Goal: Task Accomplishment & Management: Manage account settings

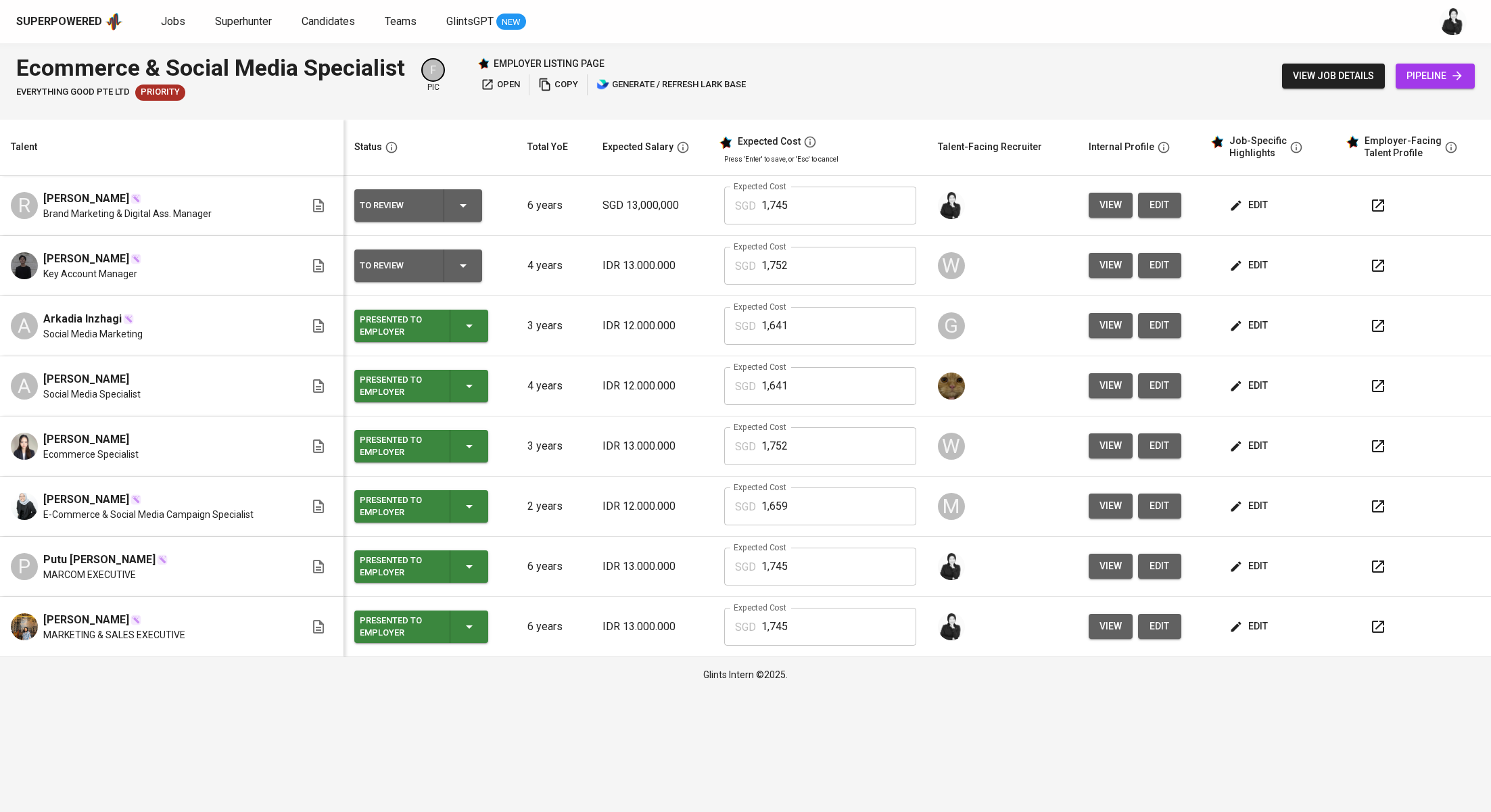
click at [1268, 208] on button "edit" at bounding box center [1250, 205] width 47 height 25
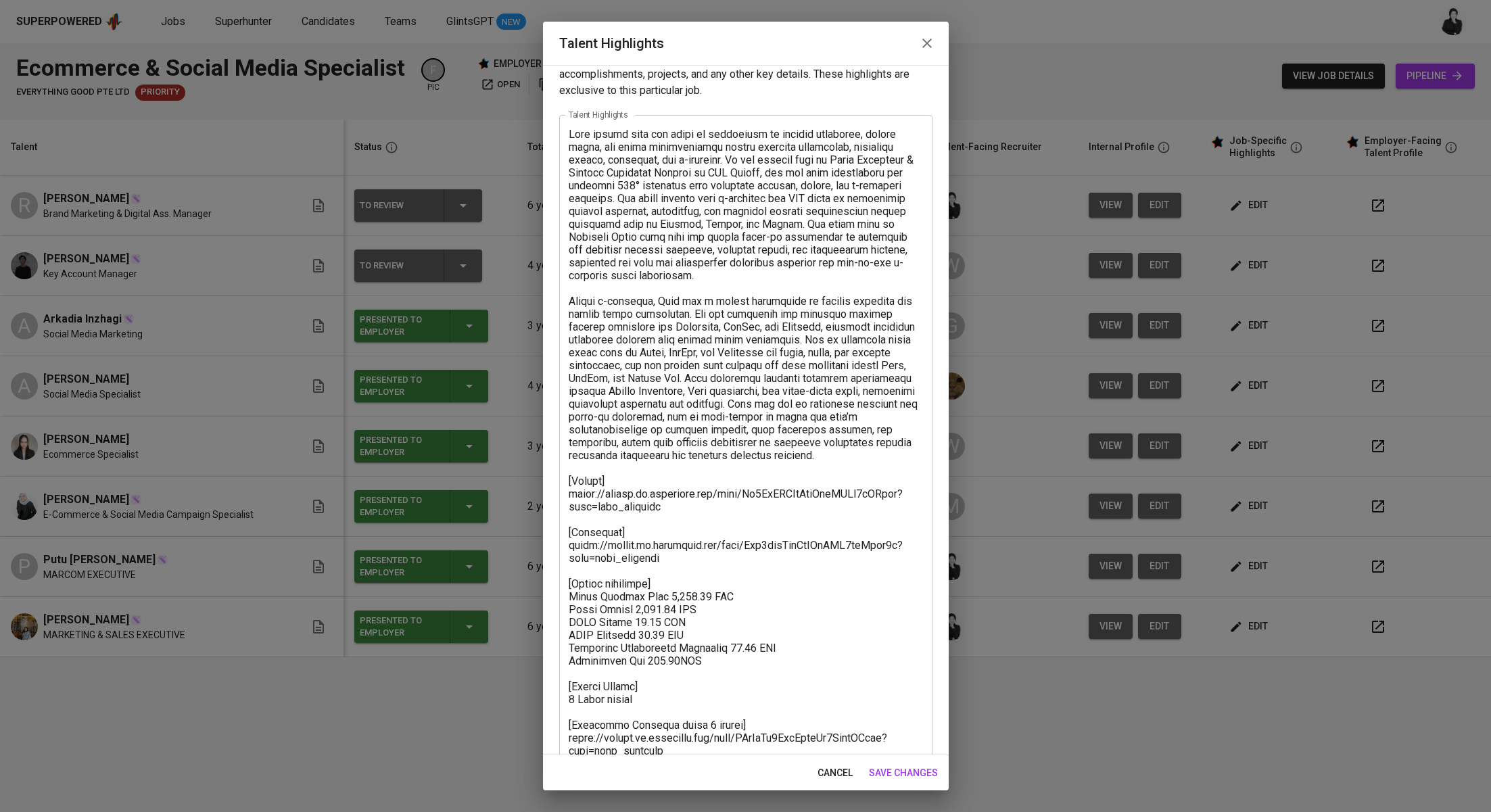
scroll to position [65, 0]
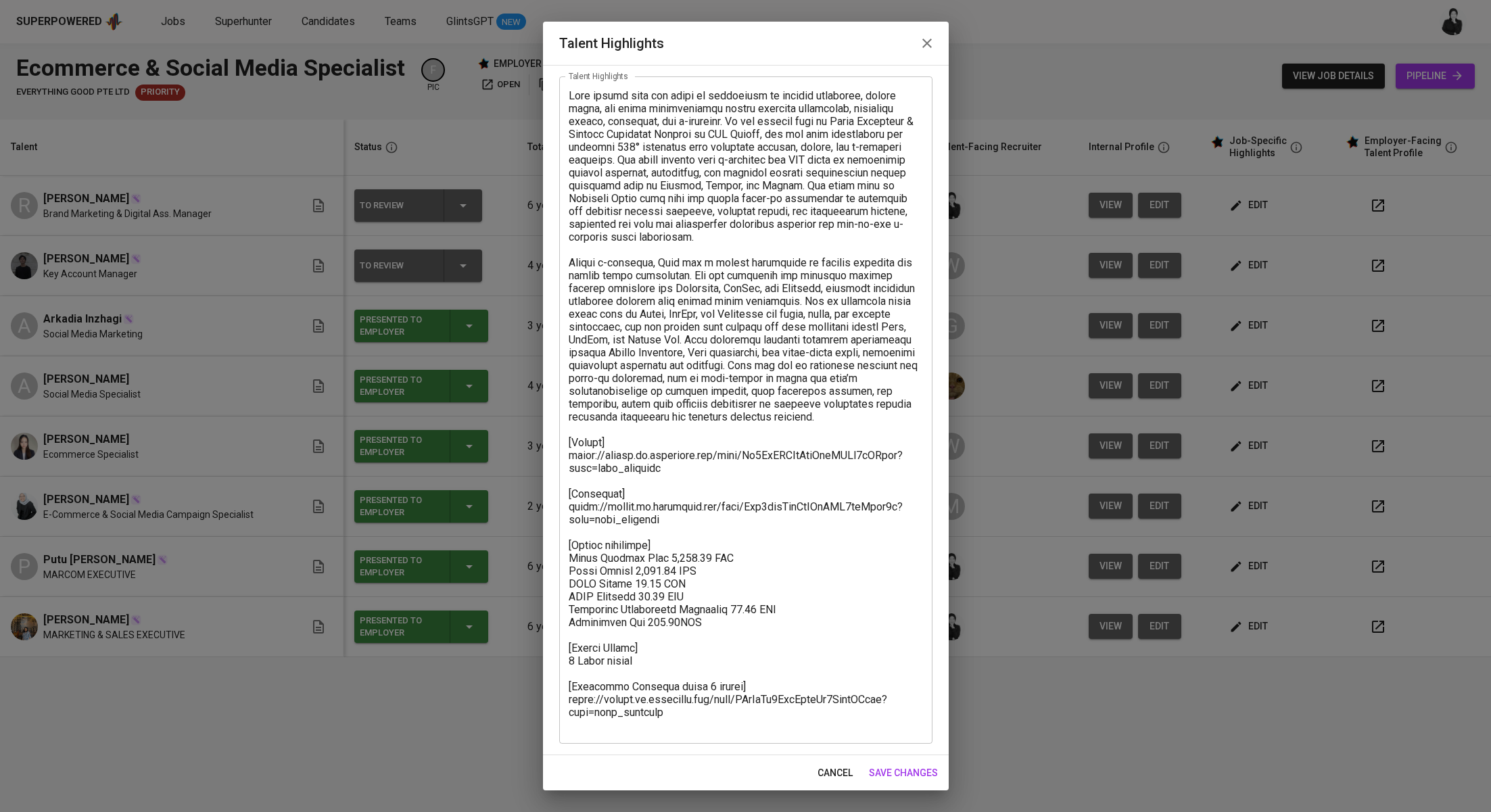
click at [701, 673] on textarea at bounding box center [746, 411] width 355 height 642
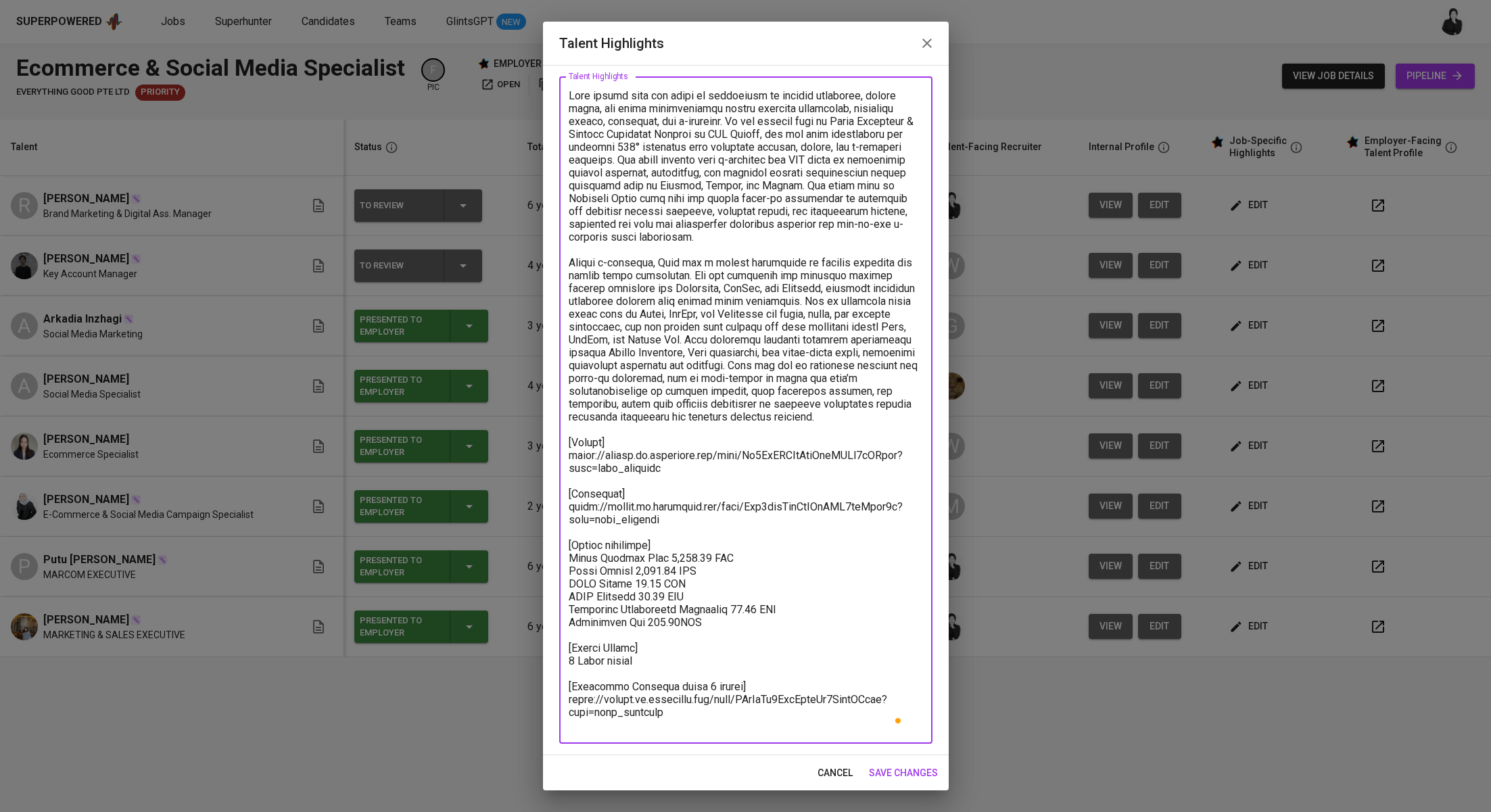
click at [706, 726] on textarea "To enrich screen reader interactions, please activate Accessibility in Grammarl…" at bounding box center [746, 411] width 355 height 642
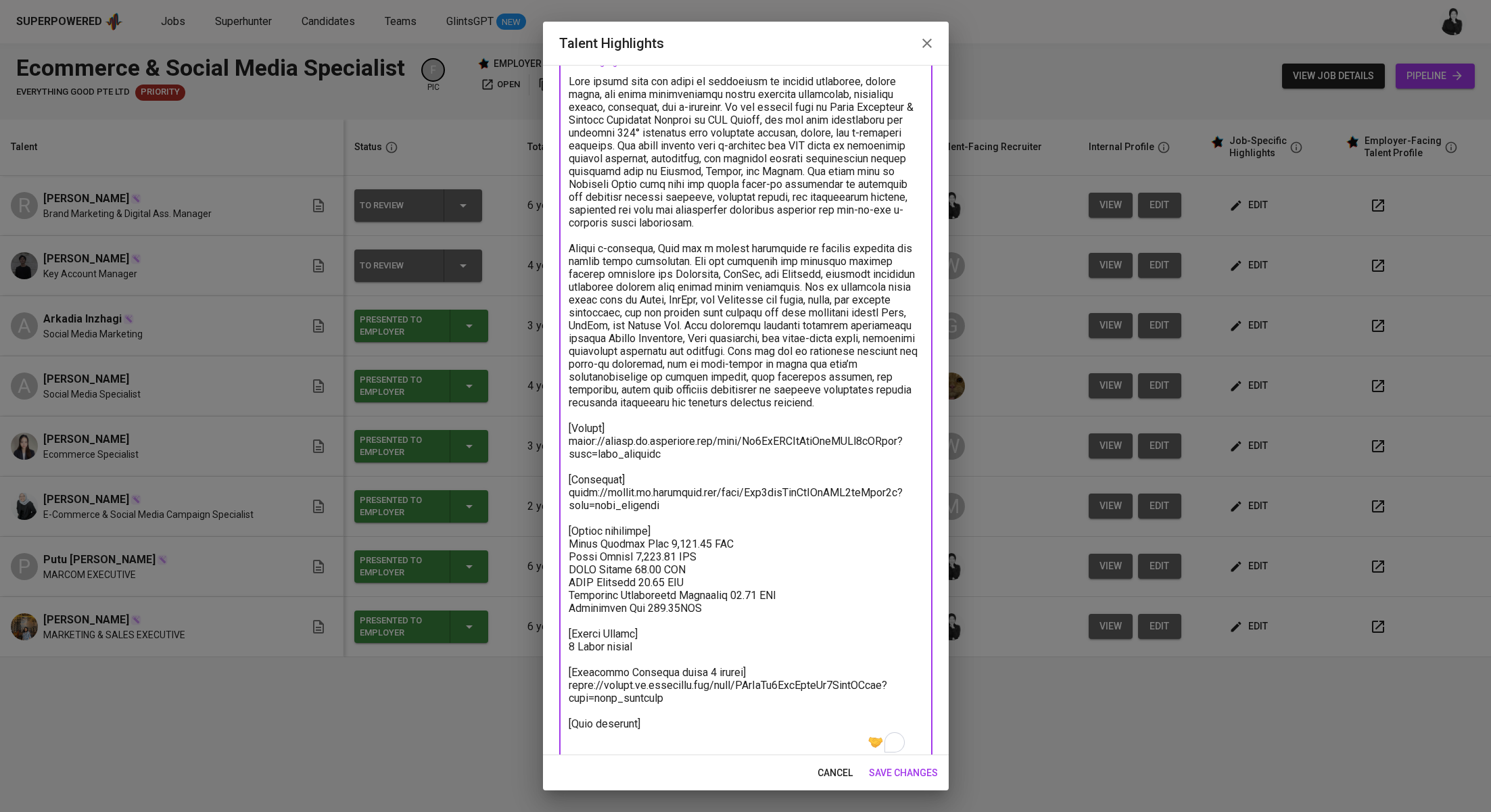
paste textarea "https://glints.sg.larksuite.com/minutes/obsg1vk66z799989h4vf5ug7?from=from_copy…"
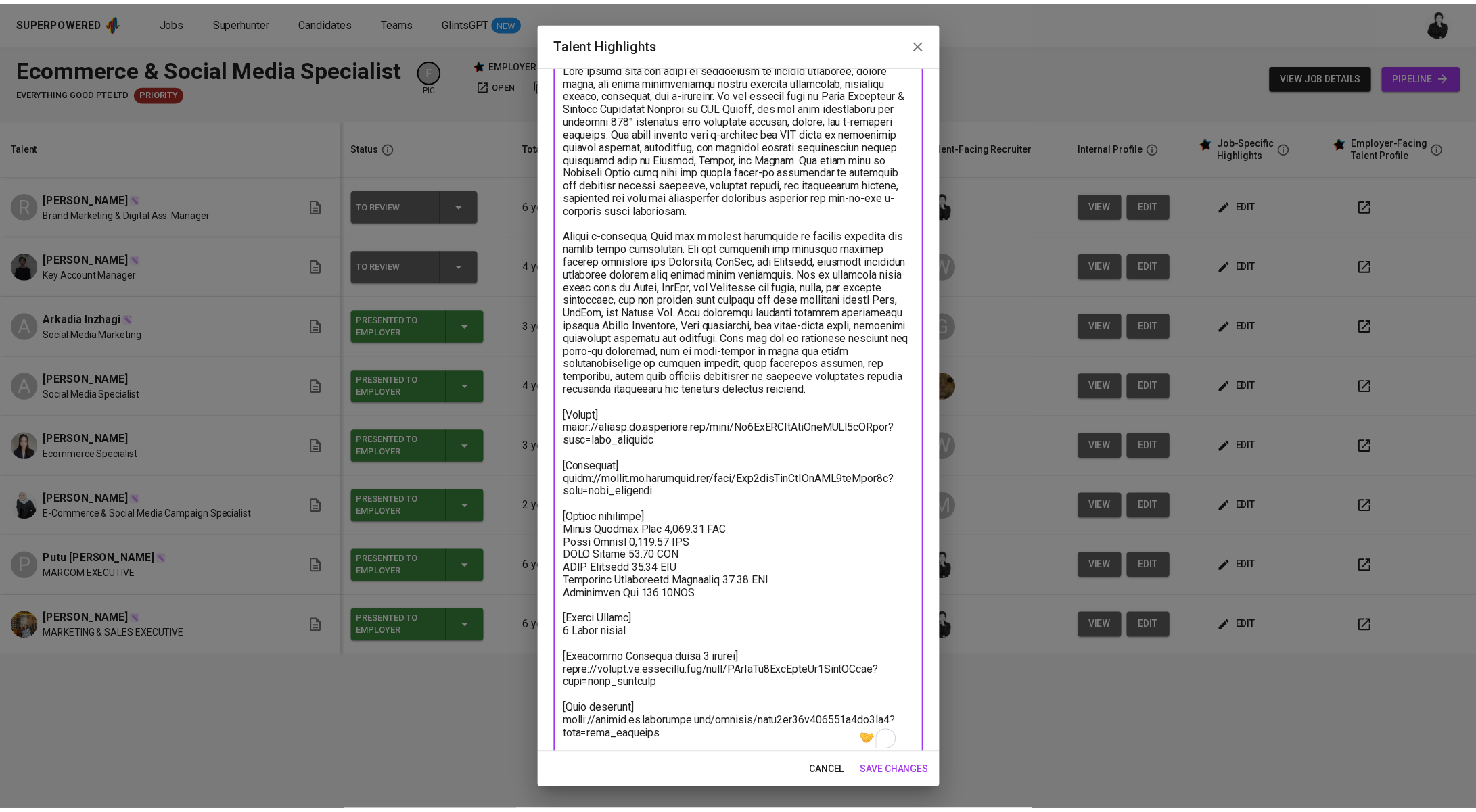
scroll to position [115, 0]
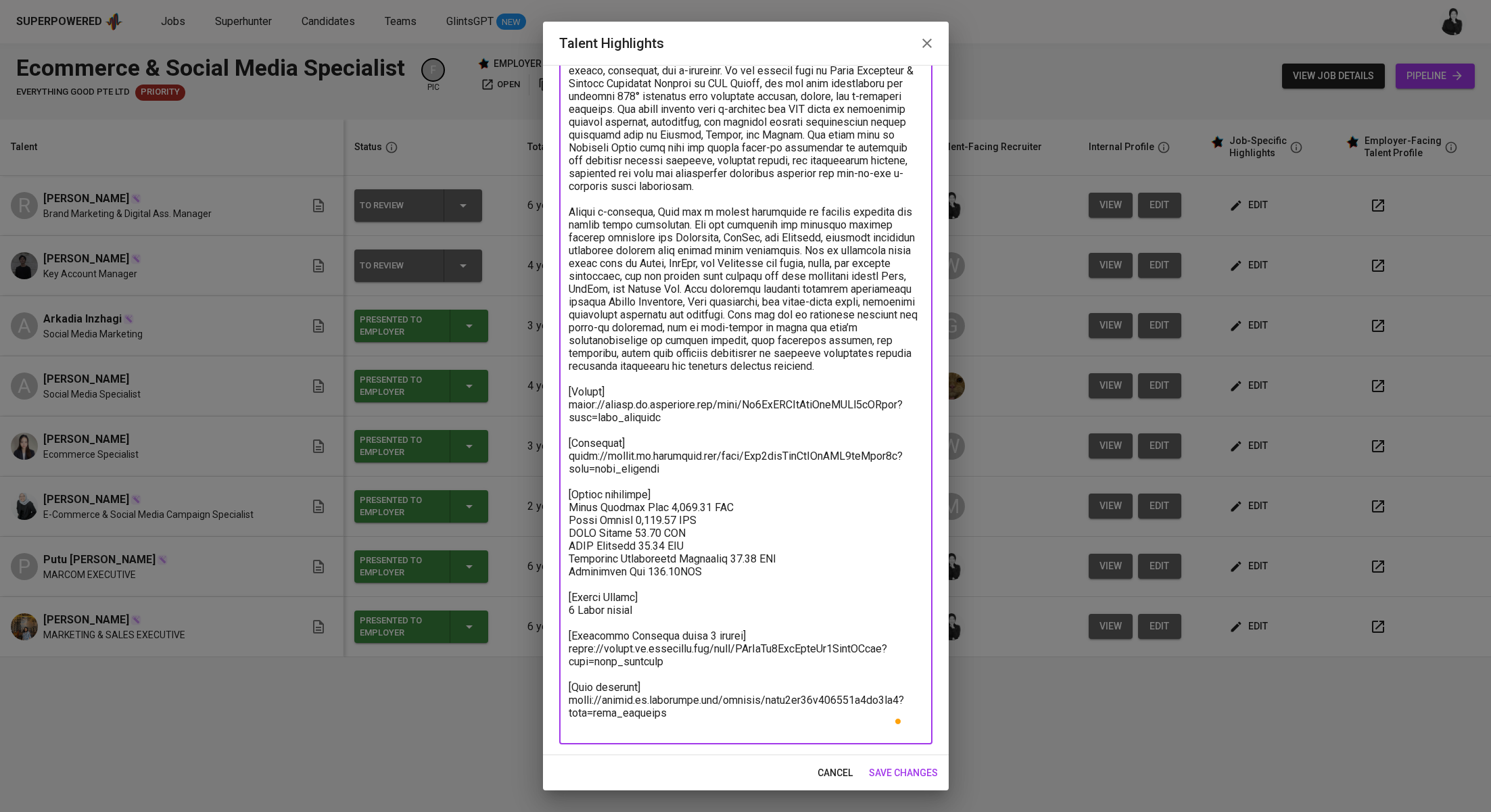
type textarea "Rosa brings over six years of experience in digital marketing, social media, an…"
click at [887, 768] on span "save changes" at bounding box center [903, 773] width 69 height 17
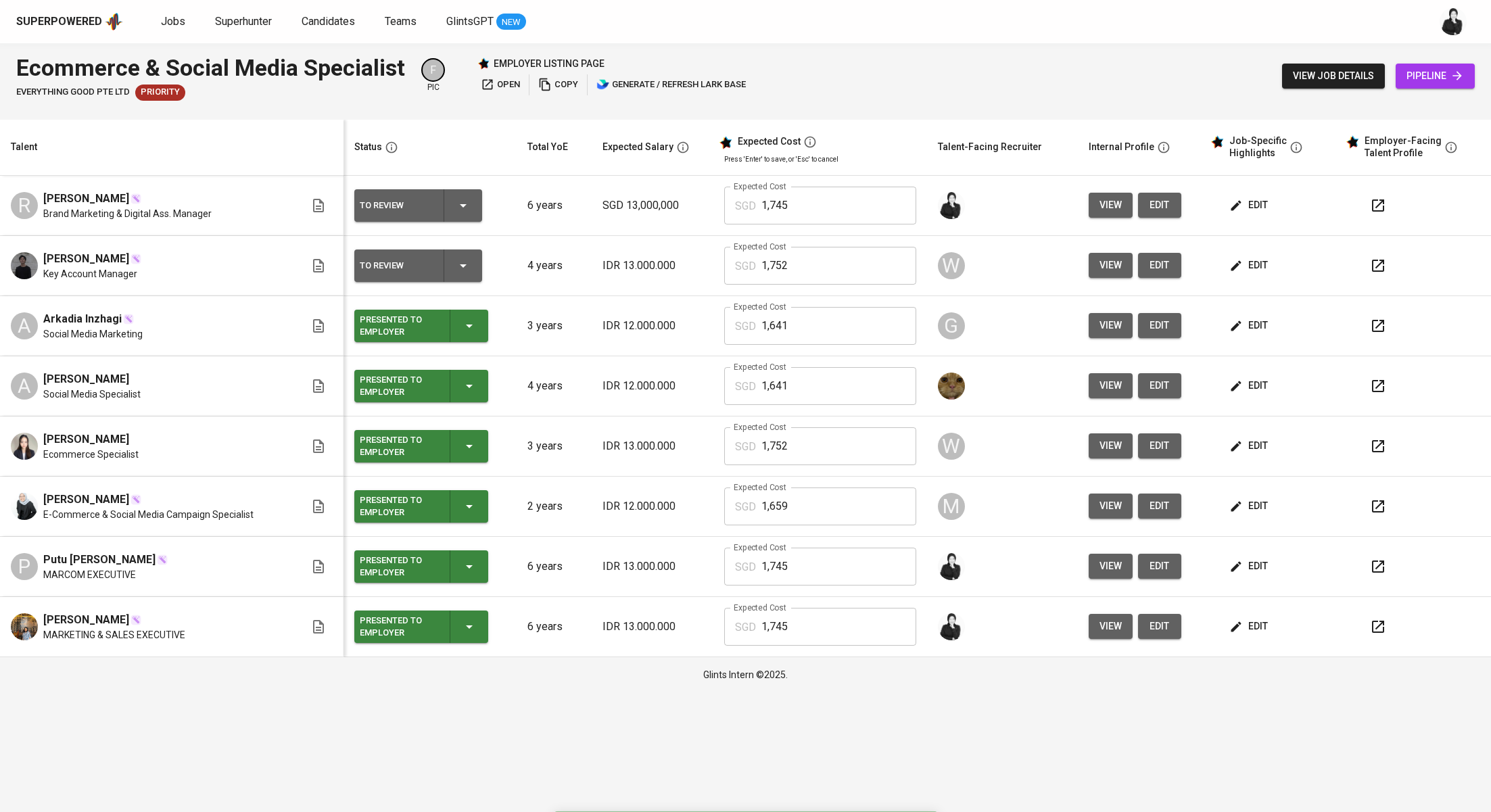
click at [1378, 203] on icon "button" at bounding box center [1378, 206] width 12 height 12
click at [161, 19] on span "Jobs" at bounding box center [172, 21] width 24 height 12
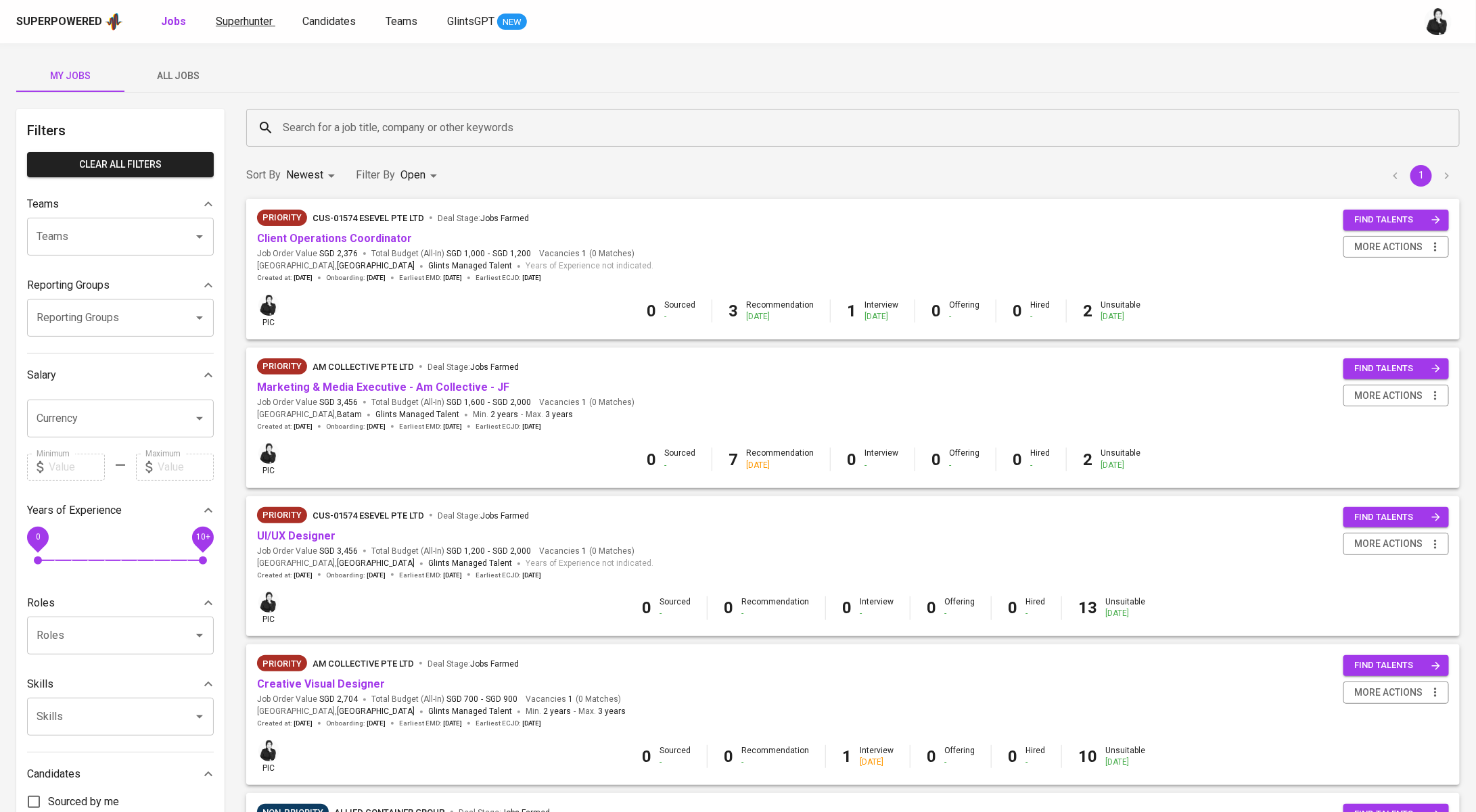
click at [267, 18] on span "Superhunter" at bounding box center [244, 21] width 57 height 12
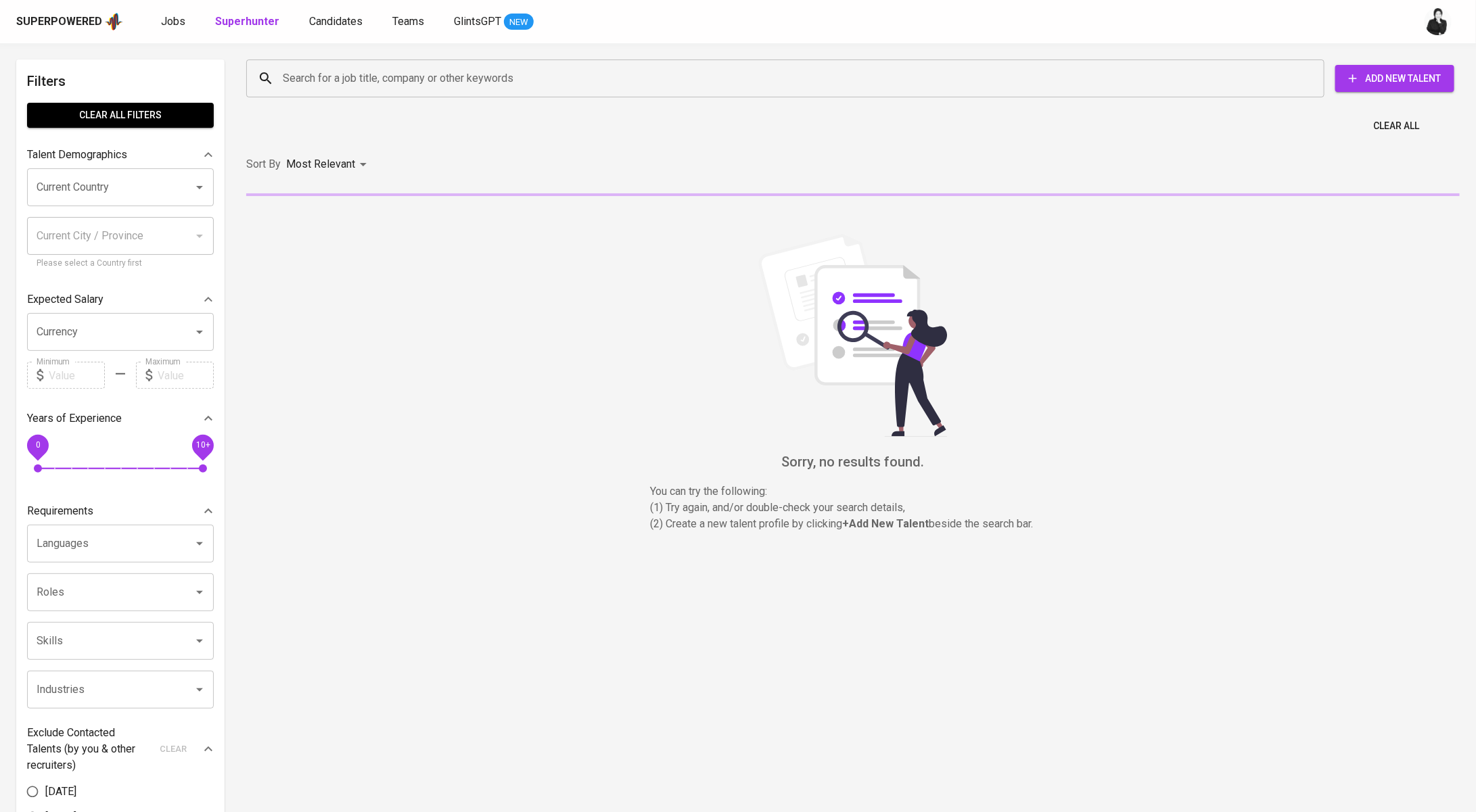
click at [533, 63] on div "Search for a job title, company or other keywords" at bounding box center [785, 78] width 1078 height 38
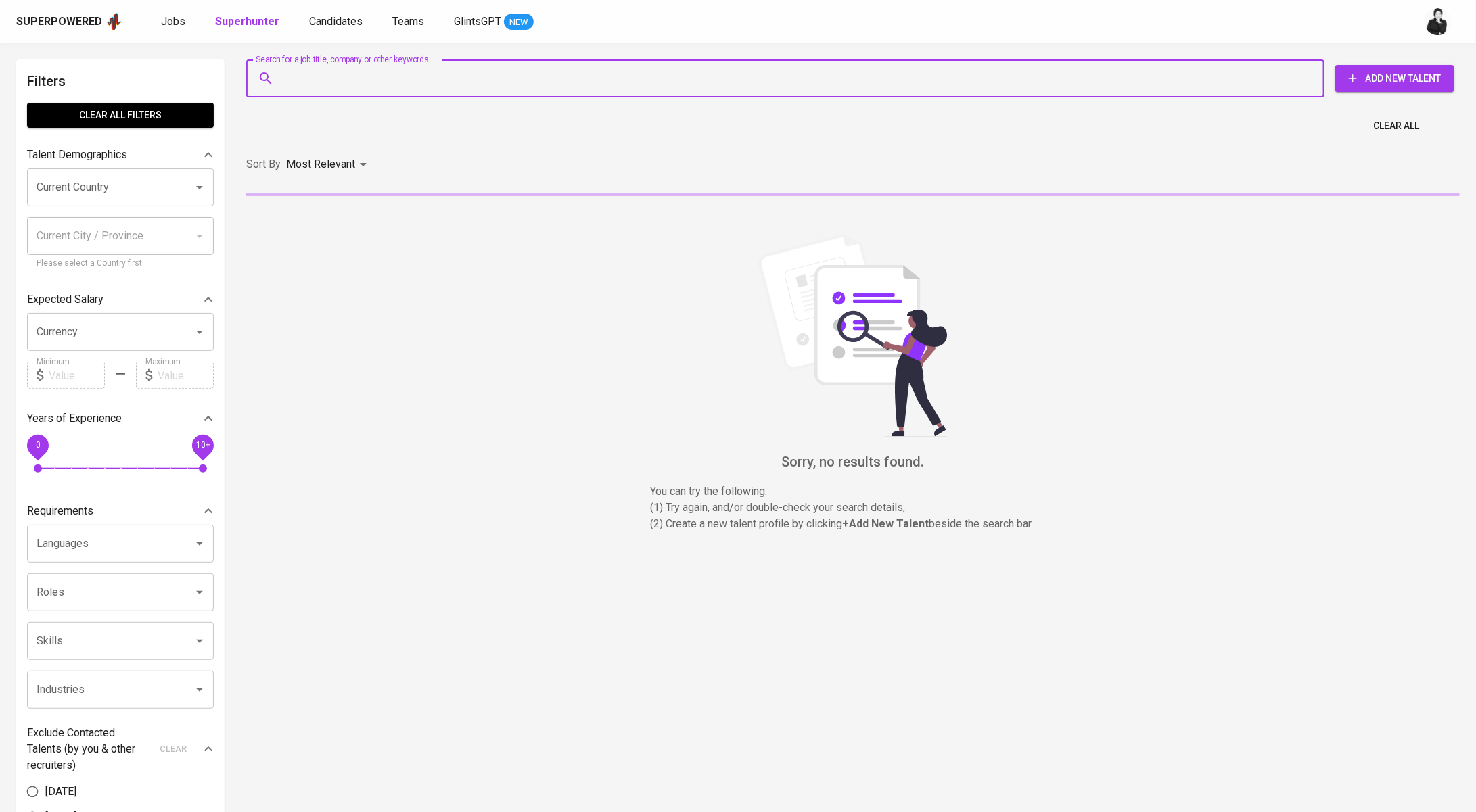
paste input "sigmaorbit@gmail.com"
type input "sigmaorbit@gmail.com"
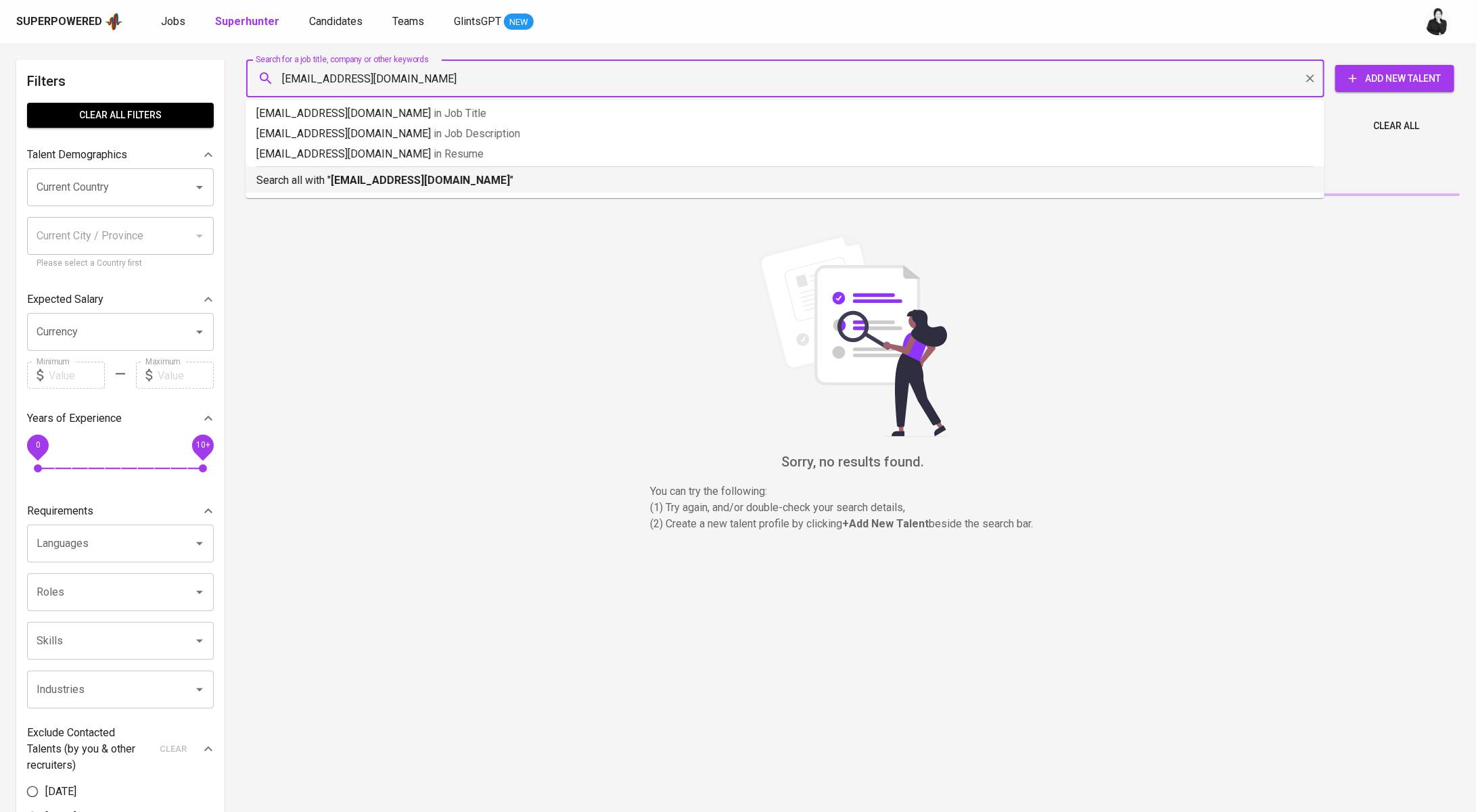
click at [526, 192] on ul "sigmaorbit@gmail.com in Job Title sigmaorbit@gmail.com in Job Description sigma…" at bounding box center [785, 149] width 1079 height 98
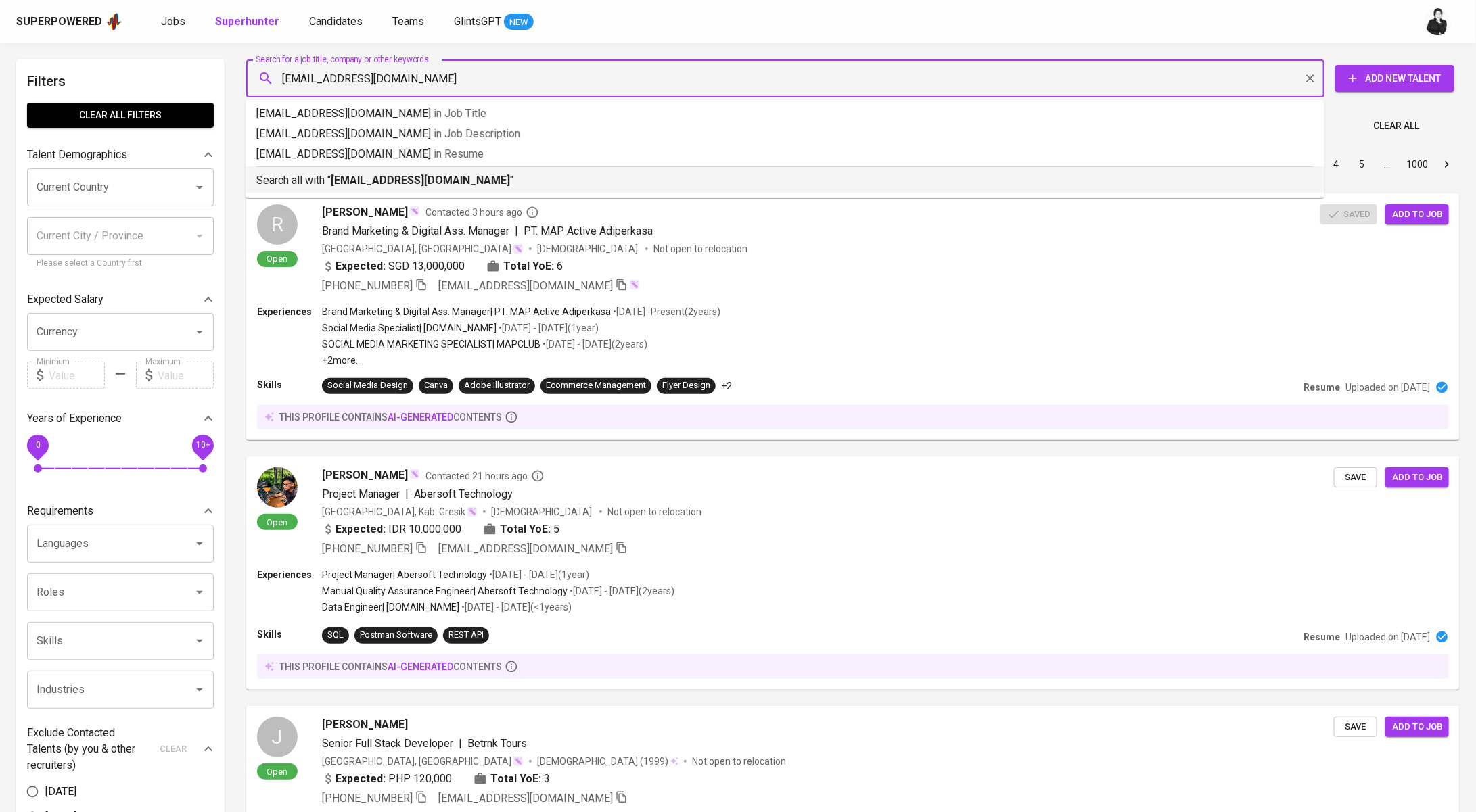
click at [529, 184] on p "Search all with " sigmaorbit@gmail.com "" at bounding box center [785, 180] width 1057 height 16
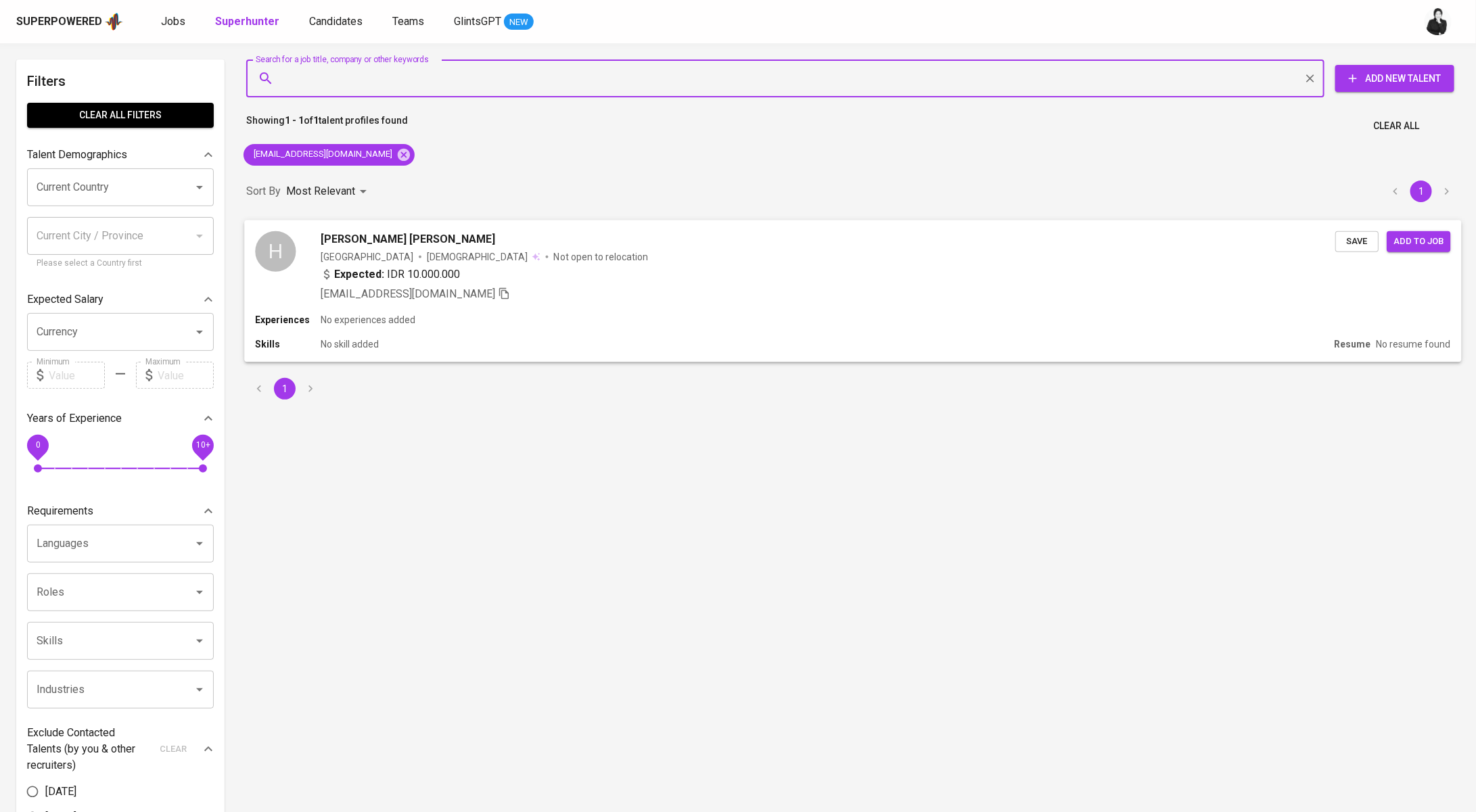
click at [462, 245] on div "Hardyman Hardyman" at bounding box center [827, 238] width 1014 height 16
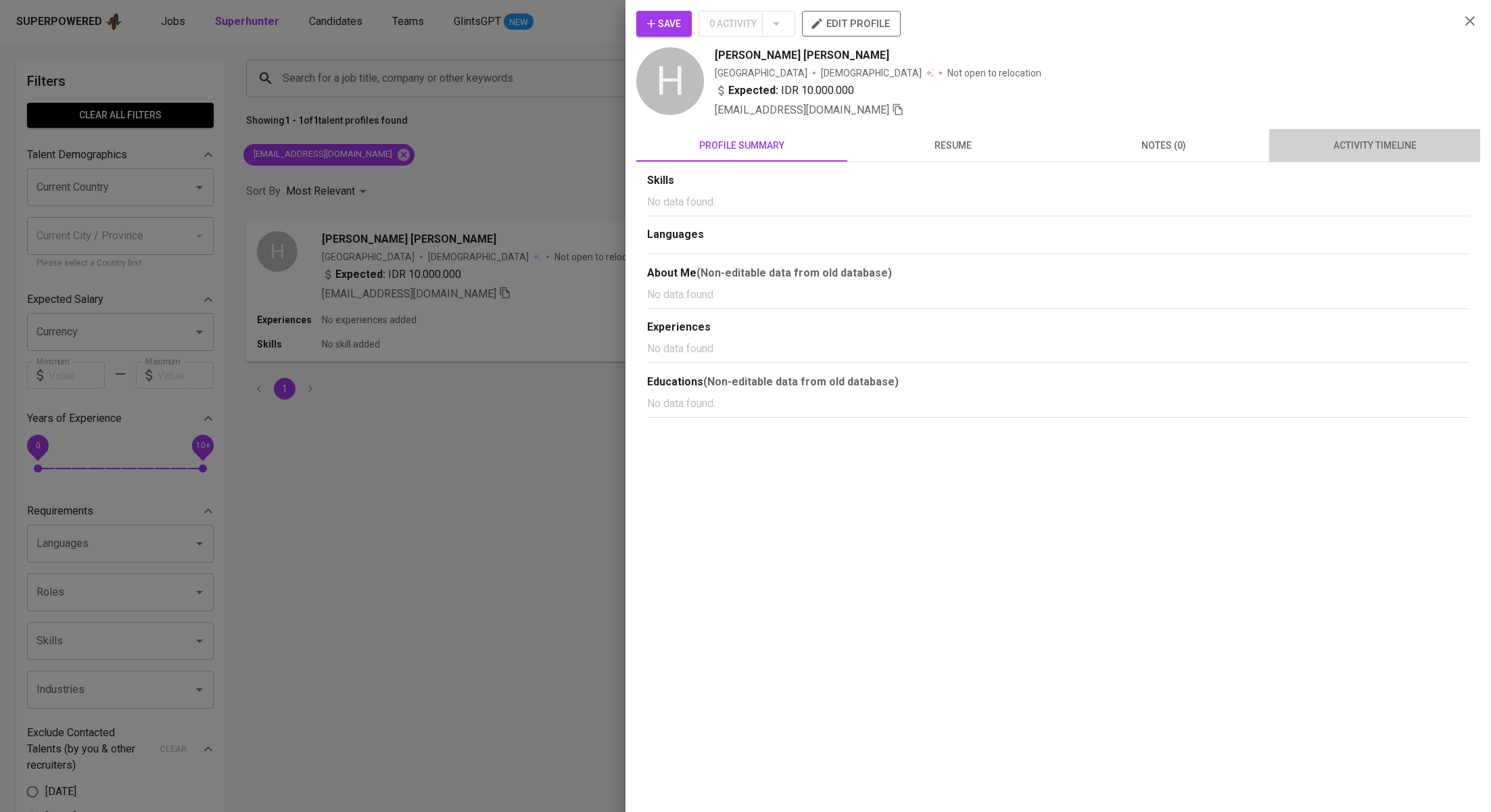
click at [1419, 143] on span "activity timeline" at bounding box center [1375, 146] width 195 height 17
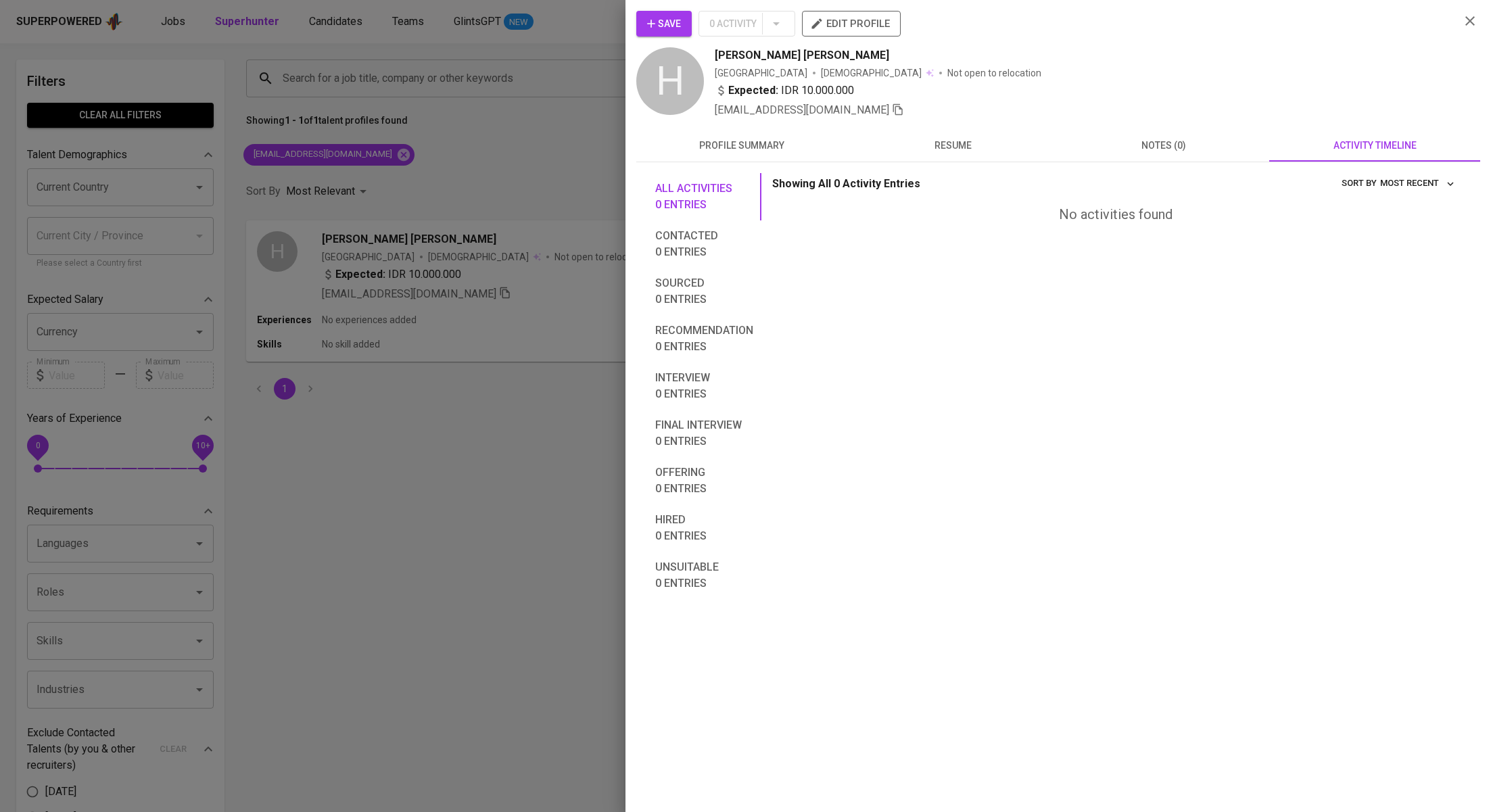
click at [513, 97] on div at bounding box center [745, 406] width 1491 height 812
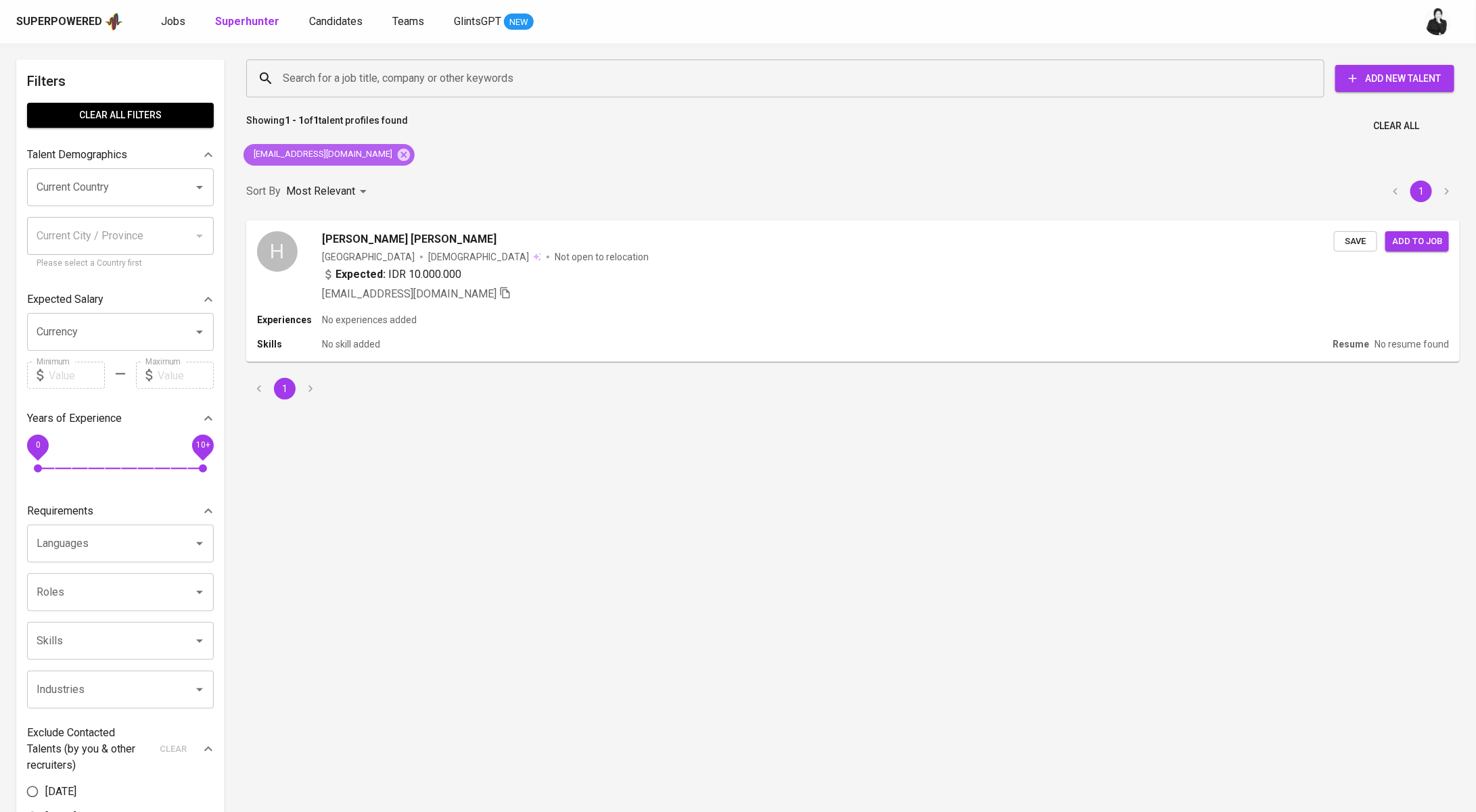
click at [352, 162] on div "sigmaorbit@gmail.com" at bounding box center [328, 155] width 171 height 22
click at [396, 156] on icon at bounding box center [403, 154] width 15 height 15
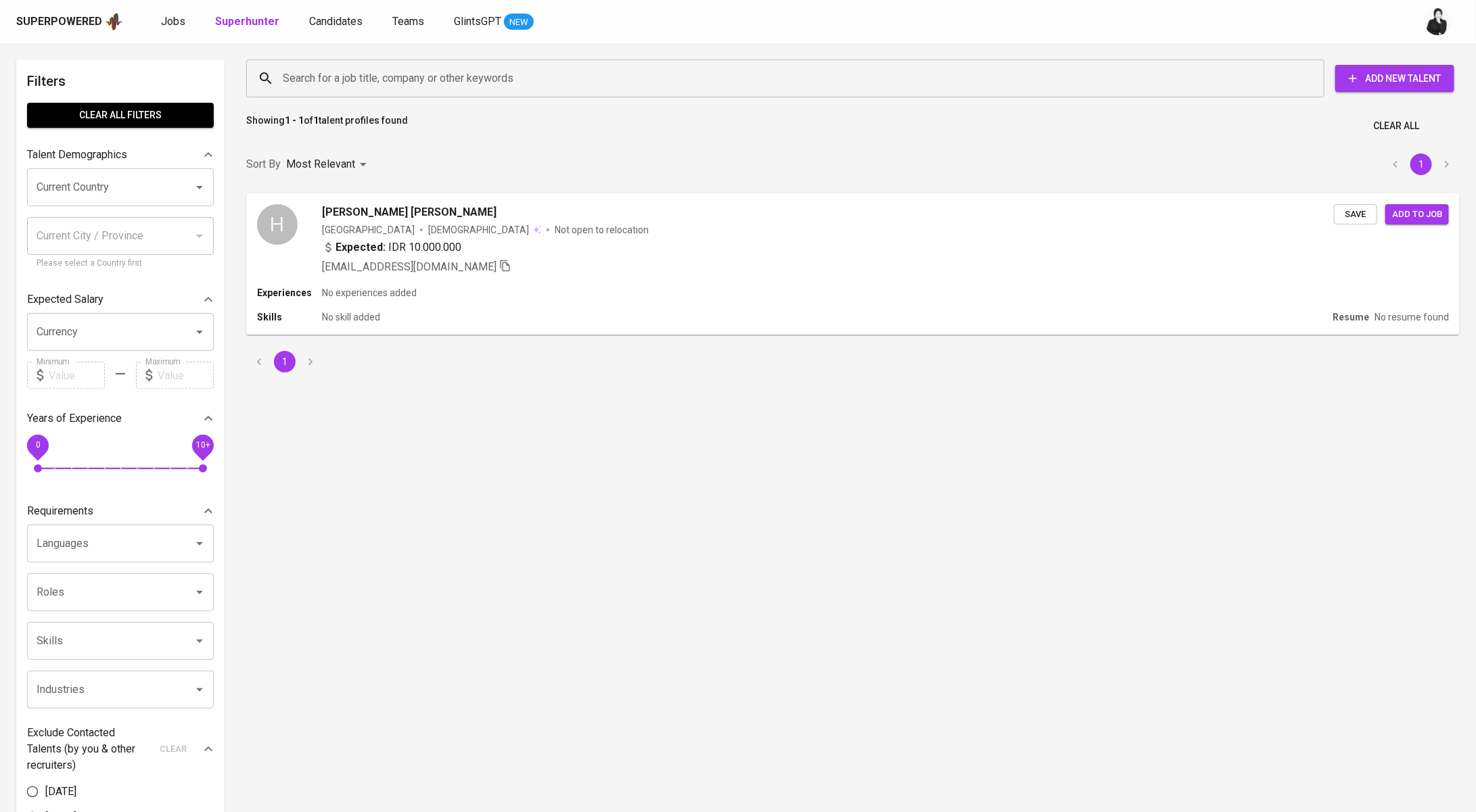
click at [452, 90] on input "Search for a job title, company or other keywords" at bounding box center [788, 78] width 1018 height 26
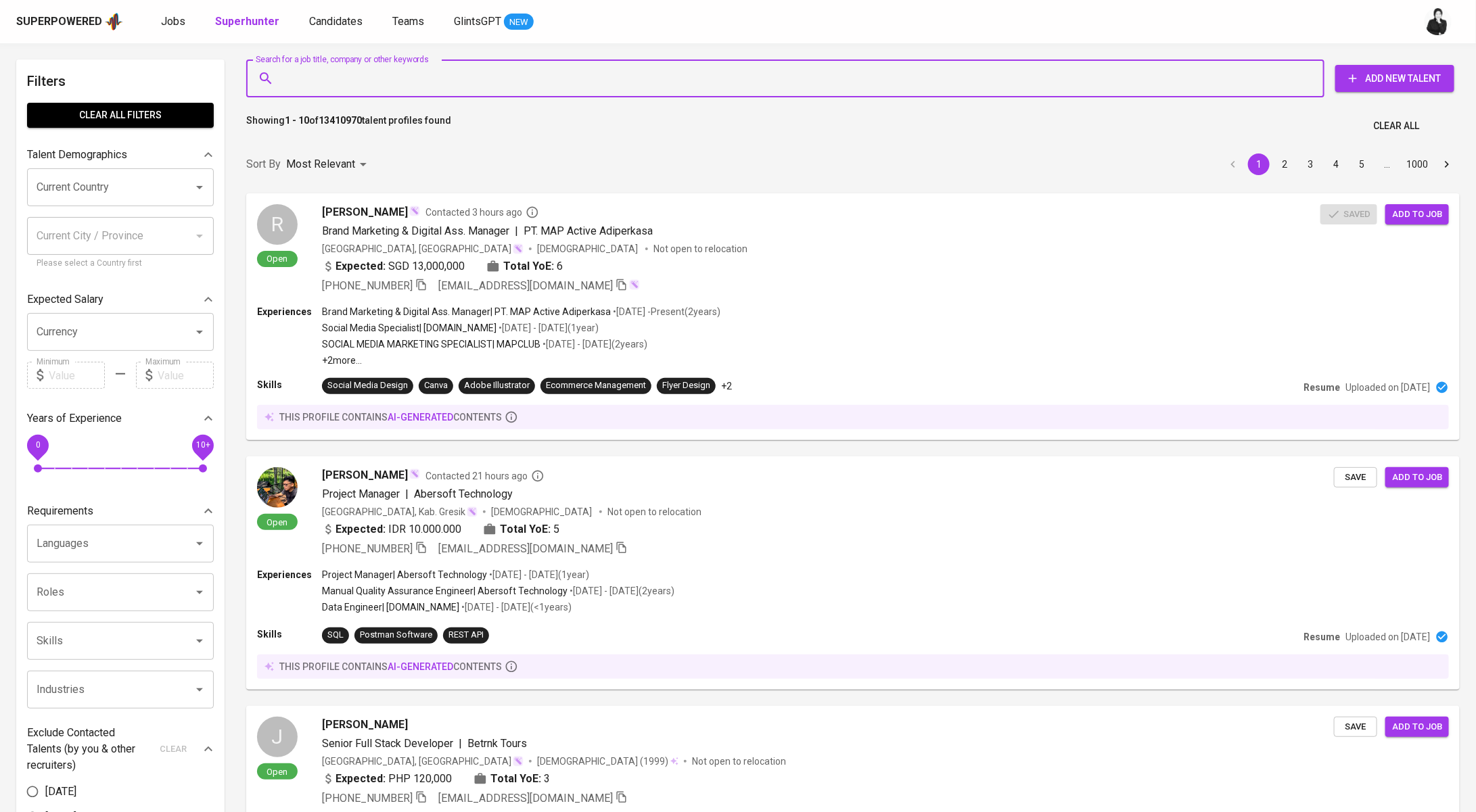
paste input "dragonar89@gmail.com"
type input "dragonar89@gmail.com"
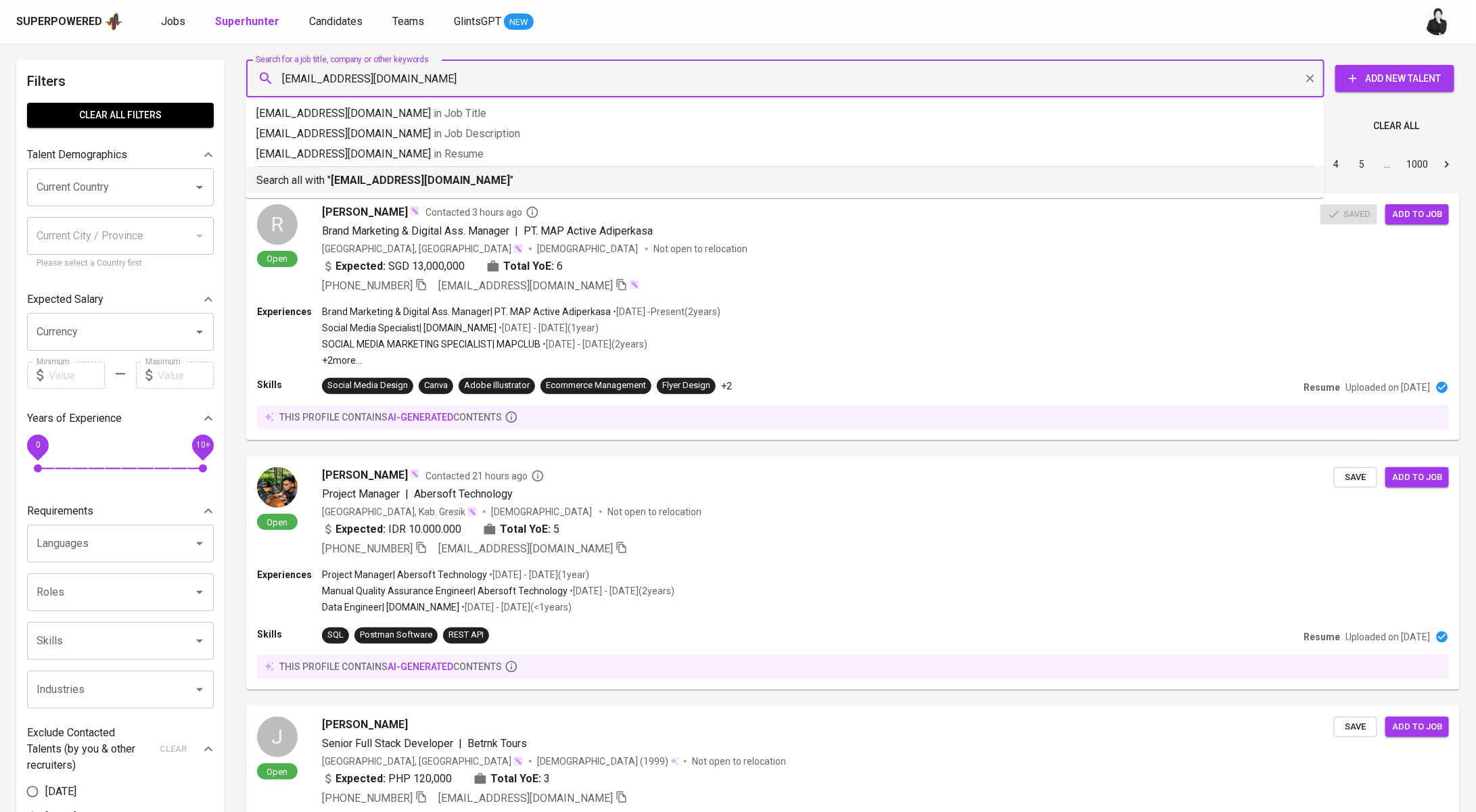
click at [454, 170] on div "Search all with " dragonar89@gmail.com "" at bounding box center [785, 177] width 1057 height 23
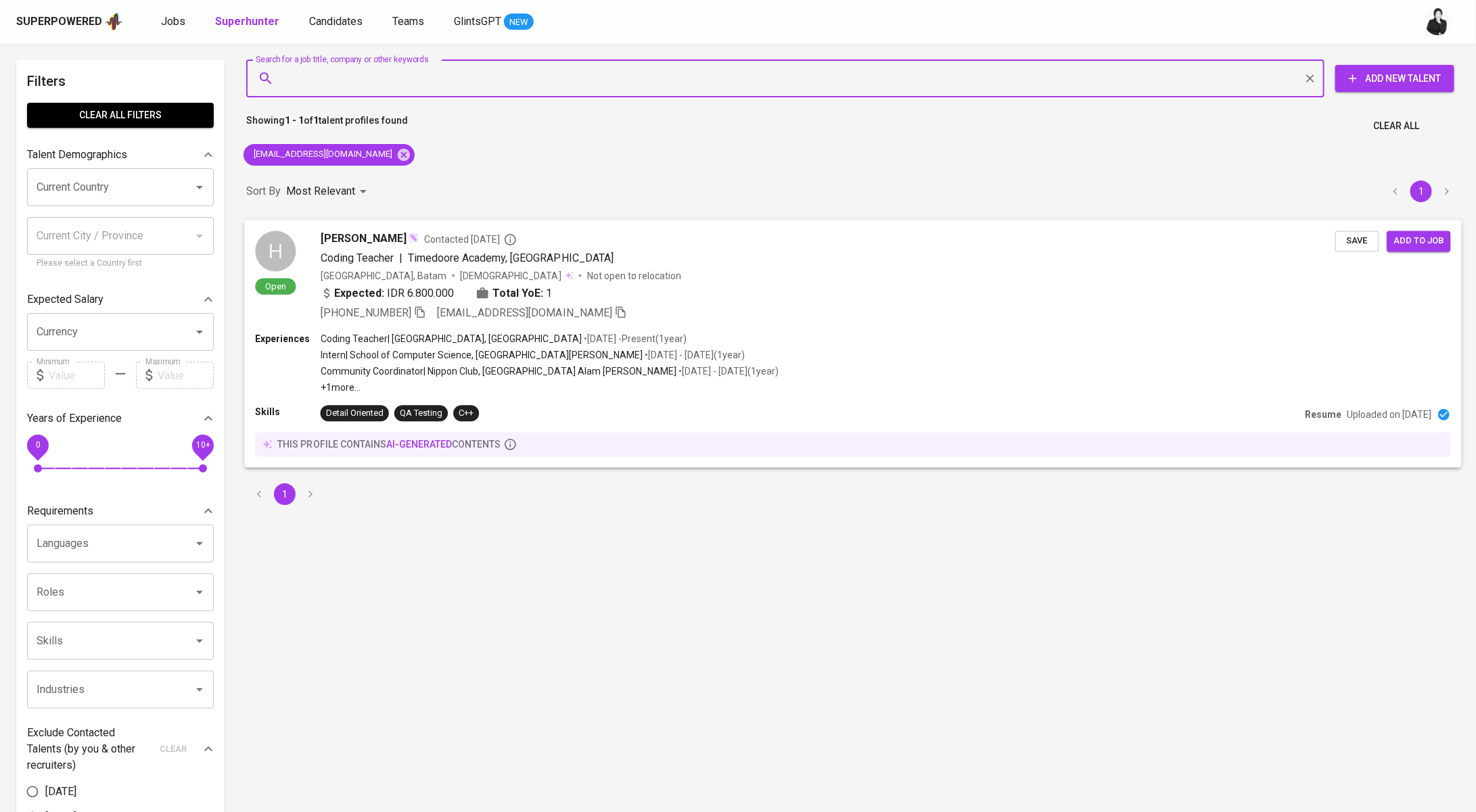
click at [430, 235] on span "Contacted 1 month ago" at bounding box center [470, 238] width 93 height 13
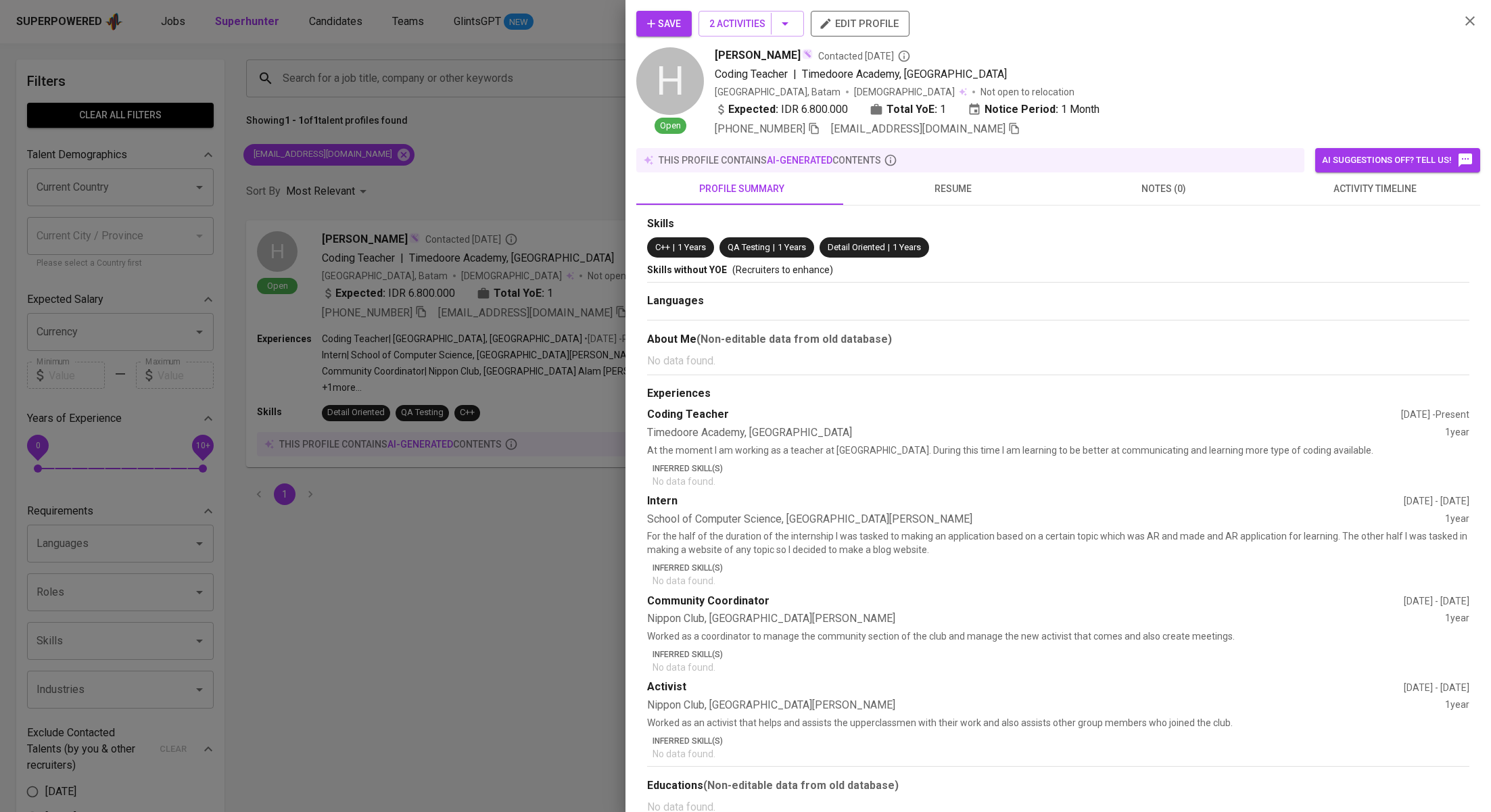
click at [1369, 188] on span "activity timeline" at bounding box center [1375, 189] width 195 height 17
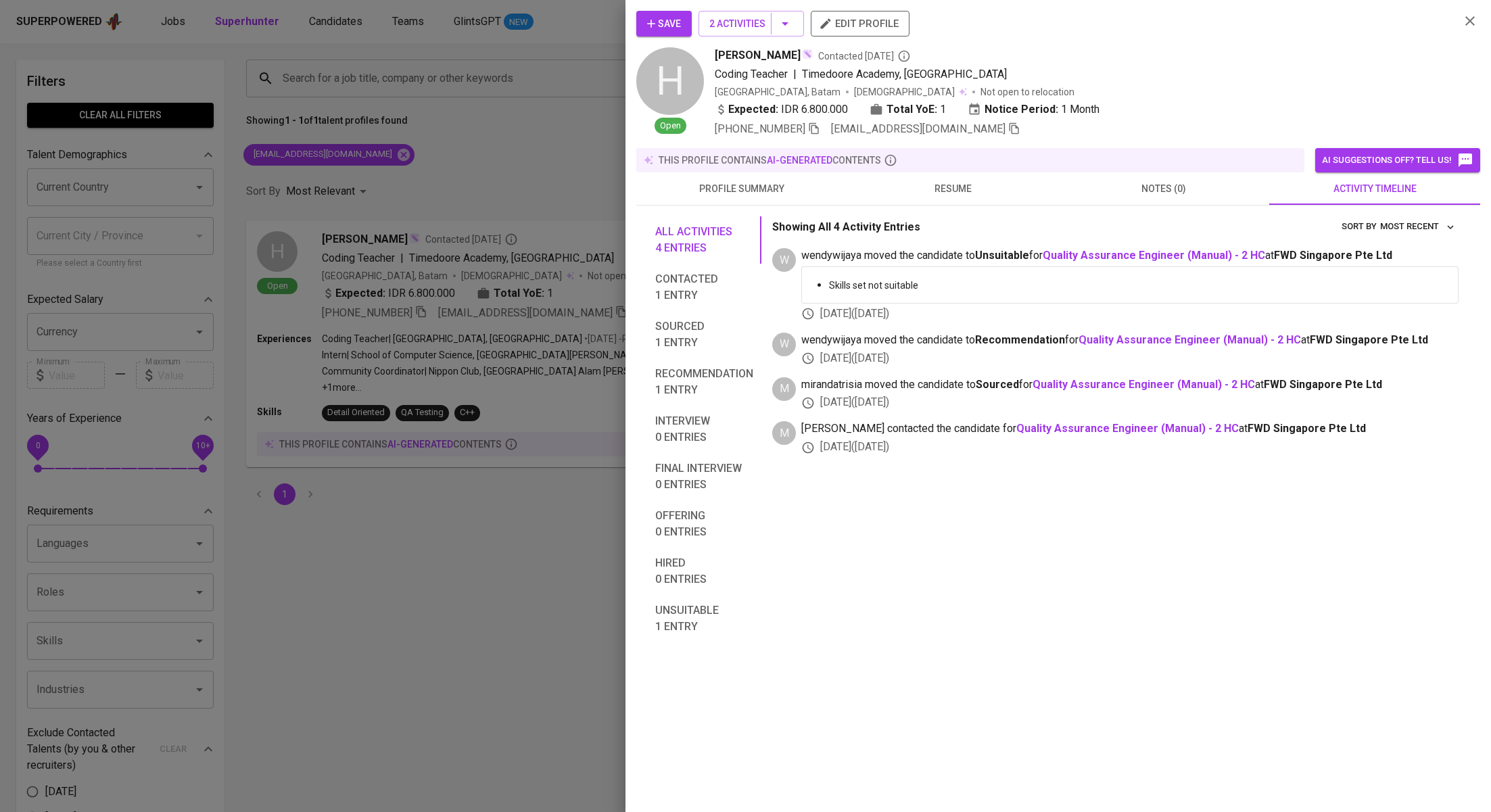
click at [467, 148] on div at bounding box center [745, 406] width 1491 height 812
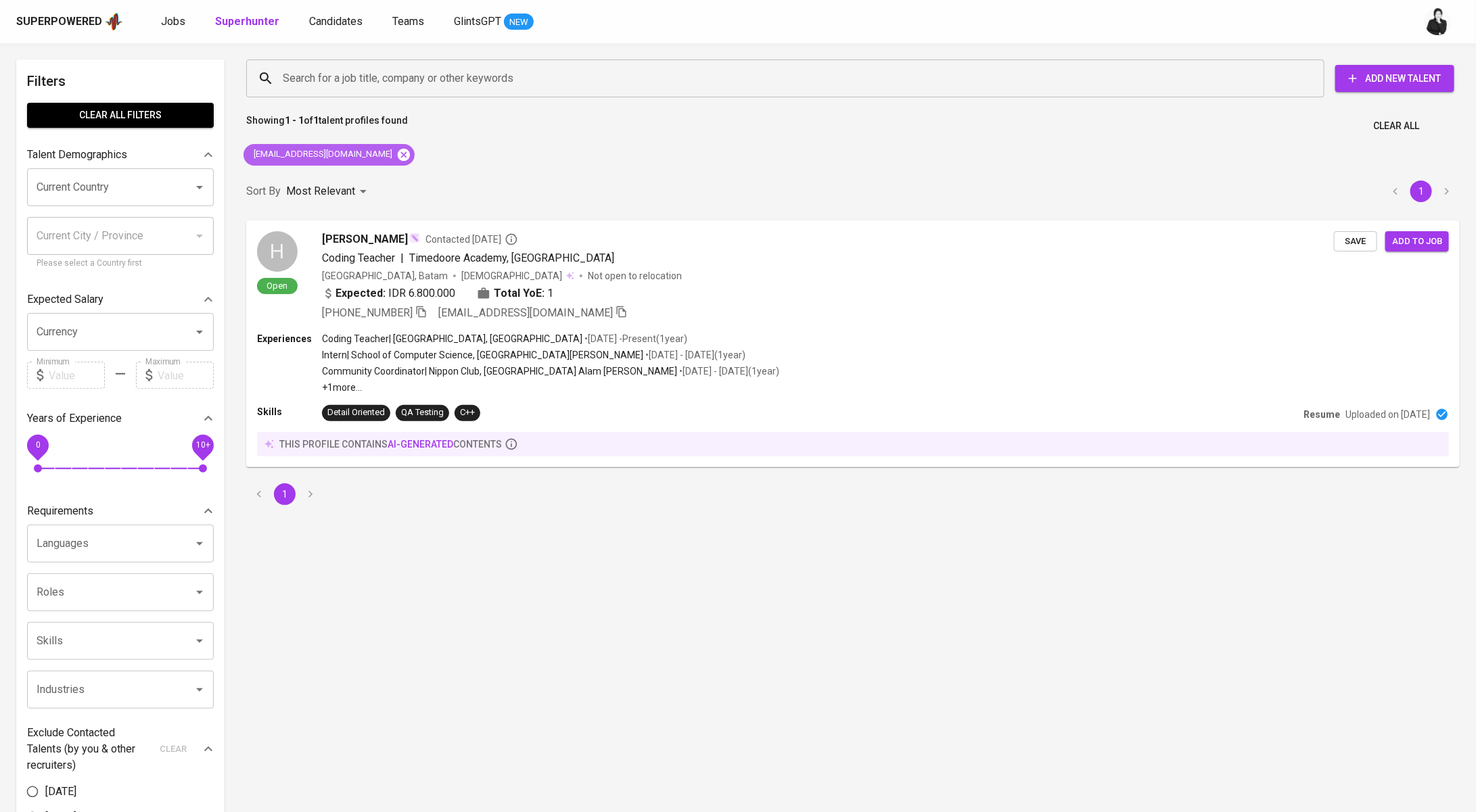
click at [396, 155] on icon at bounding box center [403, 154] width 15 height 15
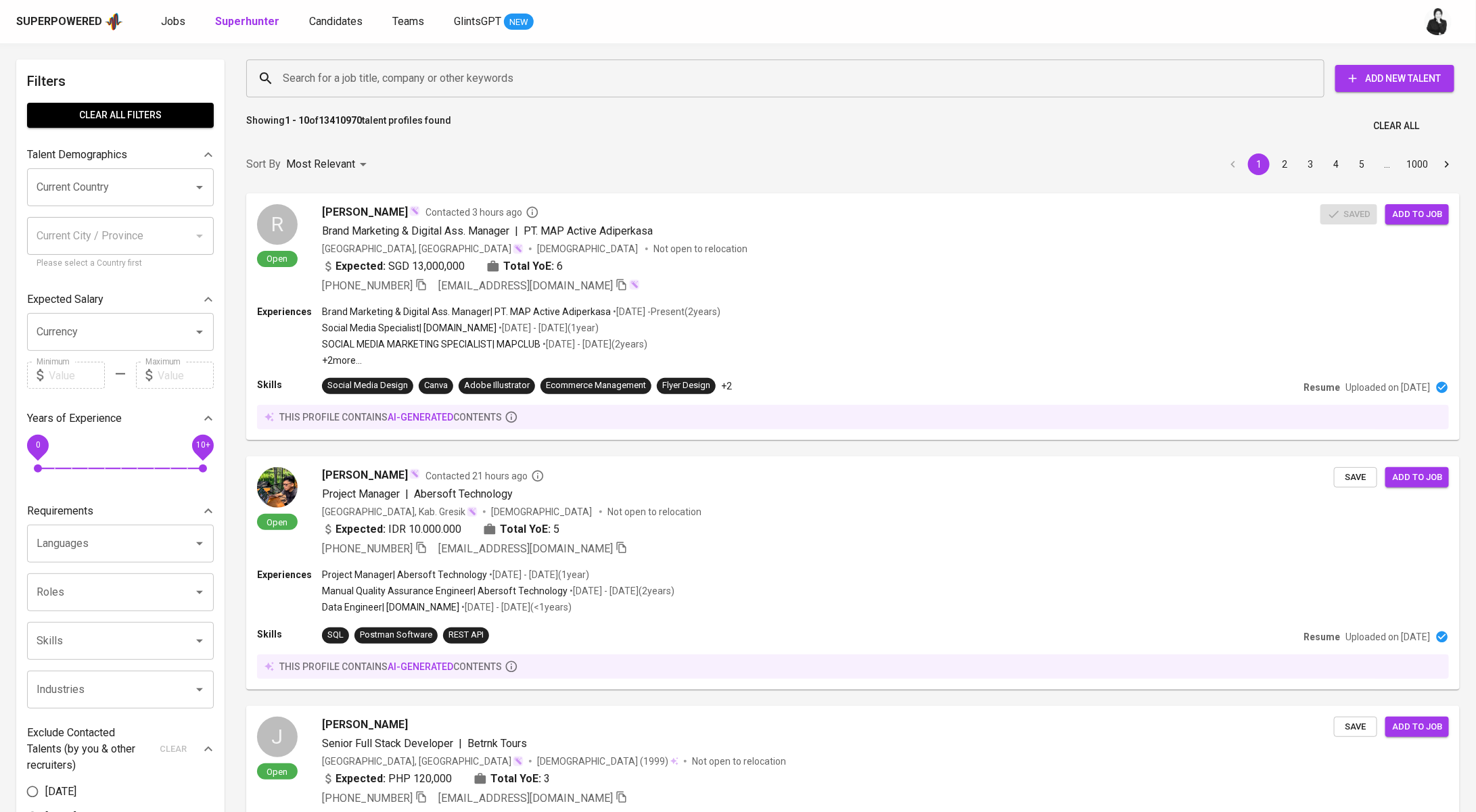
click at [499, 71] on input "Search for a job title, company or other keywords" at bounding box center [788, 78] width 1018 height 26
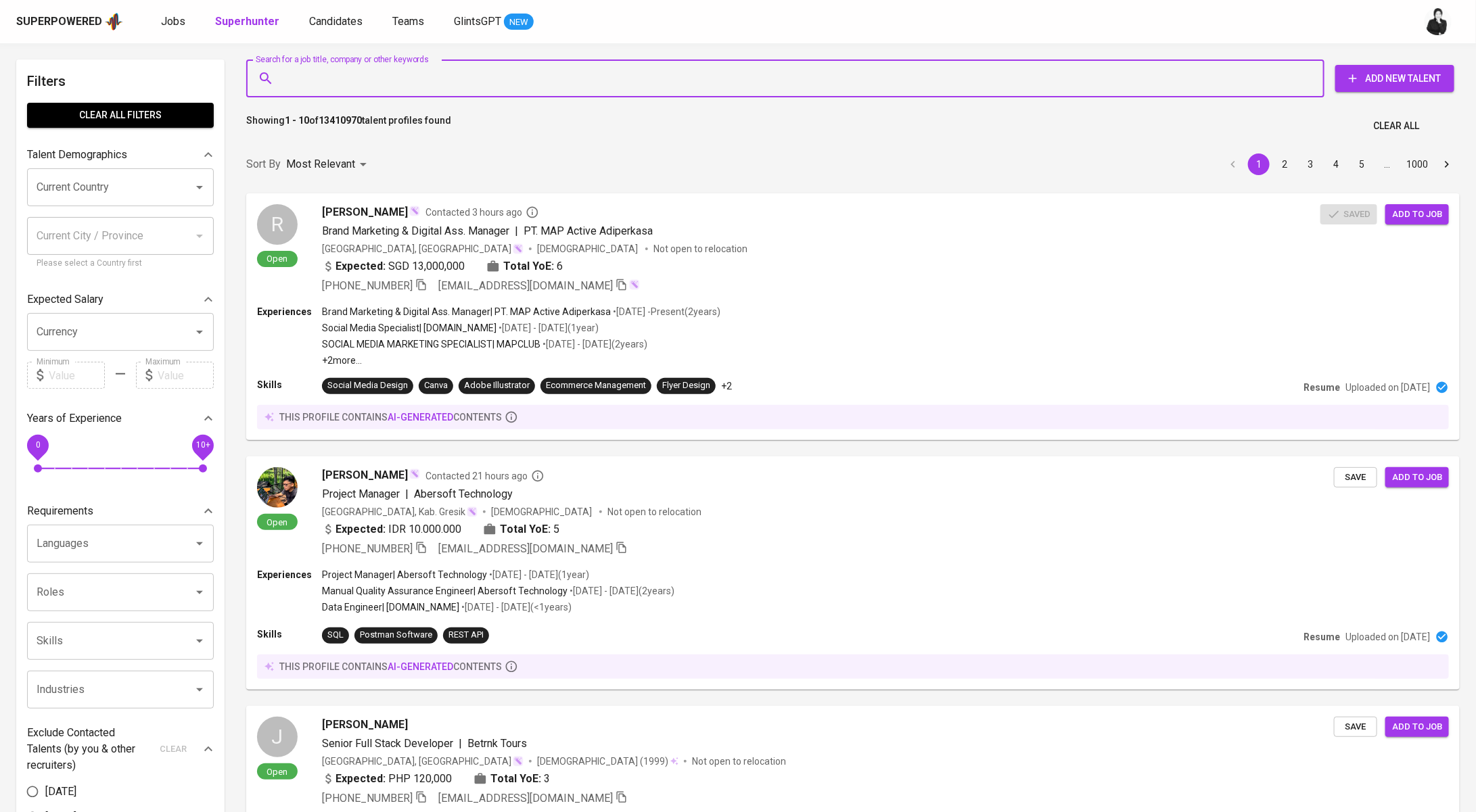
paste input "holdentingson33@gmail.com"
type input "holdentingson33@gmail.com"
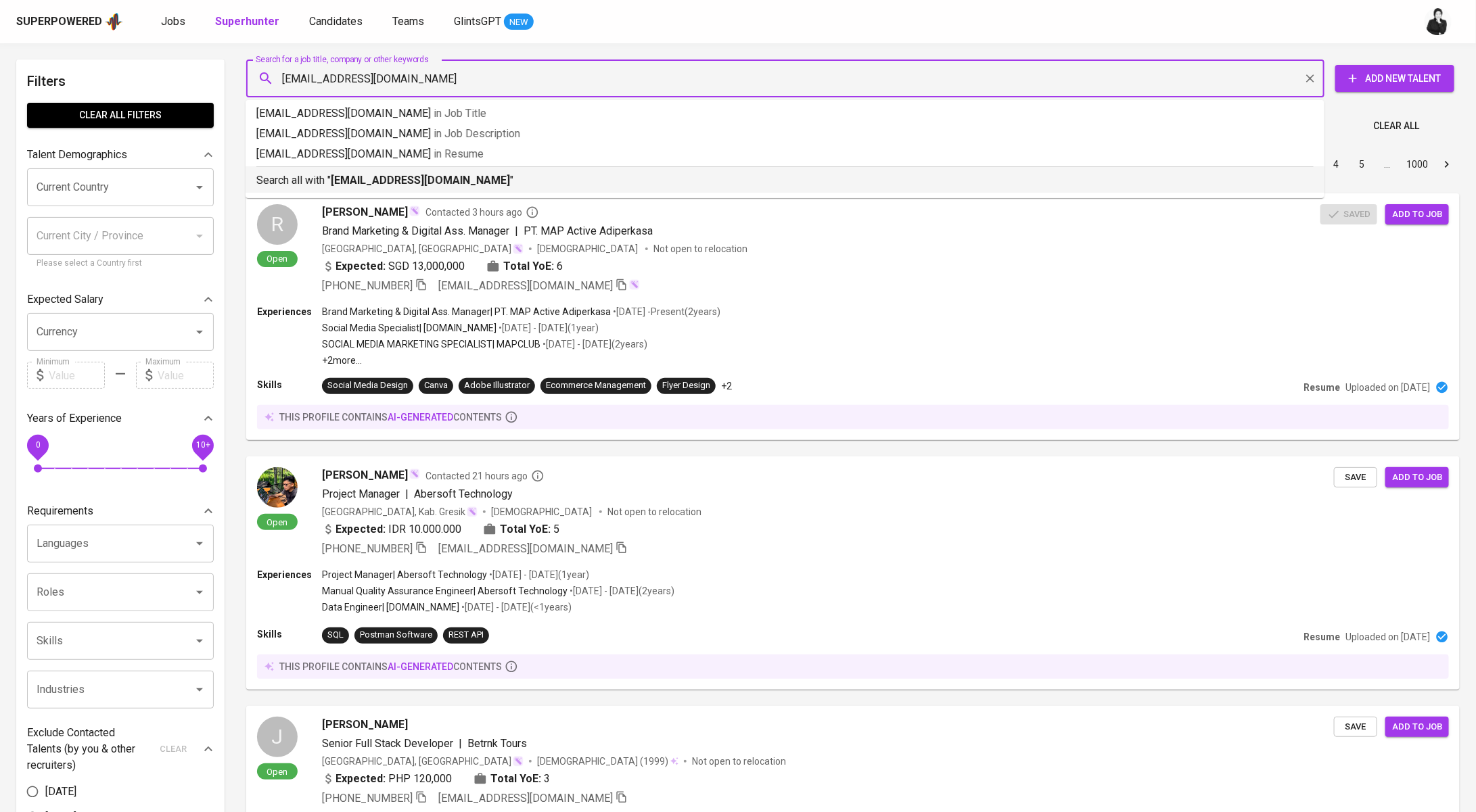
click at [490, 169] on div "Search all with " holdentingson33@gmail.com "" at bounding box center [785, 177] width 1057 height 23
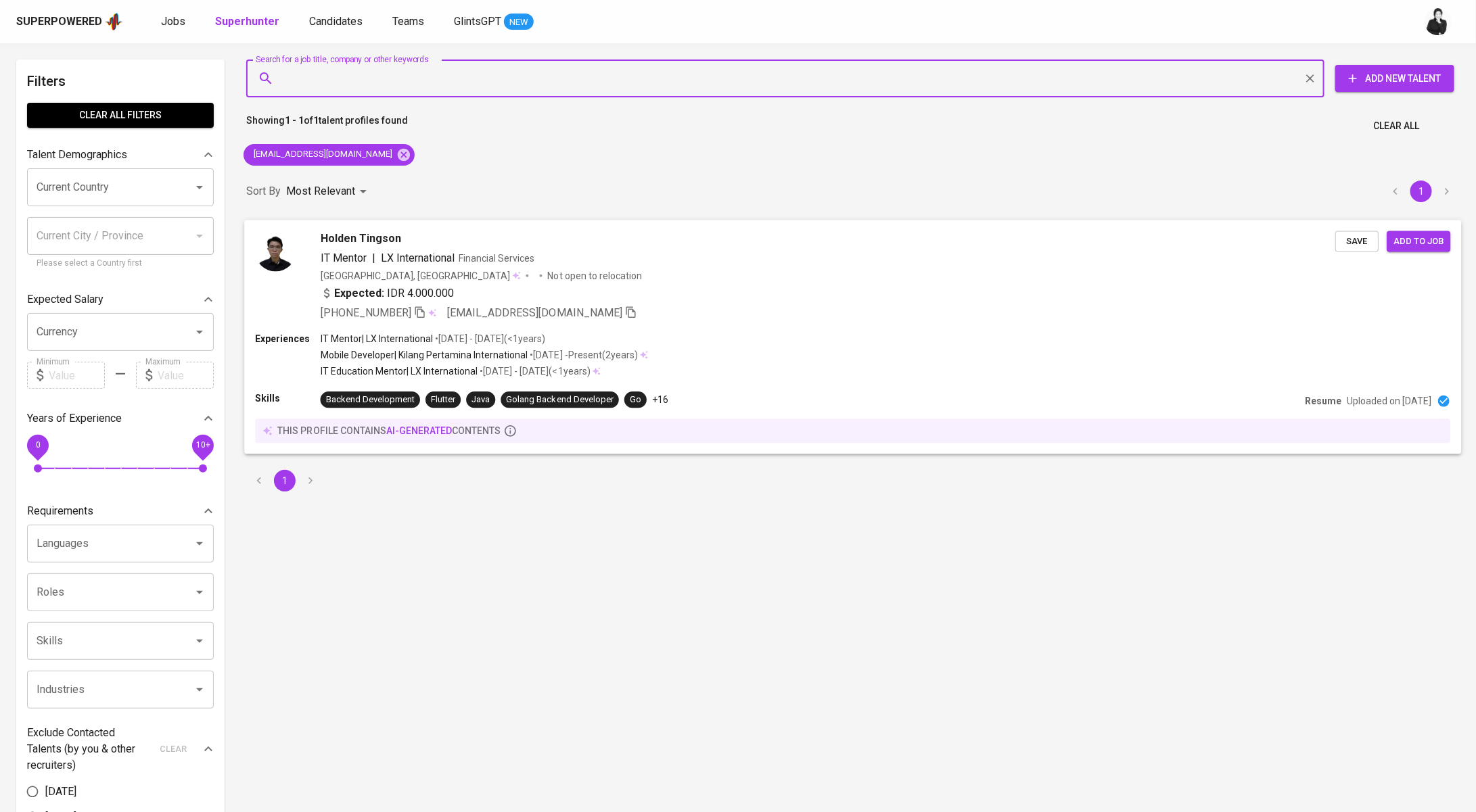
click at [396, 224] on div "Holden Tingson IT Mentor | LX International Financial Services Indonesia, Pekan…" at bounding box center [852, 276] width 1217 height 112
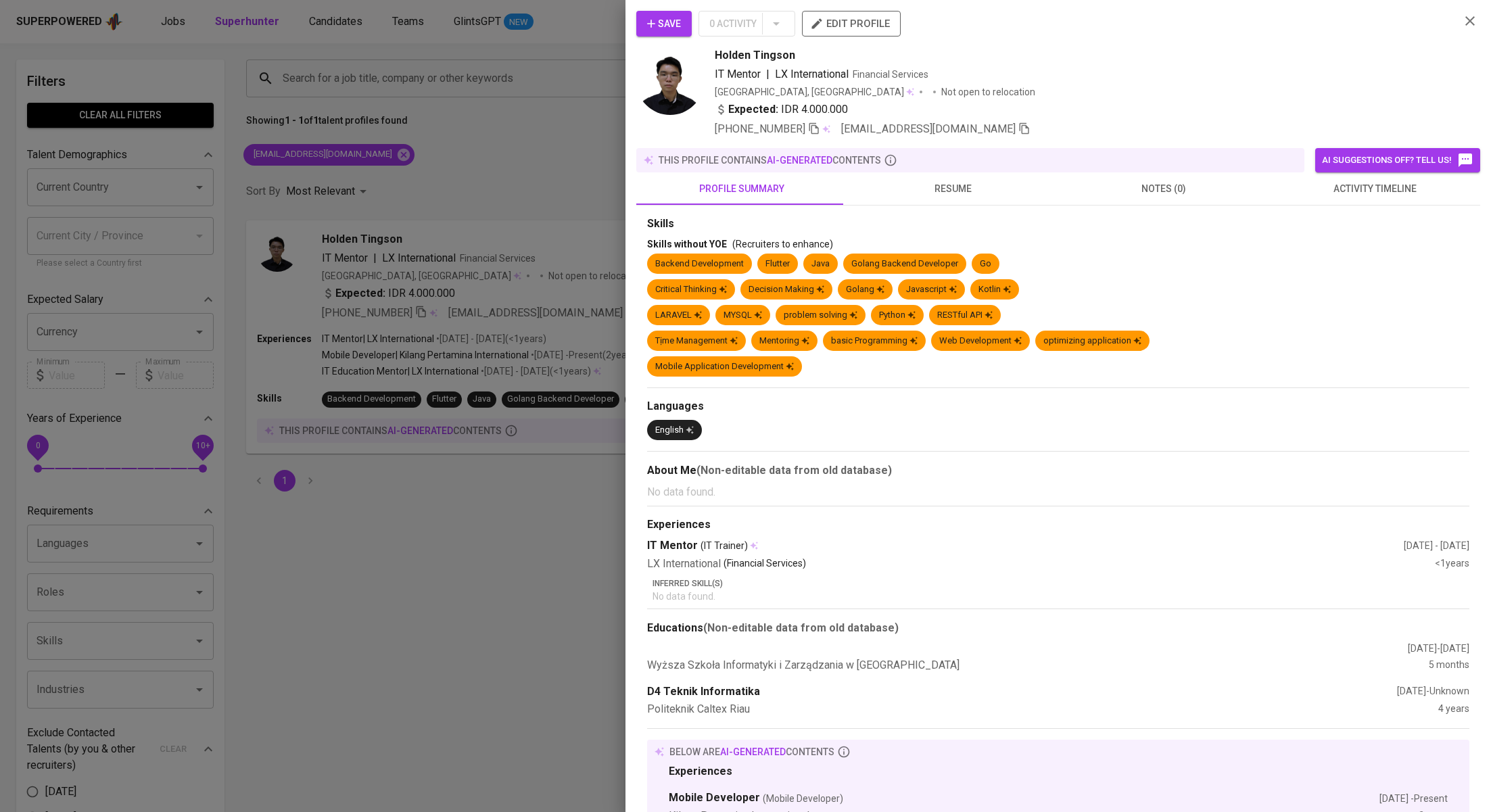
click at [1294, 191] on span "activity timeline" at bounding box center [1375, 189] width 195 height 17
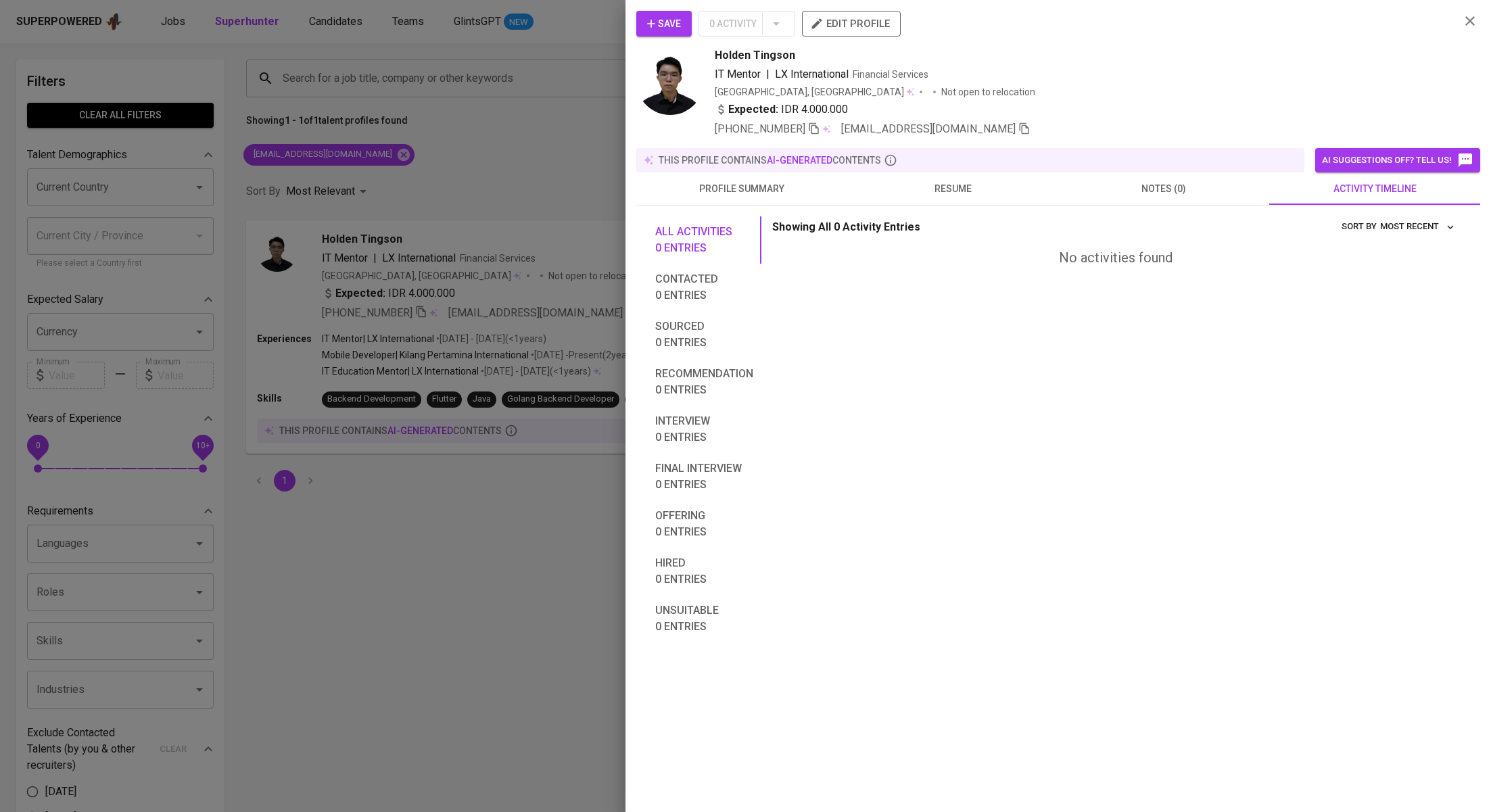
click at [542, 140] on div at bounding box center [745, 406] width 1491 height 812
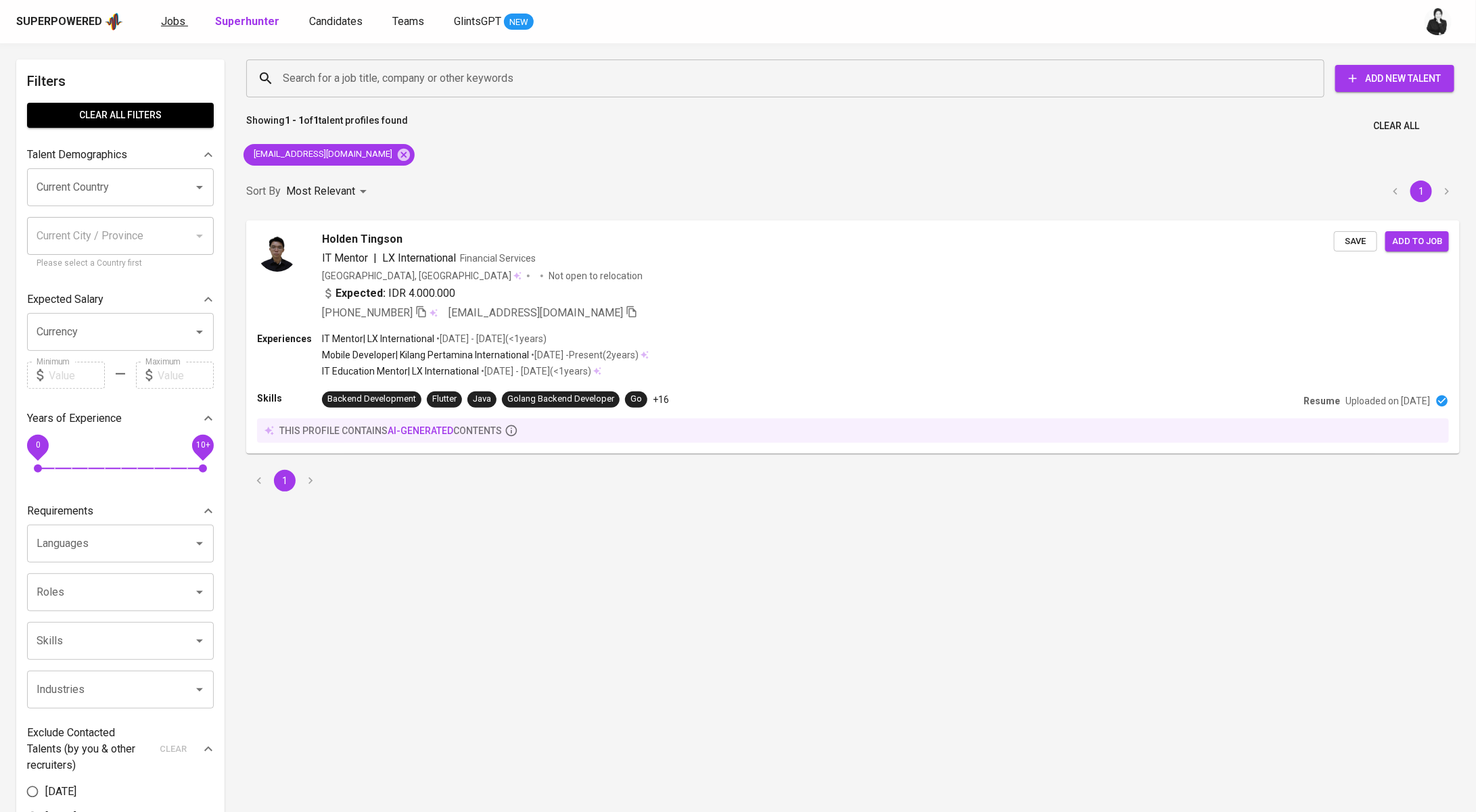
click at [166, 16] on span "Jobs" at bounding box center [172, 21] width 24 height 12
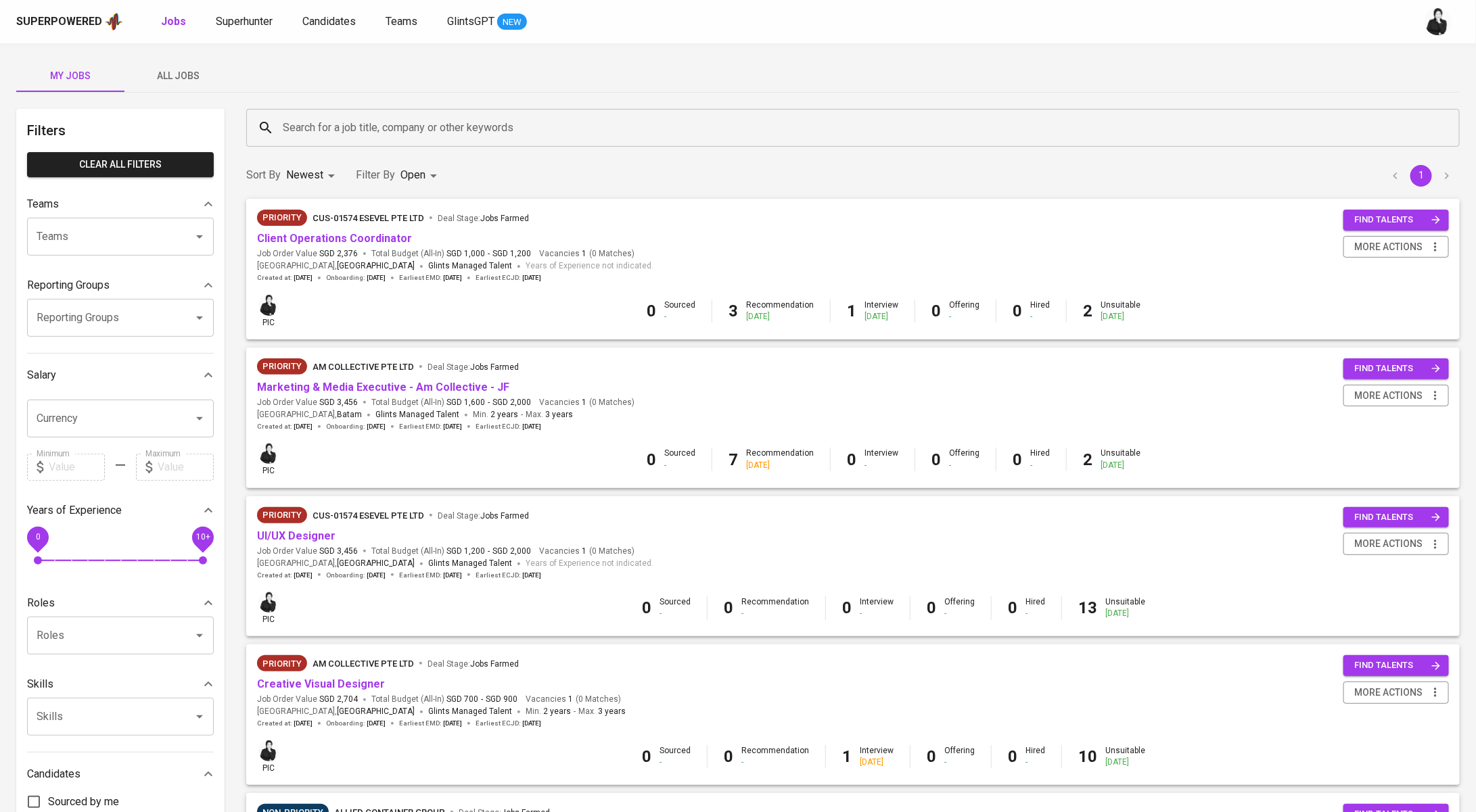
click at [196, 81] on span "All Jobs" at bounding box center [179, 76] width 92 height 17
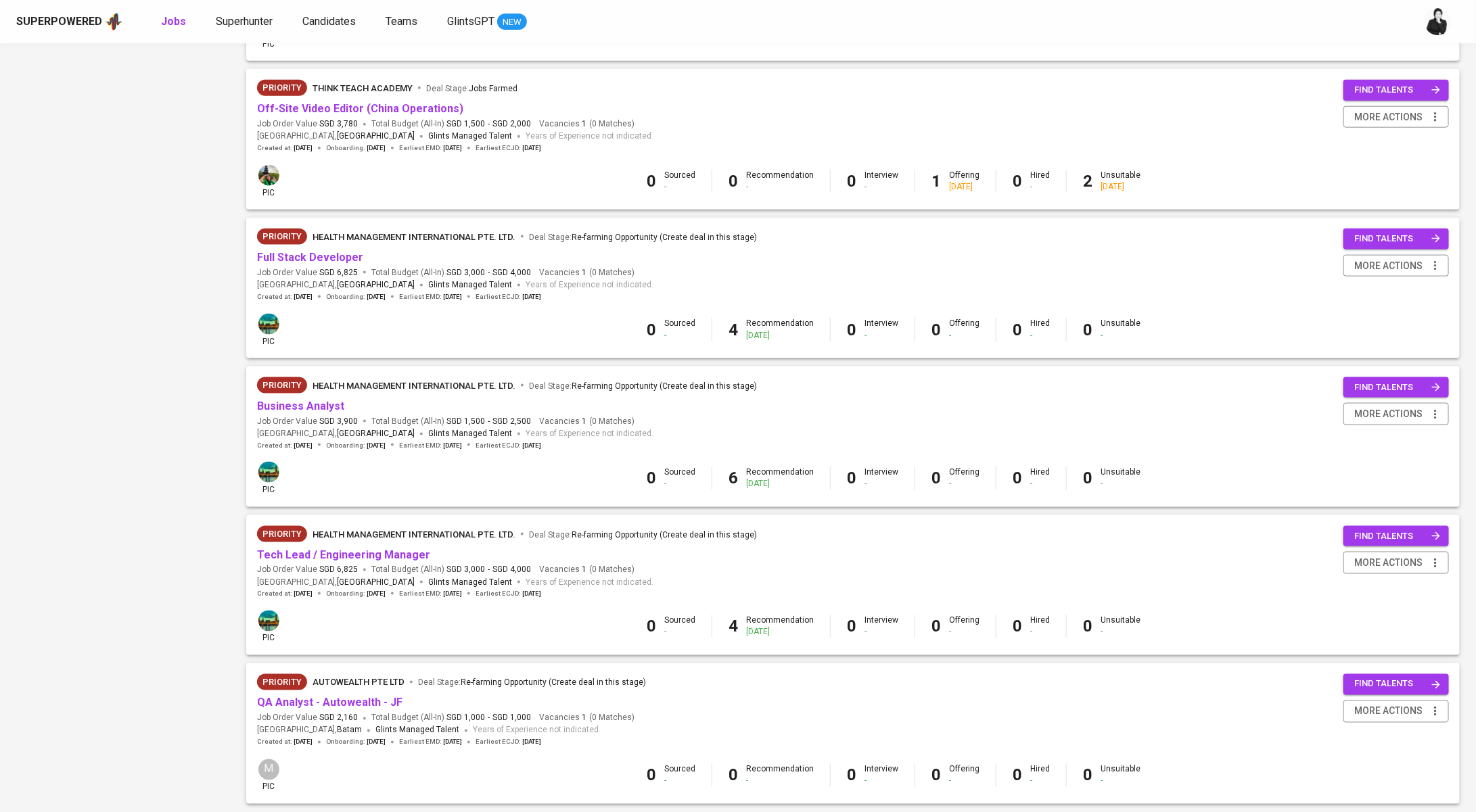
scroll to position [957, 0]
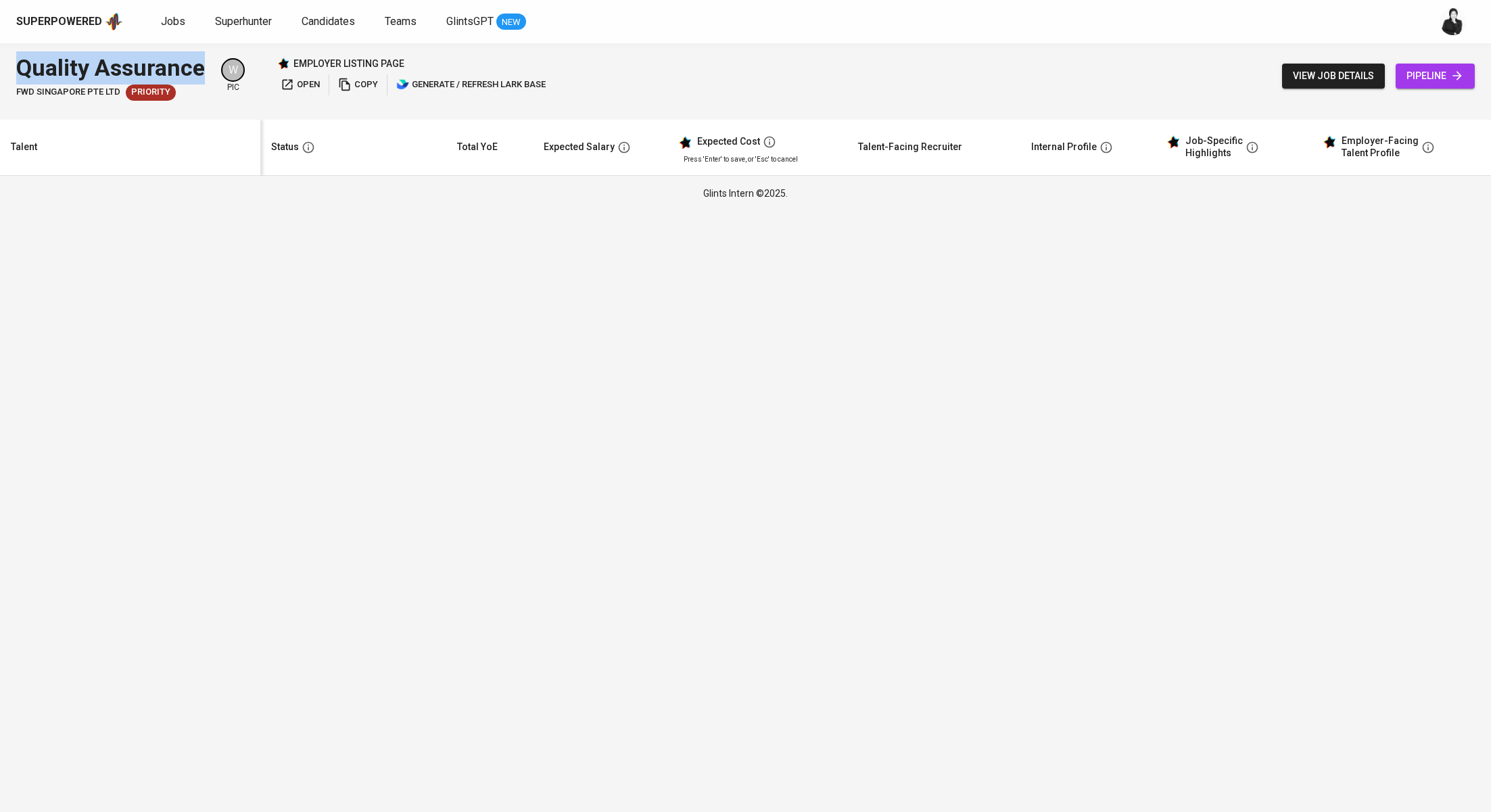
drag, startPoint x: 204, startPoint y: 65, endPoint x: 17, endPoint y: 65, distance: 187.0
click at [12, 65] on div "Quality Assurance FWD Singapore Pte Ltd Priority W pic employer listing page op…" at bounding box center [745, 76] width 1491 height 65
copy div "Quality Assurance"
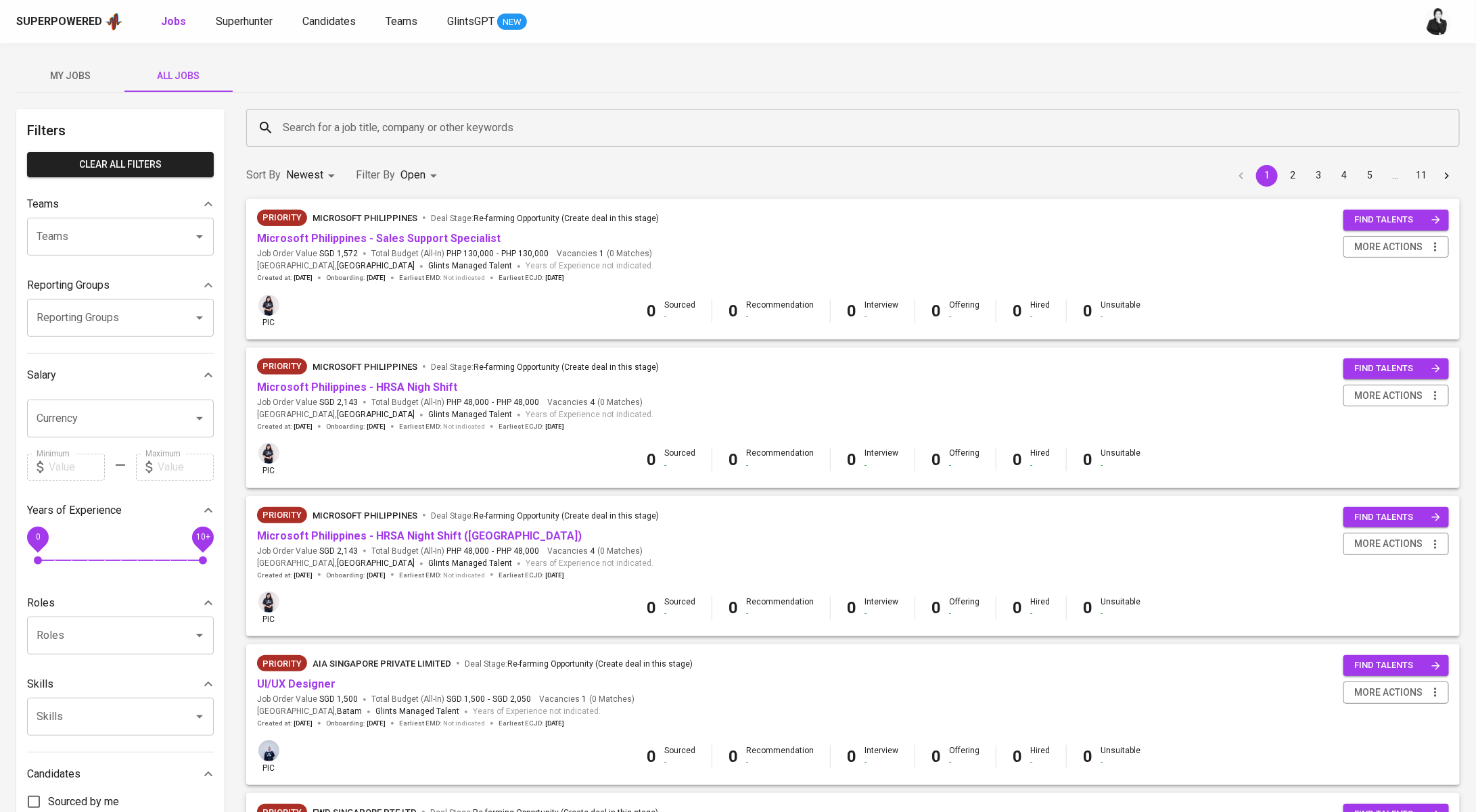
click at [93, 79] on span "My Jobs" at bounding box center [70, 76] width 92 height 17
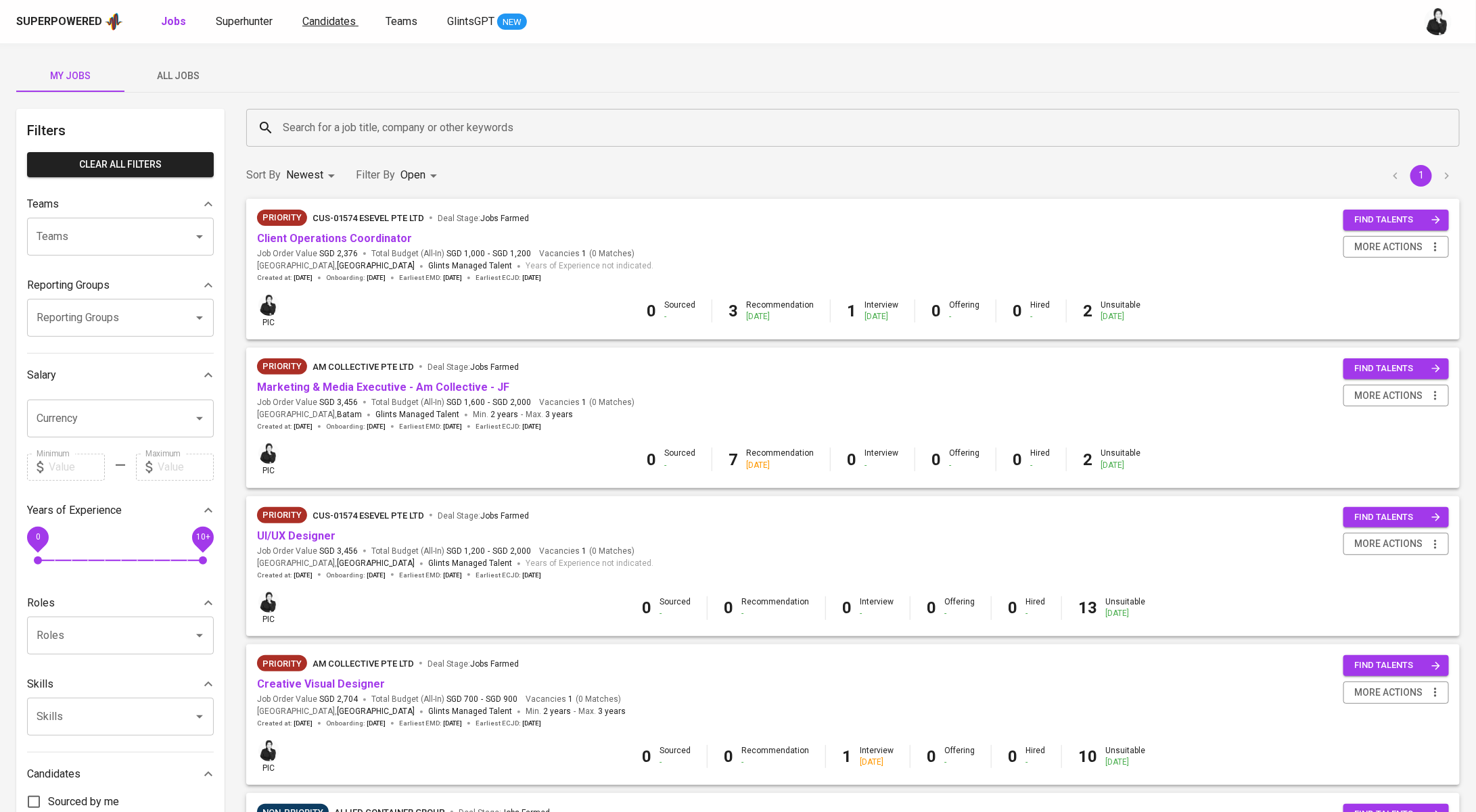
click at [337, 21] on span "Candidates" at bounding box center [329, 21] width 54 height 12
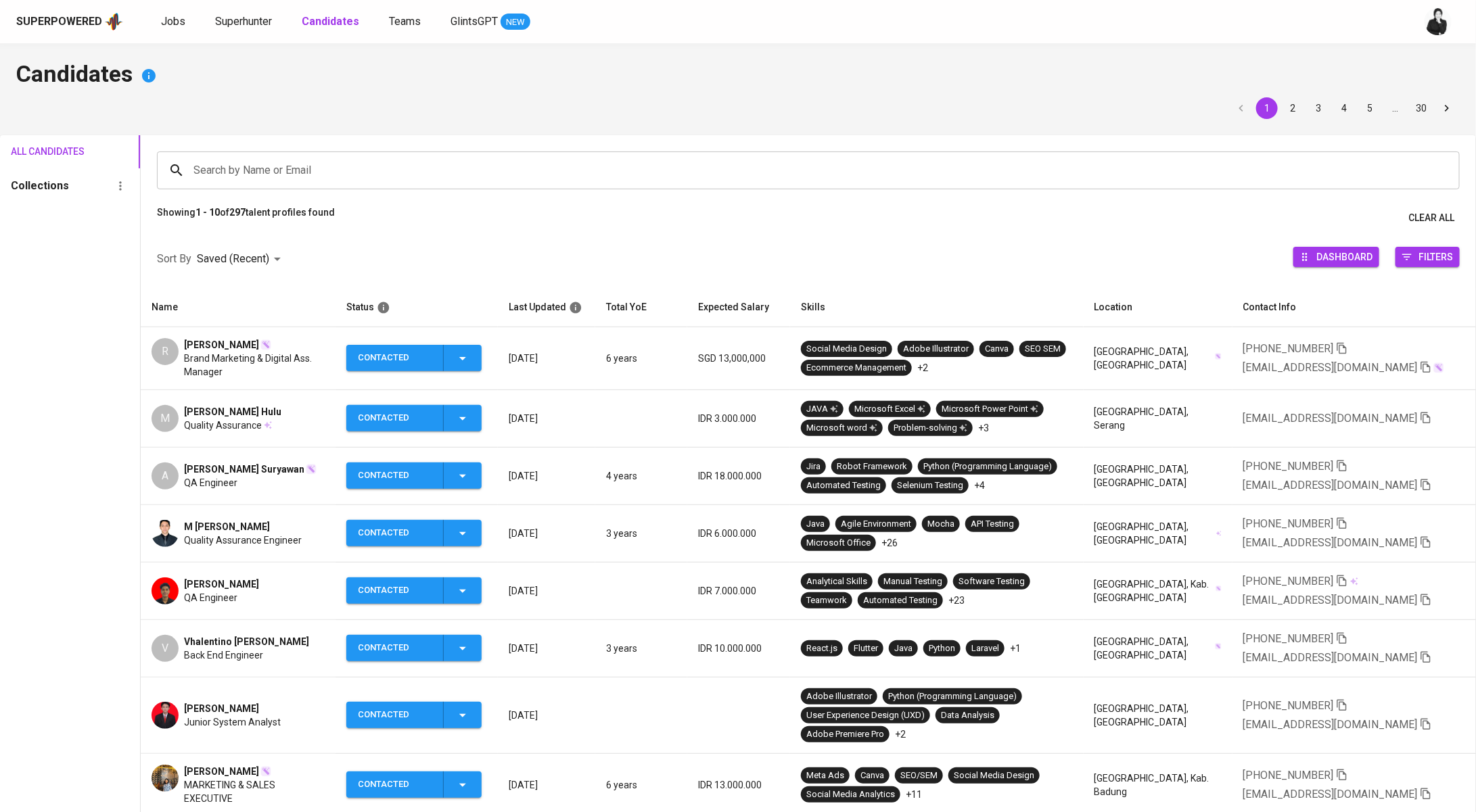
click at [234, 409] on span "Meiman Ryland Hulu" at bounding box center [232, 411] width 97 height 13
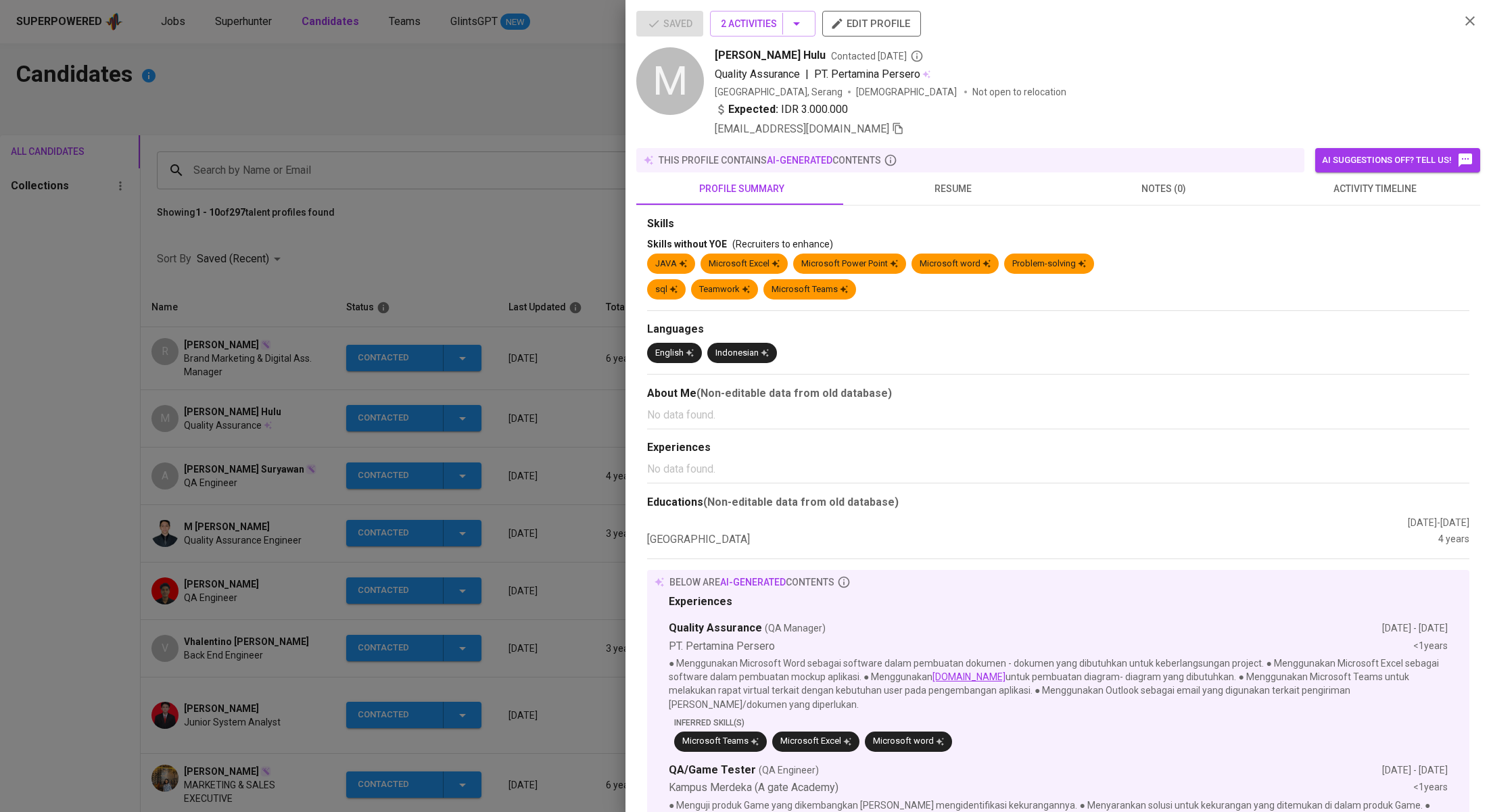
click at [412, 255] on div at bounding box center [745, 406] width 1491 height 812
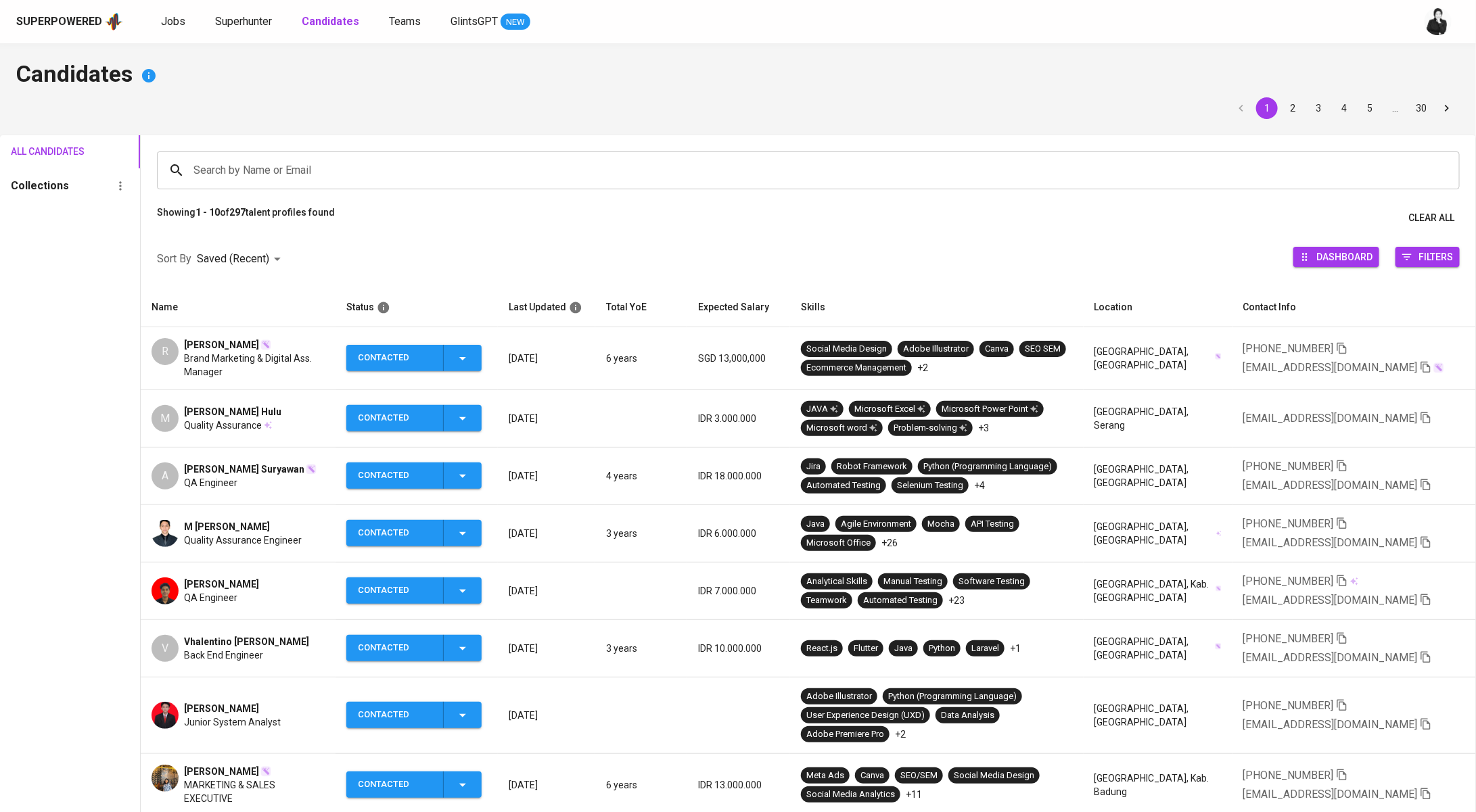
click at [254, 405] on span "[PERSON_NAME] Hulu" at bounding box center [232, 411] width 97 height 13
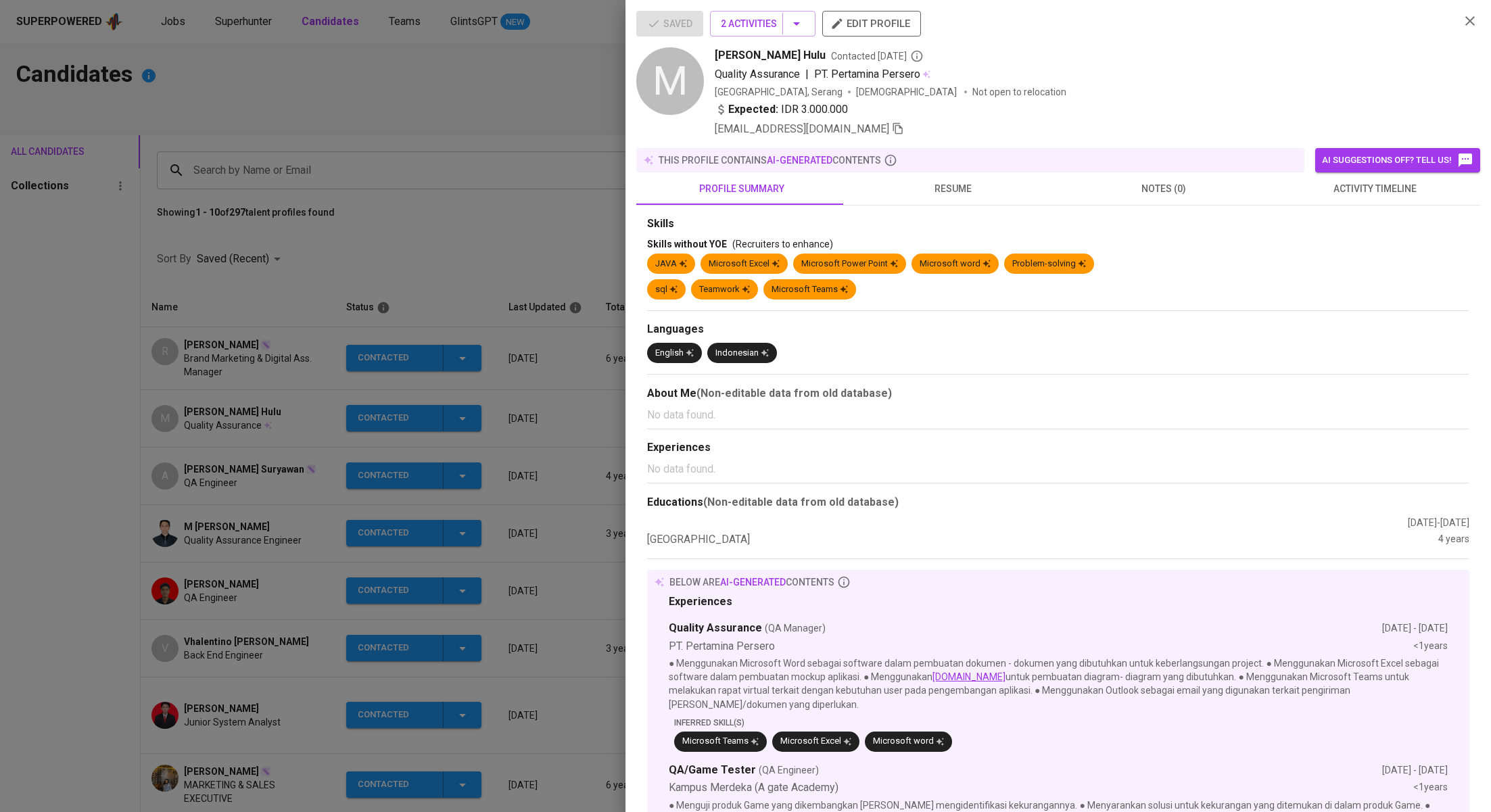
click at [1360, 200] on button "activity timeline" at bounding box center [1374, 189] width 211 height 33
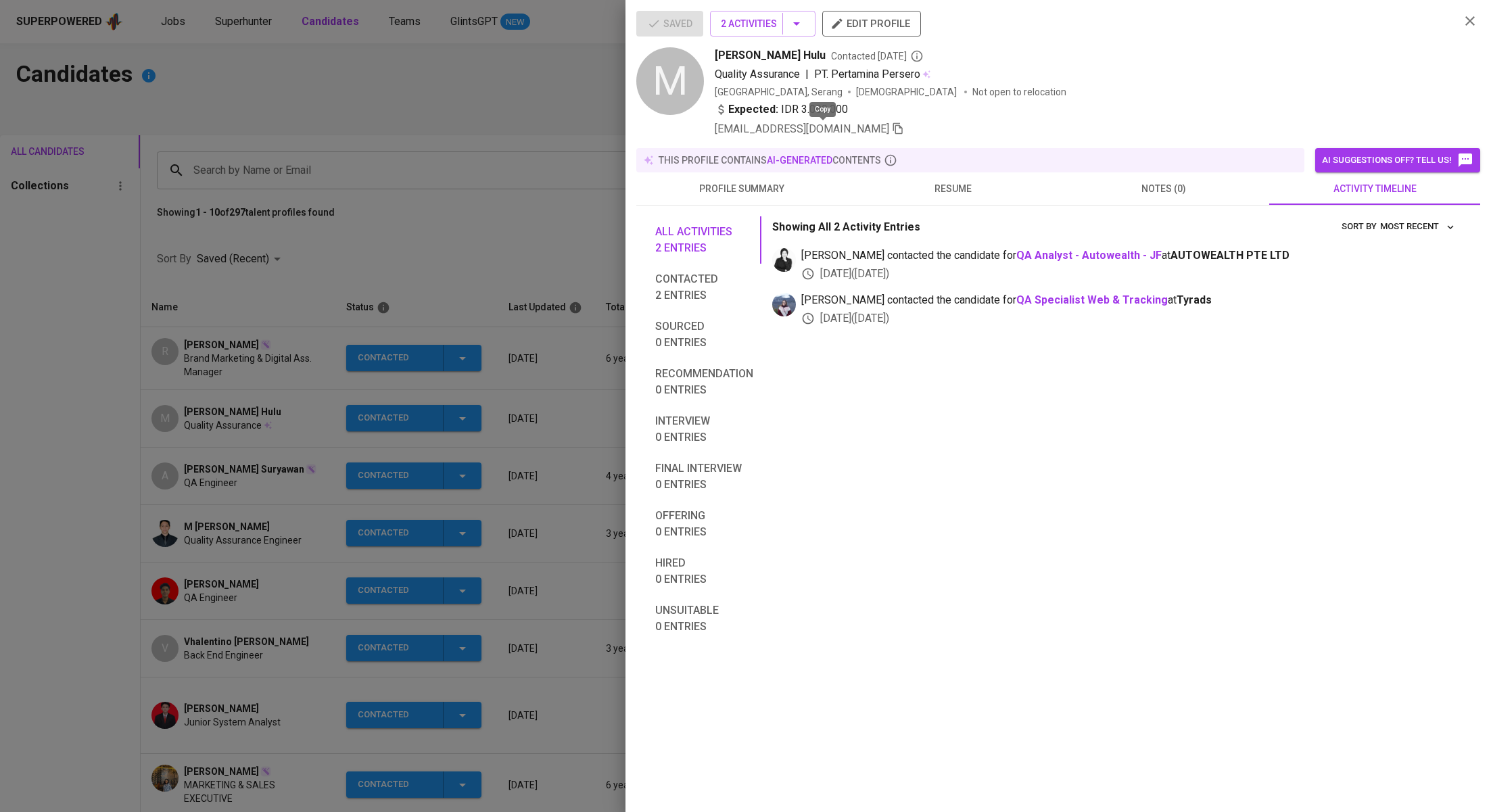
drag, startPoint x: 819, startPoint y: 123, endPoint x: 809, endPoint y: 122, distance: 10.0
click at [892, 124] on icon "button" at bounding box center [898, 129] width 12 height 12
click at [465, 94] on div at bounding box center [745, 406] width 1491 height 812
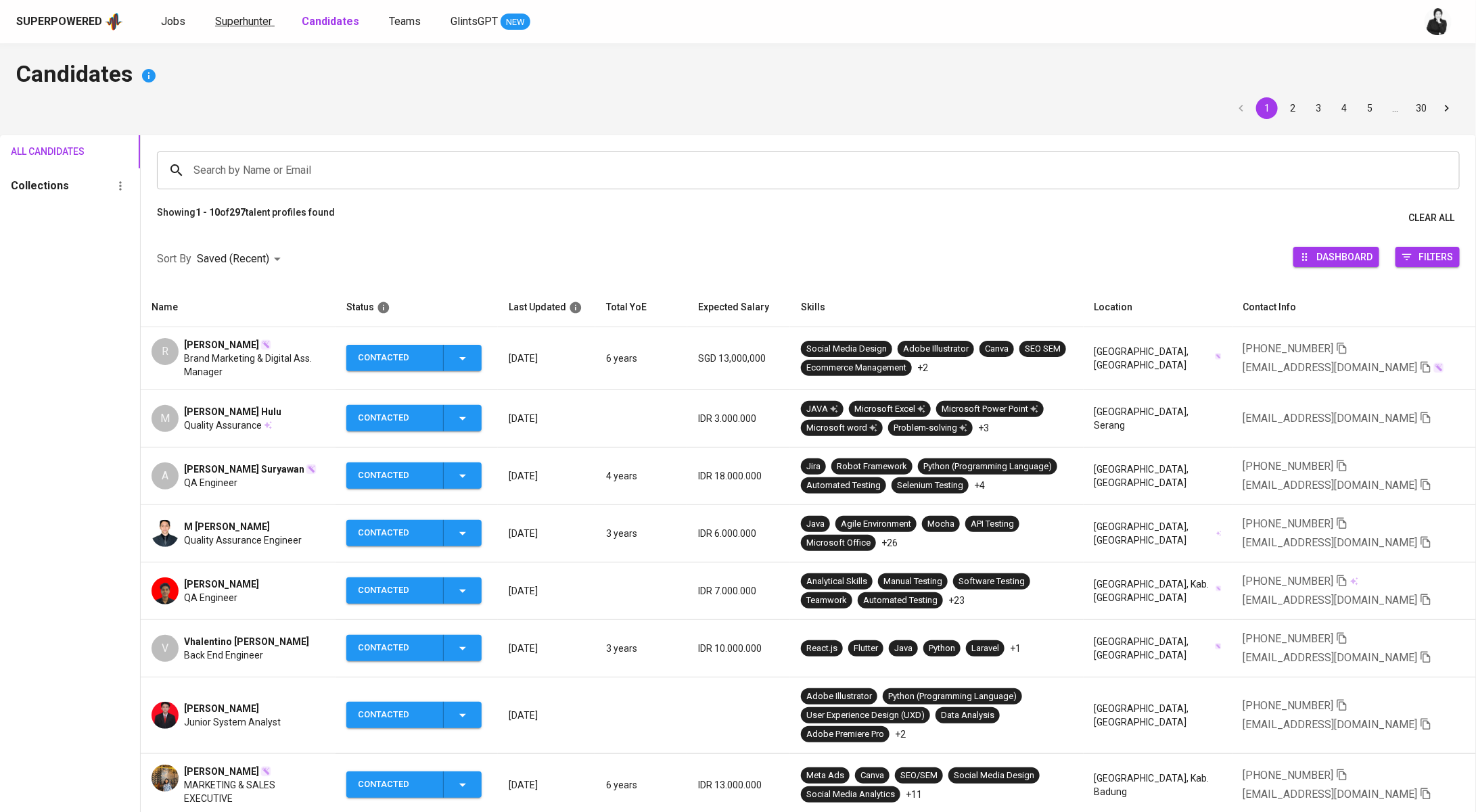
click at [244, 27] on link "Superhunter" at bounding box center [245, 22] width 59 height 17
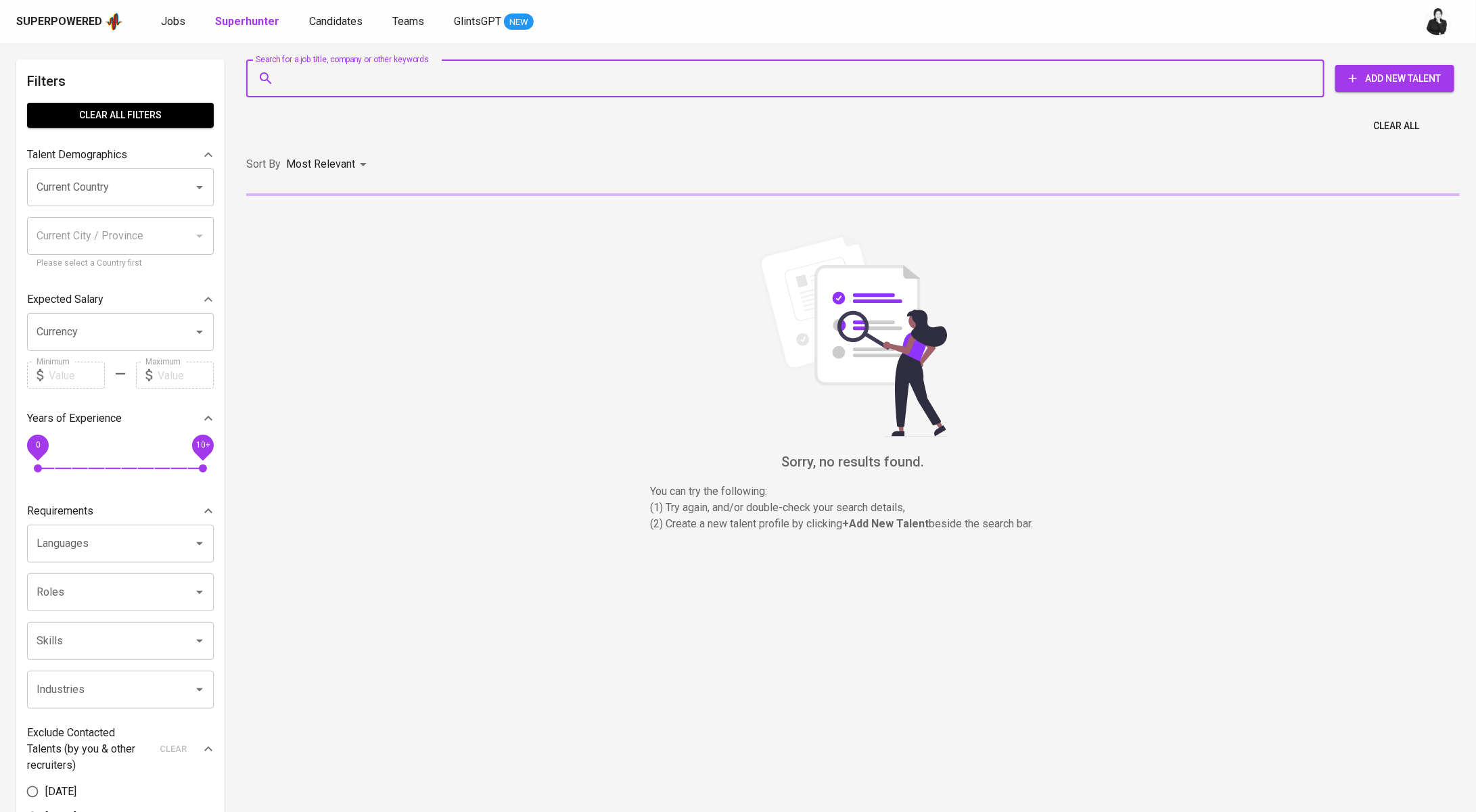
click at [444, 87] on input "Search for a job title, company or other keywords" at bounding box center [788, 78] width 1018 height 26
paste input "[EMAIL_ADDRESS][DOMAIN_NAME]"
type input "[EMAIL_ADDRESS][DOMAIN_NAME]"
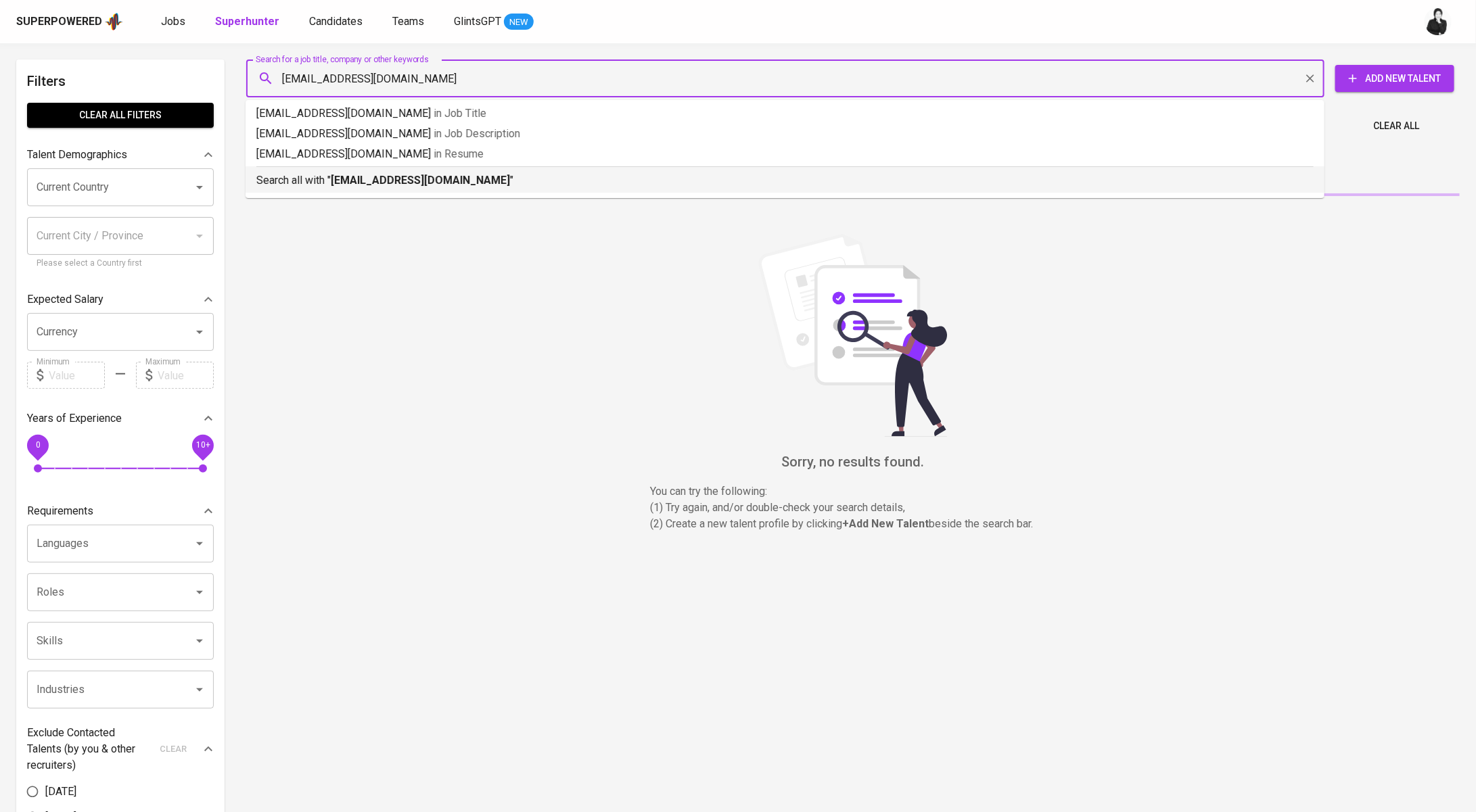
click at [471, 178] on p "Search all with " rilan907@gmail.com "" at bounding box center [785, 180] width 1057 height 16
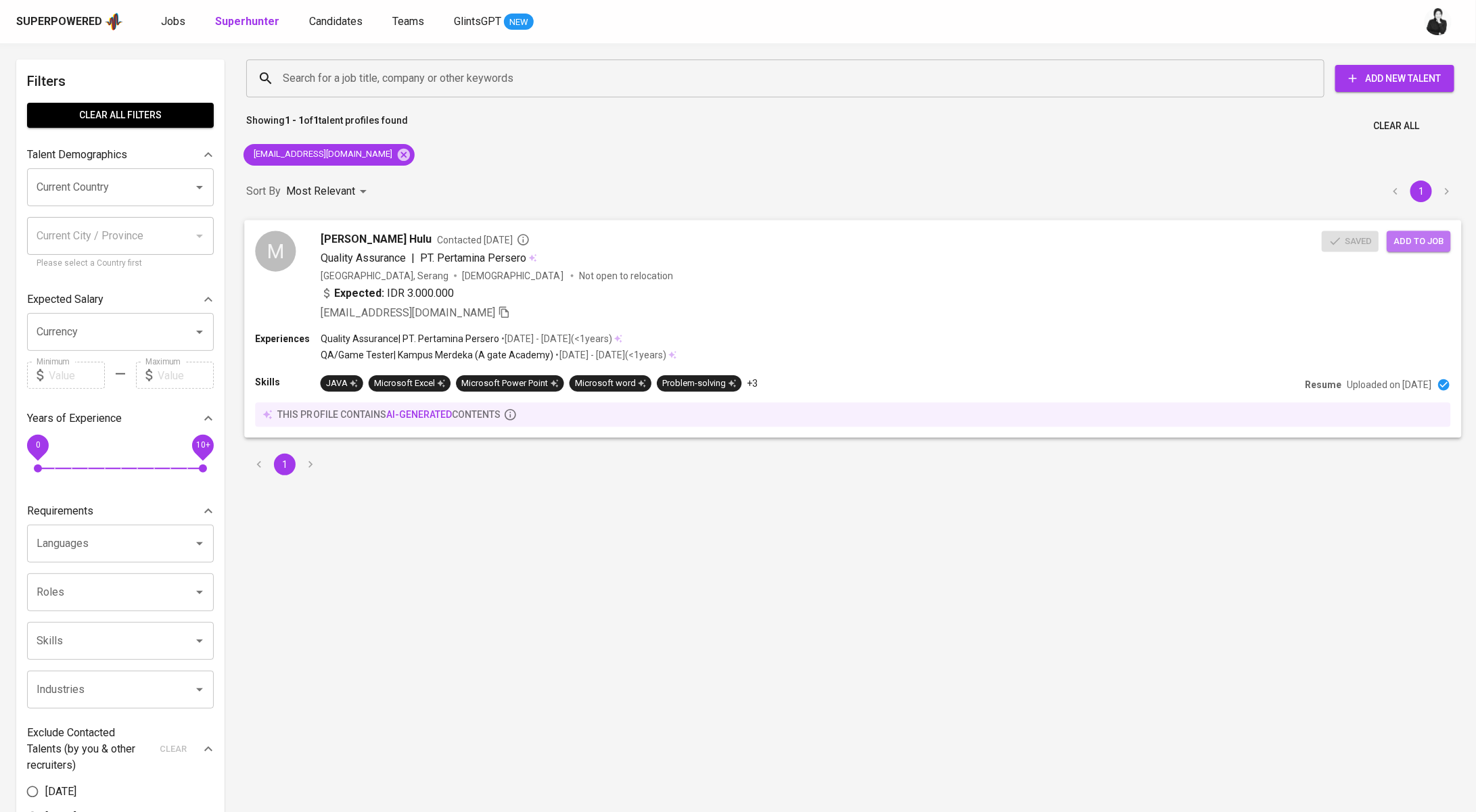
click at [1430, 240] on span "Add to job" at bounding box center [1418, 241] width 50 height 16
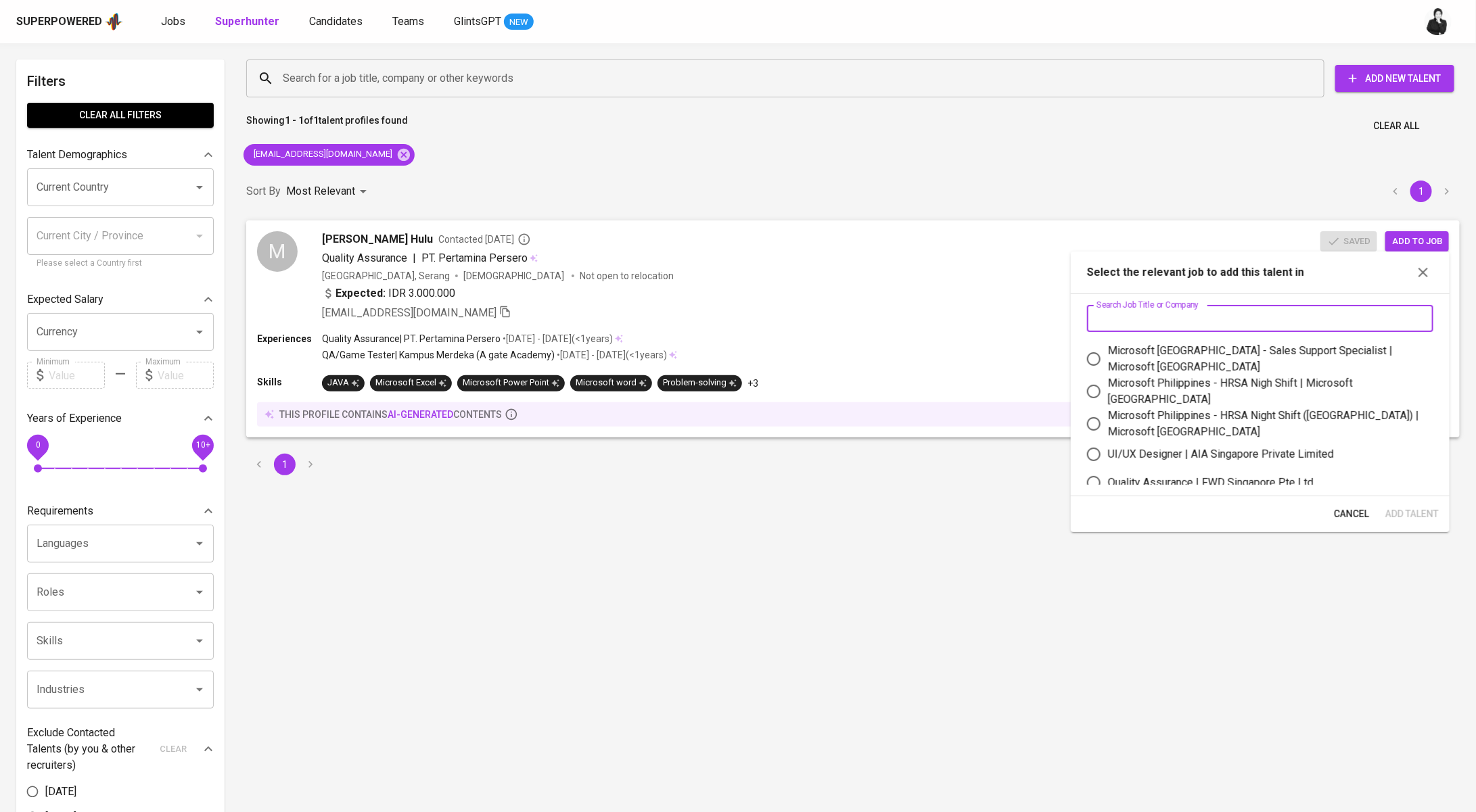
click at [1207, 312] on input "text" at bounding box center [1260, 318] width 346 height 27
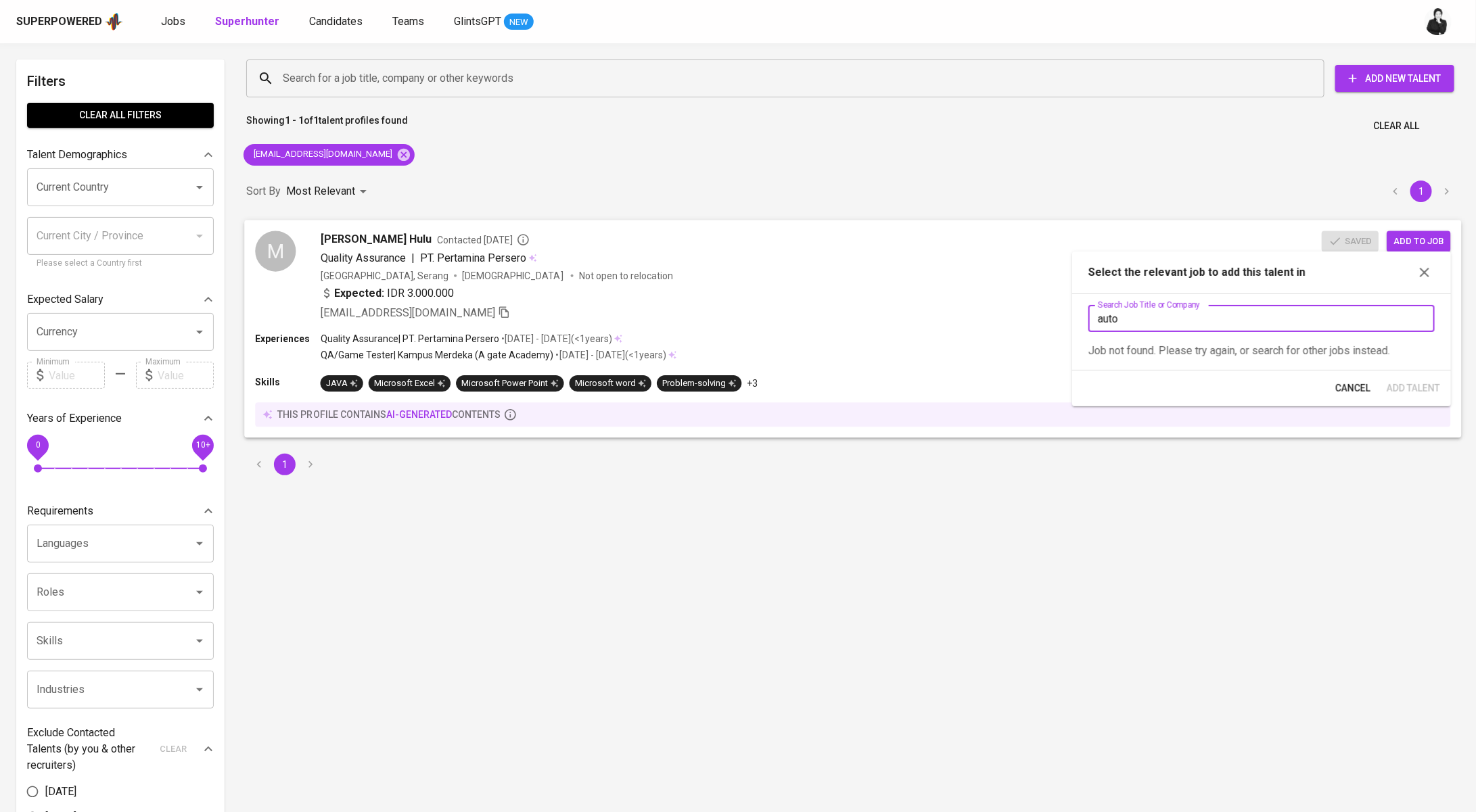
drag, startPoint x: 1083, startPoint y: 319, endPoint x: 1028, endPoint y: 319, distance: 55.0
click at [1028, 319] on body "Superpowered Jobs Superhunter Candidates Teams GlintsGPT NEW Filters Clear All …" at bounding box center [738, 613] width 1476 height 1225
drag, startPoint x: 1217, startPoint y: 313, endPoint x: 1105, endPoint y: 310, distance: 112.0
click at [1105, 310] on input "auto" at bounding box center [1260, 318] width 346 height 27
paste input "QA Analyst - Autowealth - JF"
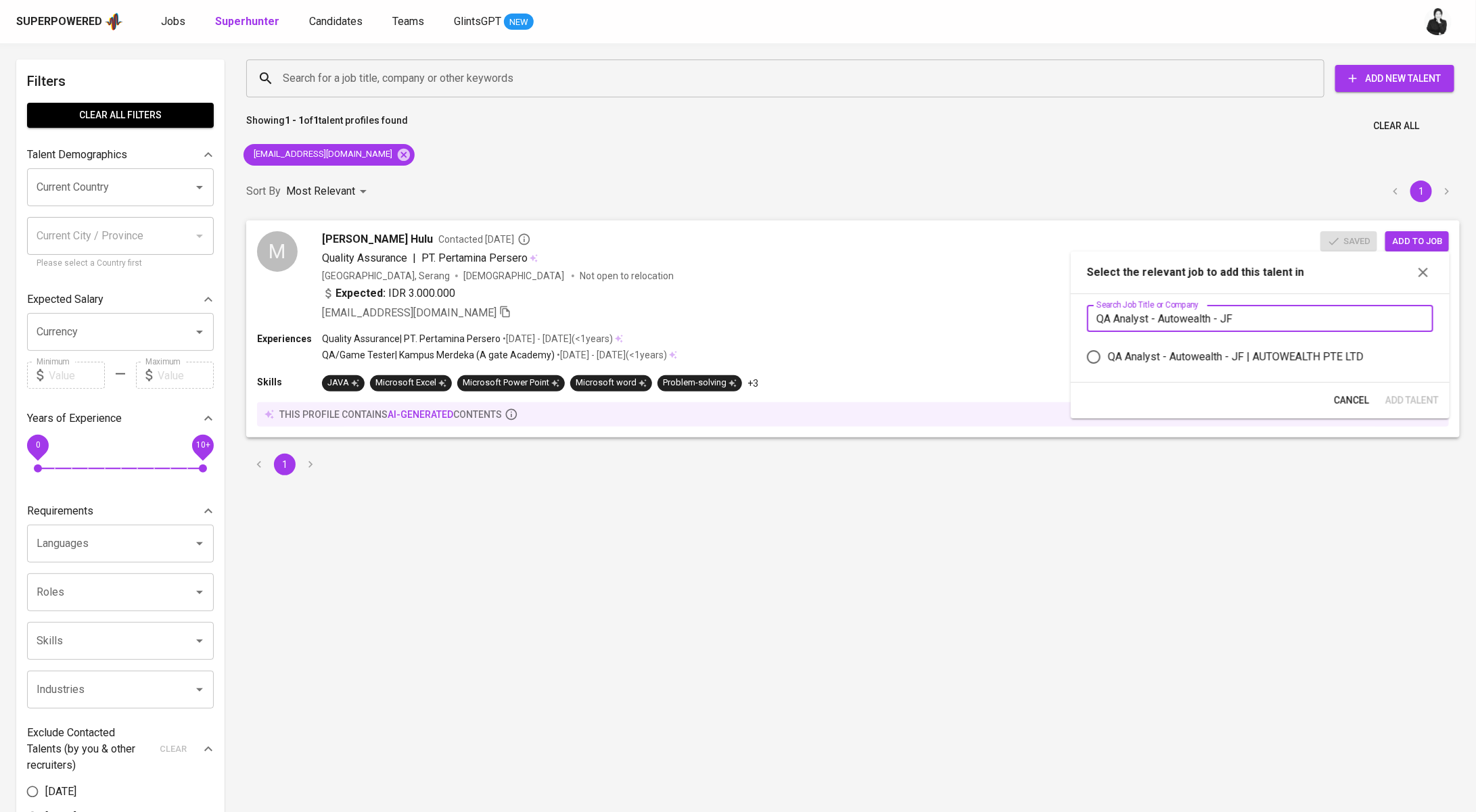
type input "QA Analyst - Autowealth - JF"
click at [1318, 364] on div "QA Analyst - Autowealth - JF | AUTOWEALTH PTE LTD" at bounding box center [1236, 357] width 256 height 16
click at [1108, 364] on input "QA Analyst - Autowealth - JF | AUTOWEALTH PTE LTD" at bounding box center [1093, 357] width 28 height 28
radio input "true"
click at [1439, 403] on button "Add Talent" at bounding box center [1412, 401] width 64 height 25
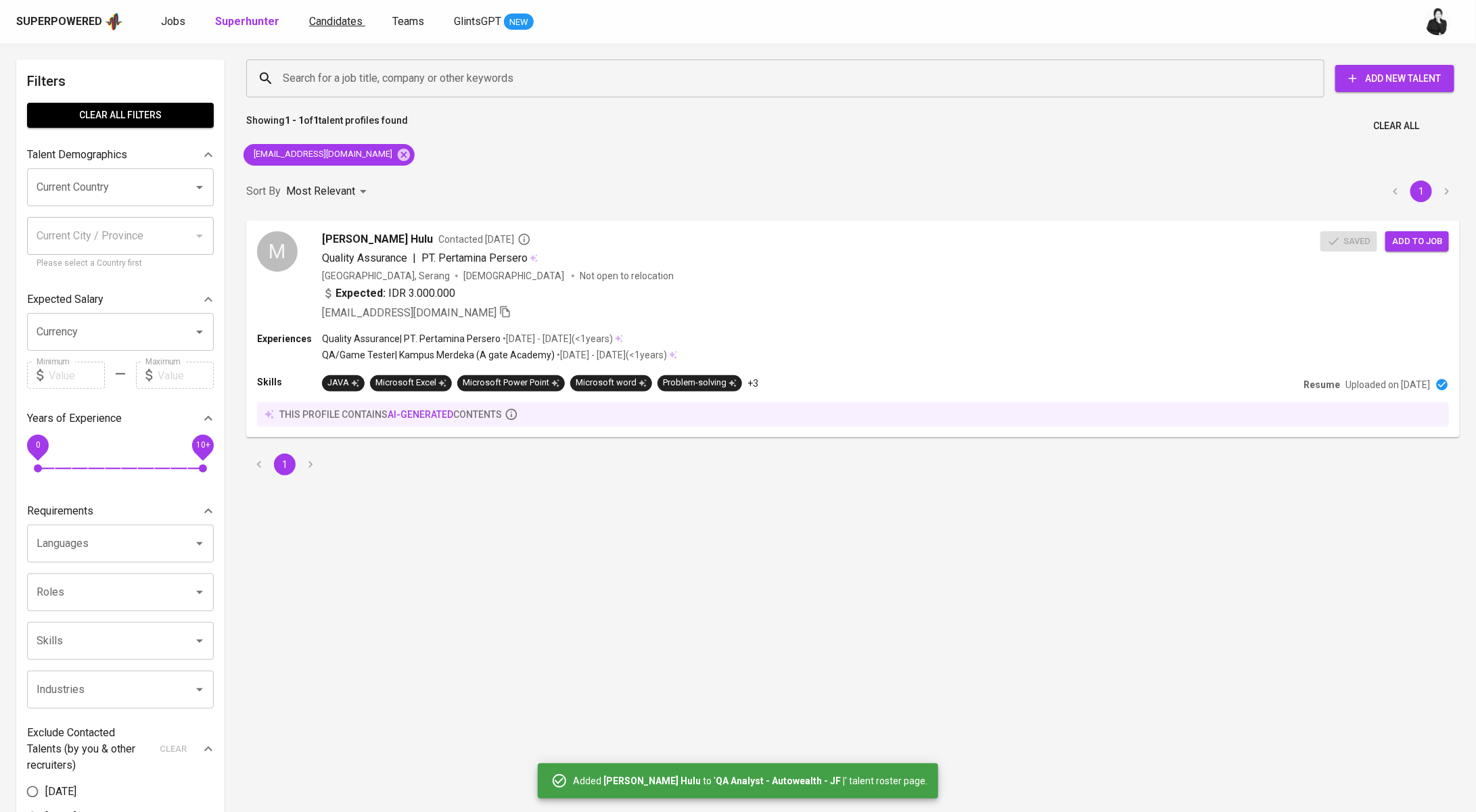
click at [311, 29] on link "Candidates" at bounding box center [337, 22] width 56 height 17
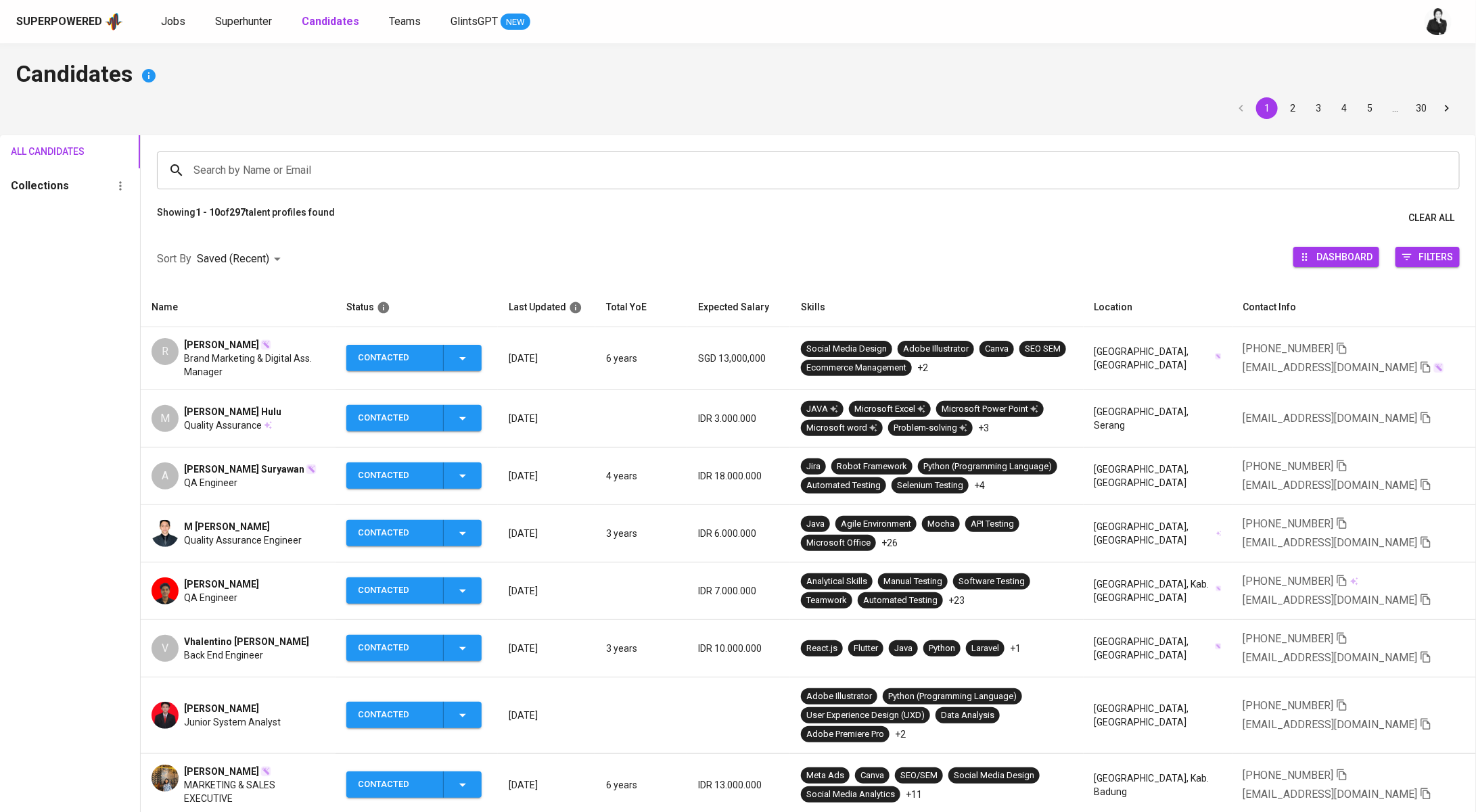
click at [249, 467] on span "[PERSON_NAME] Suryawan" at bounding box center [244, 468] width 120 height 13
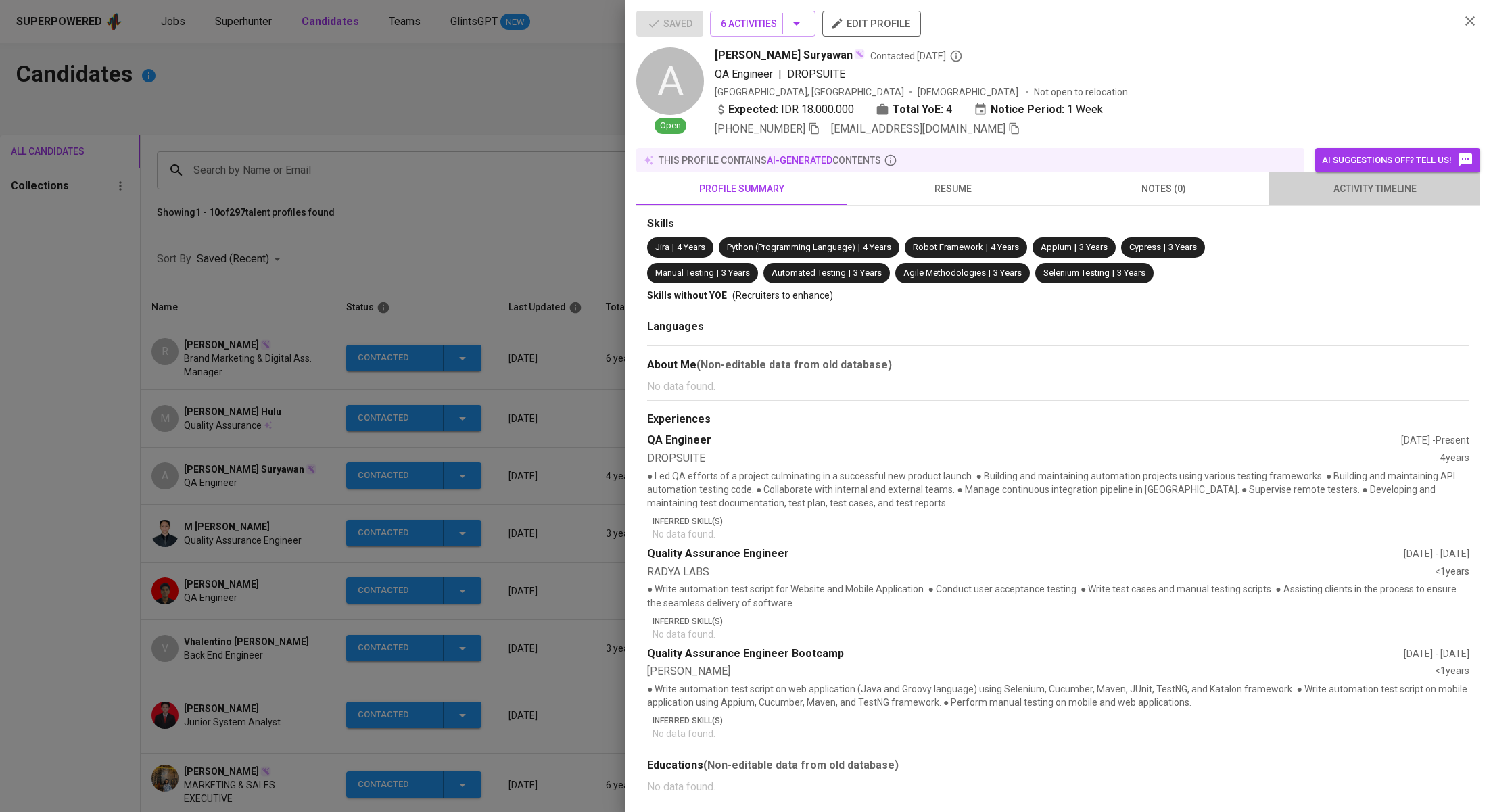
click at [1322, 193] on span "activity timeline" at bounding box center [1375, 189] width 195 height 17
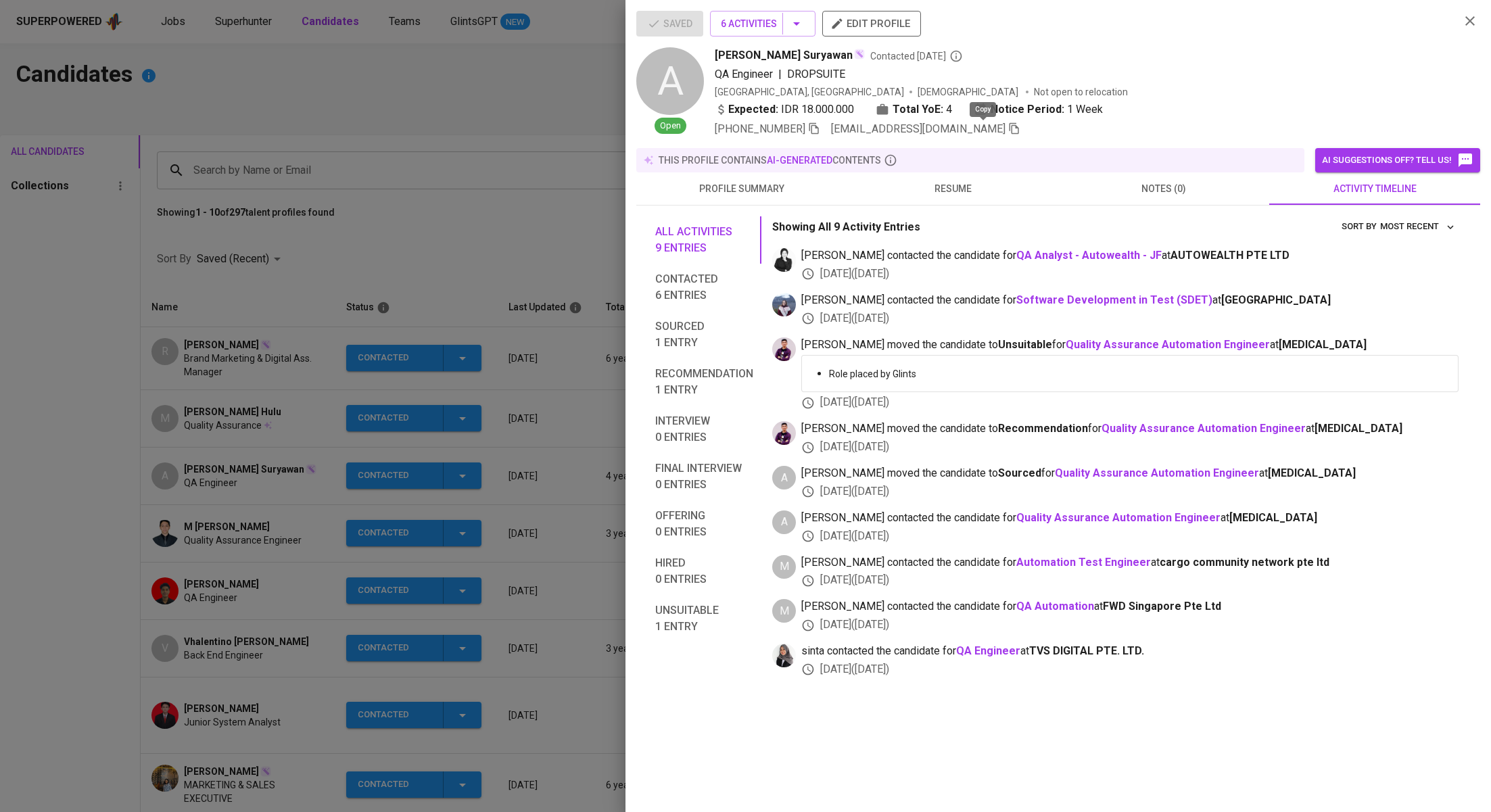
click at [1008, 132] on icon "button" at bounding box center [1014, 129] width 12 height 12
click at [532, 117] on div at bounding box center [745, 406] width 1491 height 812
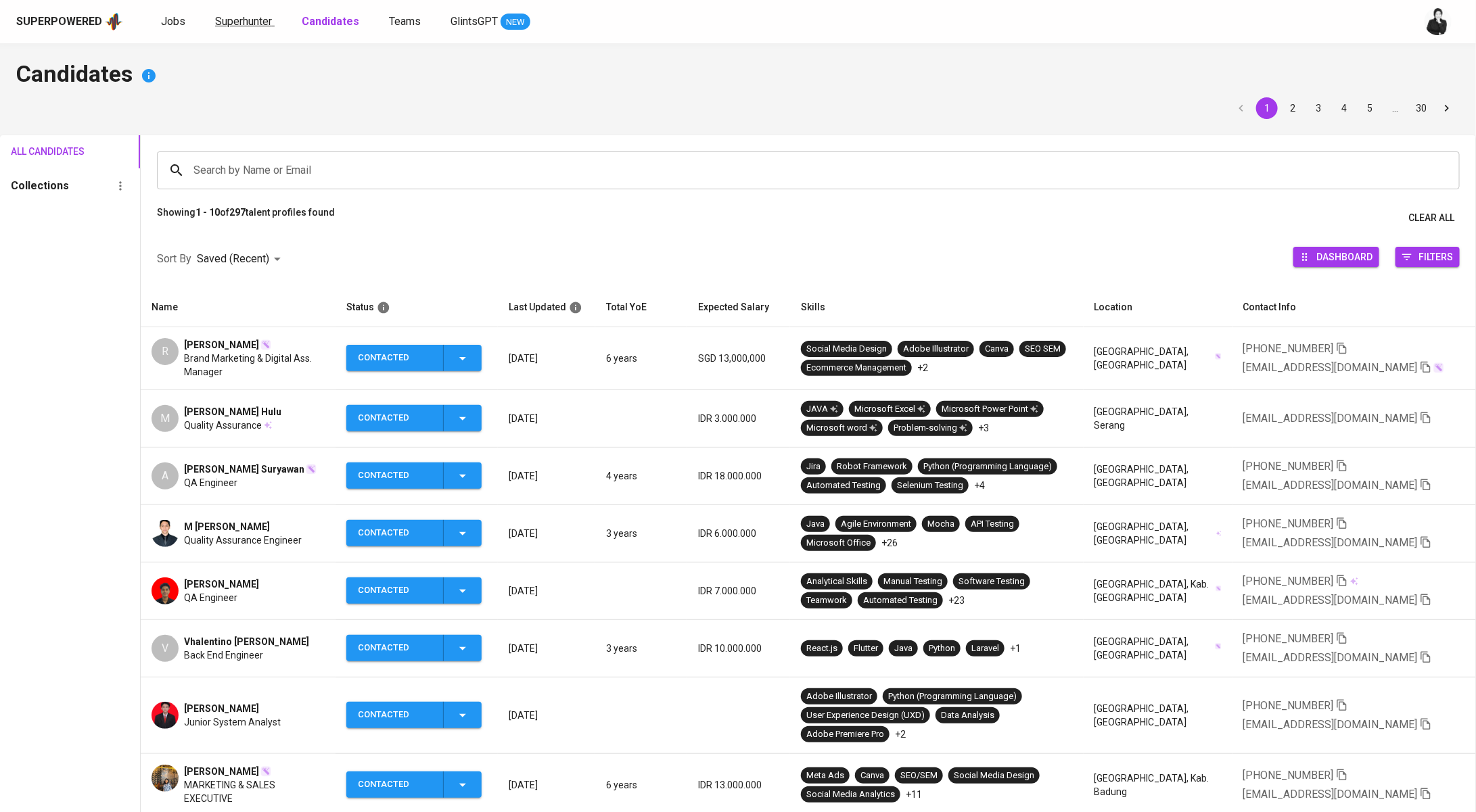
click at [270, 16] on span "Superhunter" at bounding box center [243, 21] width 57 height 12
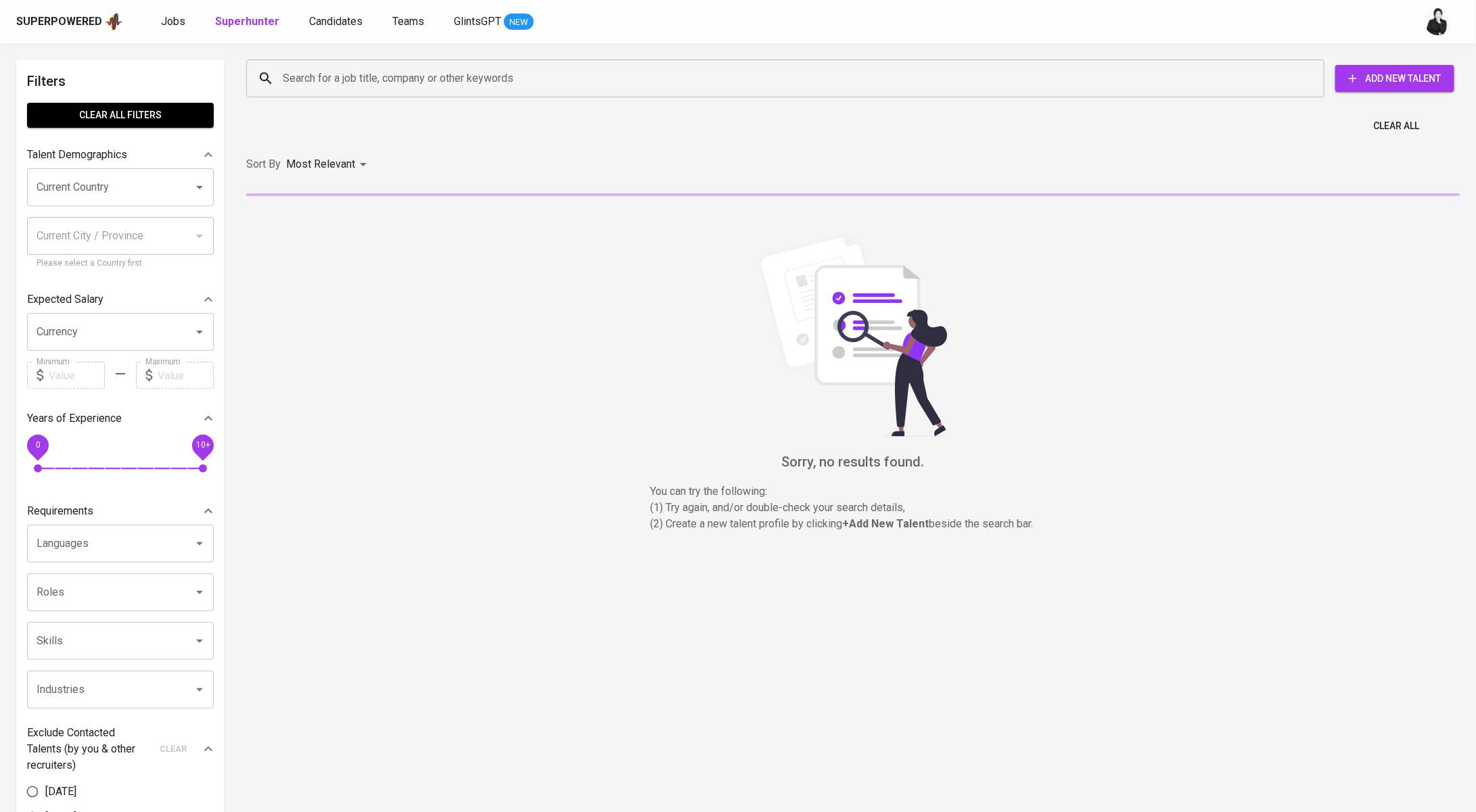
click at [455, 84] on input "Search for a job title, company or other keywords" at bounding box center [788, 78] width 1018 height 26
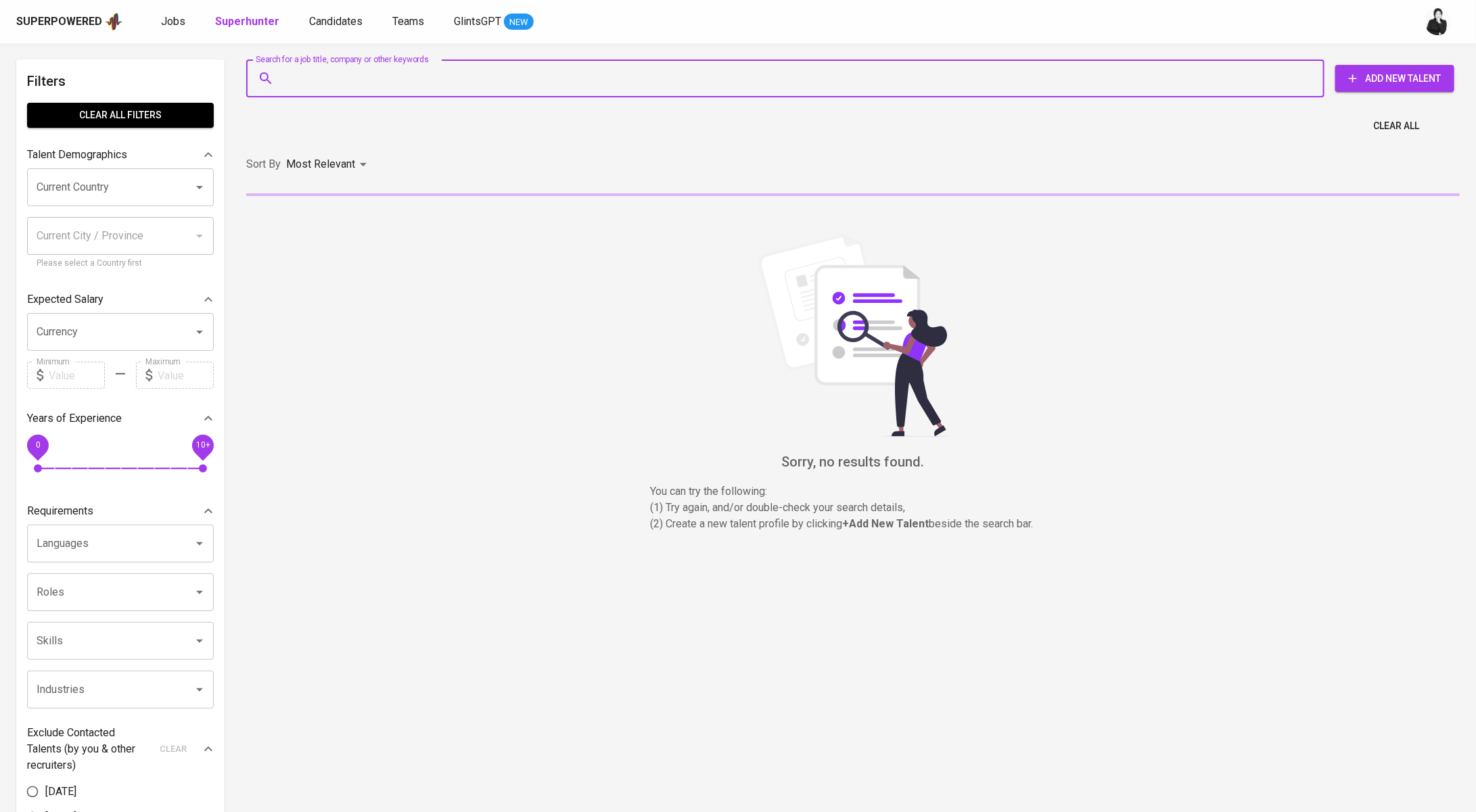
paste input "assyifahesaputri@gmail.com"
type input "assyifahesaputri@gmail.com"
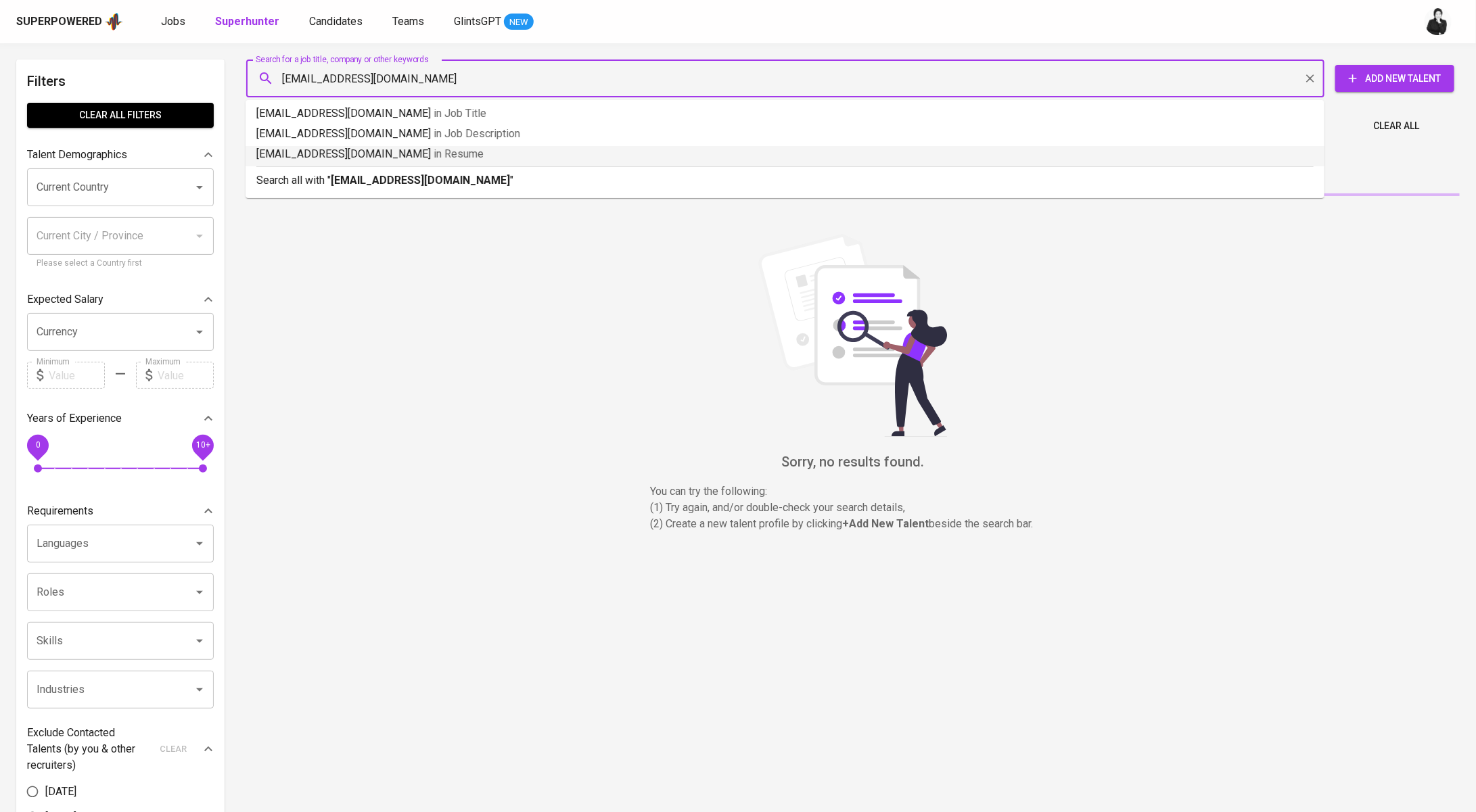
click at [469, 167] on div "Search all with " assyifahesaputri@gmail.com "" at bounding box center [785, 177] width 1057 height 23
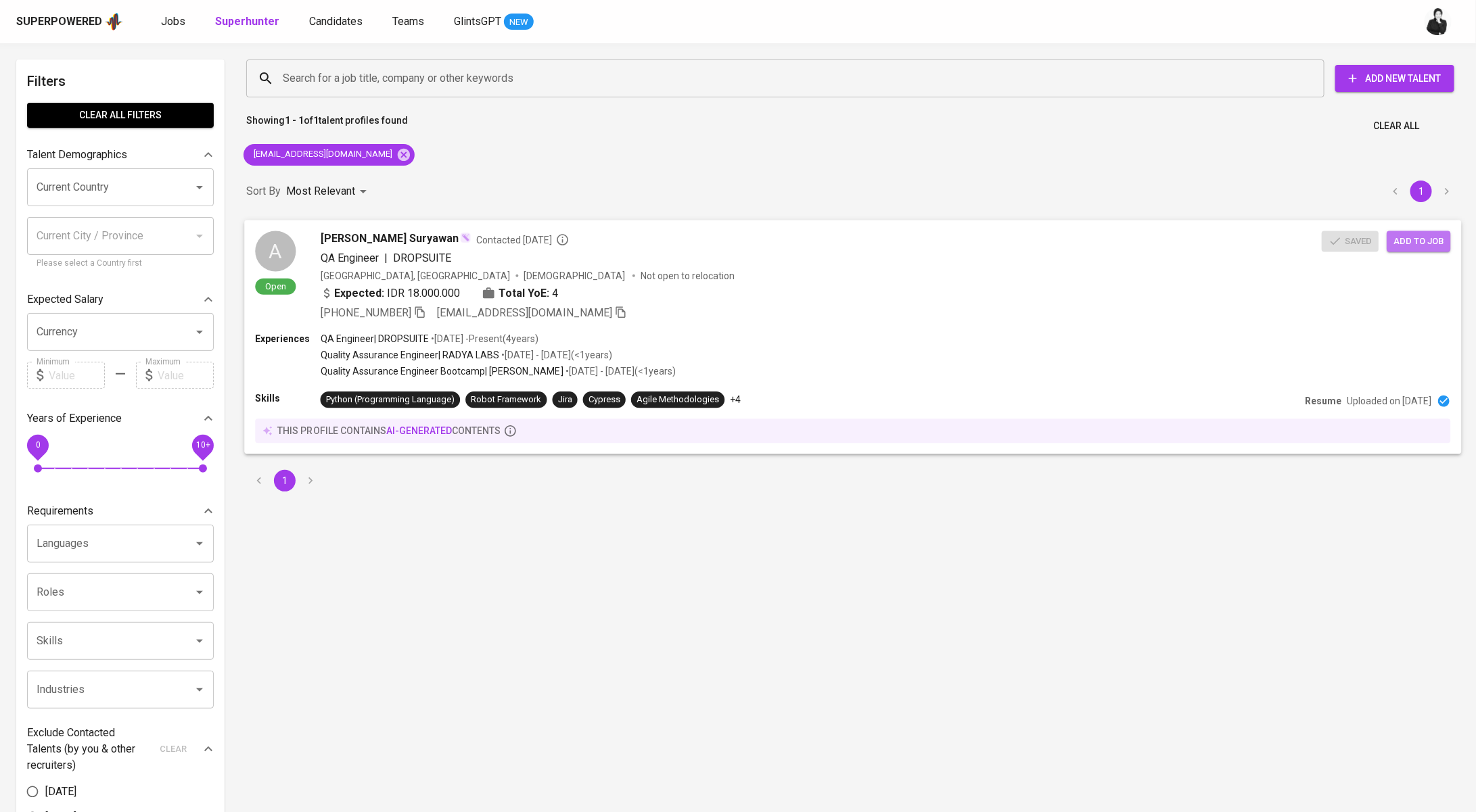
click at [1418, 239] on span "Add to job" at bounding box center [1418, 241] width 50 height 16
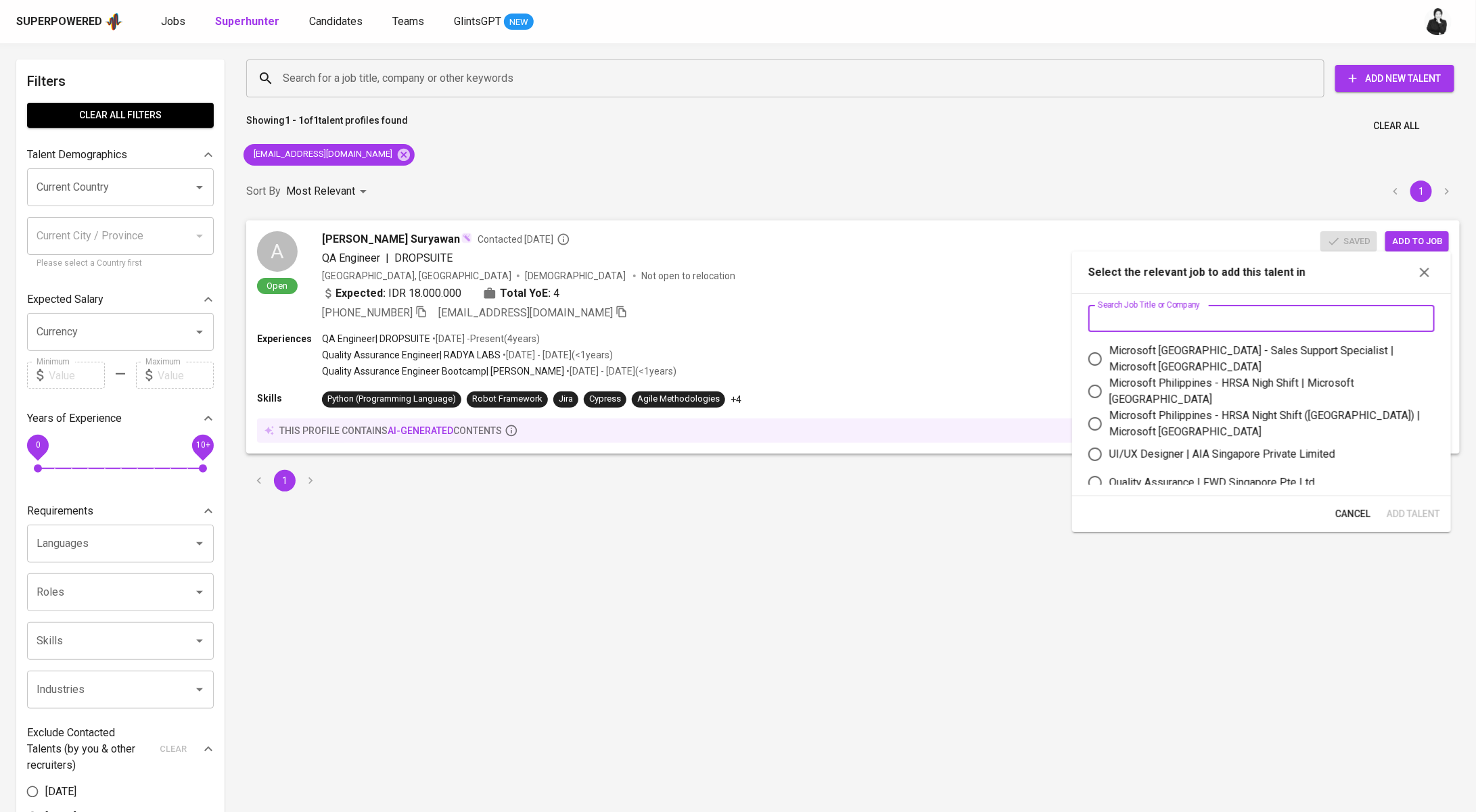
click at [1285, 323] on input "text" at bounding box center [1262, 318] width 346 height 27
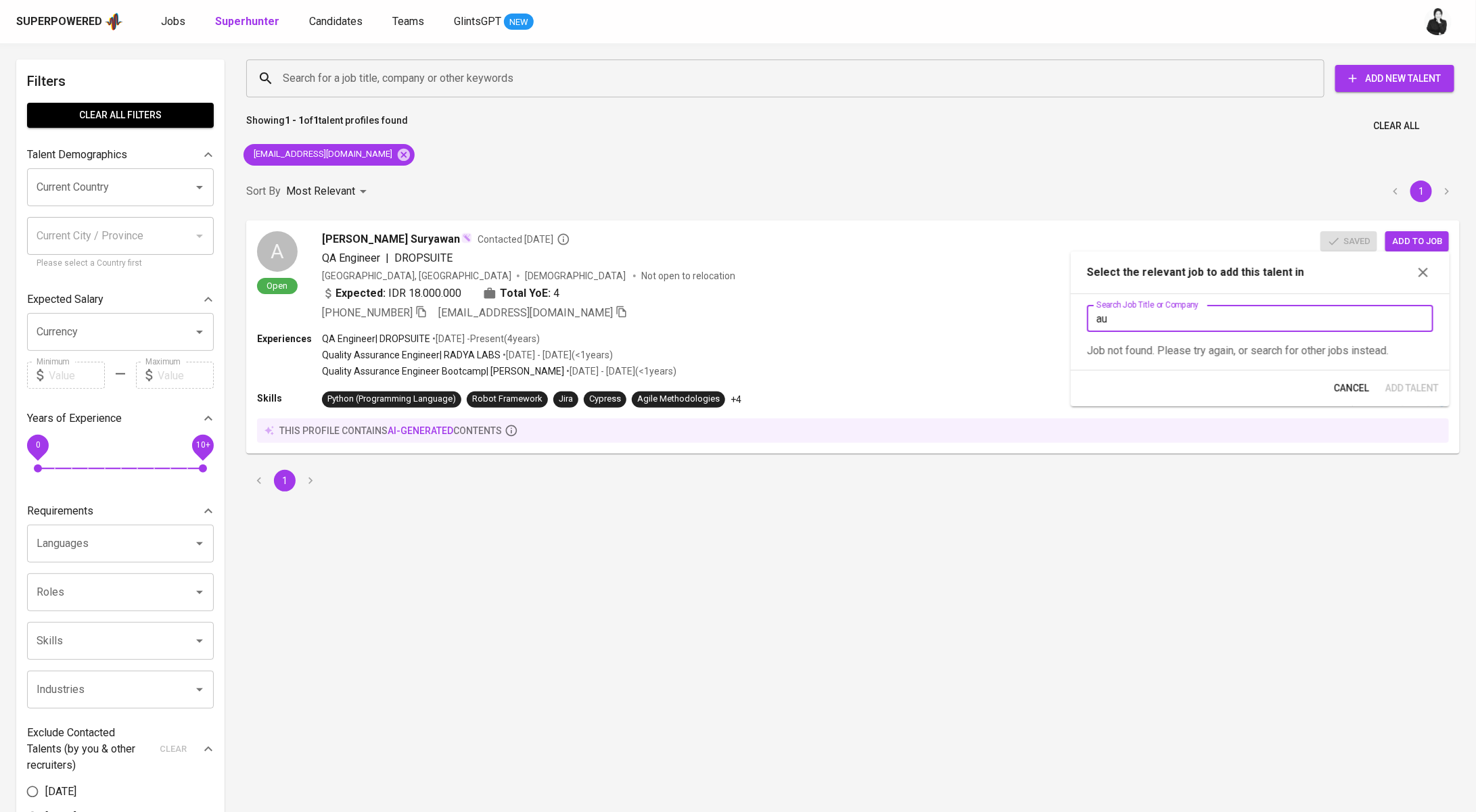
type input "a"
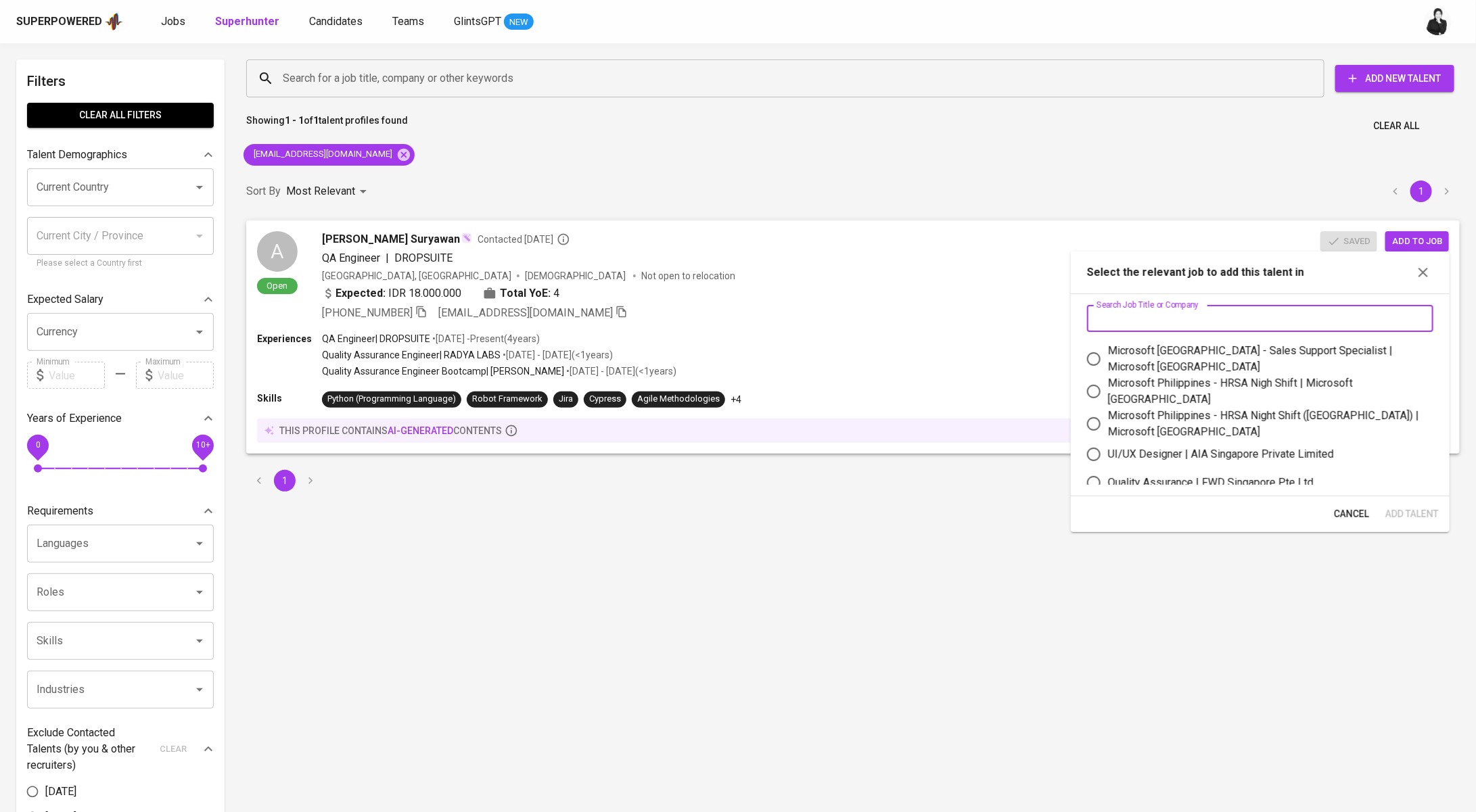
paste input "QA Analyst - Autowealth - JF"
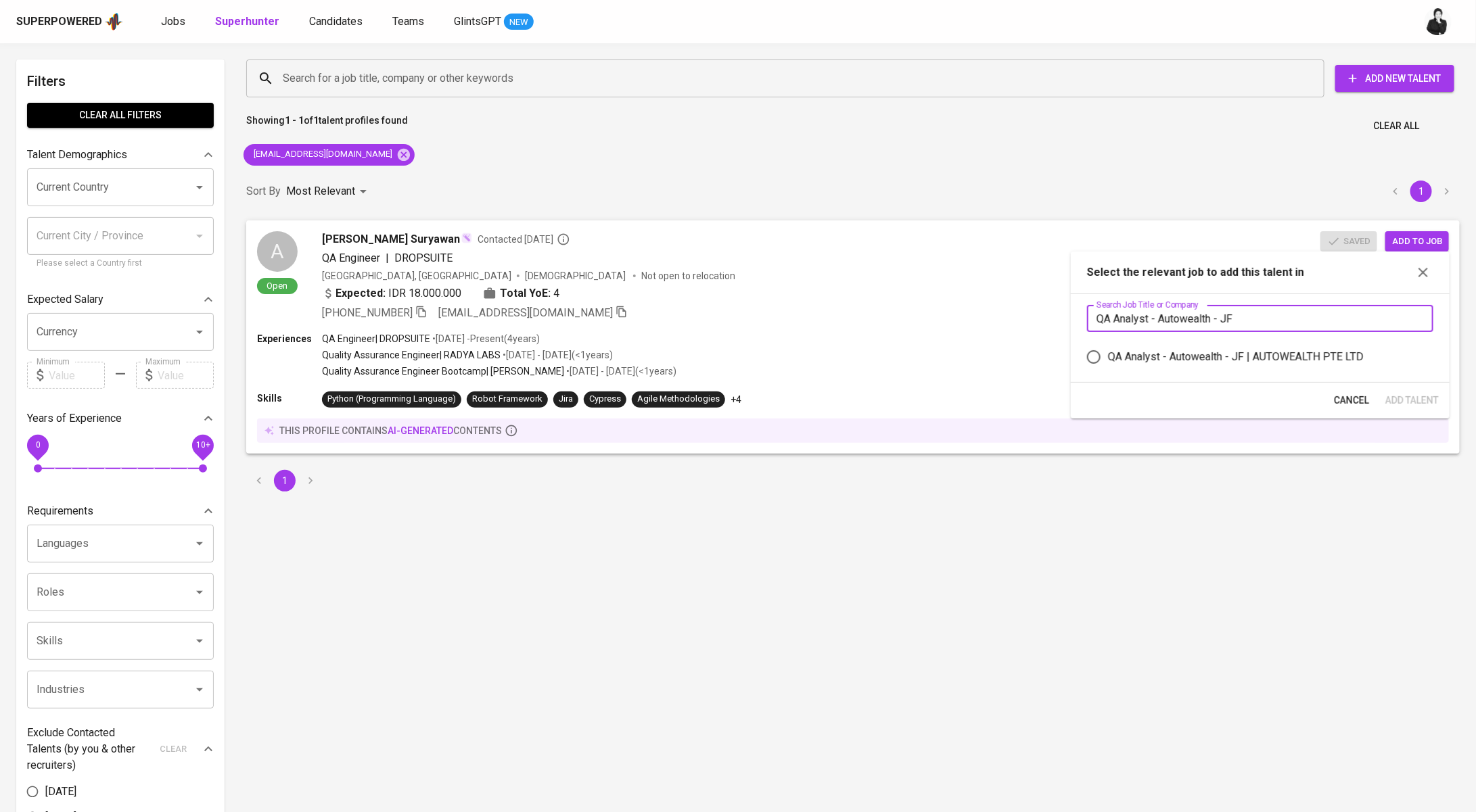
type input "QA Analyst - Autowealth - JF"
click at [1174, 351] on div "QA Analyst - Autowealth - JF | AUTOWEALTH PTE LTD" at bounding box center [1236, 357] width 256 height 16
click at [1108, 351] on input "QA Analyst - Autowealth - JF | AUTOWEALTH PTE LTD" at bounding box center [1093, 357] width 28 height 28
radio input "true"
click at [1411, 405] on span "Add Talent" at bounding box center [1413, 401] width 54 height 17
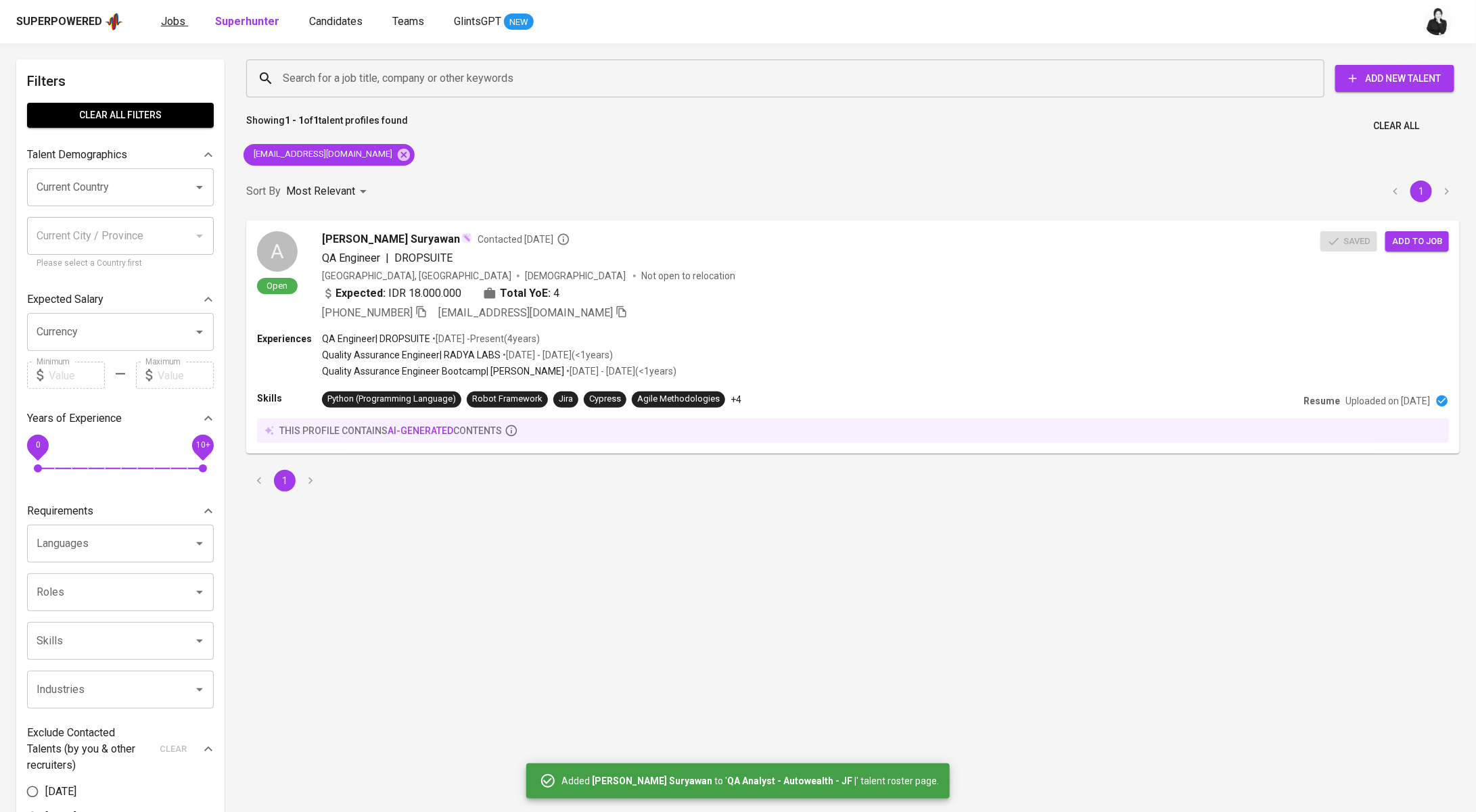
click at [179, 22] on span "Jobs" at bounding box center [172, 21] width 24 height 12
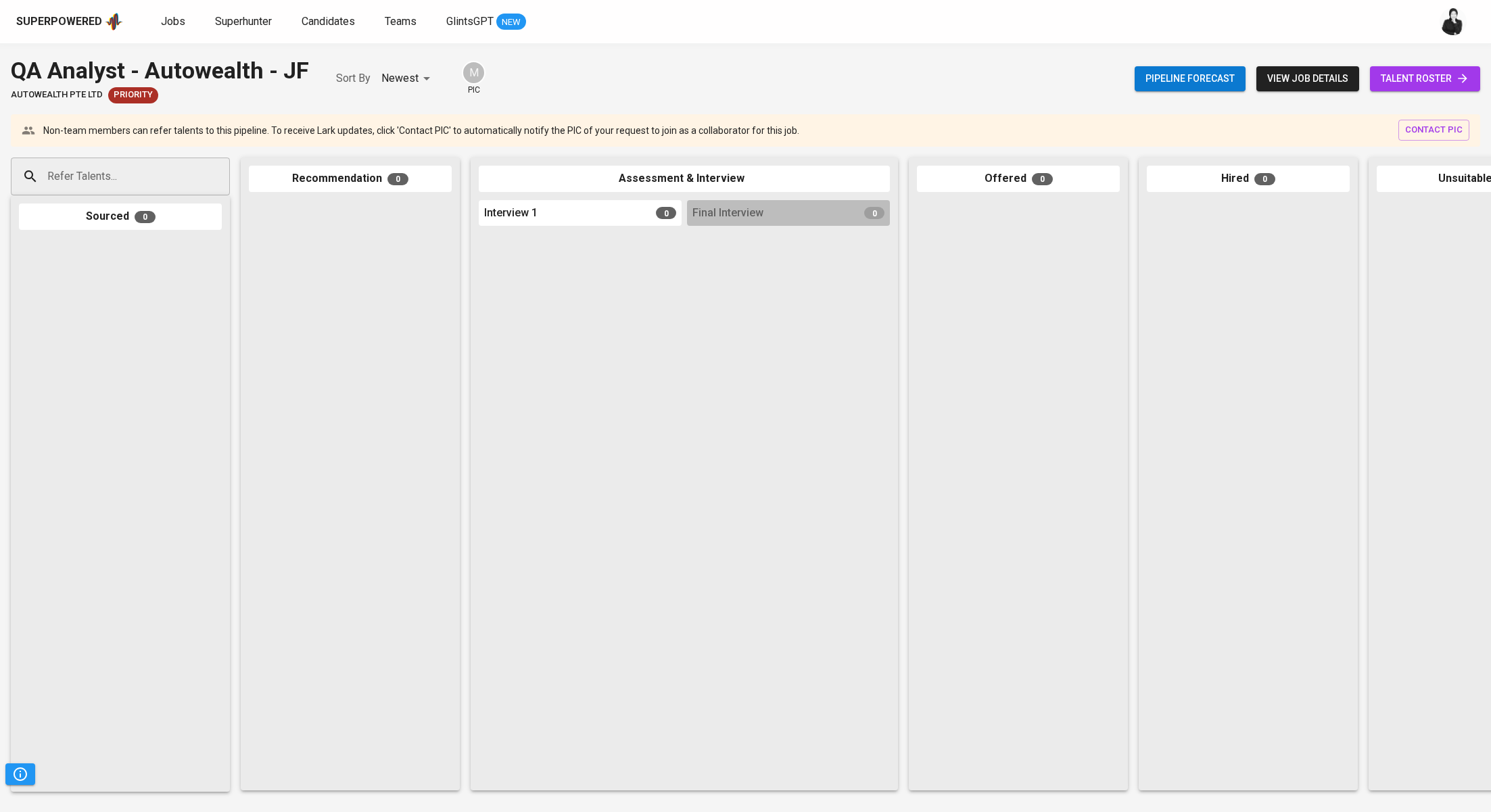
click at [1393, 84] on span "talent roster" at bounding box center [1425, 79] width 89 height 17
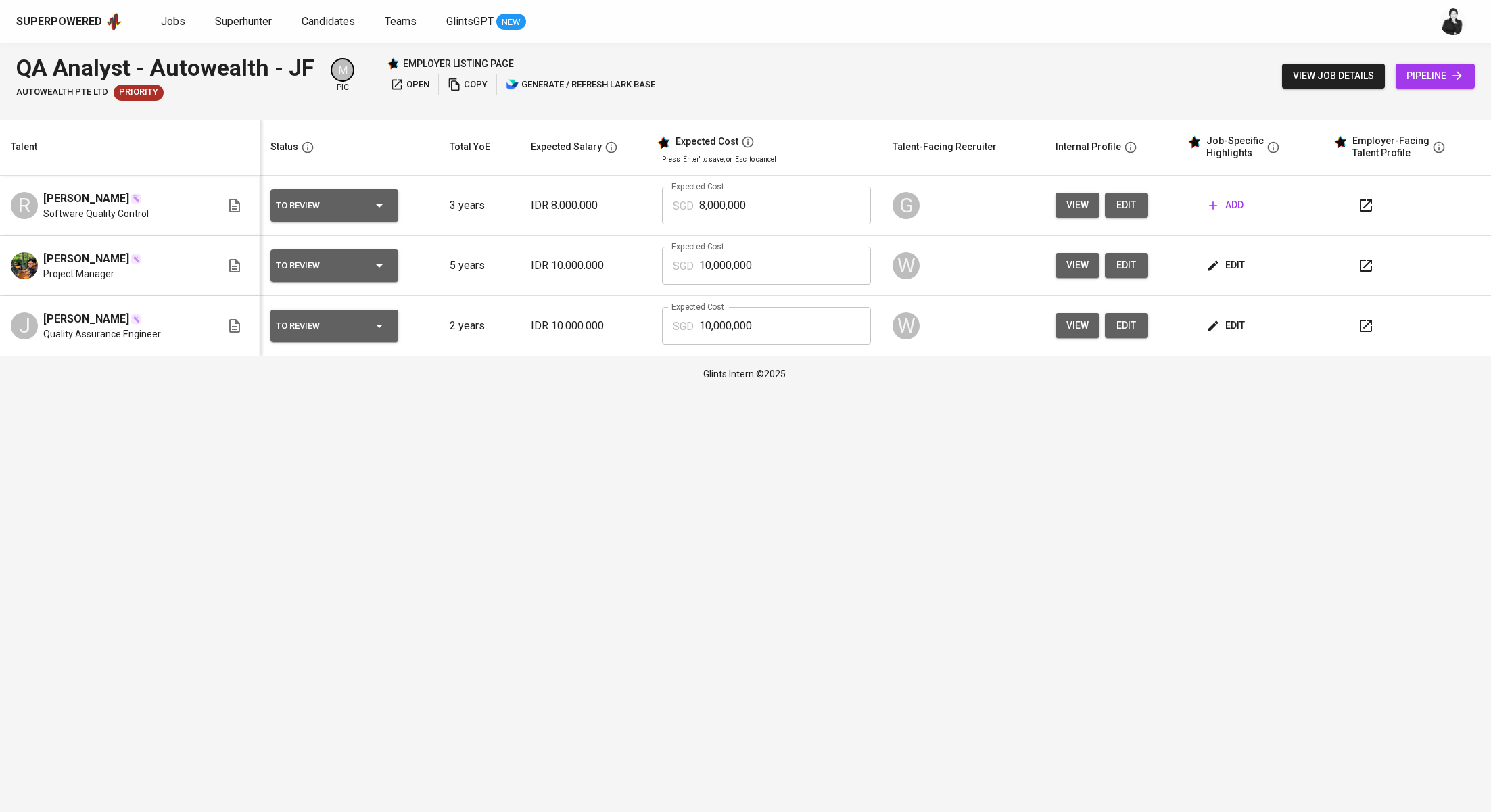
click at [1377, 215] on button "button" at bounding box center [1366, 206] width 33 height 33
drag, startPoint x: 320, startPoint y: 59, endPoint x: 12, endPoint y: 72, distance: 308.3
click at [12, 72] on div "QA Analyst - Autowealth - JF AUTOWEALTH PTE LTD Priority M pic employer listing…" at bounding box center [745, 76] width 1491 height 65
copy div "QA Analyst - Autowealth - JF"
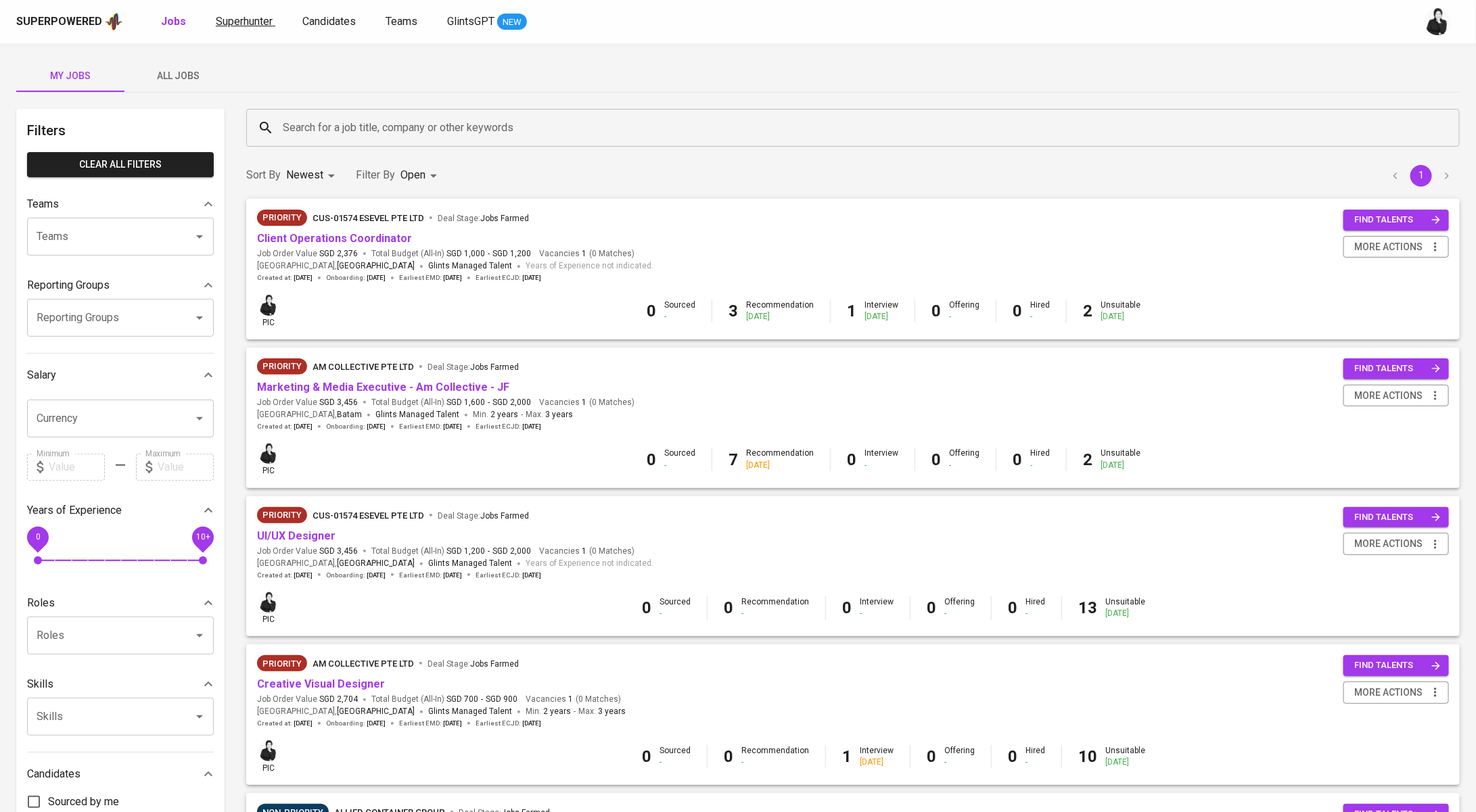
click at [260, 18] on span "Superhunter" at bounding box center [244, 21] width 57 height 12
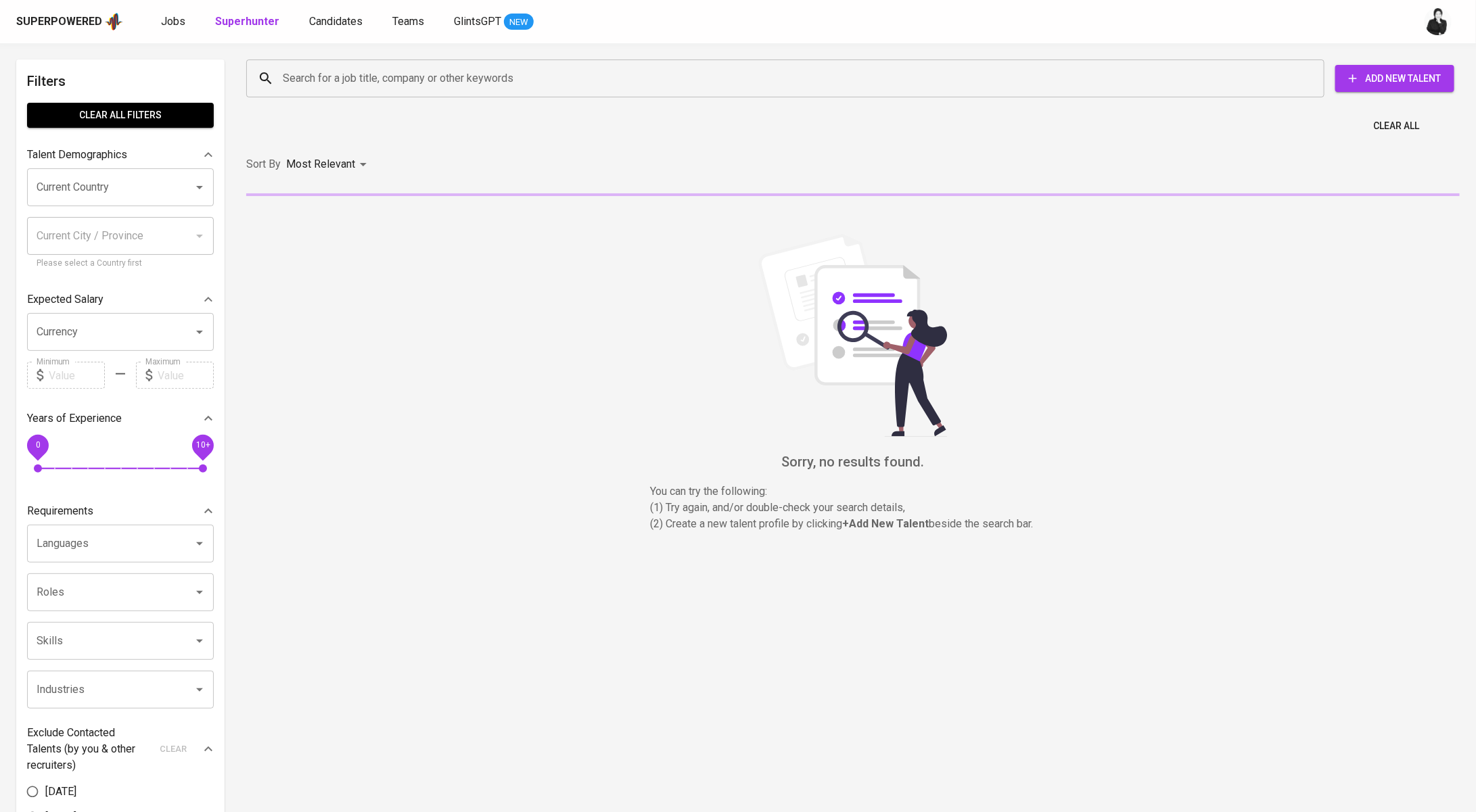
click at [330, 30] on div "Superpowered Jobs Superhunter Candidates Teams GlintsGPT NEW" at bounding box center [717, 22] width 1400 height 20
click at [331, 27] on link "Candidates" at bounding box center [337, 22] width 56 height 17
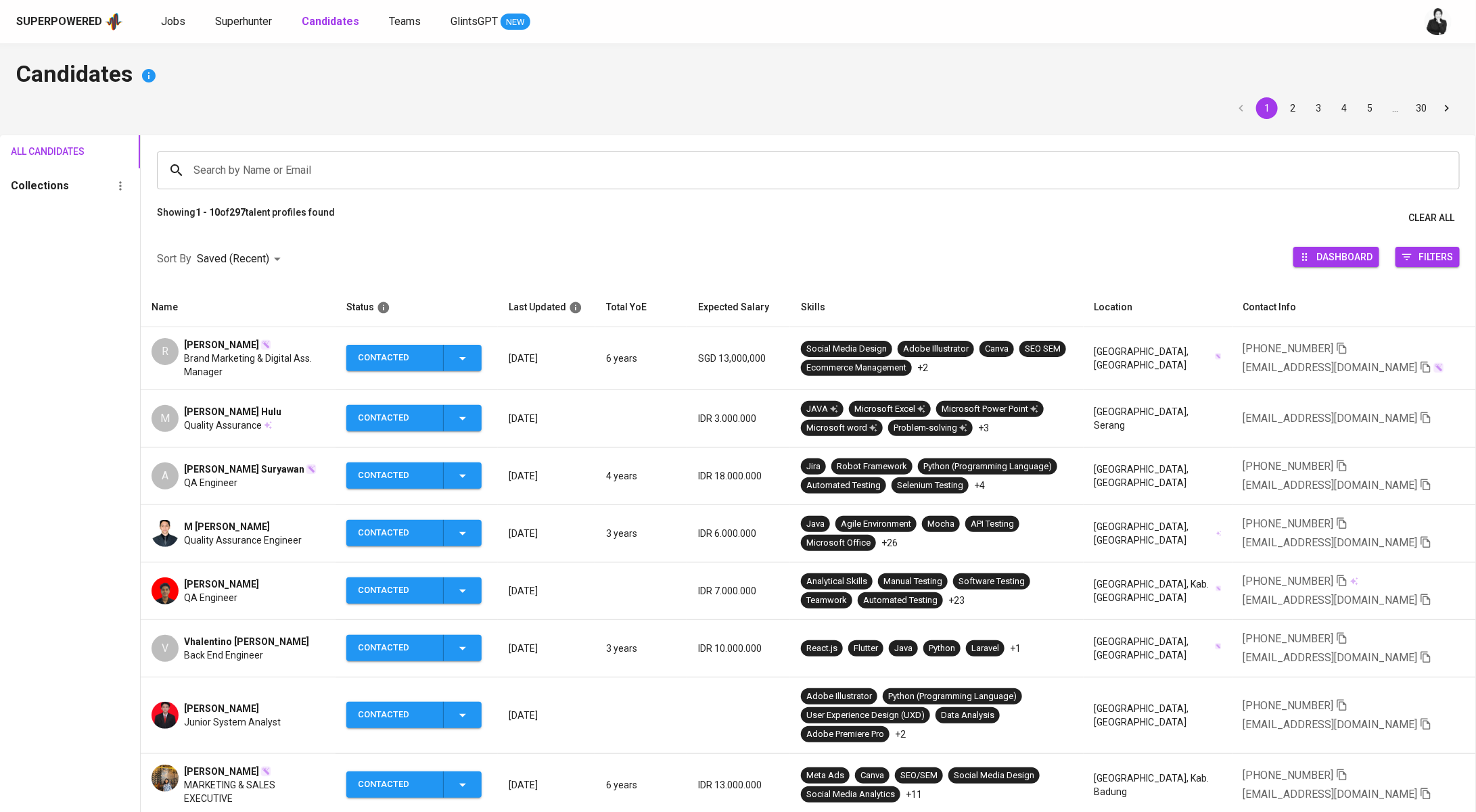
click at [250, 32] on div "Superpowered Jobs Superhunter Candidates Teams GlintsGPT NEW" at bounding box center [738, 22] width 1476 height 44
click at [267, 22] on span "Superhunter" at bounding box center [243, 21] width 57 height 12
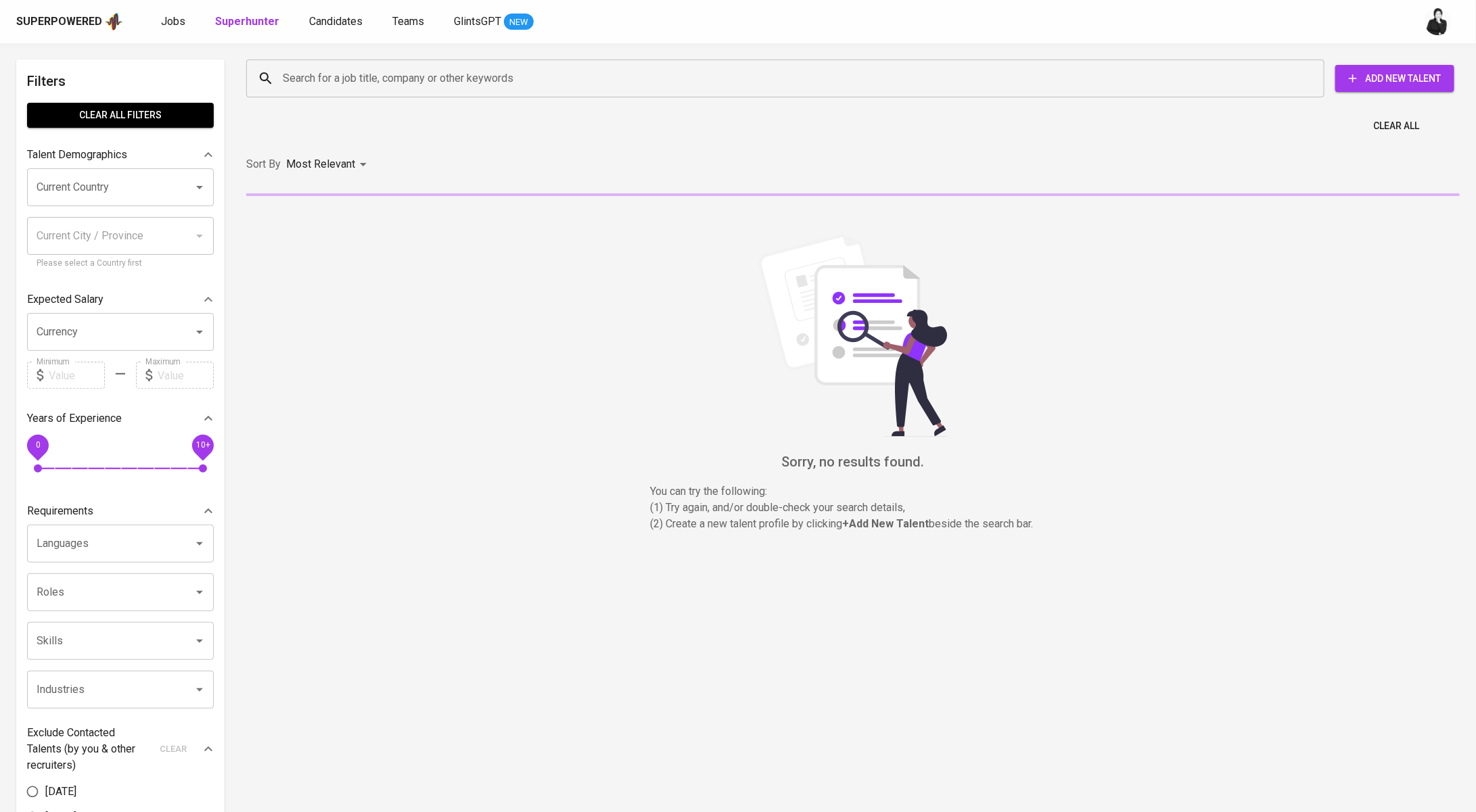
click at [503, 82] on input "Search for a job title, company or other keywords" at bounding box center [788, 78] width 1018 height 26
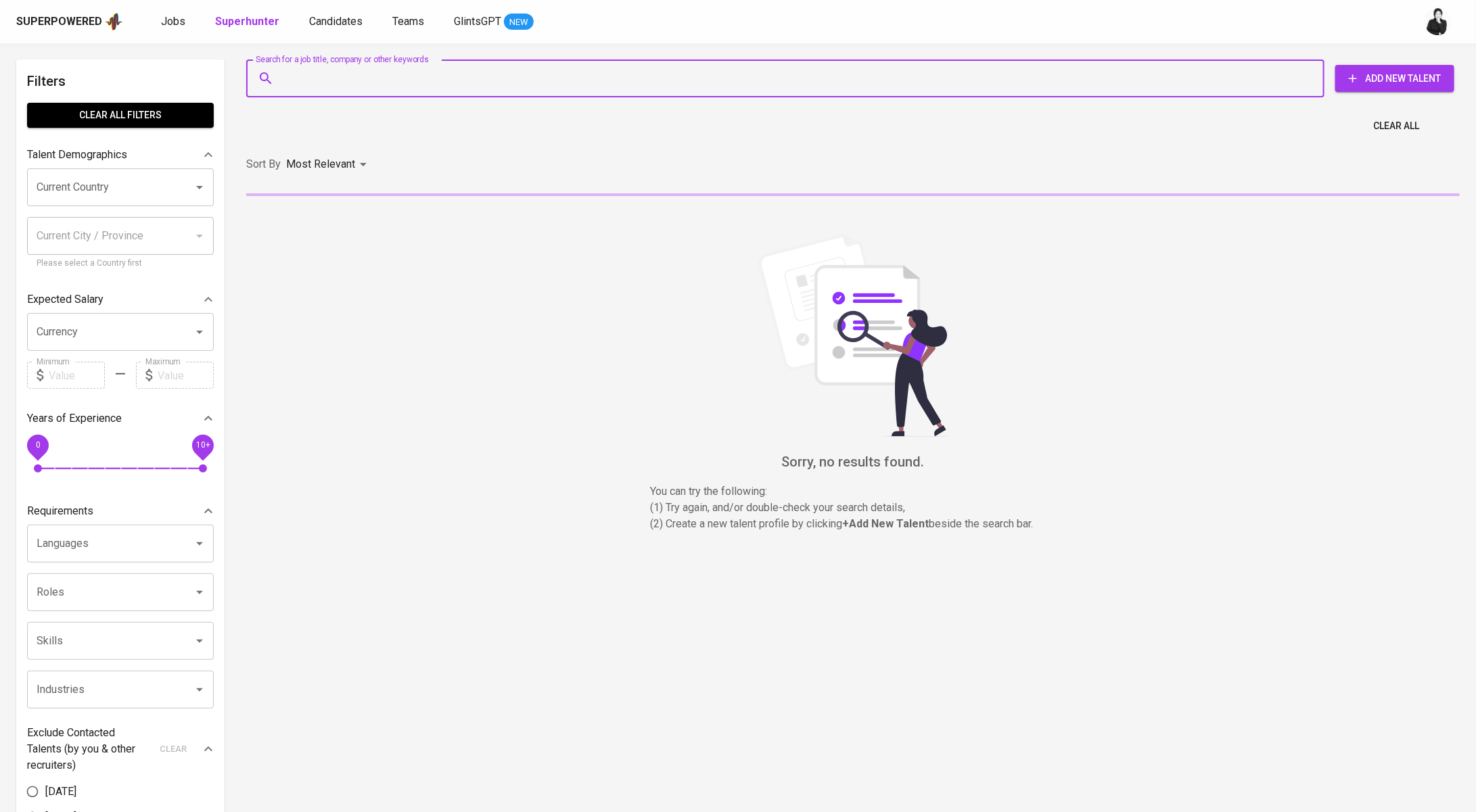
paste input "yuliogirsang1@gmail.com"
type input "yuliogirsang1@gmail.com"
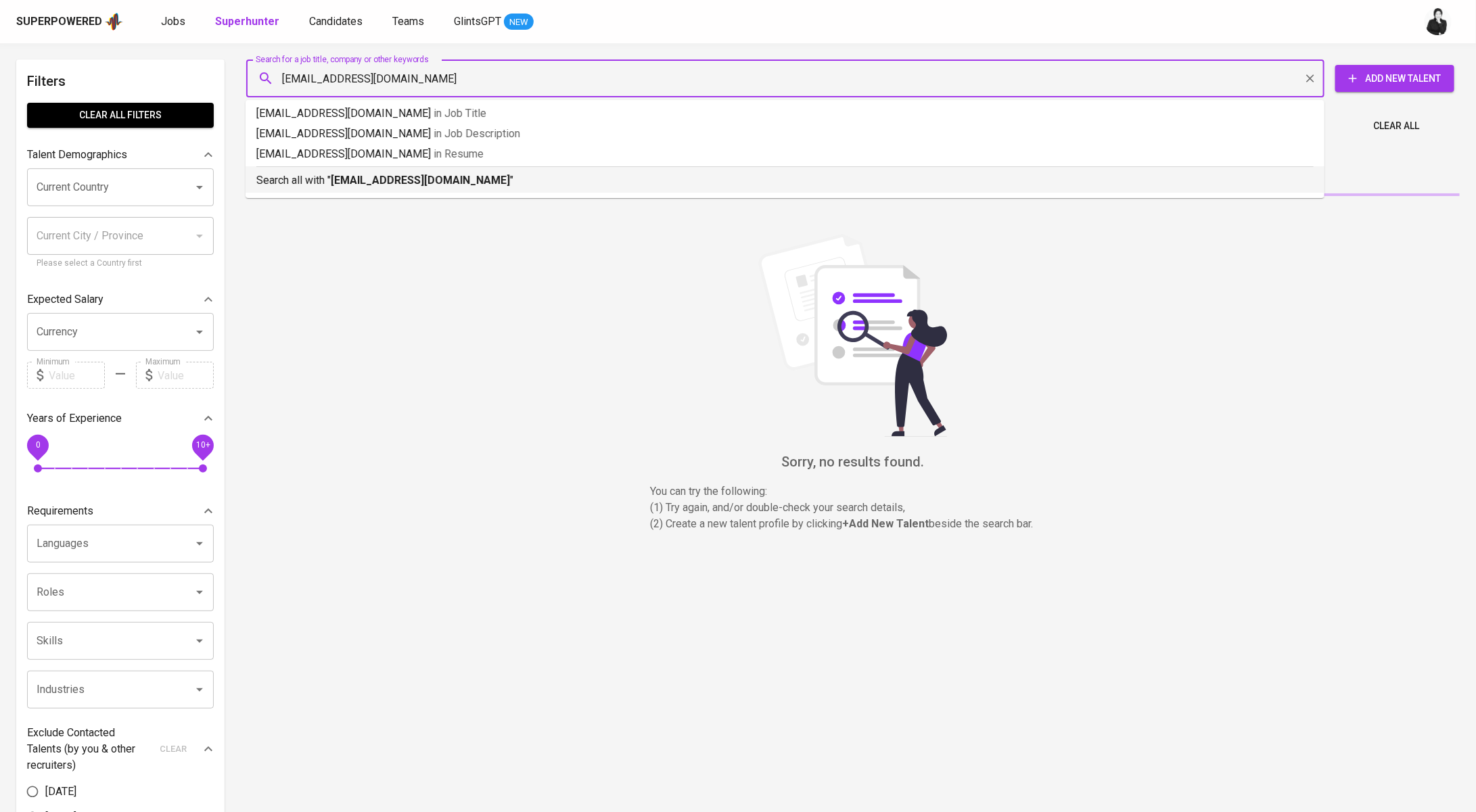
click at [506, 172] on p "Search all with " yuliogirsang1@gmail.com "" at bounding box center [785, 180] width 1057 height 16
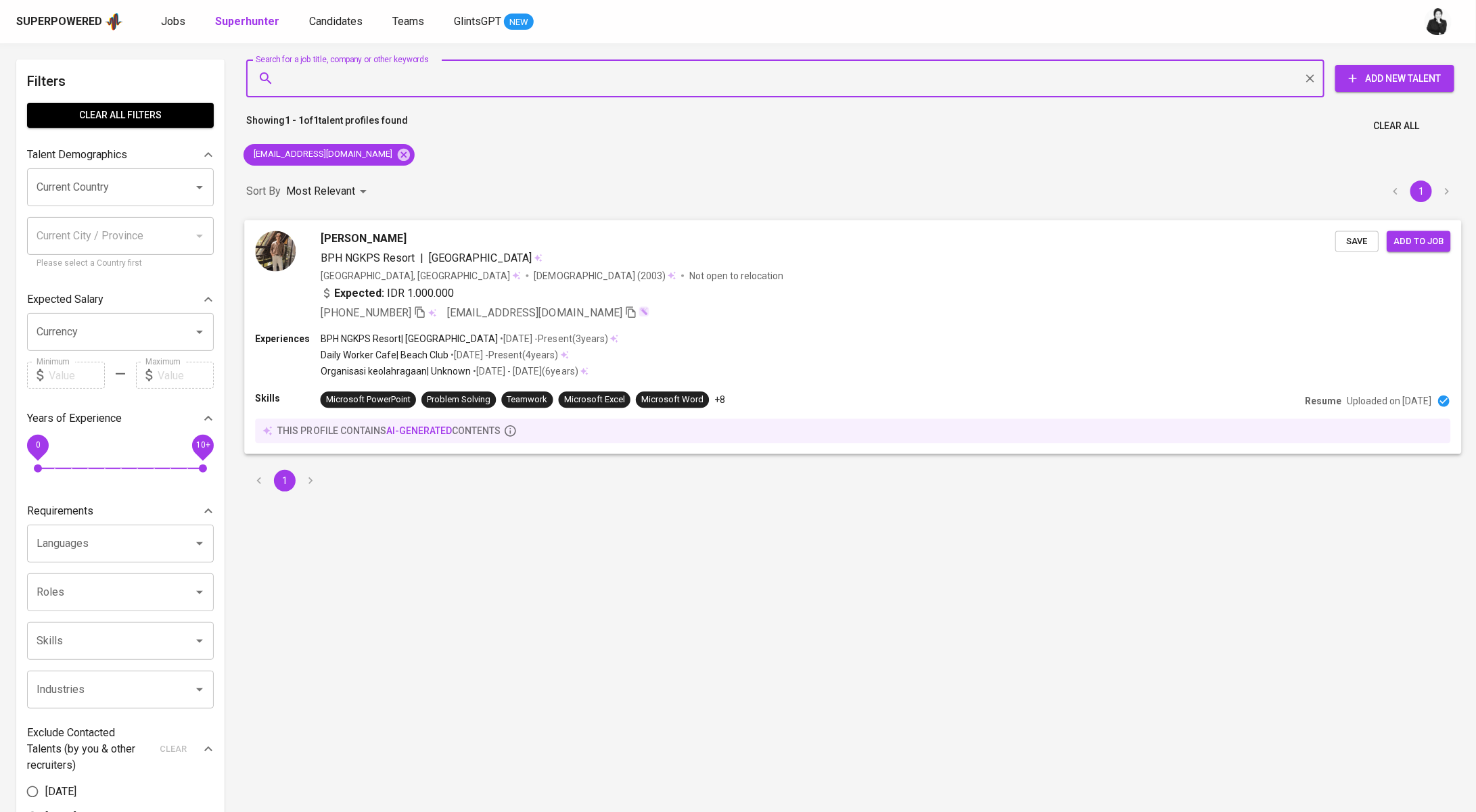
click at [406, 236] on span "Yulio Christyano Girsang" at bounding box center [363, 238] width 86 height 16
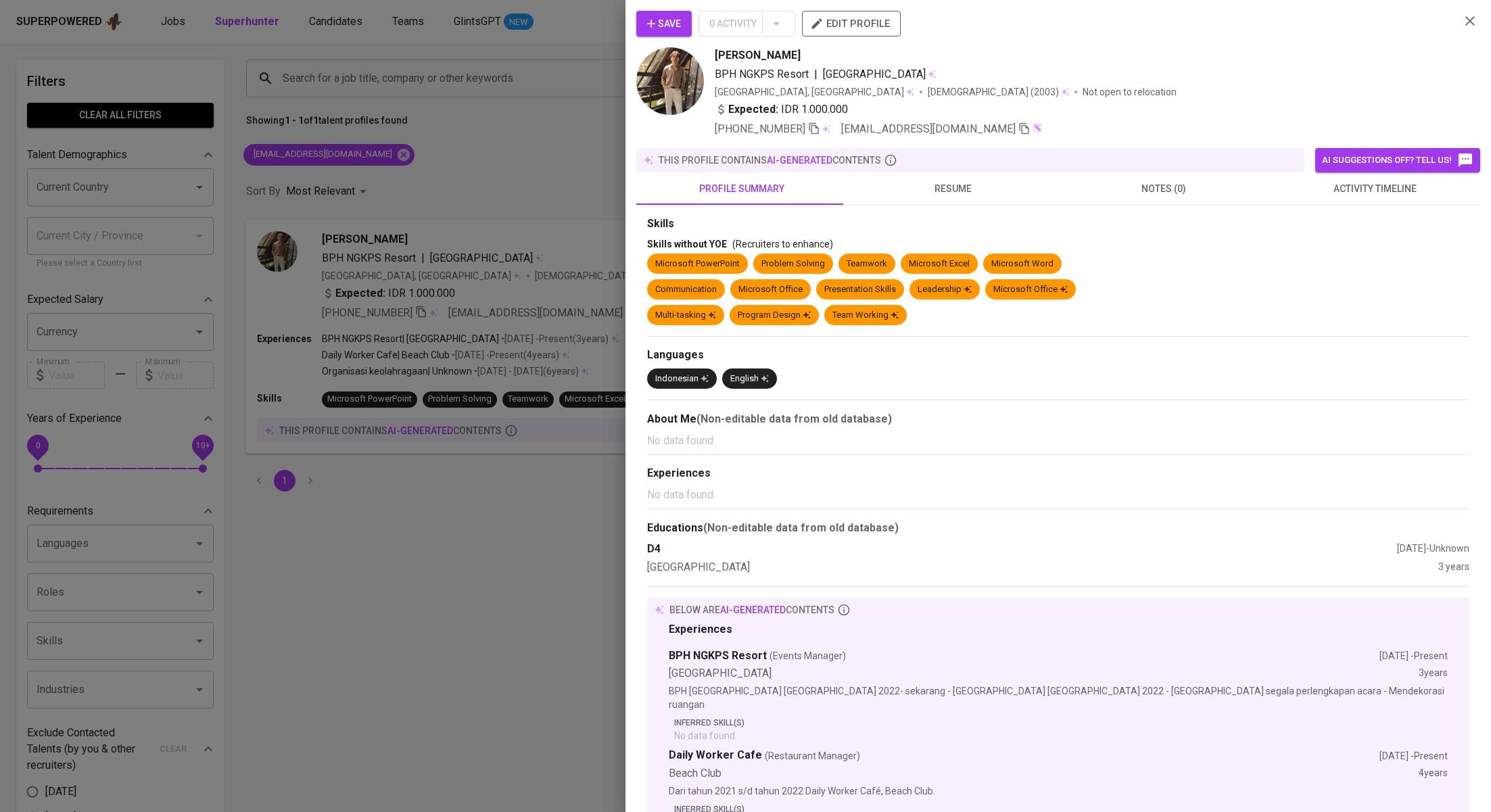
click at [1375, 191] on span "activity timeline" at bounding box center [1375, 189] width 195 height 17
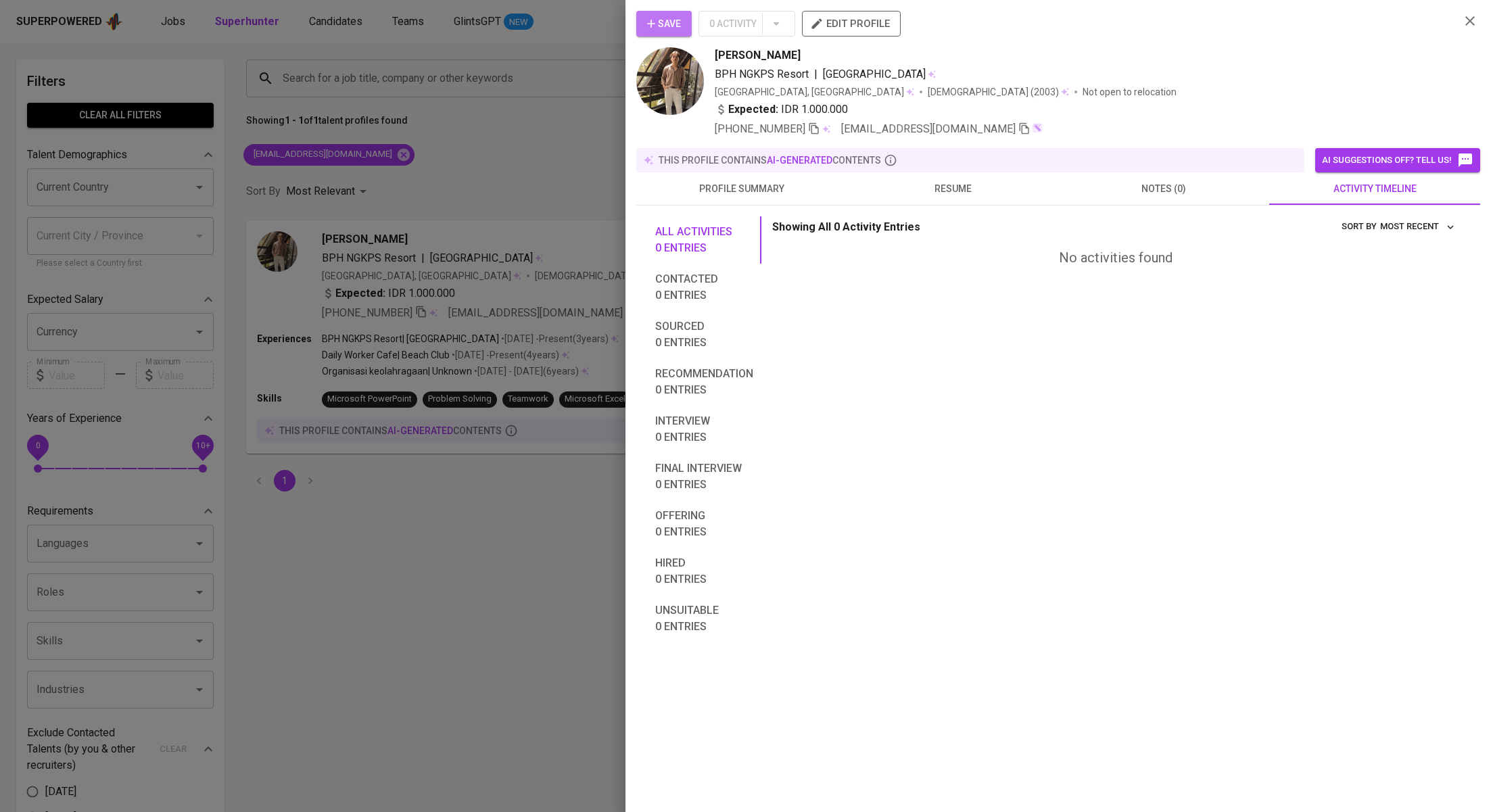
click at [675, 22] on span "Save" at bounding box center [663, 24] width 34 height 17
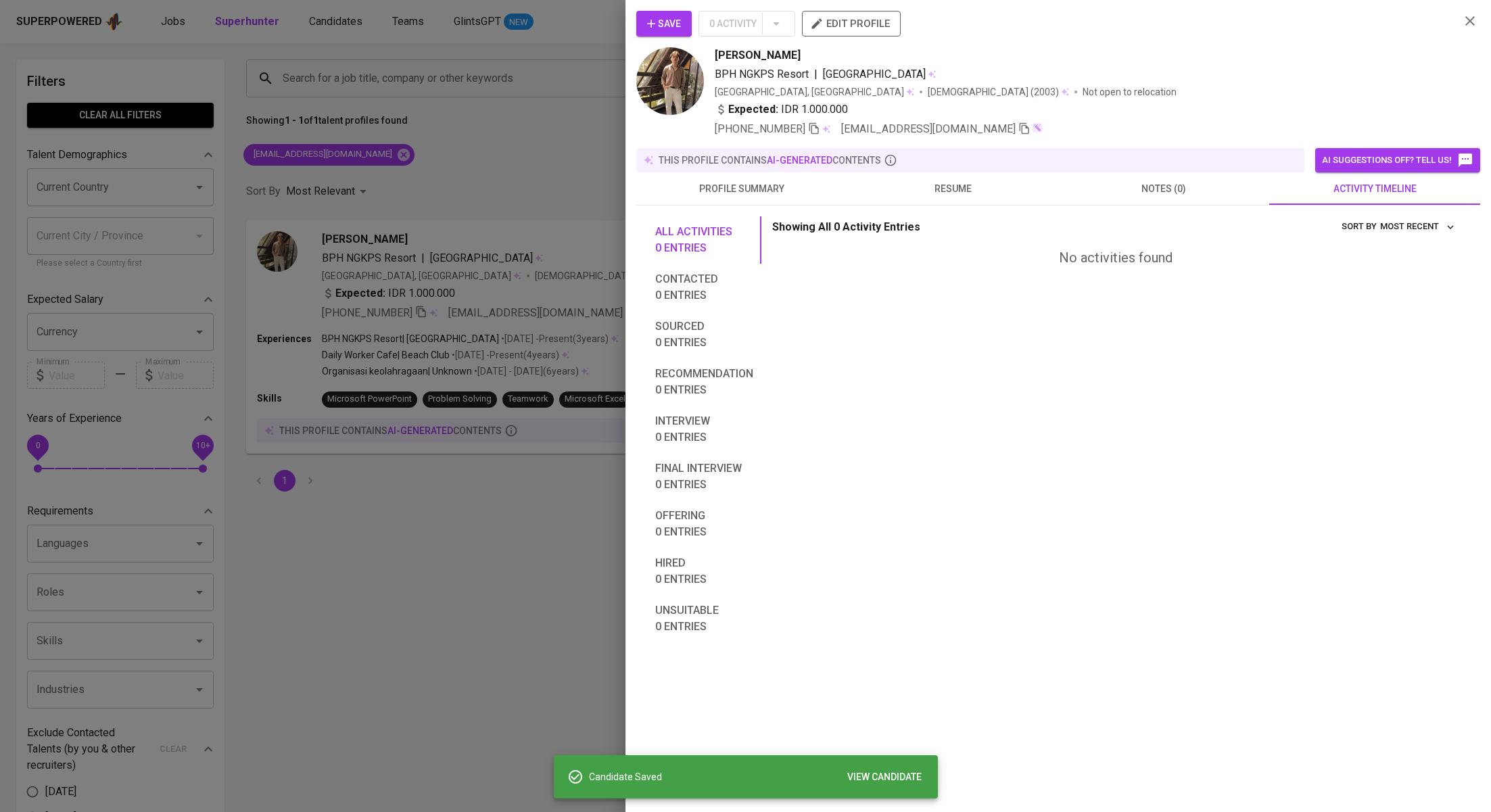
click at [486, 190] on div at bounding box center [745, 406] width 1491 height 812
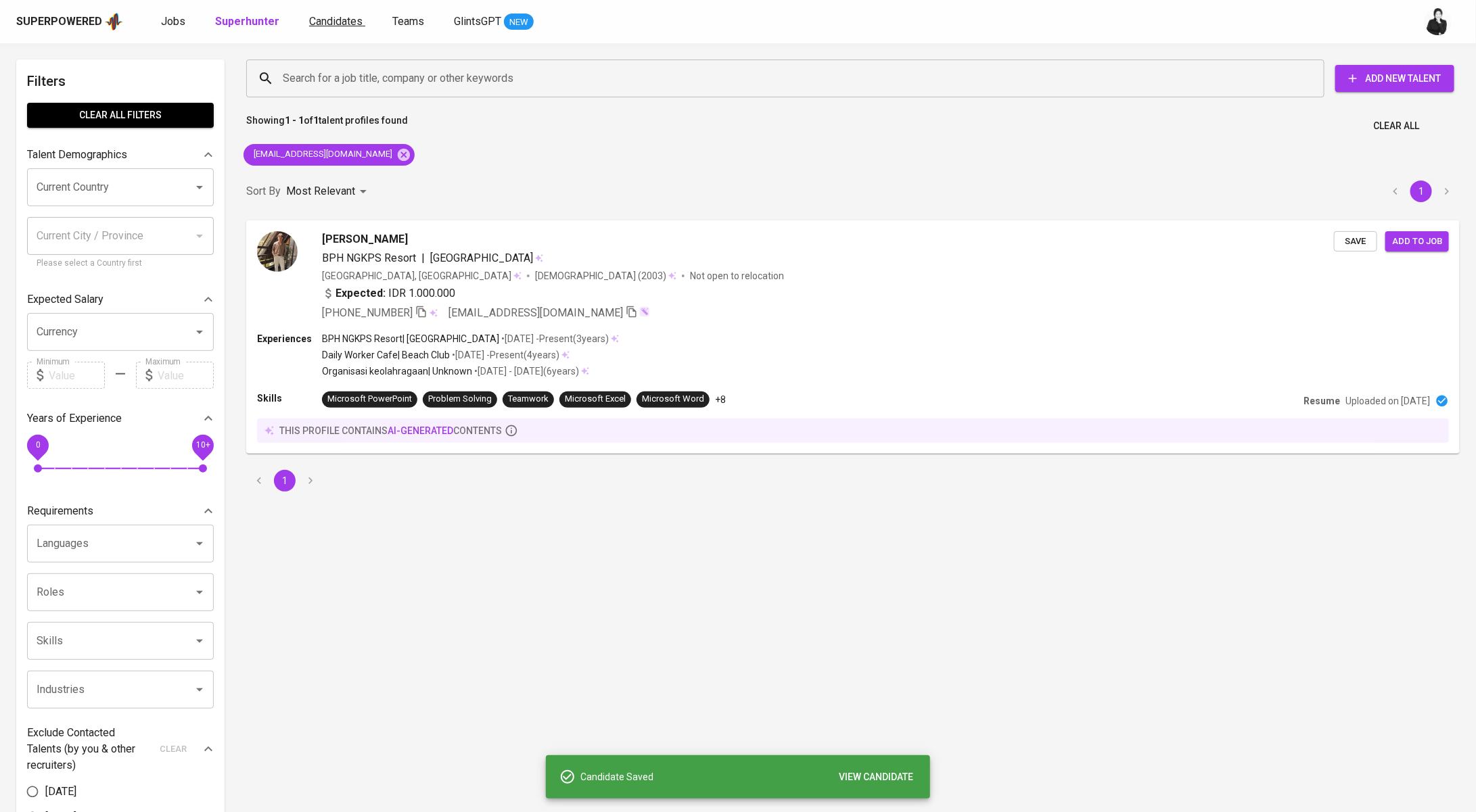
click at [317, 16] on span "Candidates" at bounding box center [335, 21] width 54 height 12
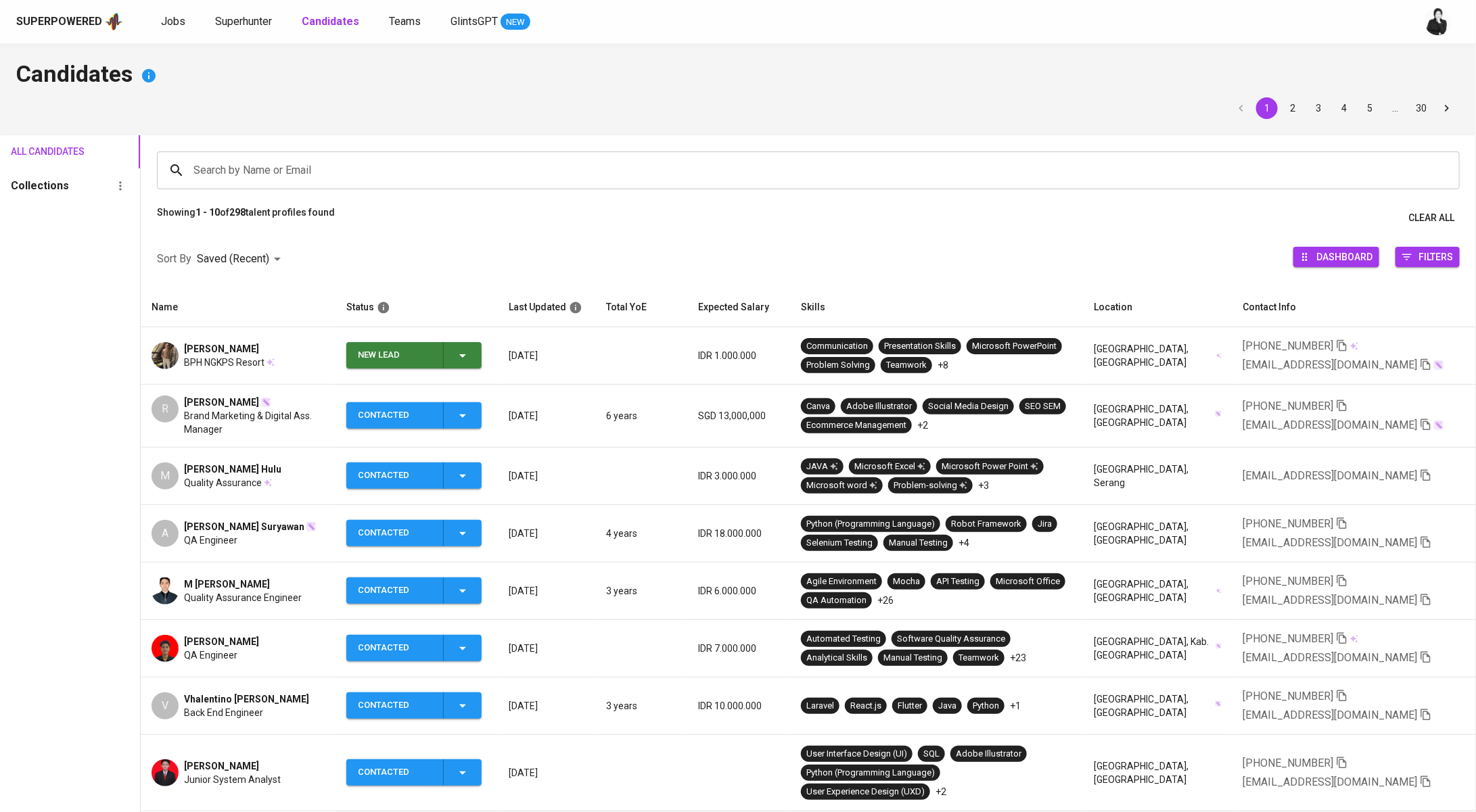
click at [471, 353] on icon "button" at bounding box center [462, 355] width 16 height 16
click at [421, 408] on li "Contacted" at bounding box center [417, 412] width 135 height 24
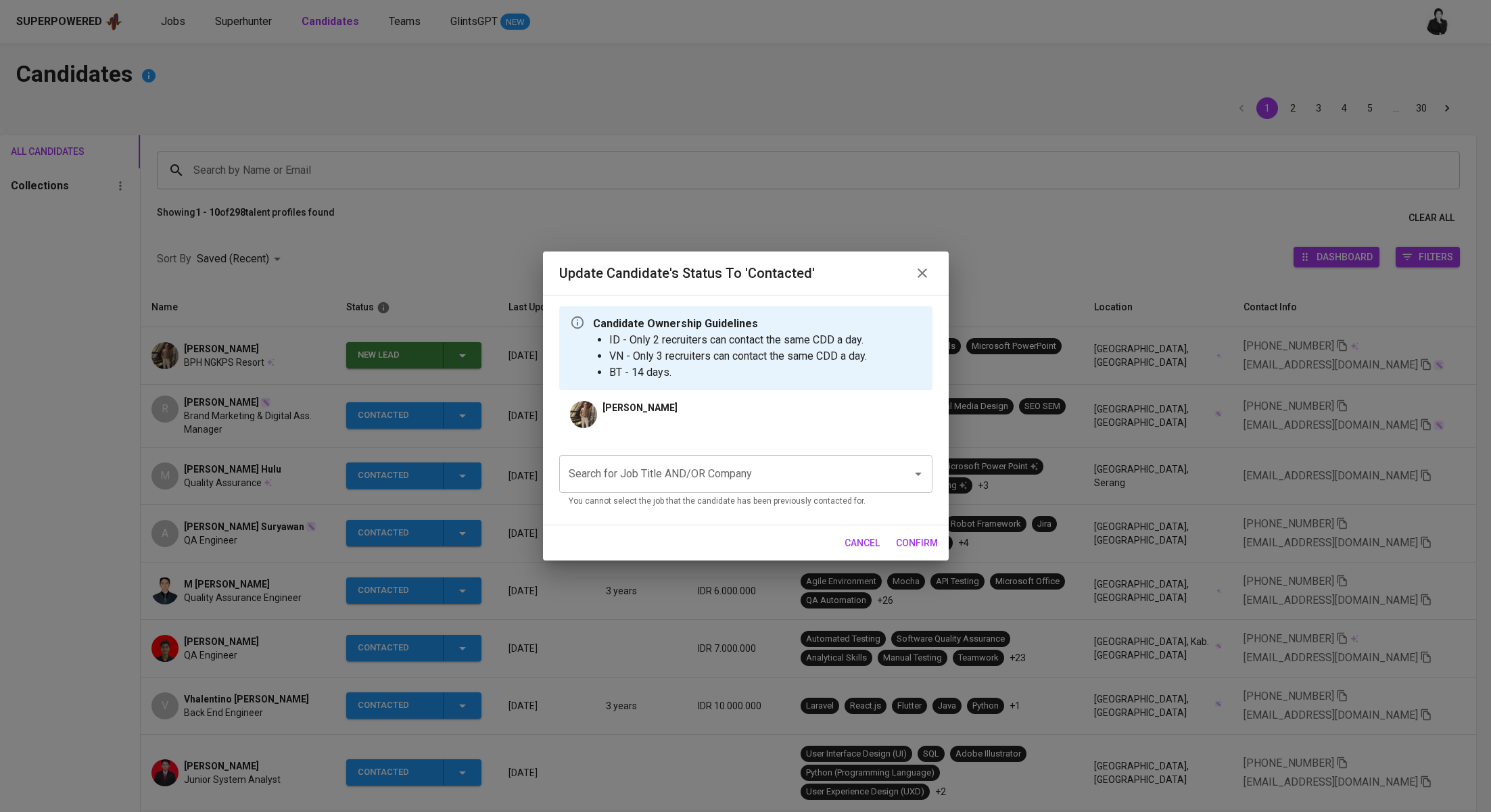
click at [716, 468] on input "Search for Job Title AND/OR Company" at bounding box center [726, 474] width 323 height 26
paste input "Quality Assurance"
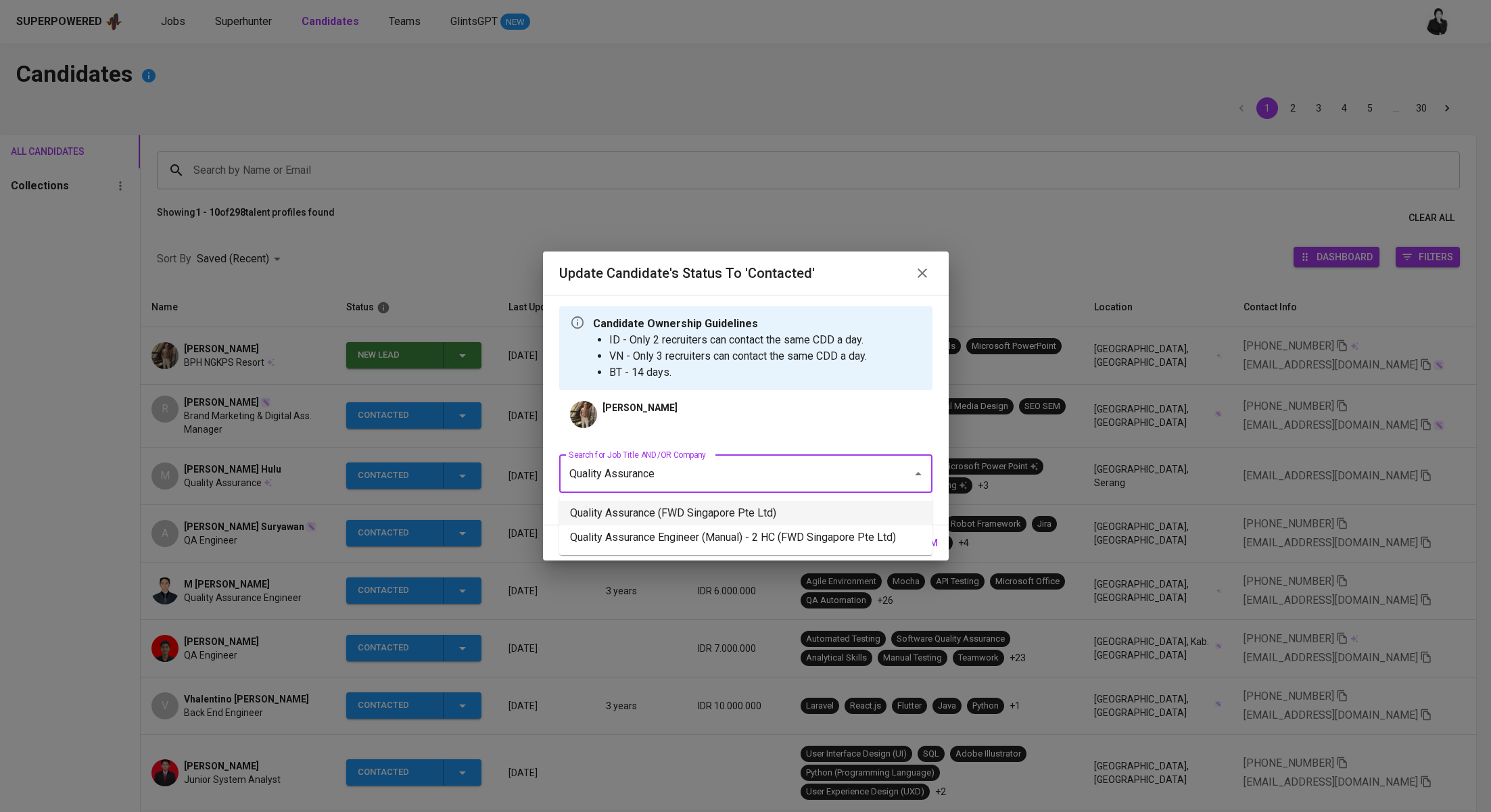
click at [870, 515] on li "Quality Assurance (FWD Singapore Pte Ltd)" at bounding box center [745, 513] width 373 height 24
type input "Quality Assurance"
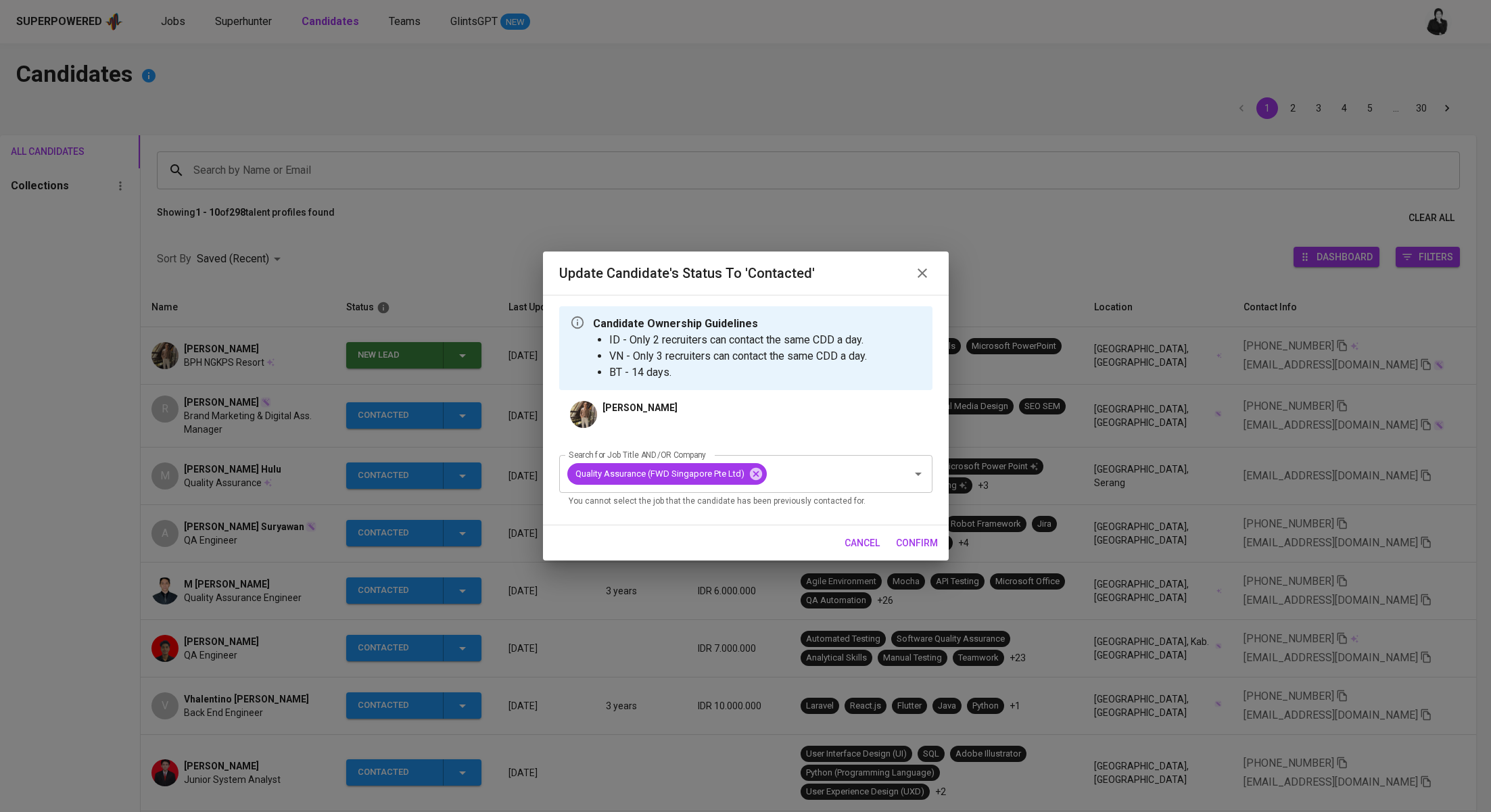
click at [935, 544] on span "confirm" at bounding box center [917, 543] width 42 height 17
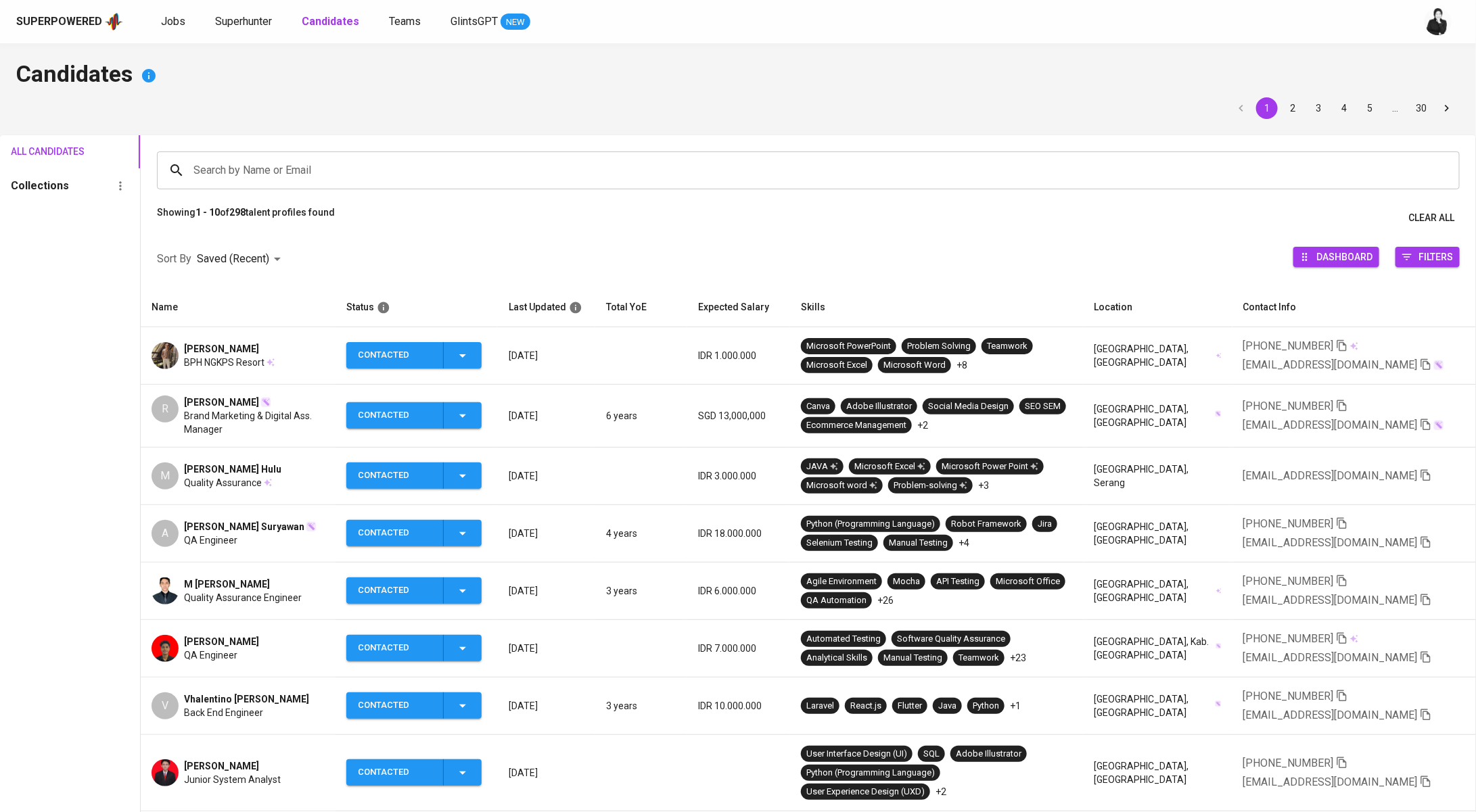
click at [259, 350] on span "Yulio Christyano Girsang" at bounding box center [221, 348] width 75 height 13
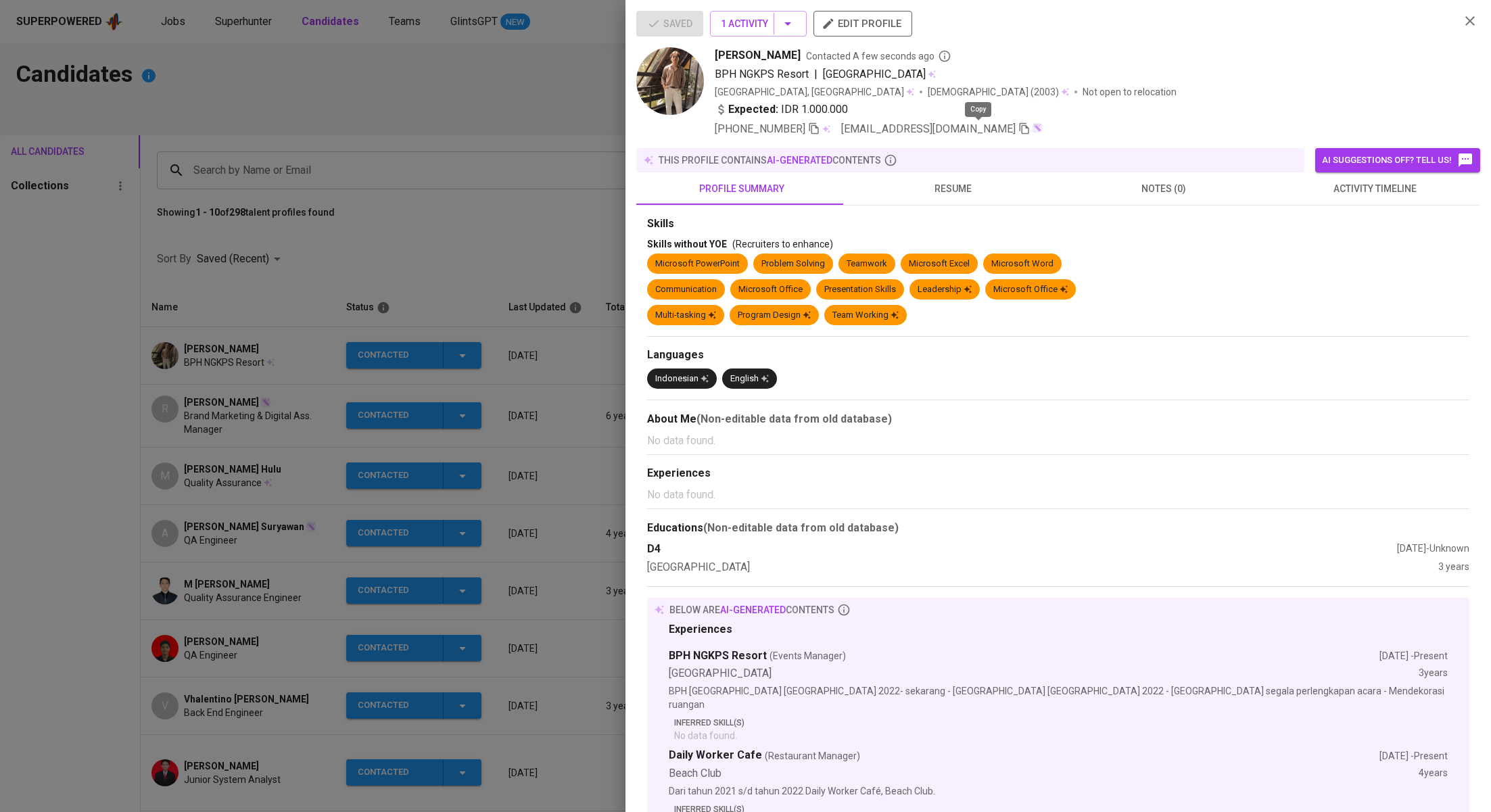
drag, startPoint x: 975, startPoint y: 126, endPoint x: 956, endPoint y: 125, distance: 19.0
click at [1019, 126] on icon "button" at bounding box center [1024, 129] width 9 height 12
click at [413, 122] on div at bounding box center [745, 406] width 1491 height 812
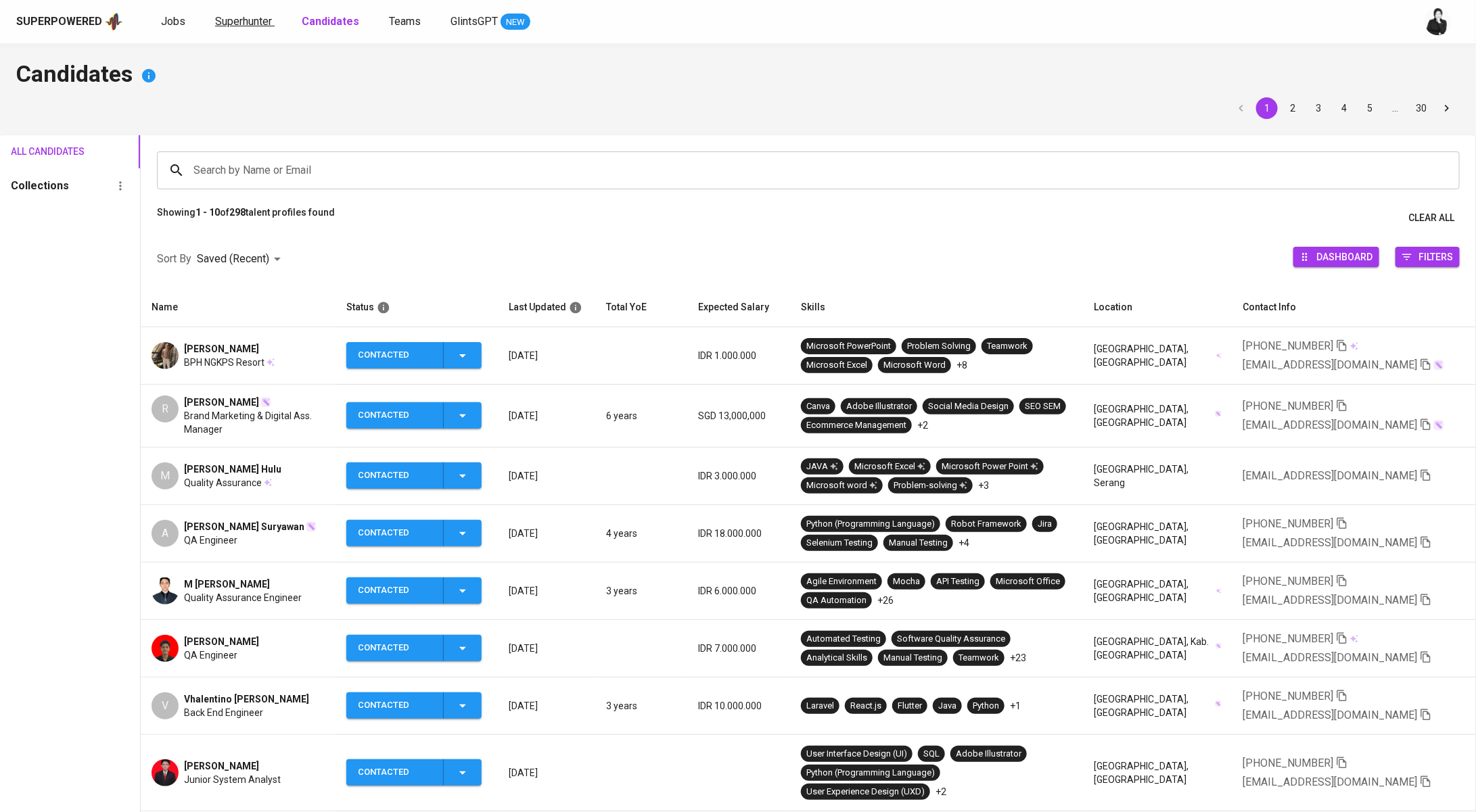
click at [258, 13] on link "Superhunter" at bounding box center [245, 22] width 59 height 17
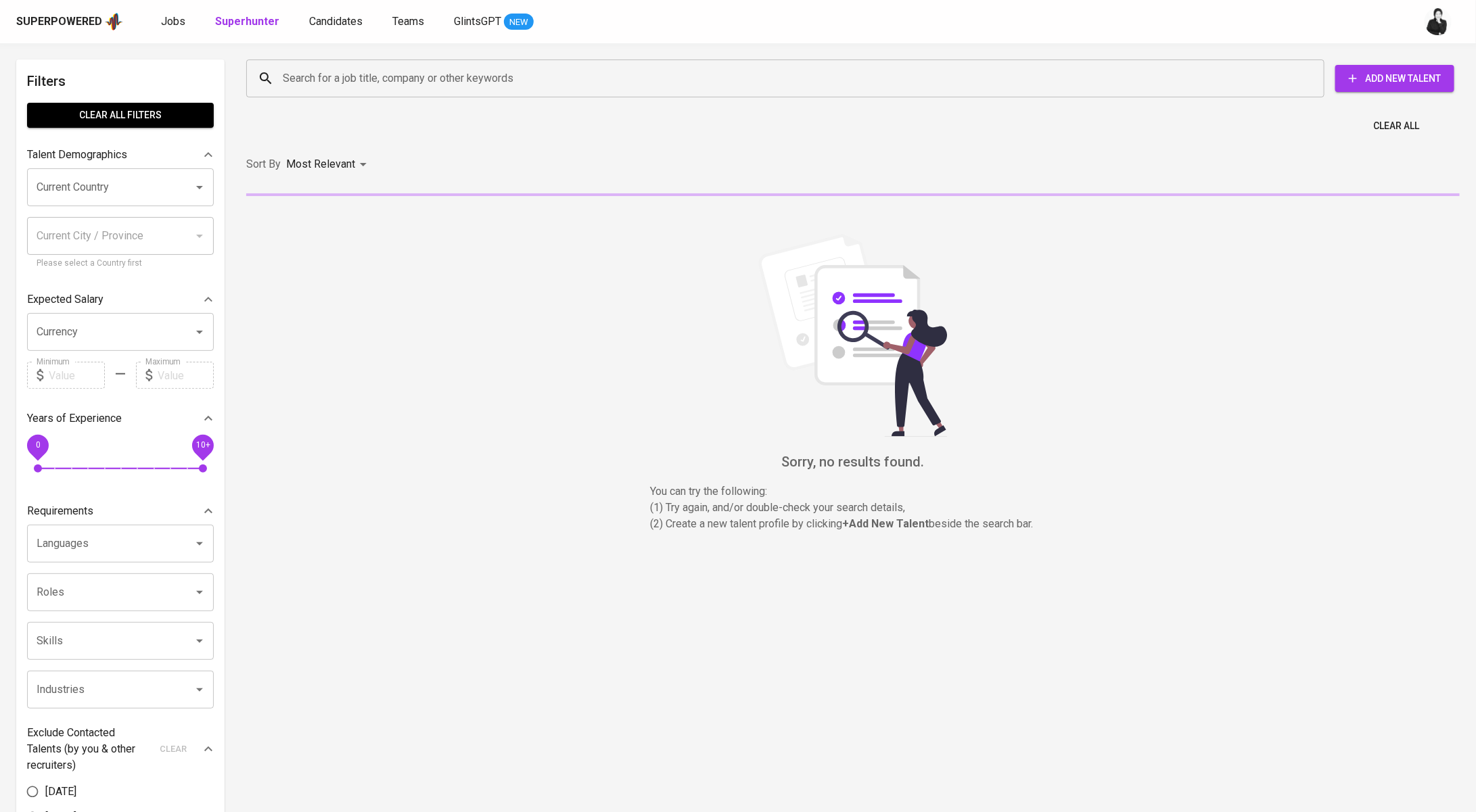
click at [448, 87] on input "Search for a job title, company or other keywords" at bounding box center [788, 78] width 1018 height 26
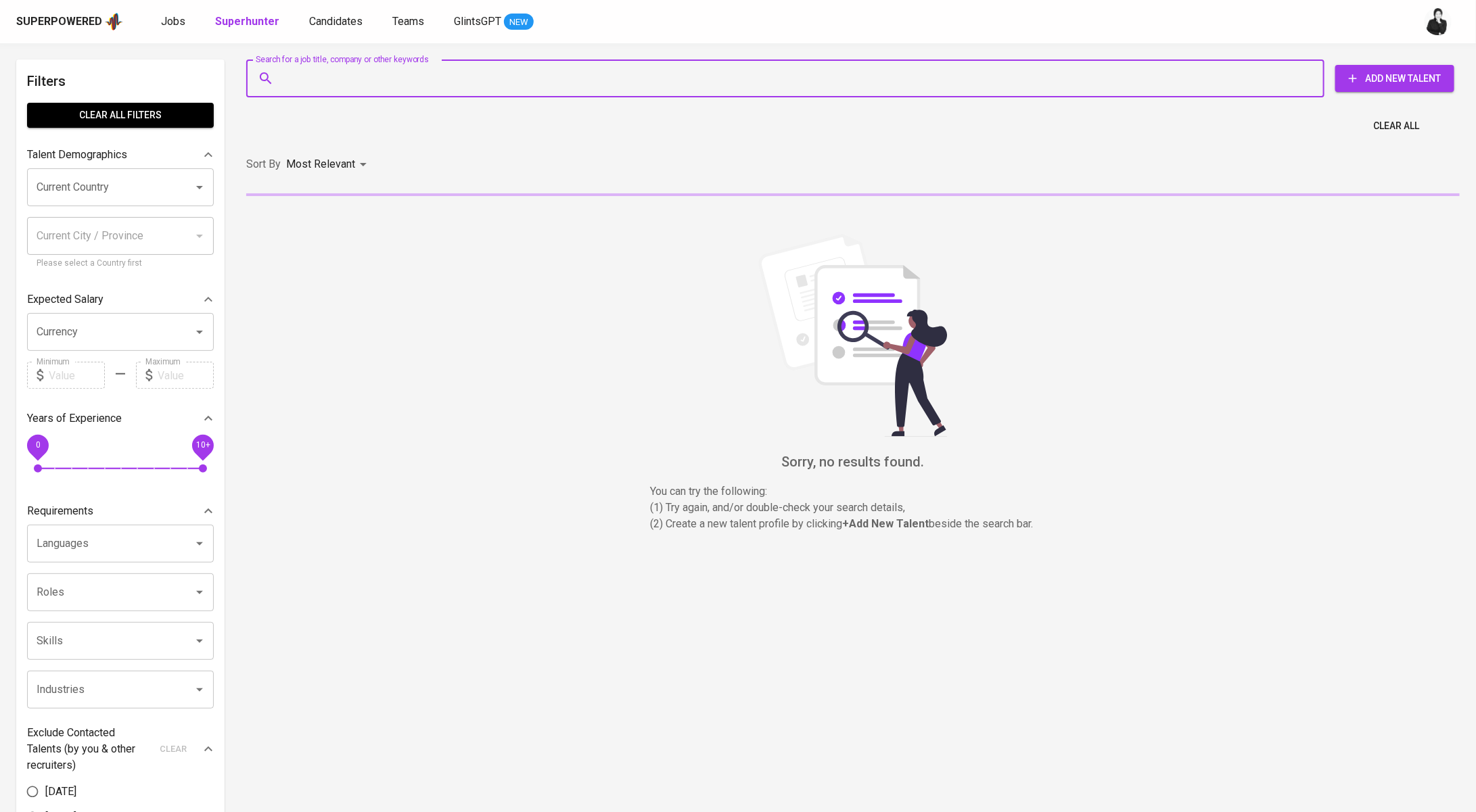
paste input "yuliogirsang1@gmail.com"
type input "yuliogirsang1@gmail.com"
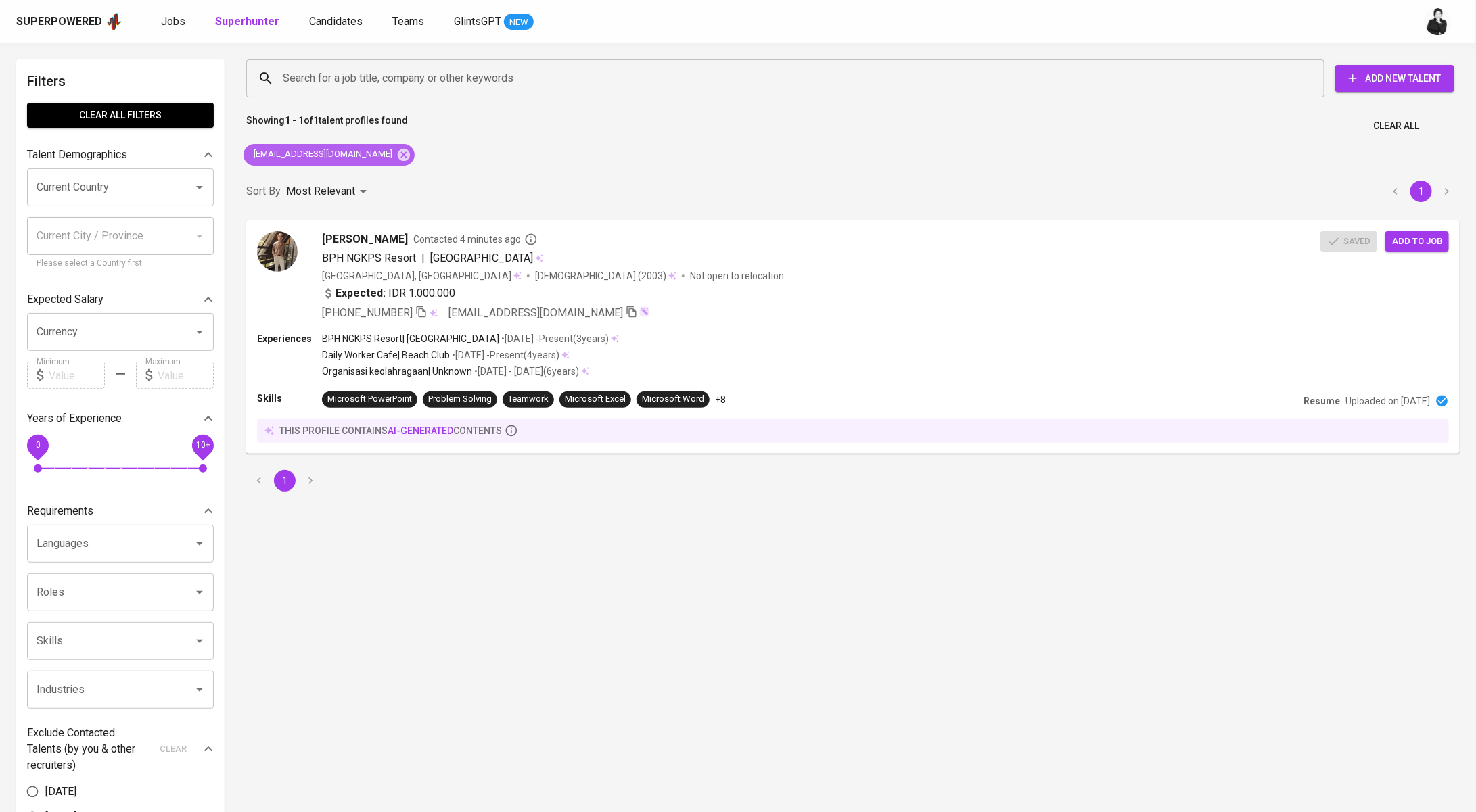
click at [375, 155] on div "[EMAIL_ADDRESS][DOMAIN_NAME]" at bounding box center [328, 155] width 171 height 22
drag, startPoint x: 368, startPoint y: 157, endPoint x: 427, endPoint y: 67, distance: 107.6
click at [398, 157] on icon at bounding box center [404, 154] width 12 height 12
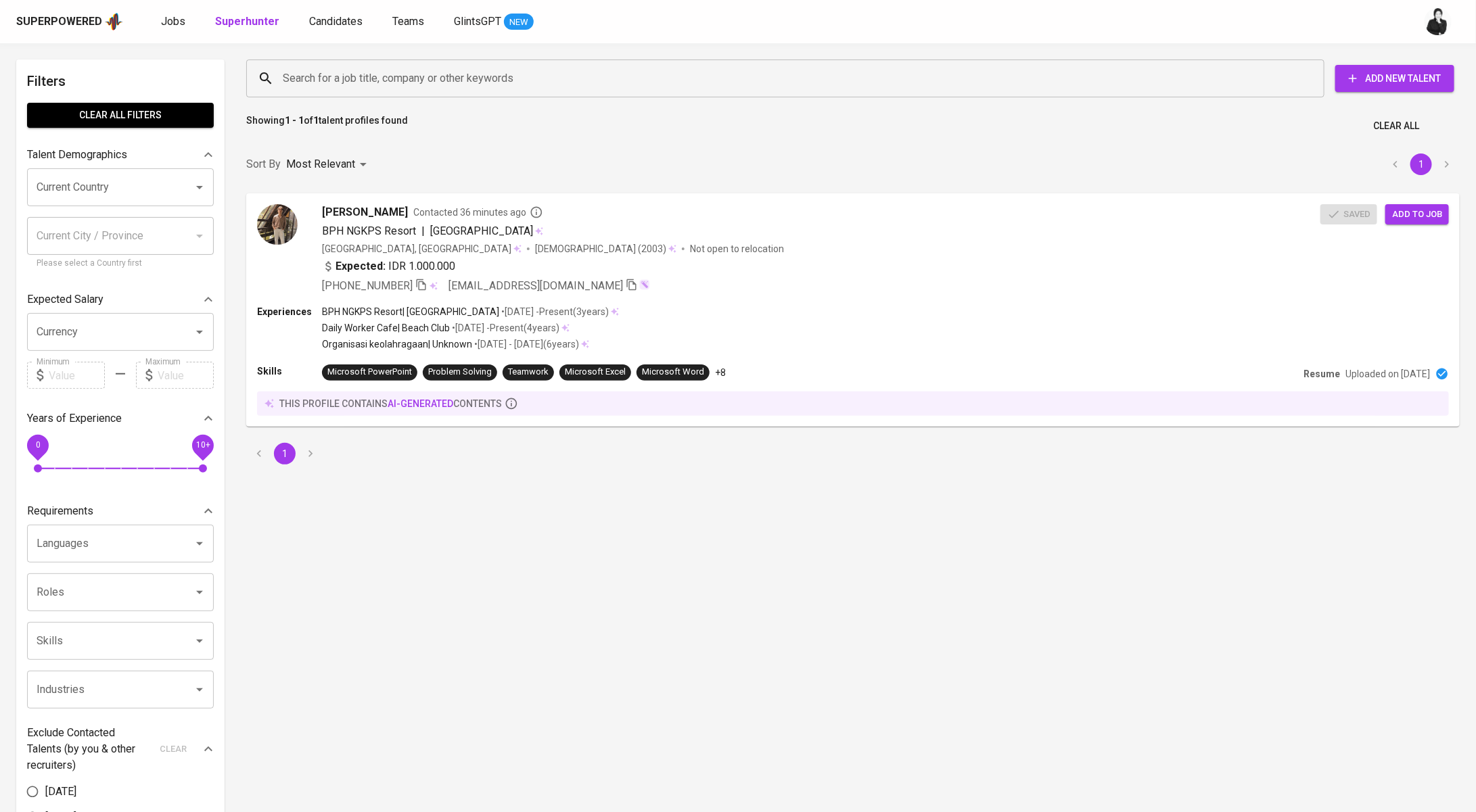
click at [427, 67] on input "Search for a job title, company or other keywords" at bounding box center [788, 78] width 1018 height 26
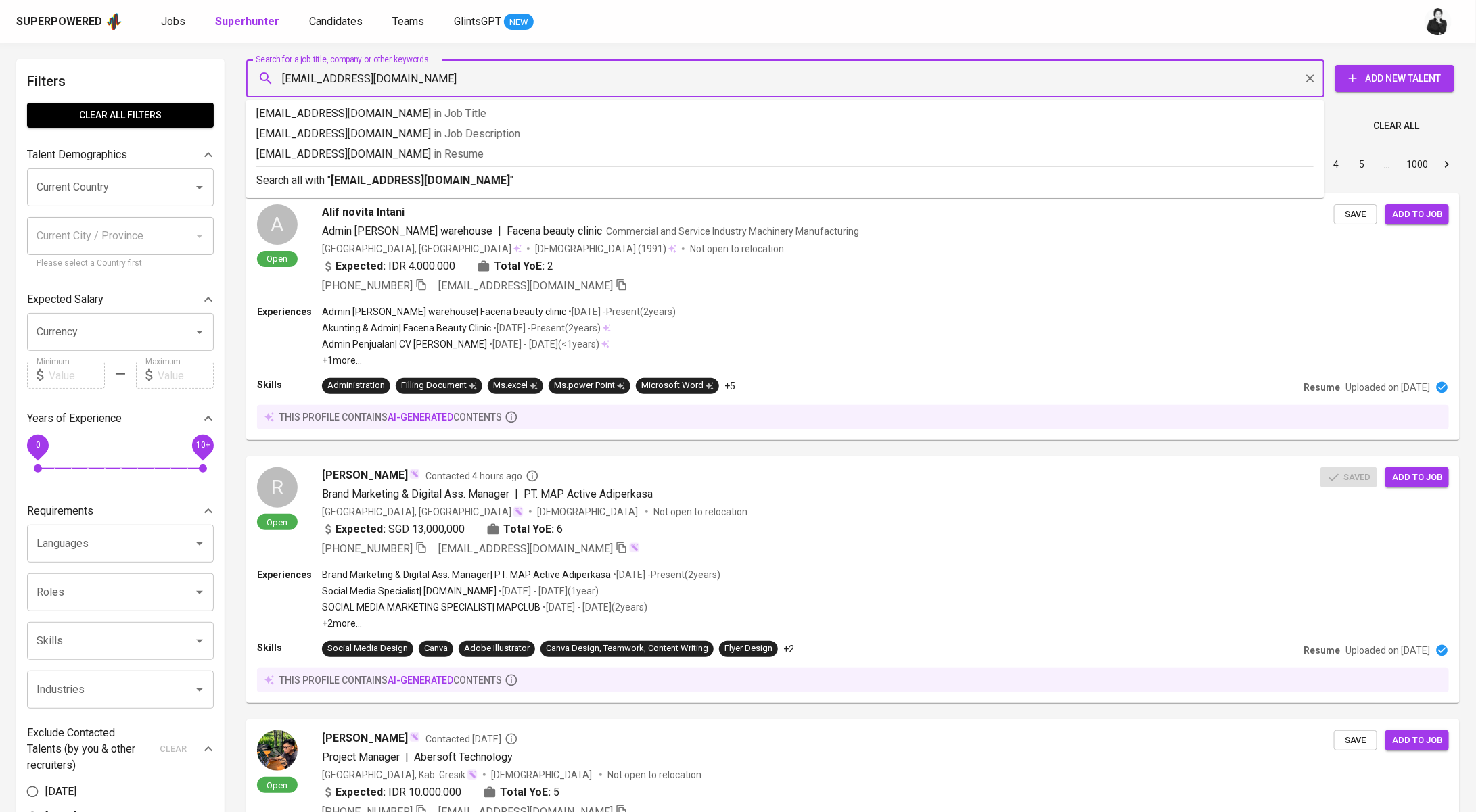
type input "[EMAIL_ADDRESS][DOMAIN_NAME]"
click at [460, 182] on p "Search all with " [EMAIL_ADDRESS][DOMAIN_NAME] "" at bounding box center [785, 180] width 1057 height 16
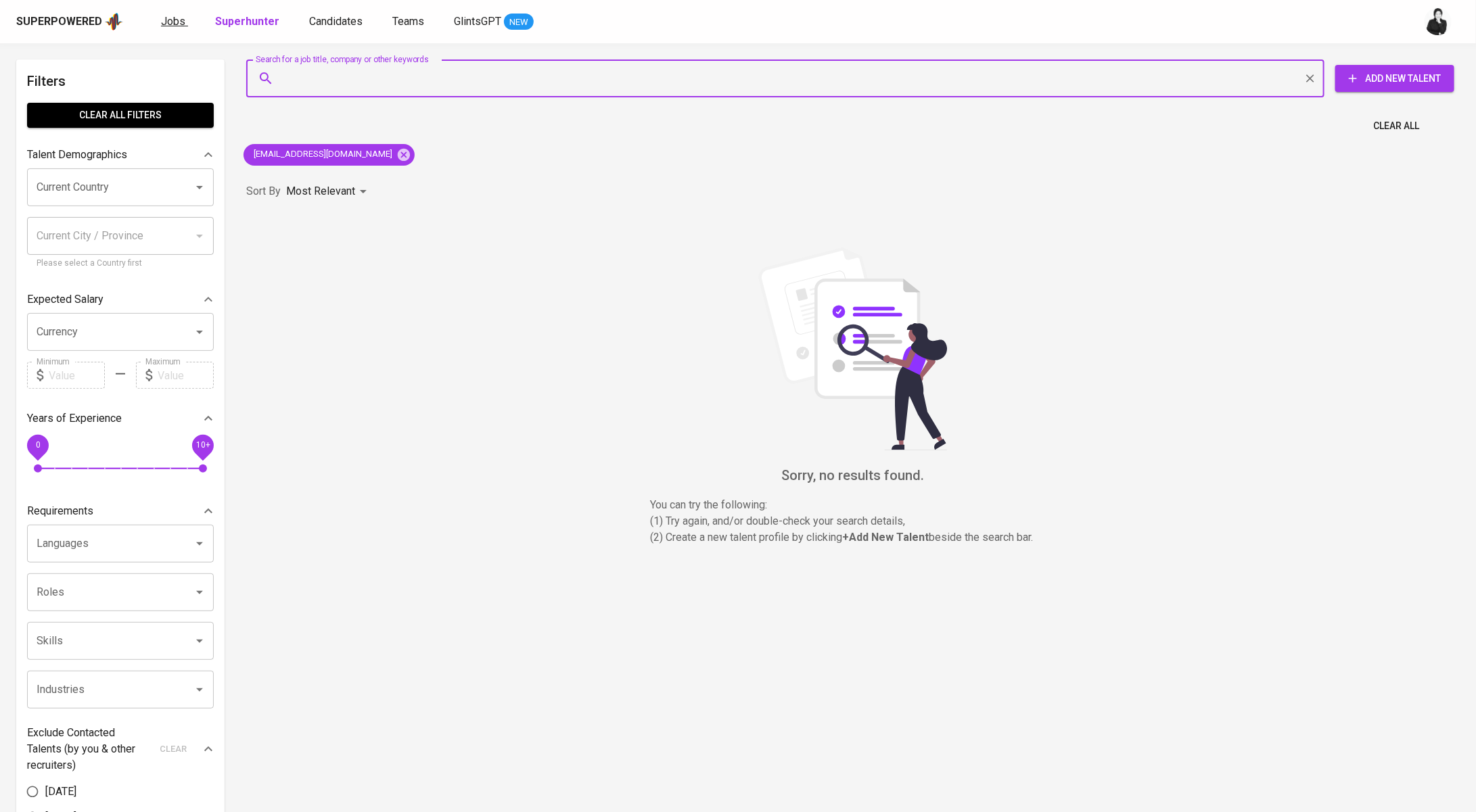
click at [172, 20] on span "Jobs" at bounding box center [172, 21] width 24 height 12
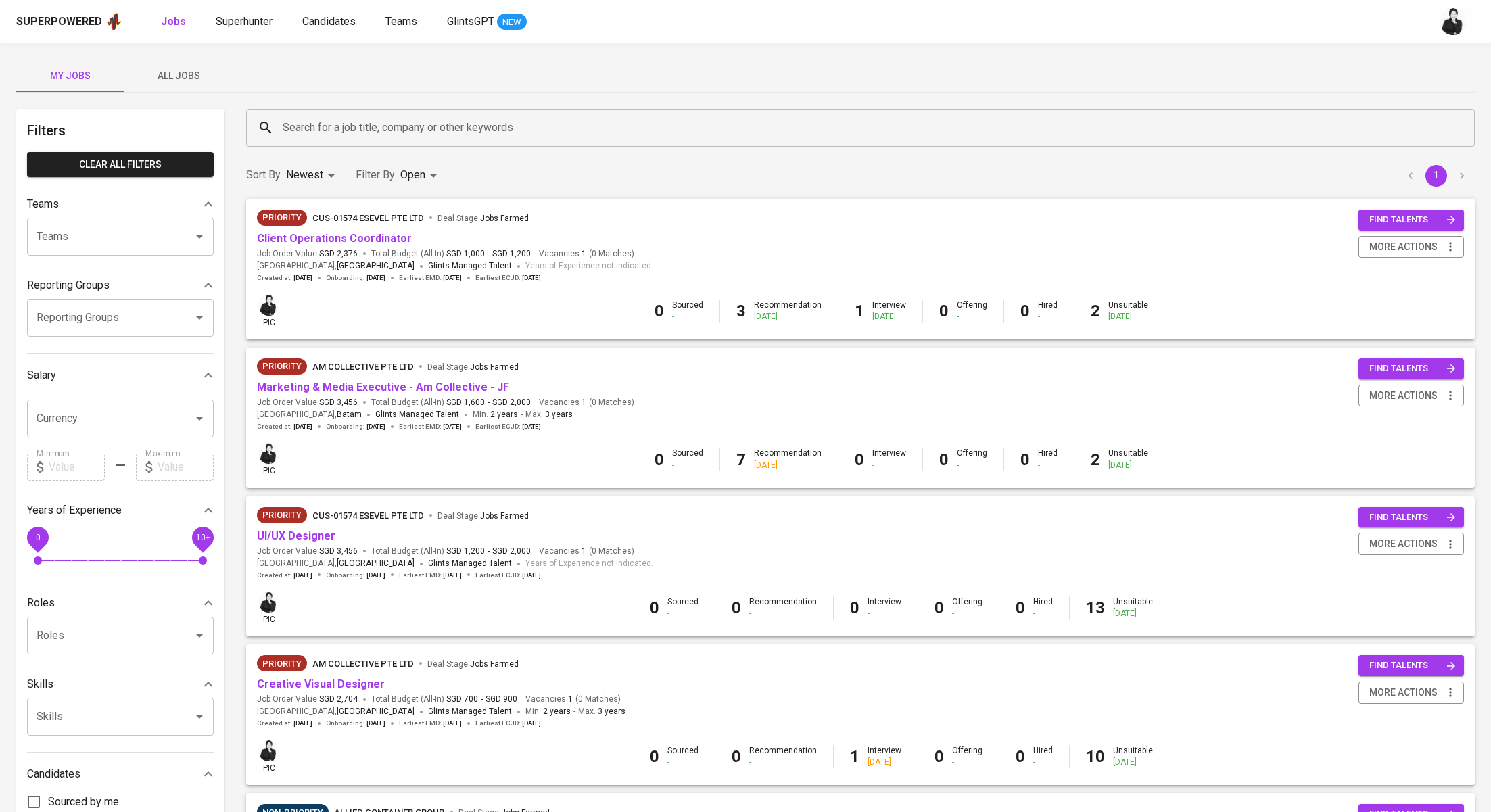
click at [255, 22] on span "Superhunter" at bounding box center [244, 21] width 57 height 12
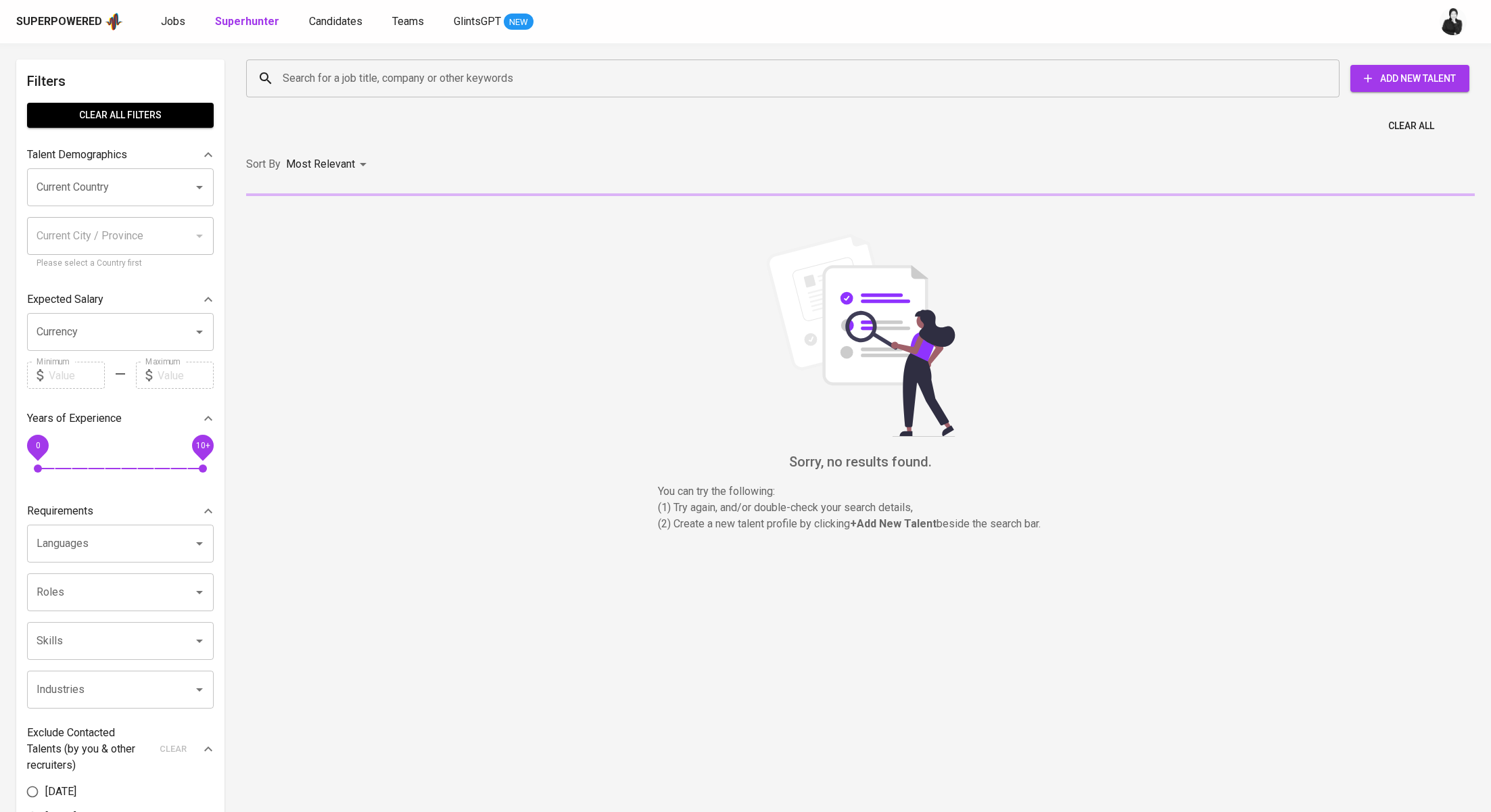
click at [555, 85] on input "Search for a job title, company or other keywords" at bounding box center [796, 78] width 1033 height 26
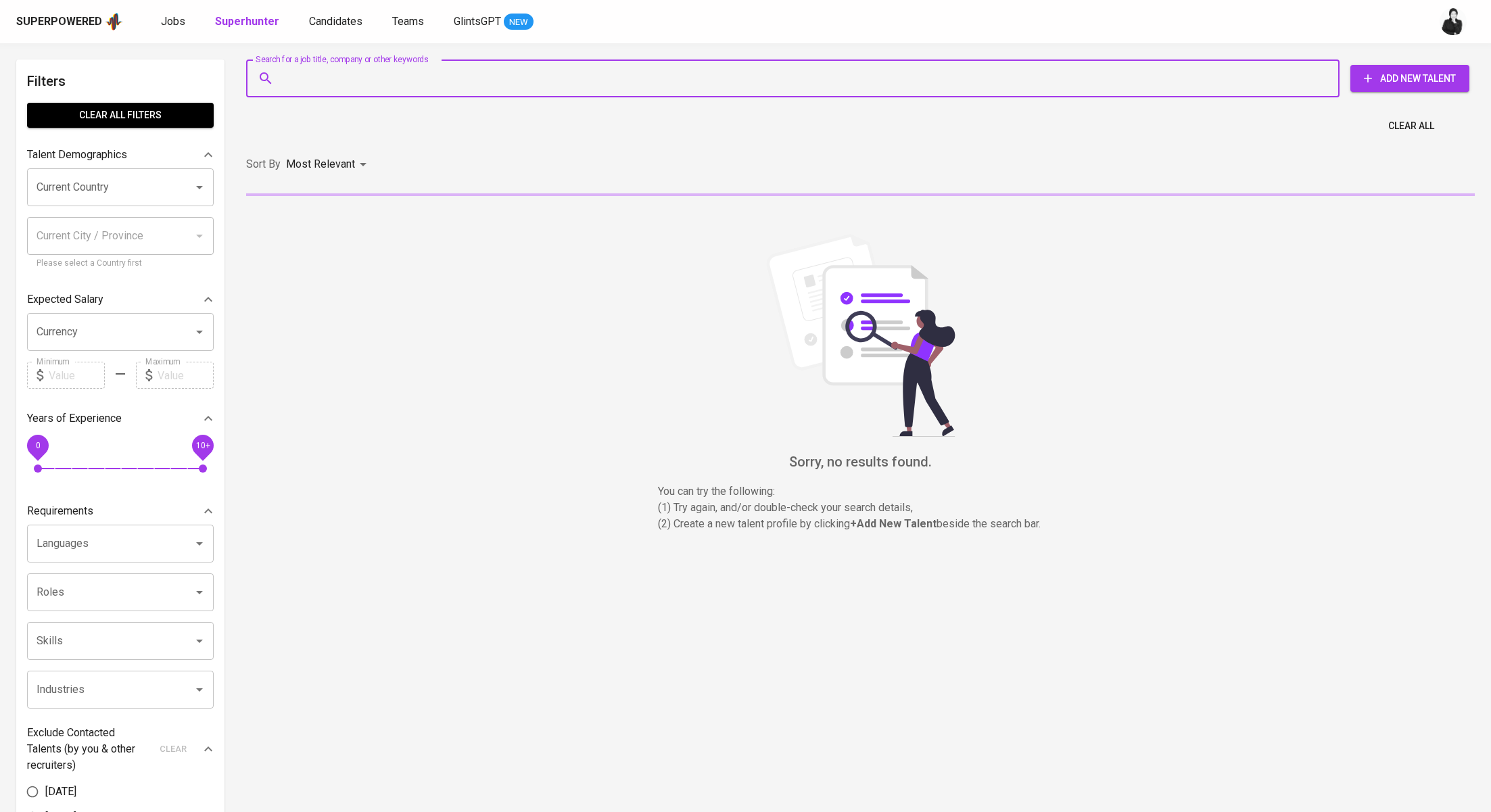
paste input "tessairwani@gmail.com"
type input "tessairwani@gmail.com"
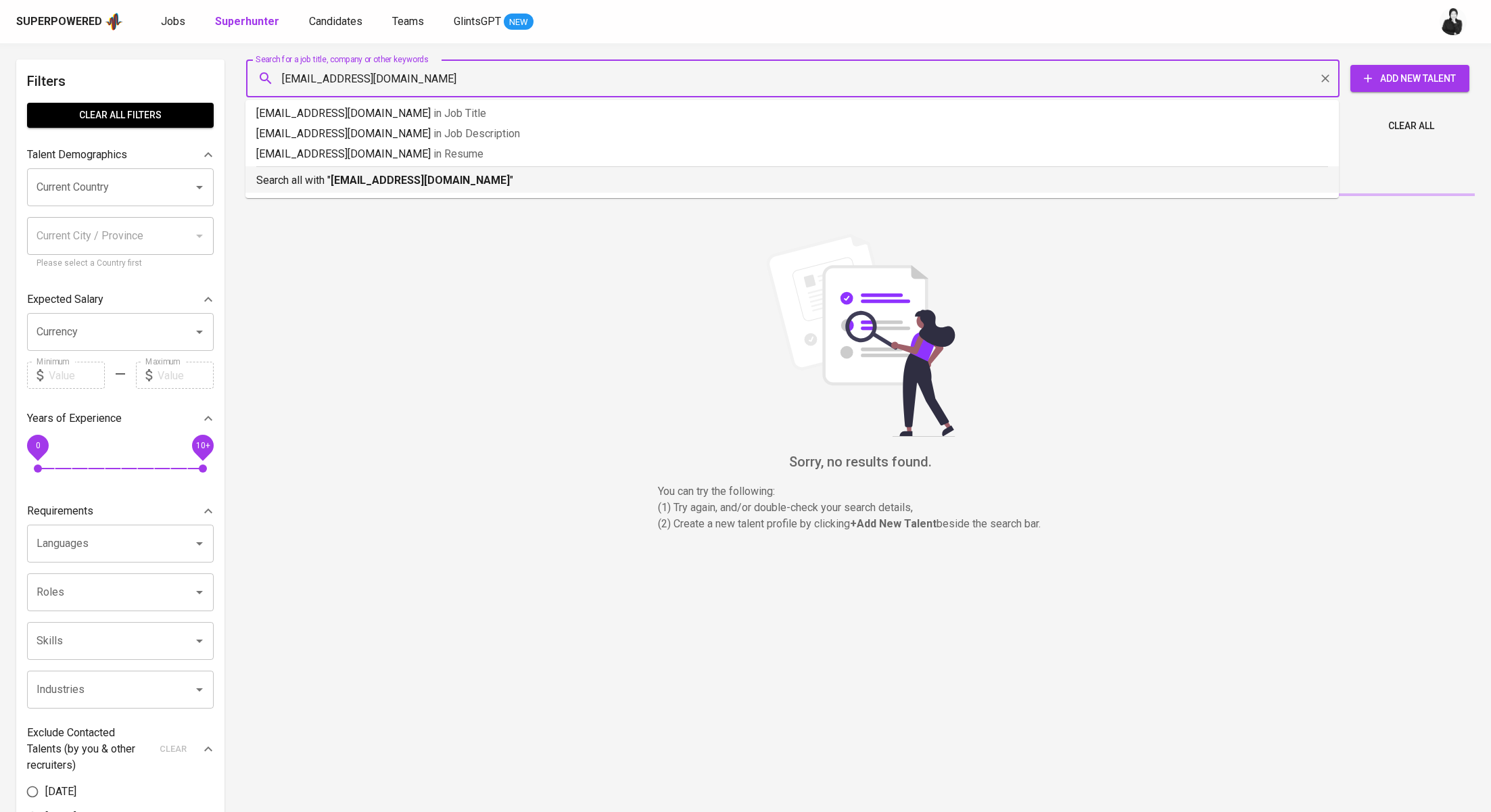
click at [492, 191] on li "Search all with " tessairwani@gmail.com "" at bounding box center [792, 179] width 1094 height 26
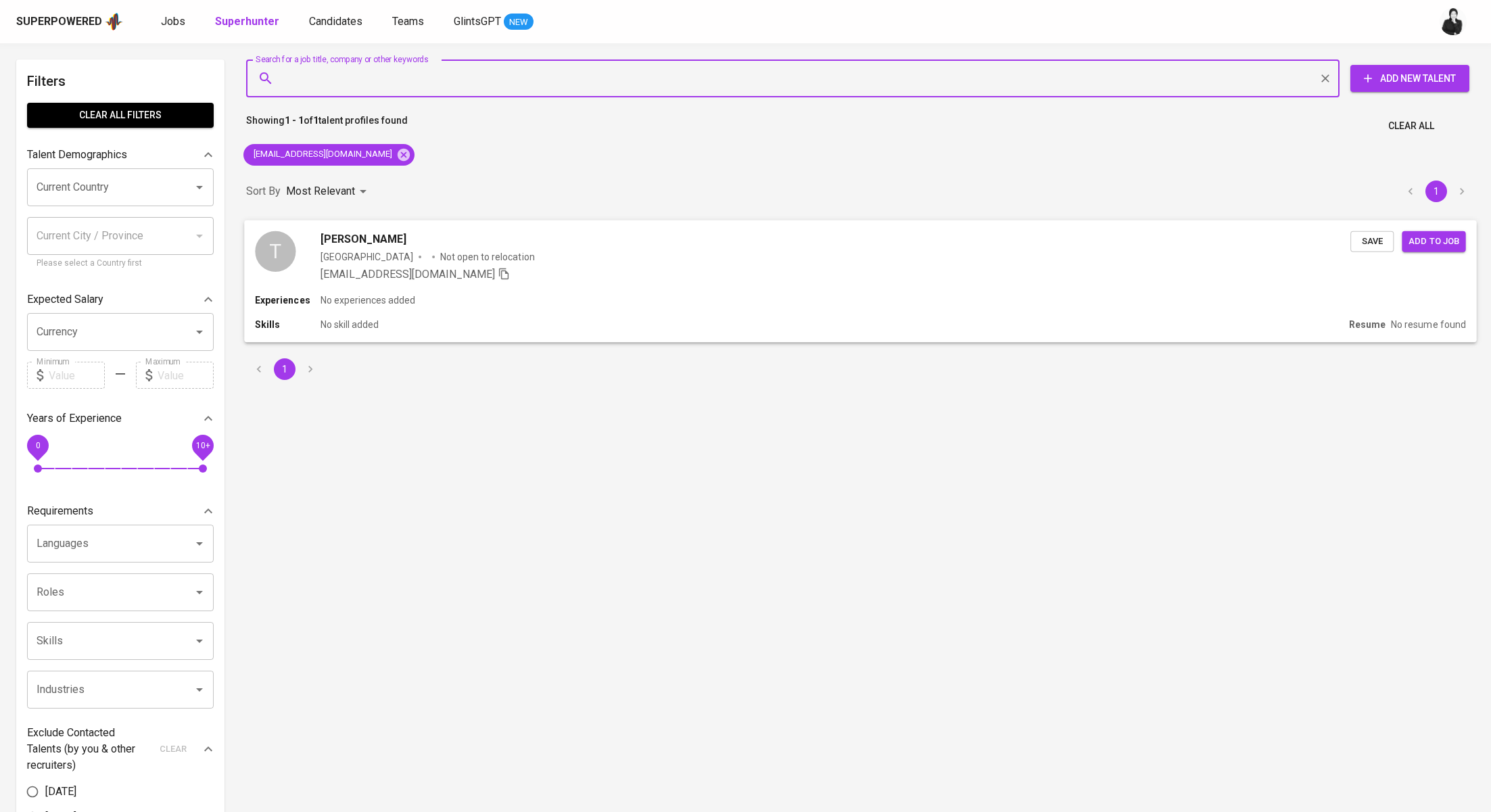
click at [381, 238] on span "Tessa Agitha" at bounding box center [363, 238] width 86 height 16
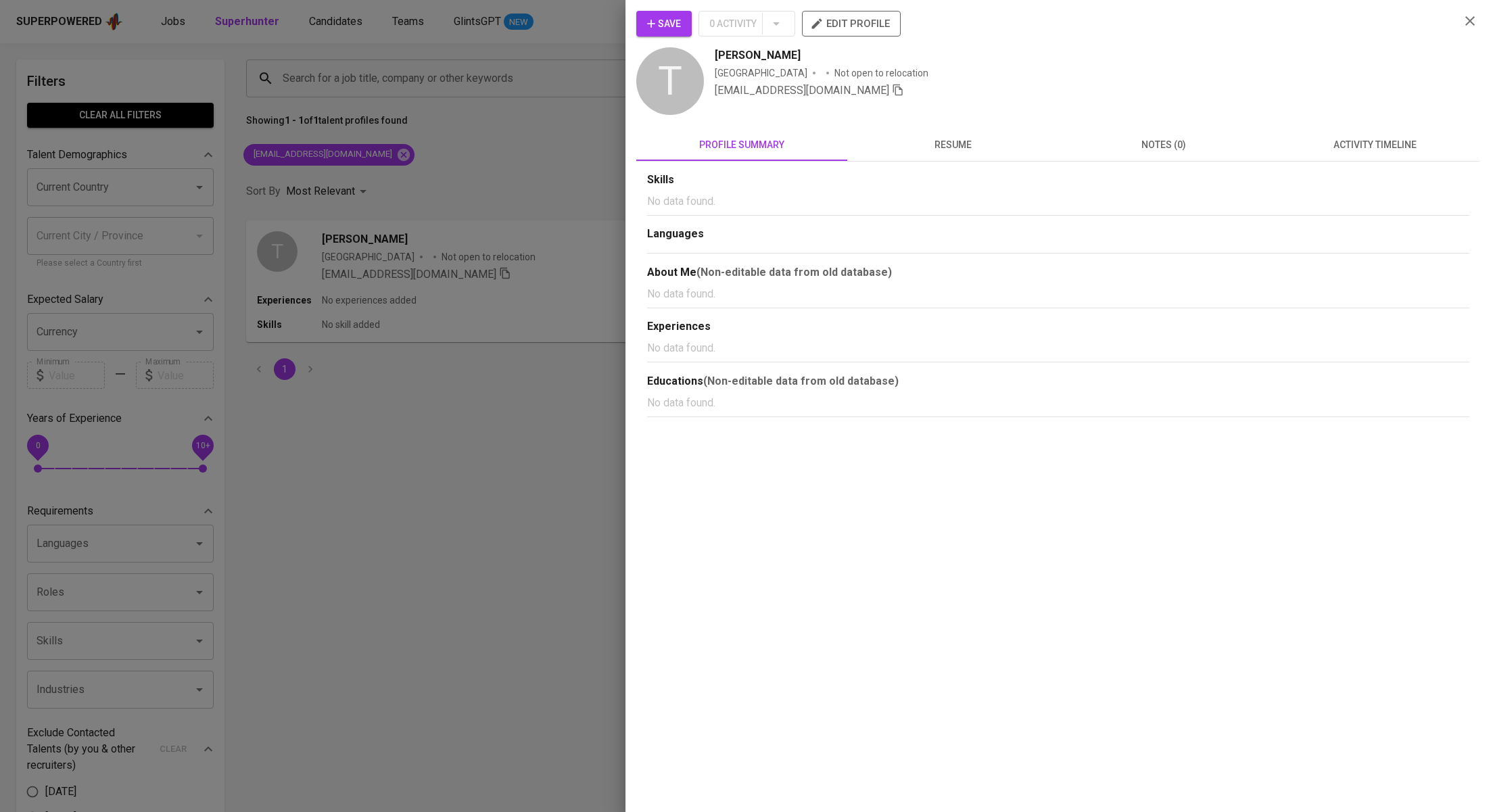
click at [1355, 149] on span "activity timeline" at bounding box center [1375, 145] width 195 height 17
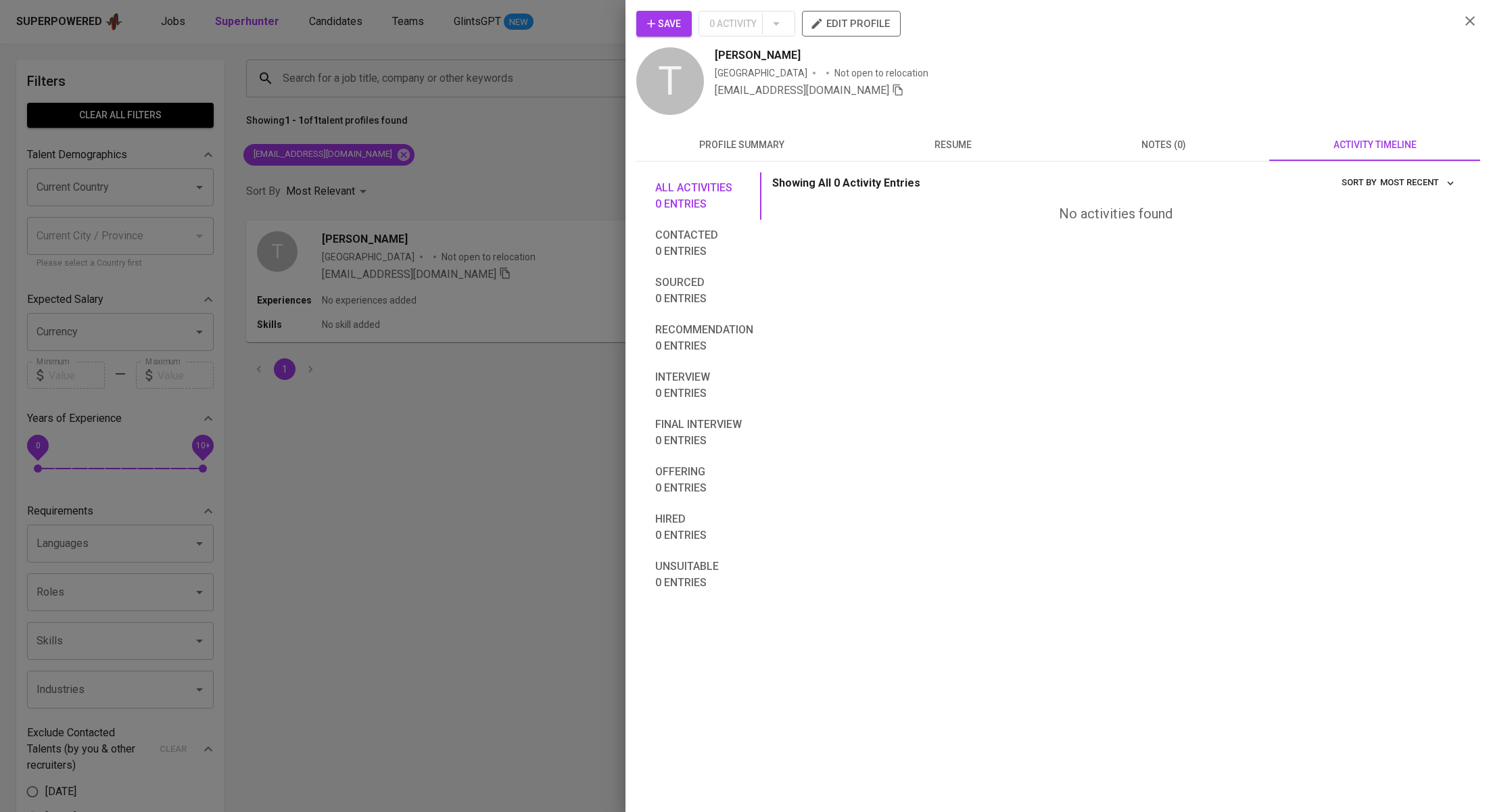
click at [509, 253] on div at bounding box center [745, 406] width 1491 height 812
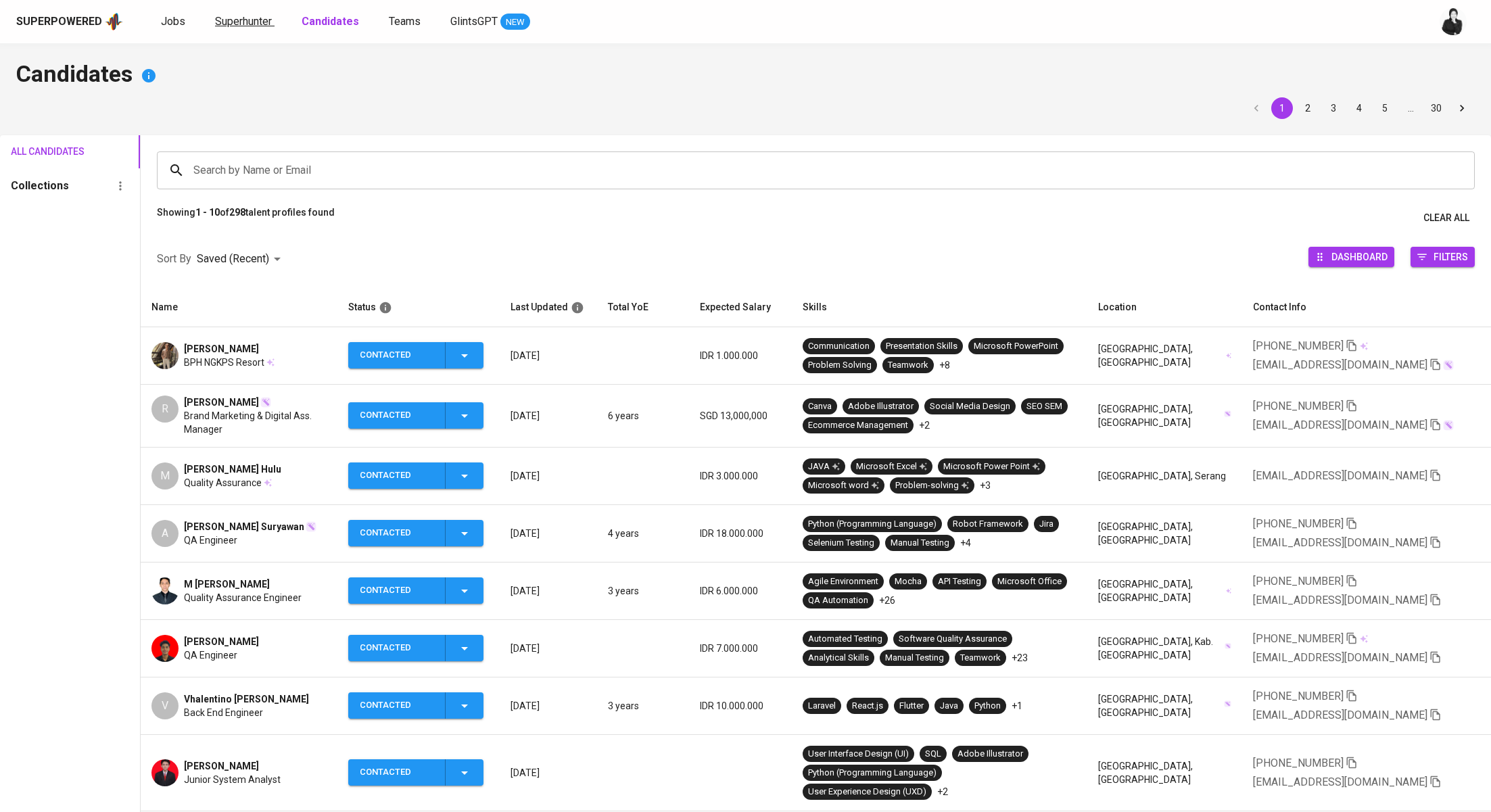
click at [242, 19] on span "Superhunter" at bounding box center [243, 21] width 57 height 12
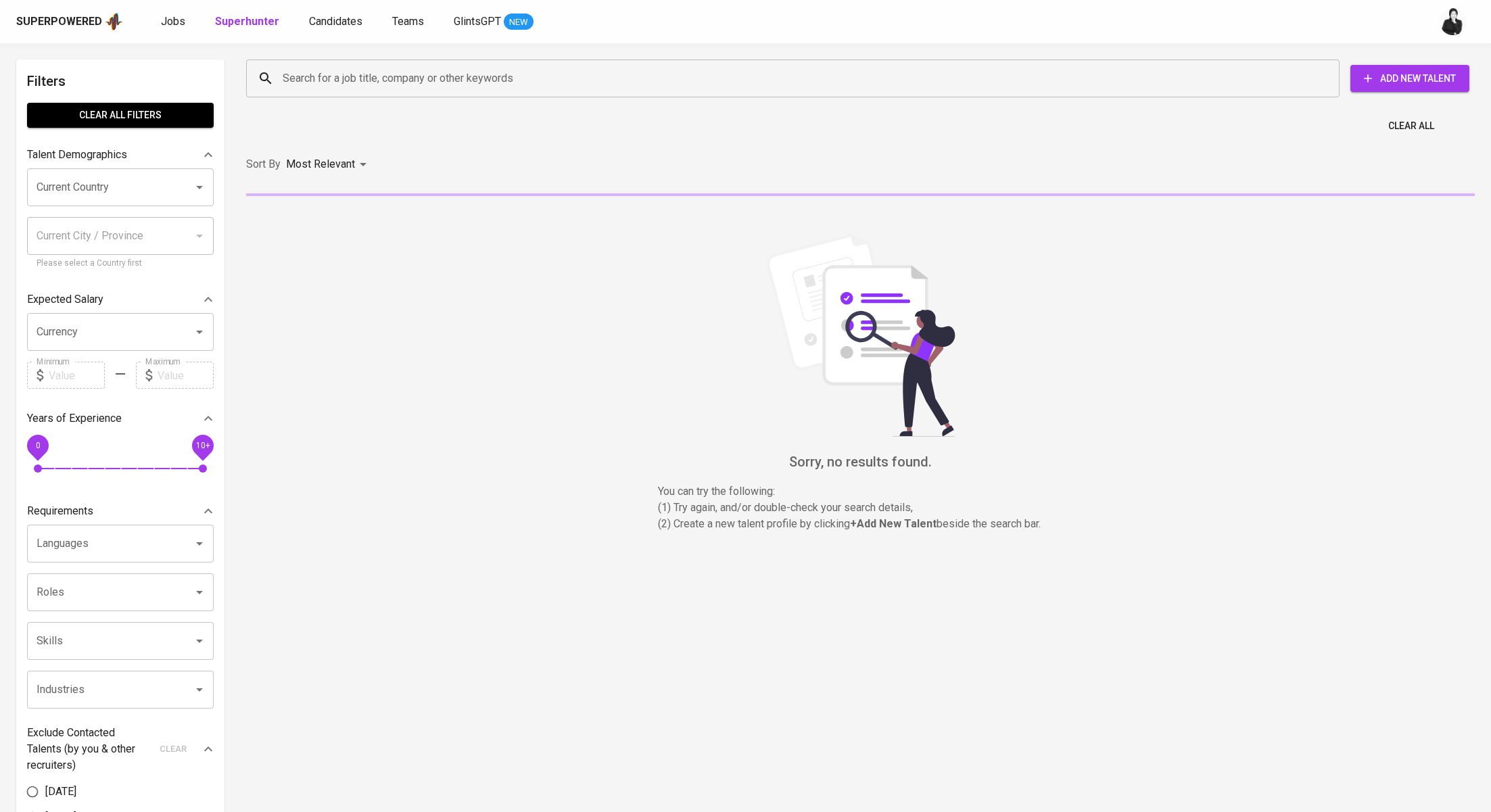
click at [435, 85] on input "Search for a job title, company or other keywords" at bounding box center [796, 78] width 1033 height 26
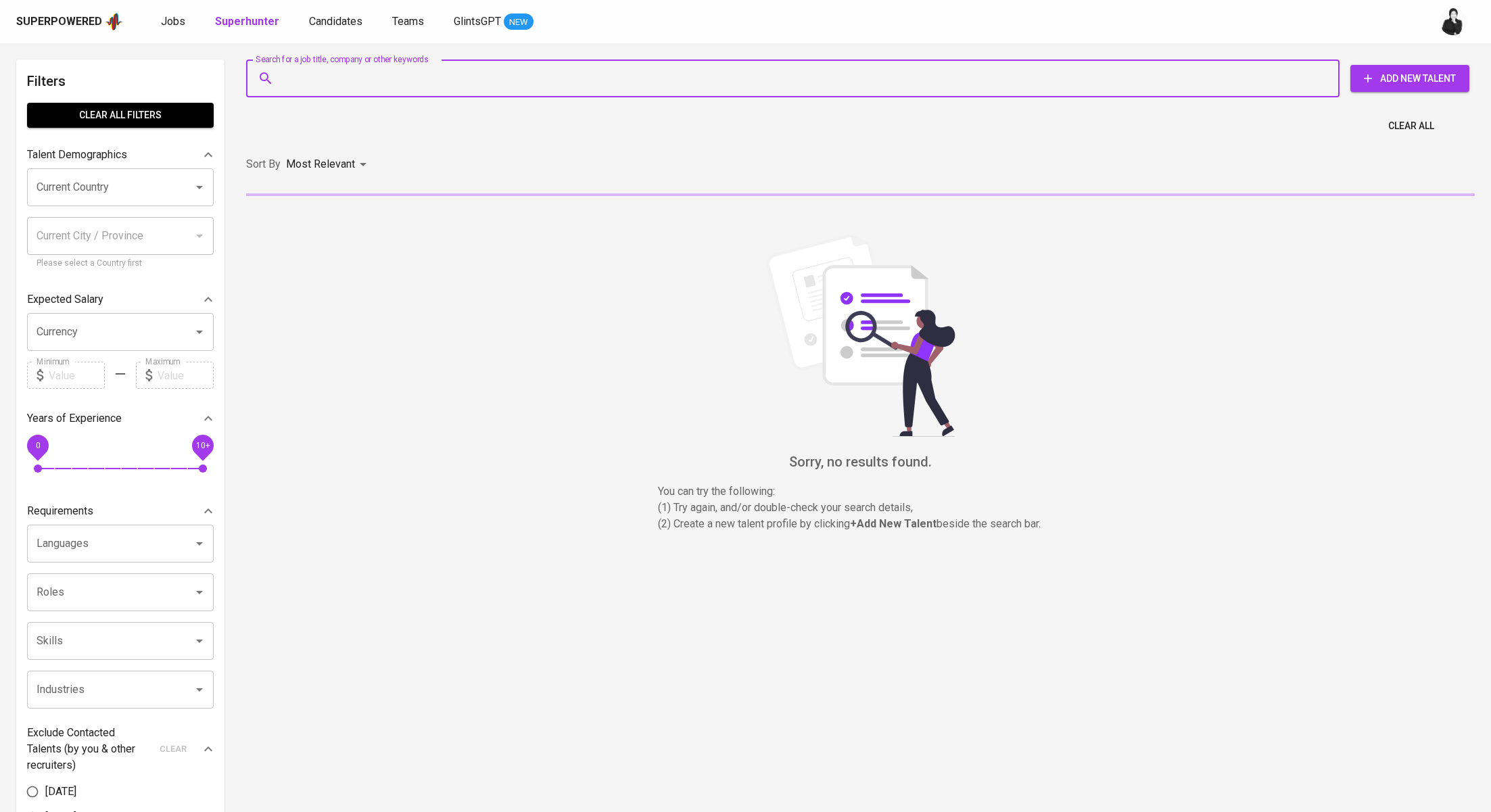
paste input "[EMAIL_ADDRESS][DOMAIN_NAME]"
type input "[EMAIL_ADDRESS][DOMAIN_NAME]"
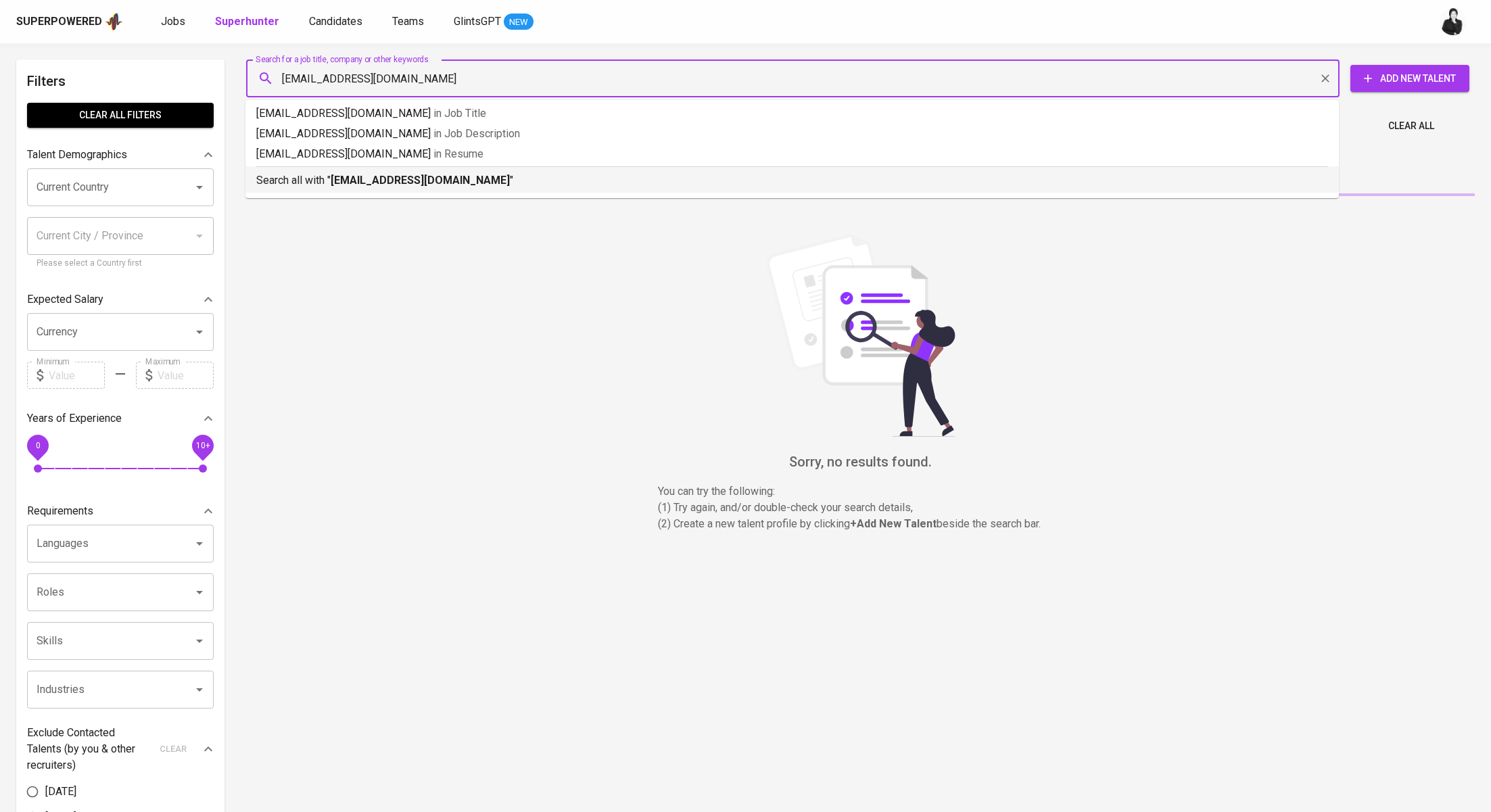
click at [416, 178] on b "[EMAIL_ADDRESS][DOMAIN_NAME]" at bounding box center [420, 180] width 179 height 12
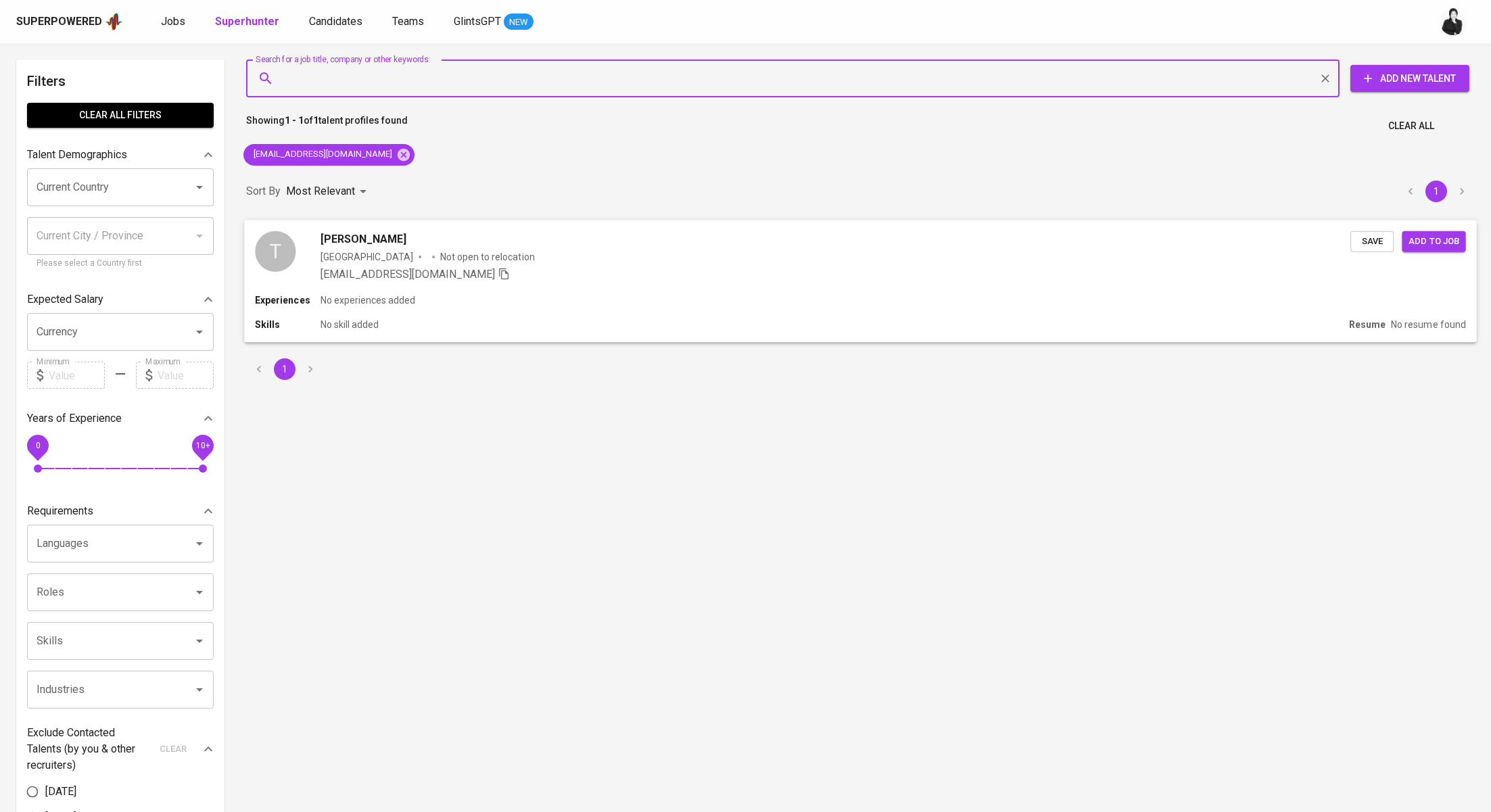
click at [1359, 238] on span "Save" at bounding box center [1372, 241] width 30 height 16
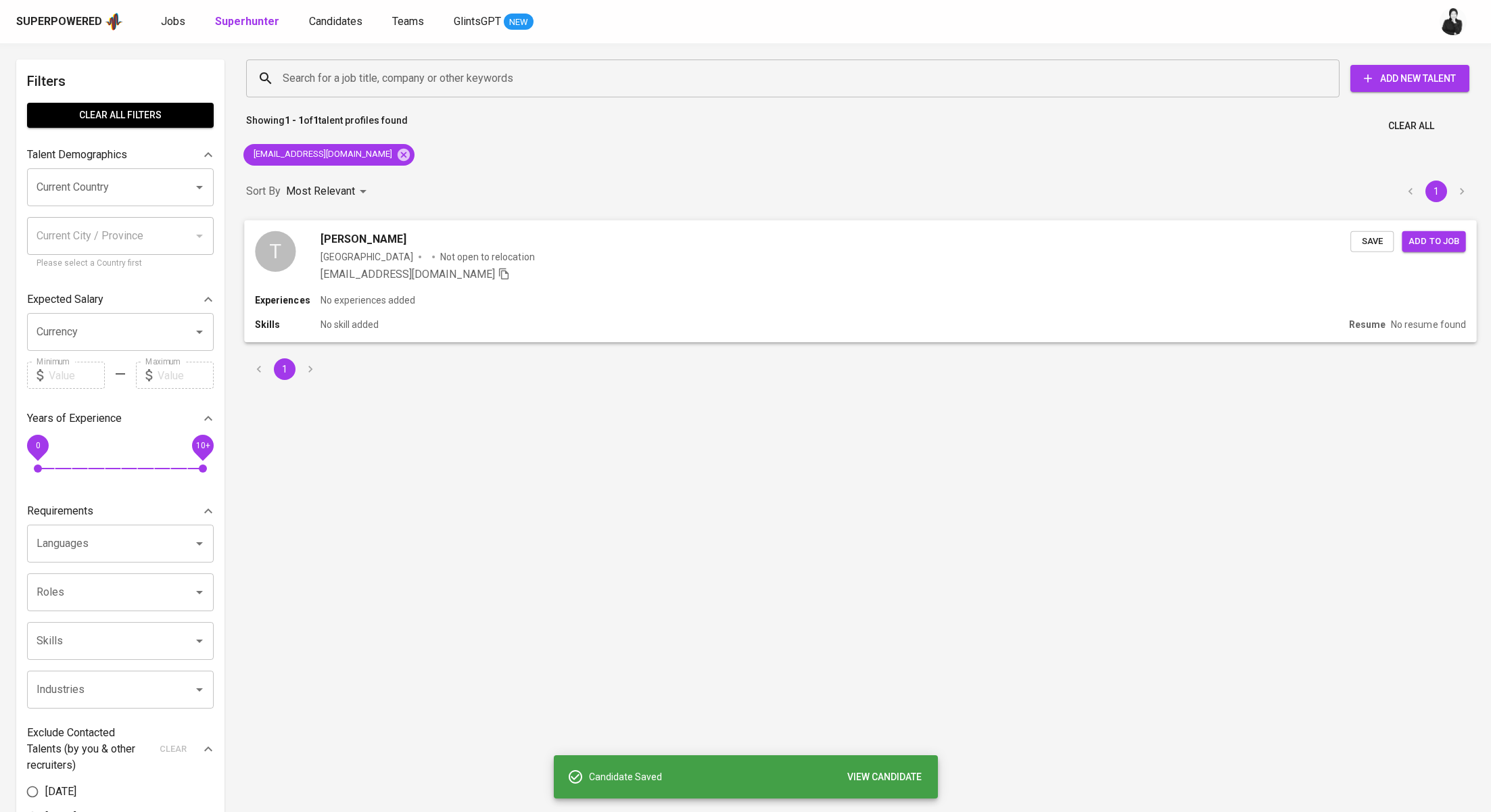
click at [335, 234] on span "[PERSON_NAME]" at bounding box center [363, 238] width 86 height 16
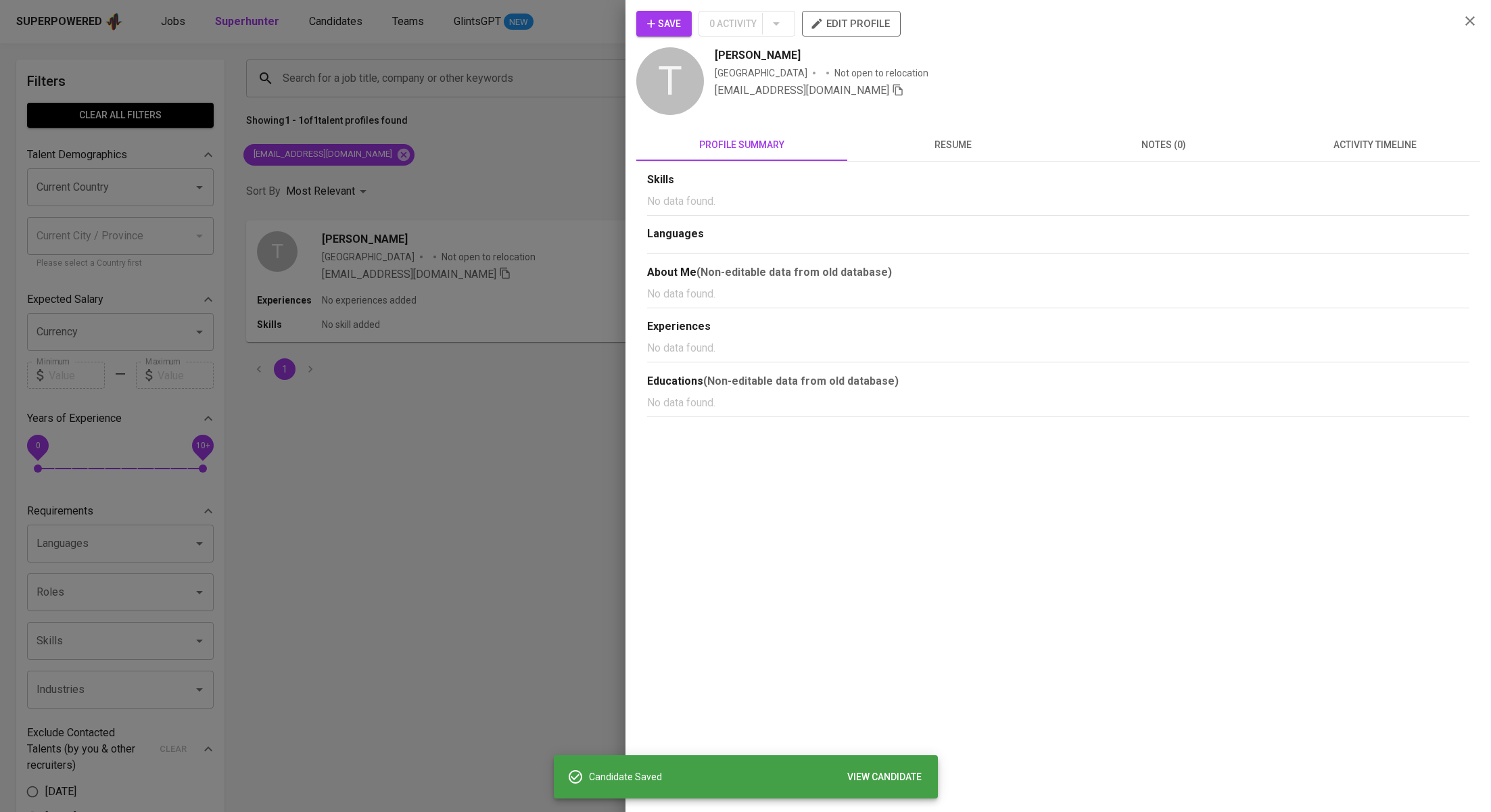
click at [1338, 146] on span "activity timeline" at bounding box center [1375, 145] width 195 height 17
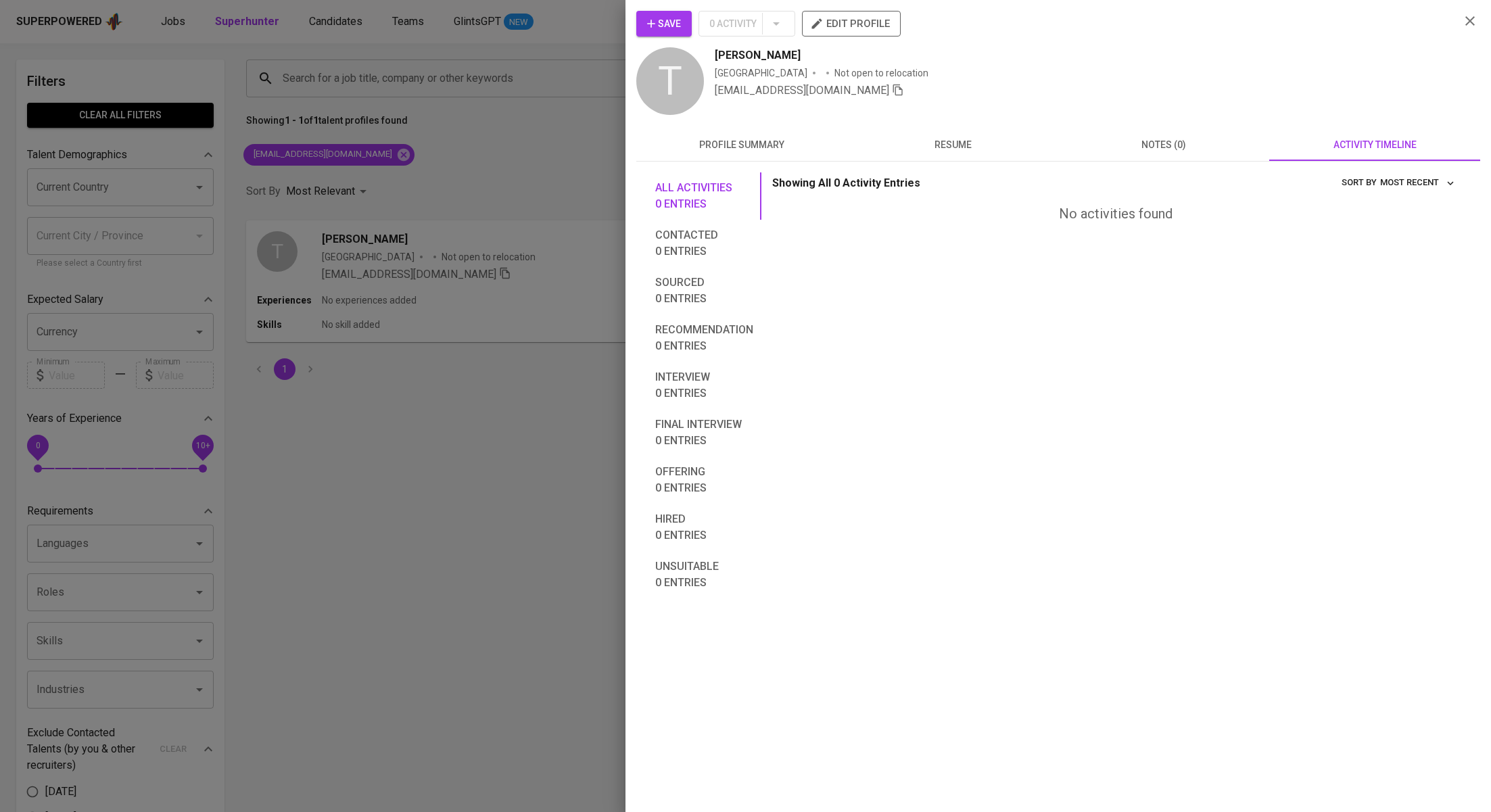
click at [669, 29] on span "Save" at bounding box center [663, 24] width 34 height 17
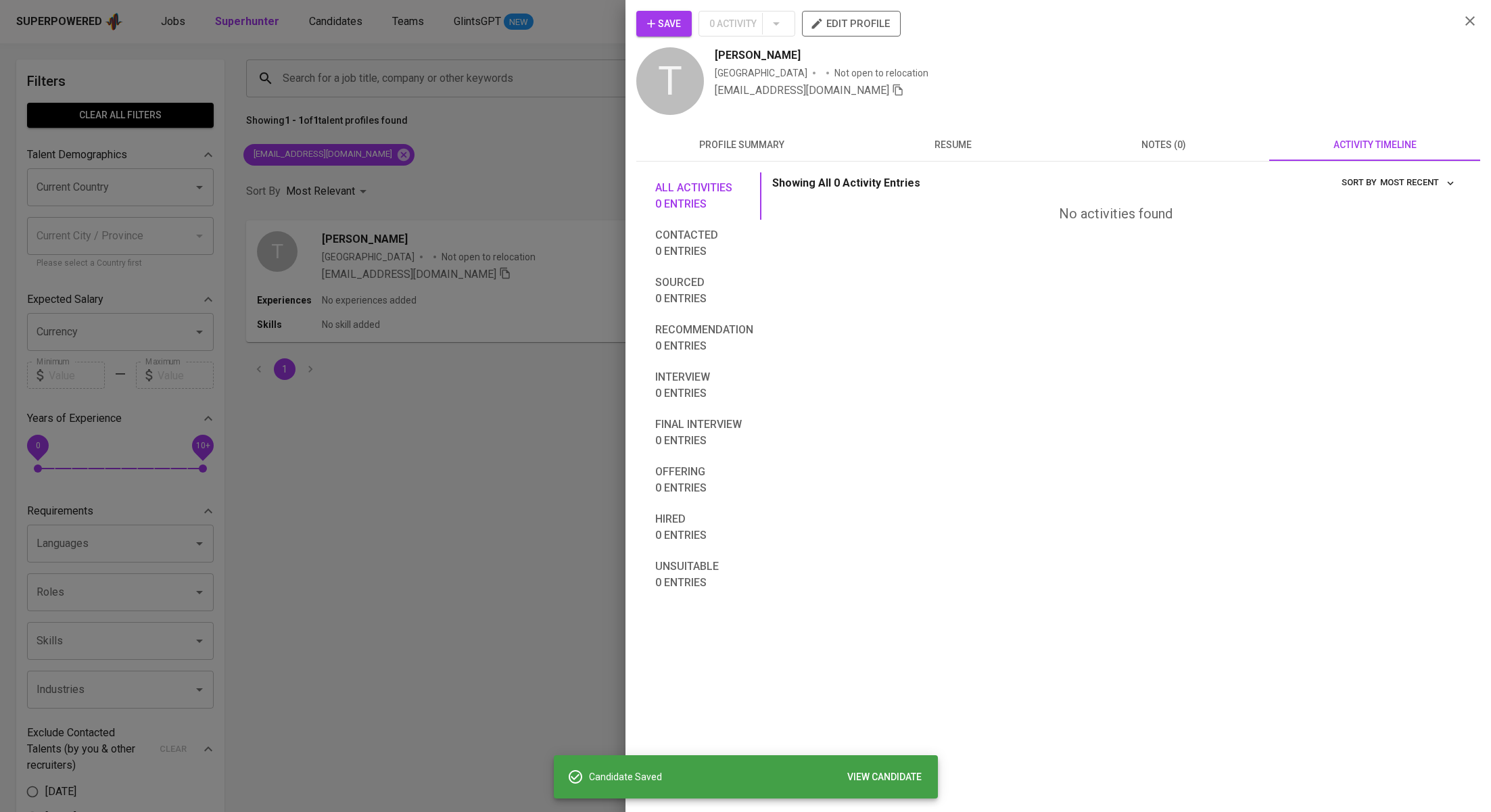
click at [461, 150] on div at bounding box center [745, 406] width 1491 height 812
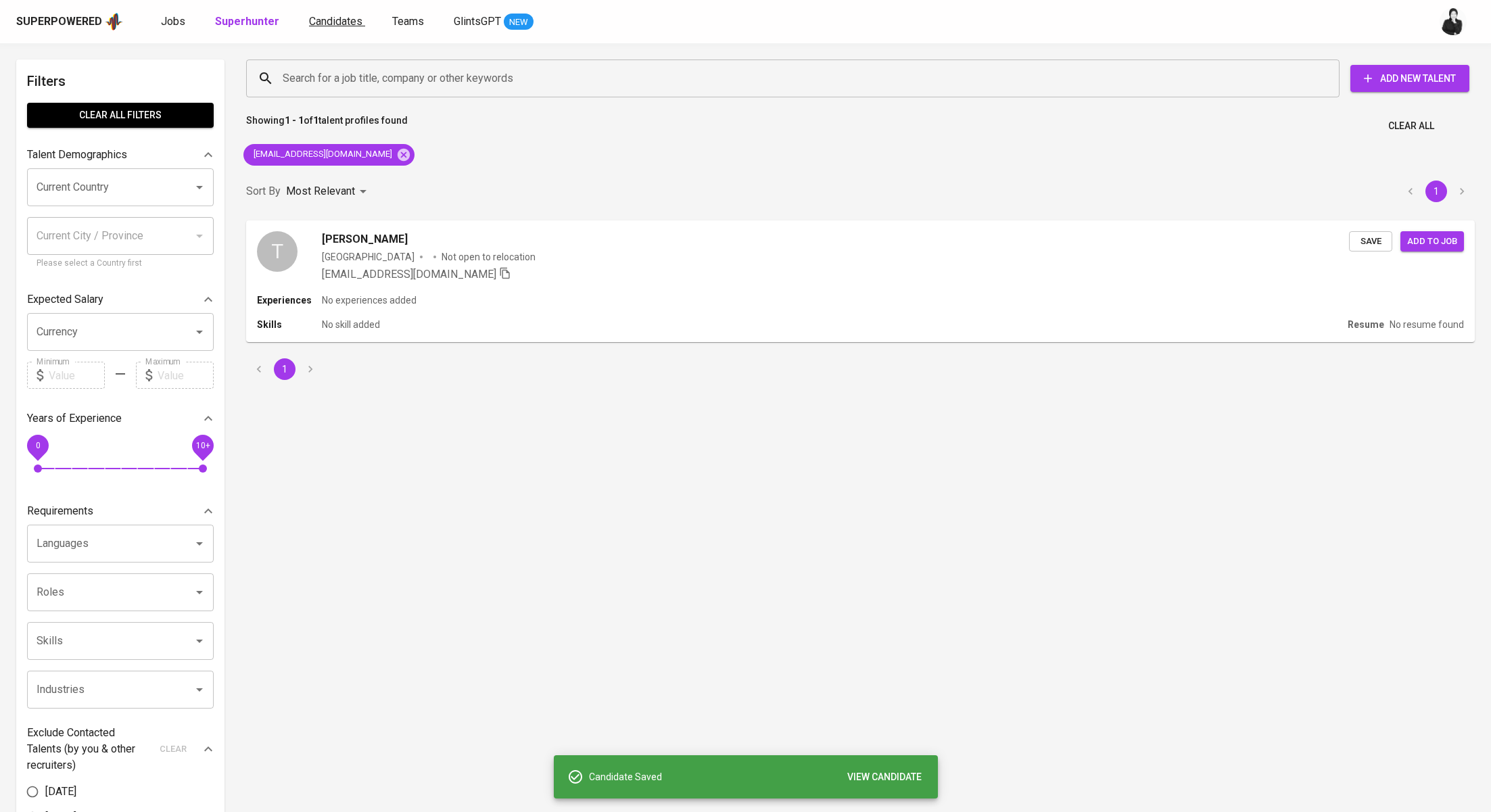
click at [339, 16] on span "Candidates" at bounding box center [335, 21] width 54 height 12
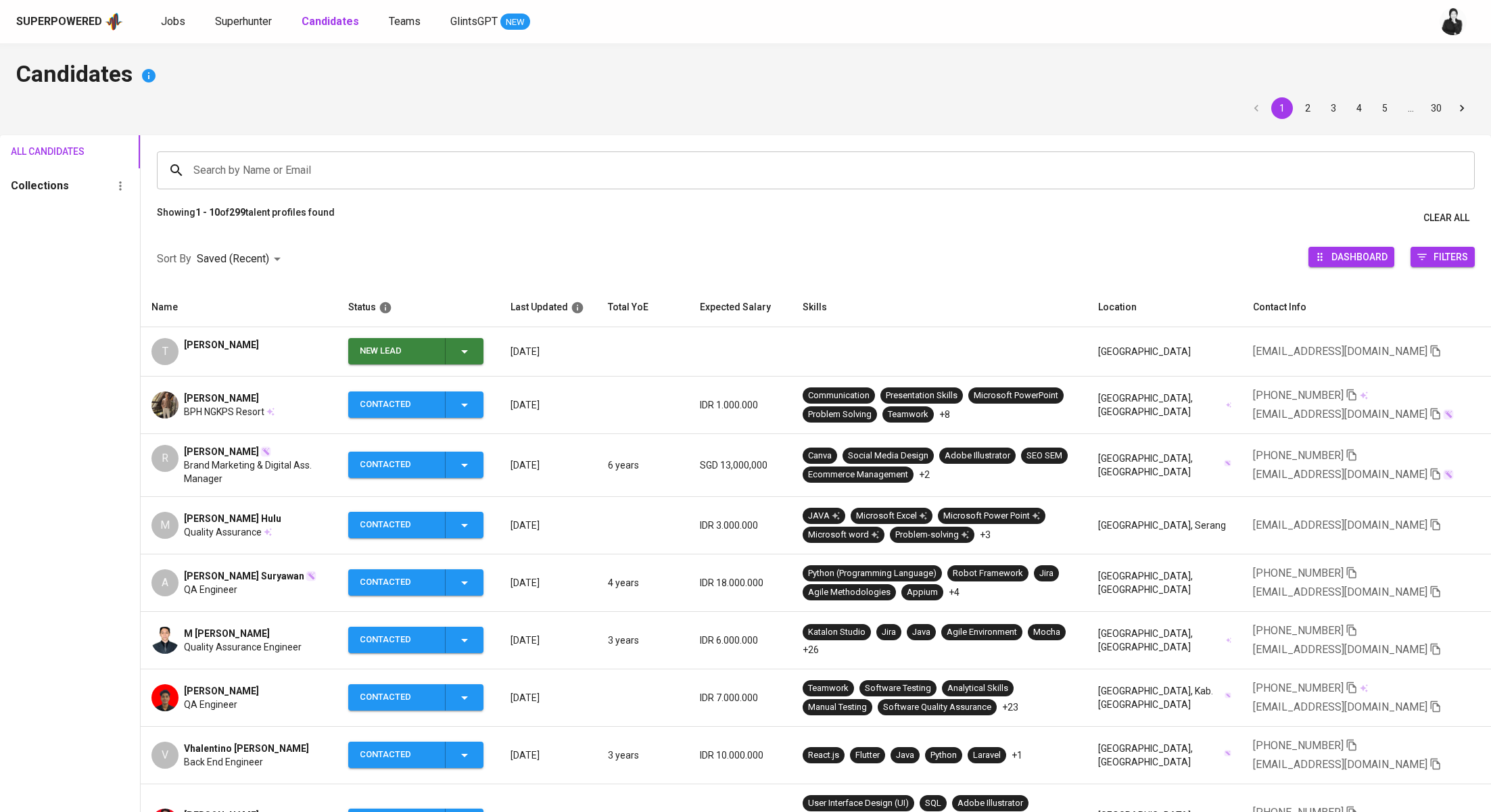
click at [460, 353] on div "New Lead" at bounding box center [415, 351] width 113 height 26
click at [462, 410] on li "Contacted" at bounding box center [420, 408] width 135 height 24
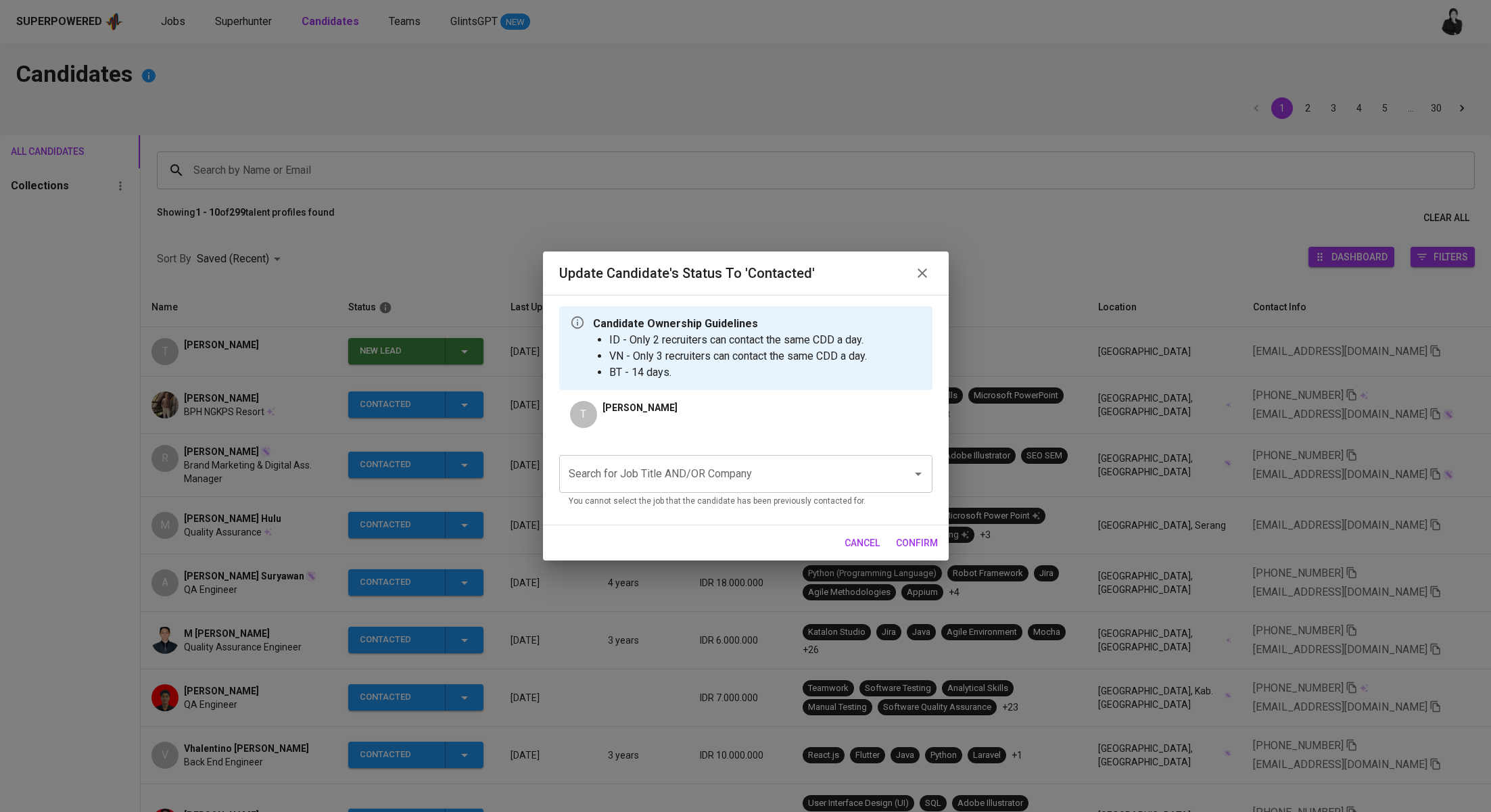
click at [682, 472] on input "Search for Job Title AND/OR Company" at bounding box center [726, 474] width 323 height 26
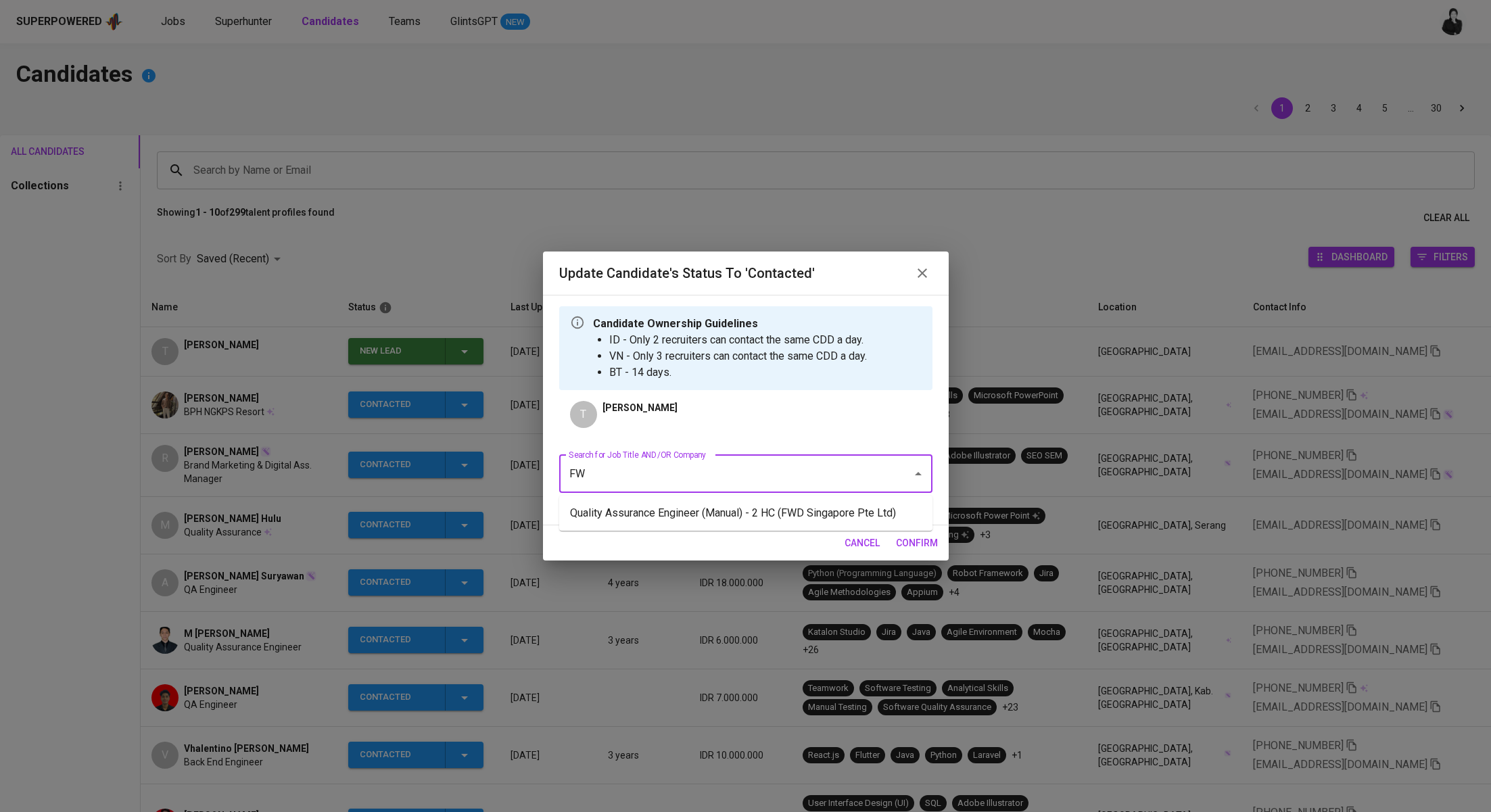
type input "F"
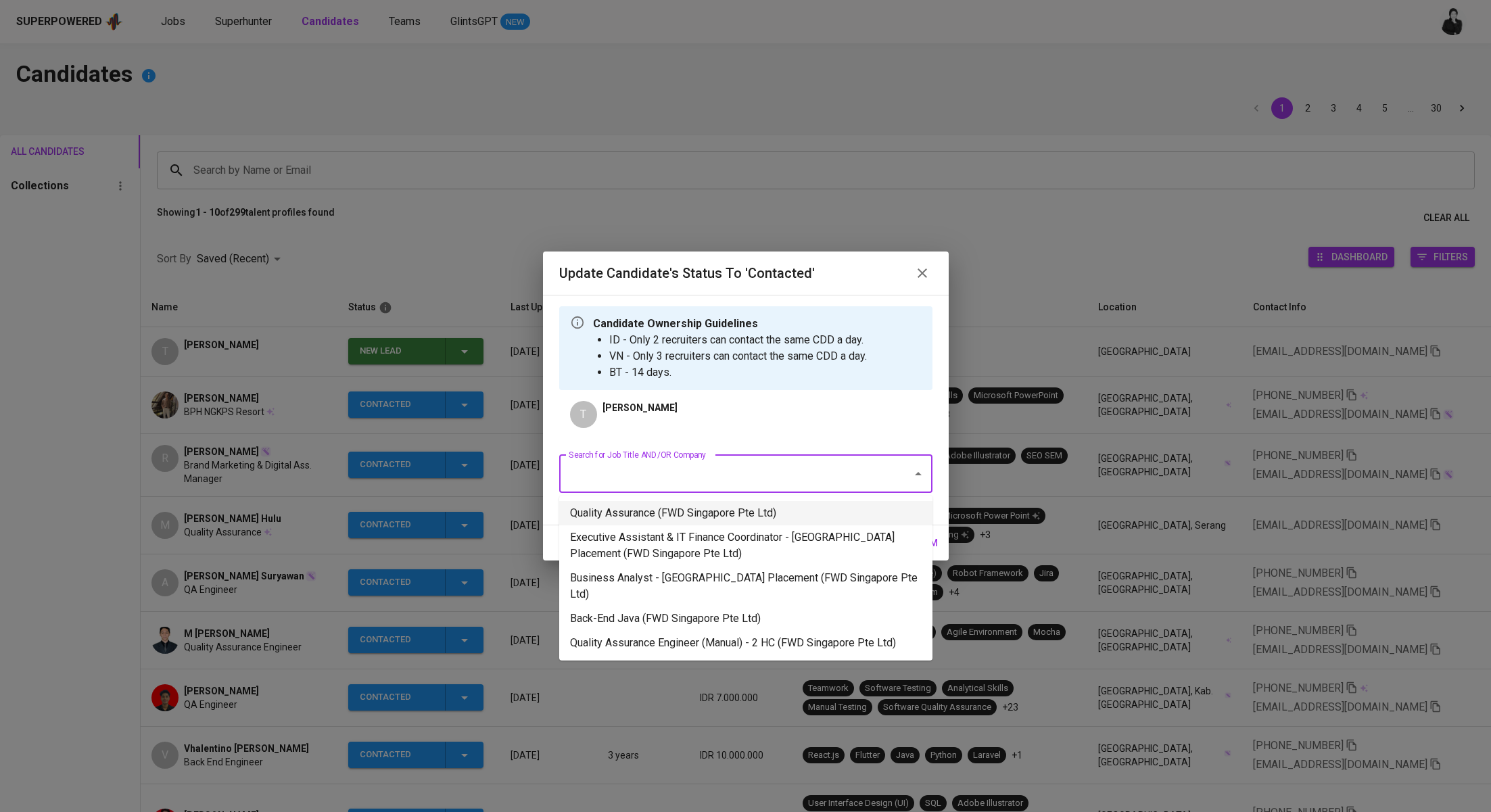
click at [780, 520] on li "Quality Assurance (FWD Singapore Pte Ltd)" at bounding box center [745, 513] width 373 height 24
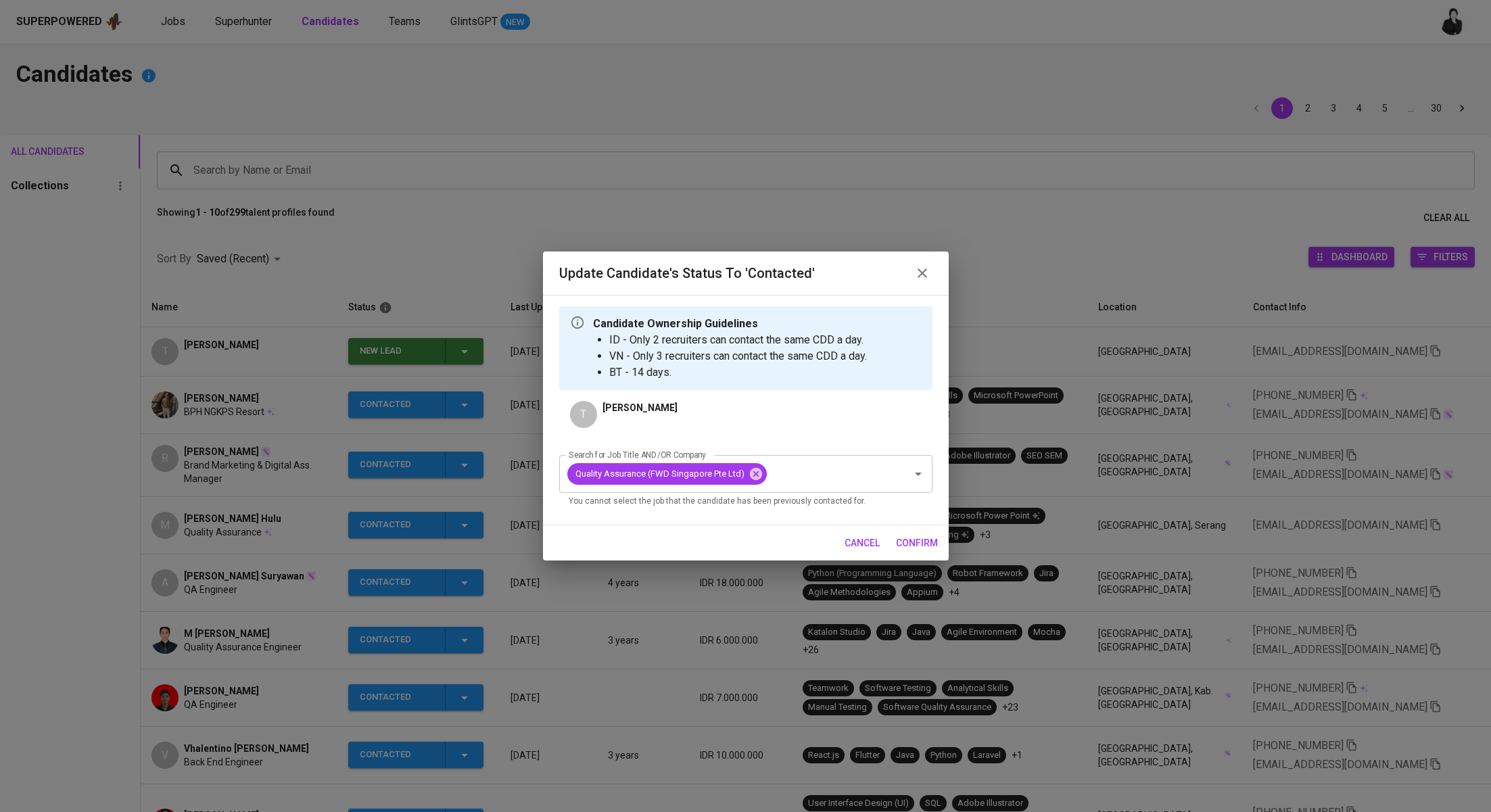
click at [916, 542] on span "confirm" at bounding box center [917, 543] width 42 height 17
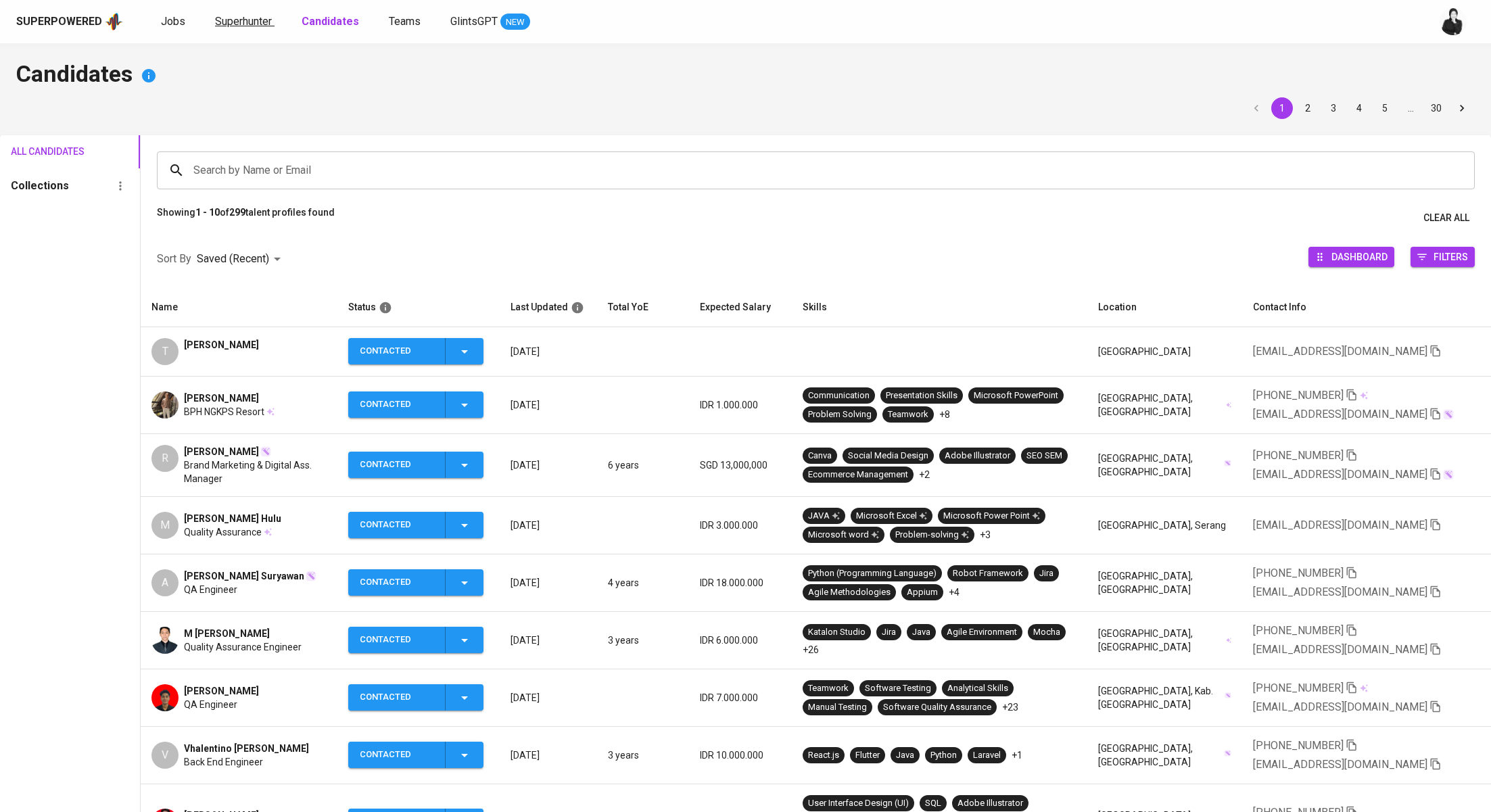
click at [252, 26] on span "Superhunter" at bounding box center [243, 21] width 57 height 12
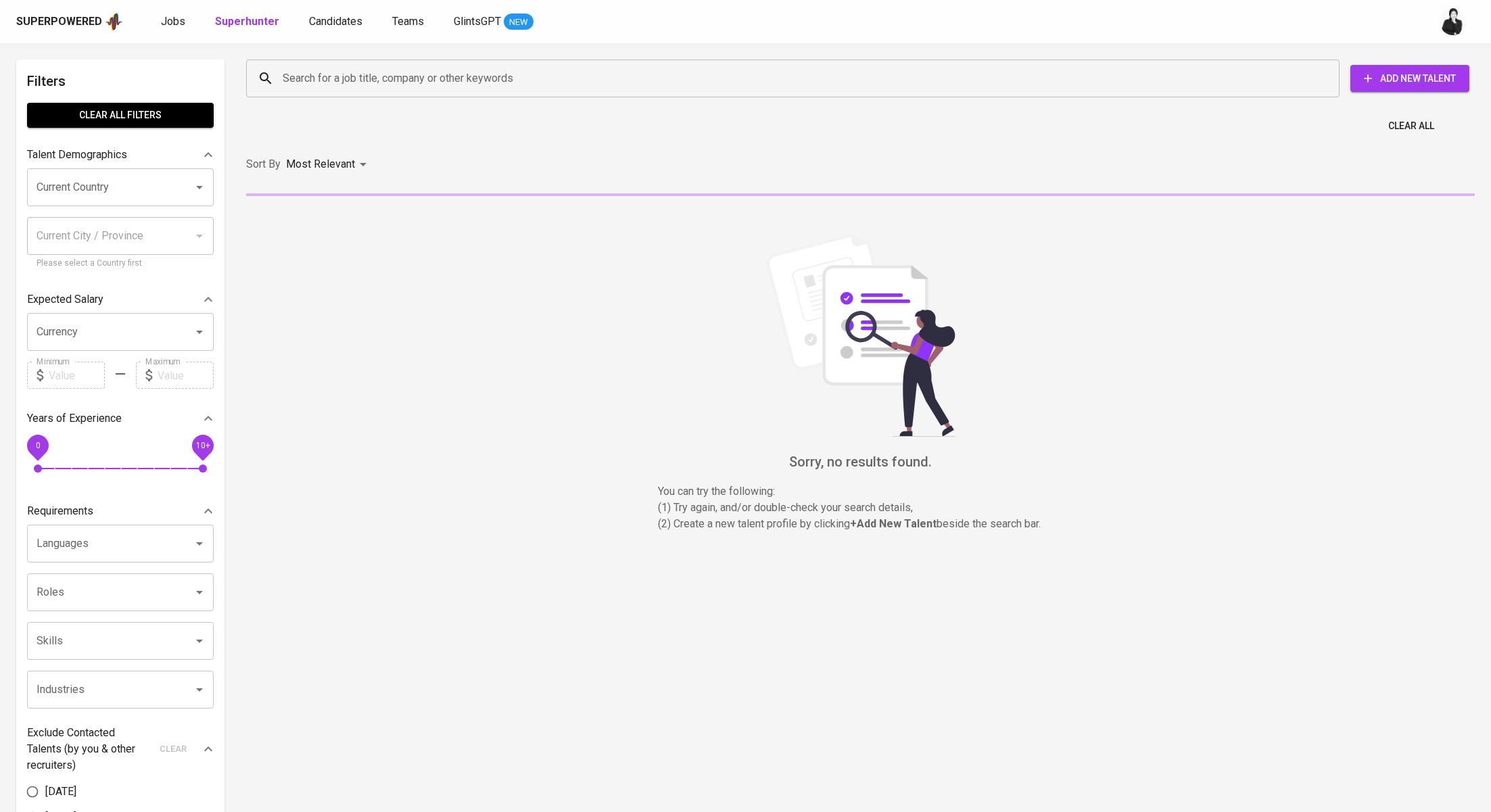
click at [493, 81] on input "Search for a job title, company or other keywords" at bounding box center [796, 78] width 1033 height 26
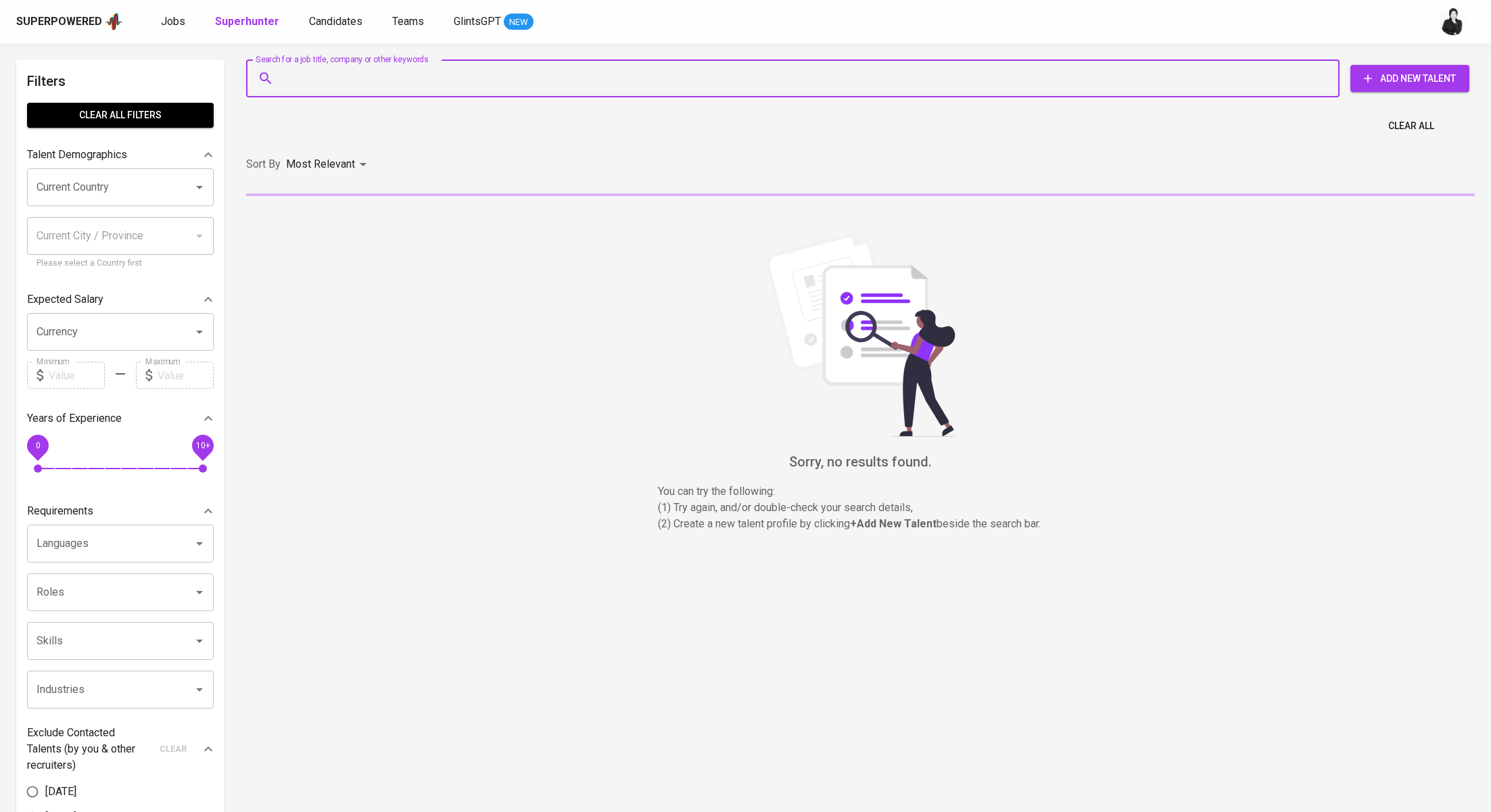
paste input "[EMAIL_ADDRESS][DOMAIN_NAME]"
type input "[EMAIL_ADDRESS][DOMAIN_NAME]"
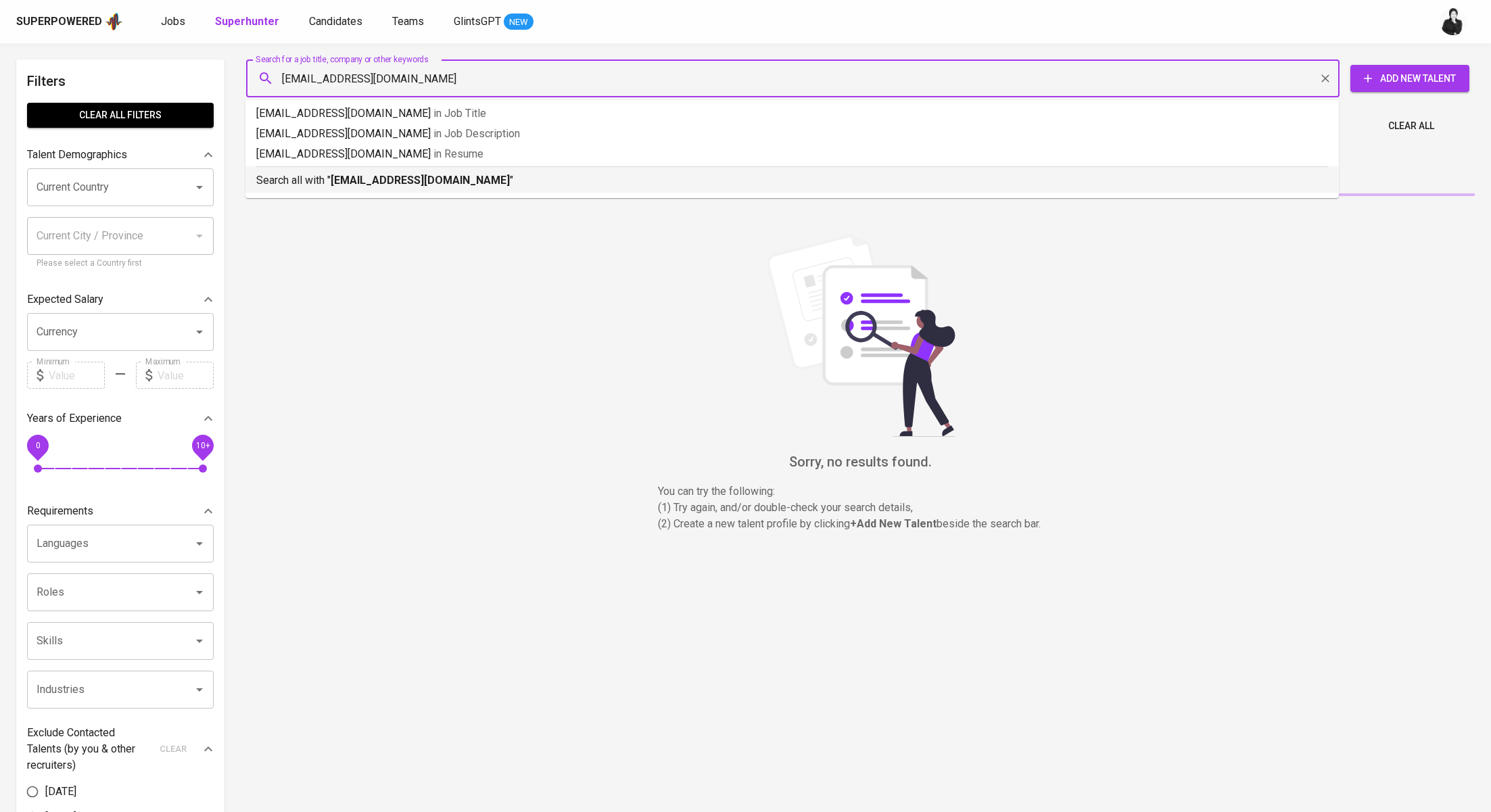
click at [477, 177] on b "[EMAIL_ADDRESS][DOMAIN_NAME]" at bounding box center [420, 180] width 179 height 12
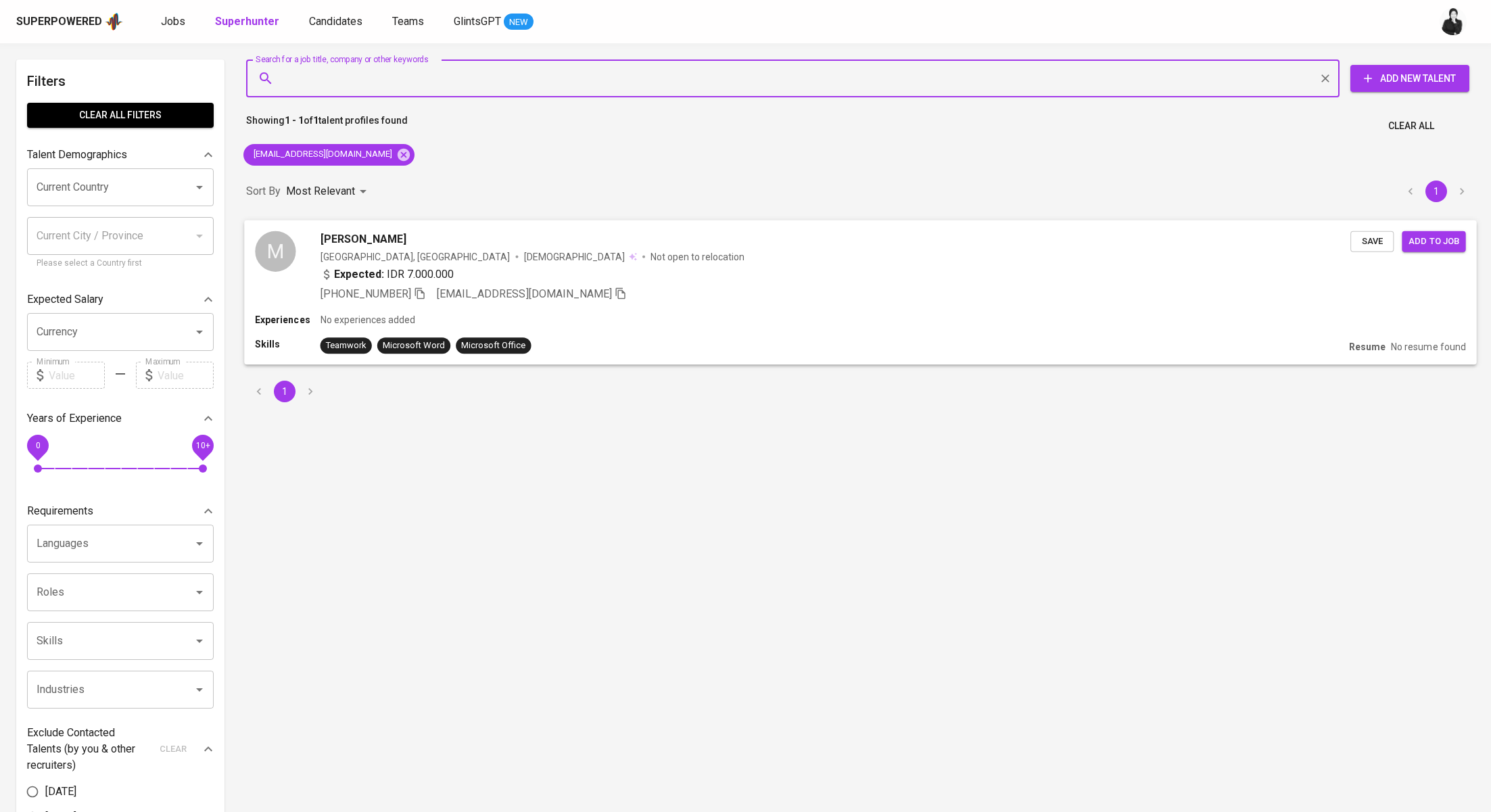
click at [443, 228] on div "M [PERSON_NAME] [GEOGRAPHIC_DATA], Pekanbaru [DEMOGRAPHIC_DATA] Not open to rel…" at bounding box center [860, 266] width 1232 height 93
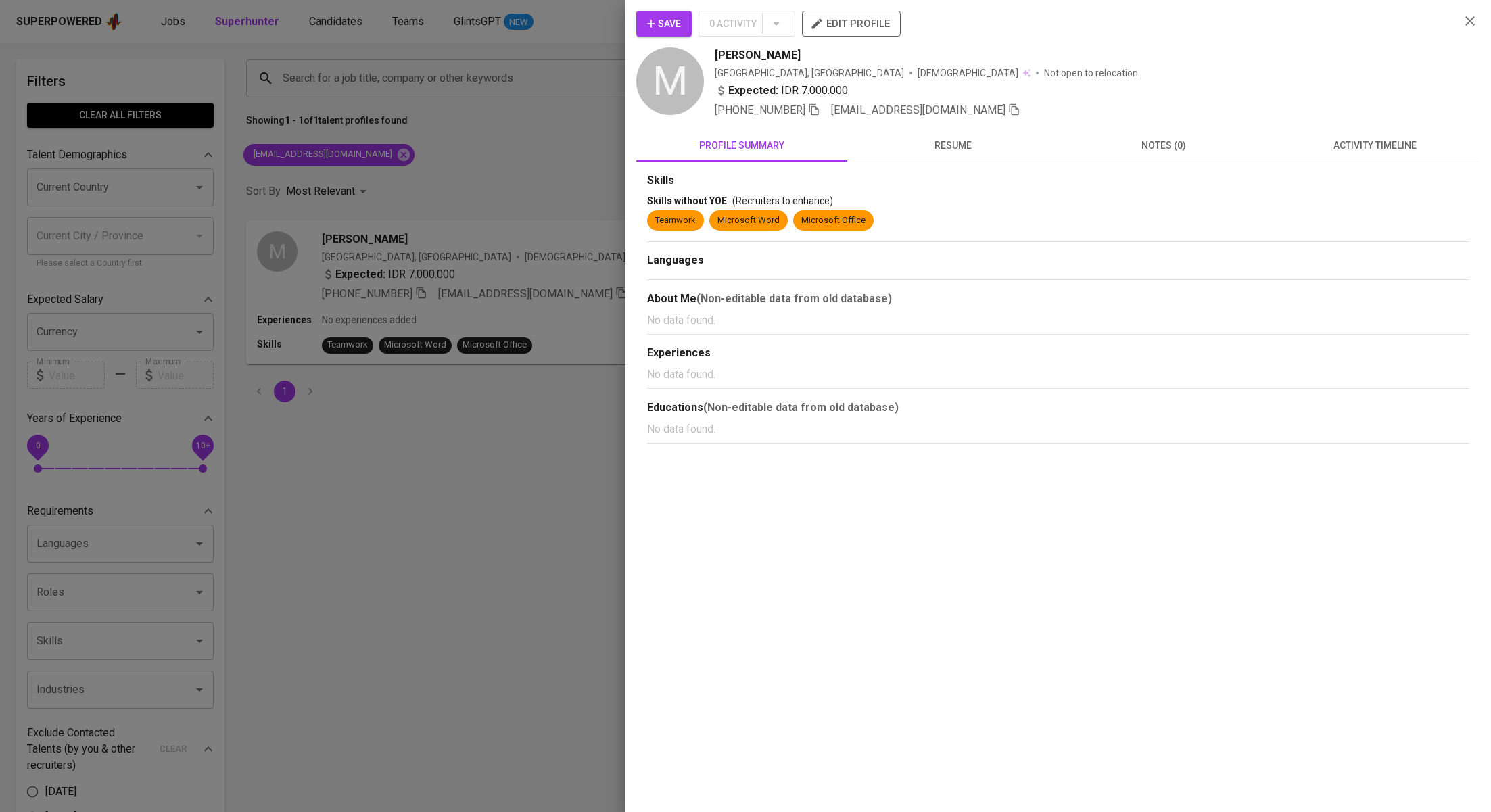
click at [1375, 166] on div "Skills Skills without YOE (Recruiters to enhance) Teamwork Microsoft Word Micro…" at bounding box center [1058, 302] width 844 height 281
click at [1387, 140] on span "activity timeline" at bounding box center [1375, 146] width 195 height 17
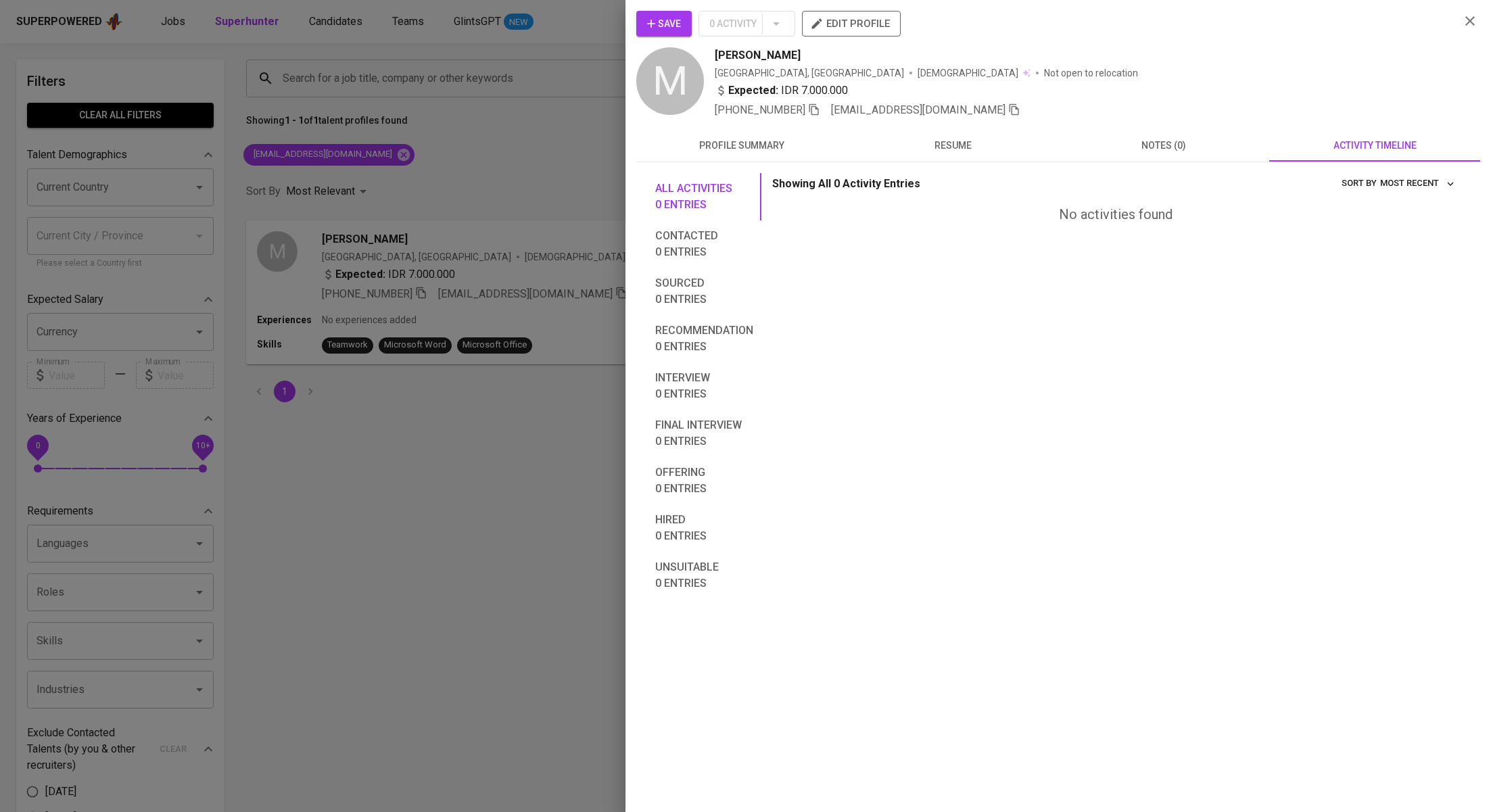
click at [680, 23] on span "Save" at bounding box center [663, 24] width 34 height 17
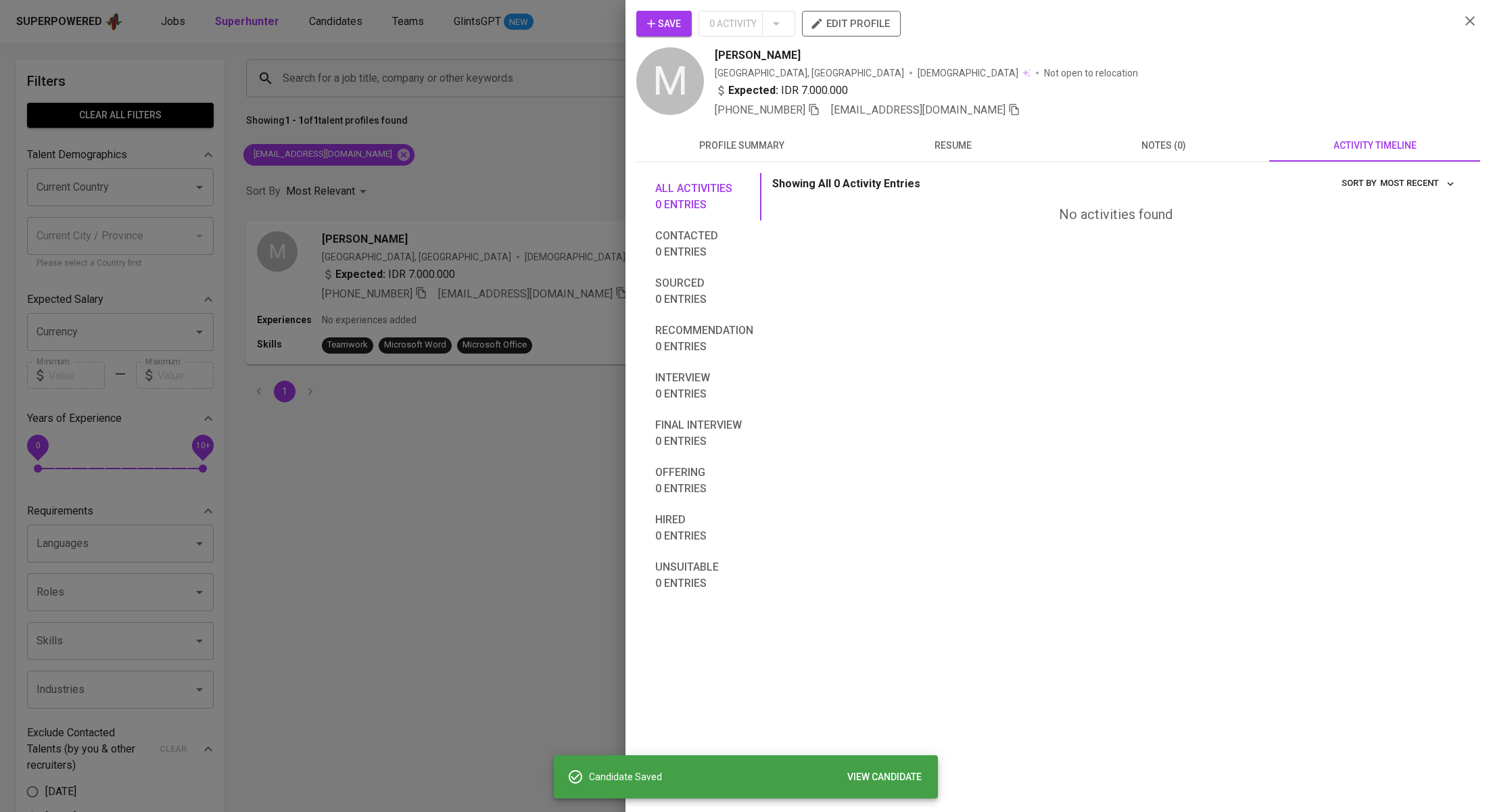
click at [483, 179] on div at bounding box center [745, 406] width 1491 height 812
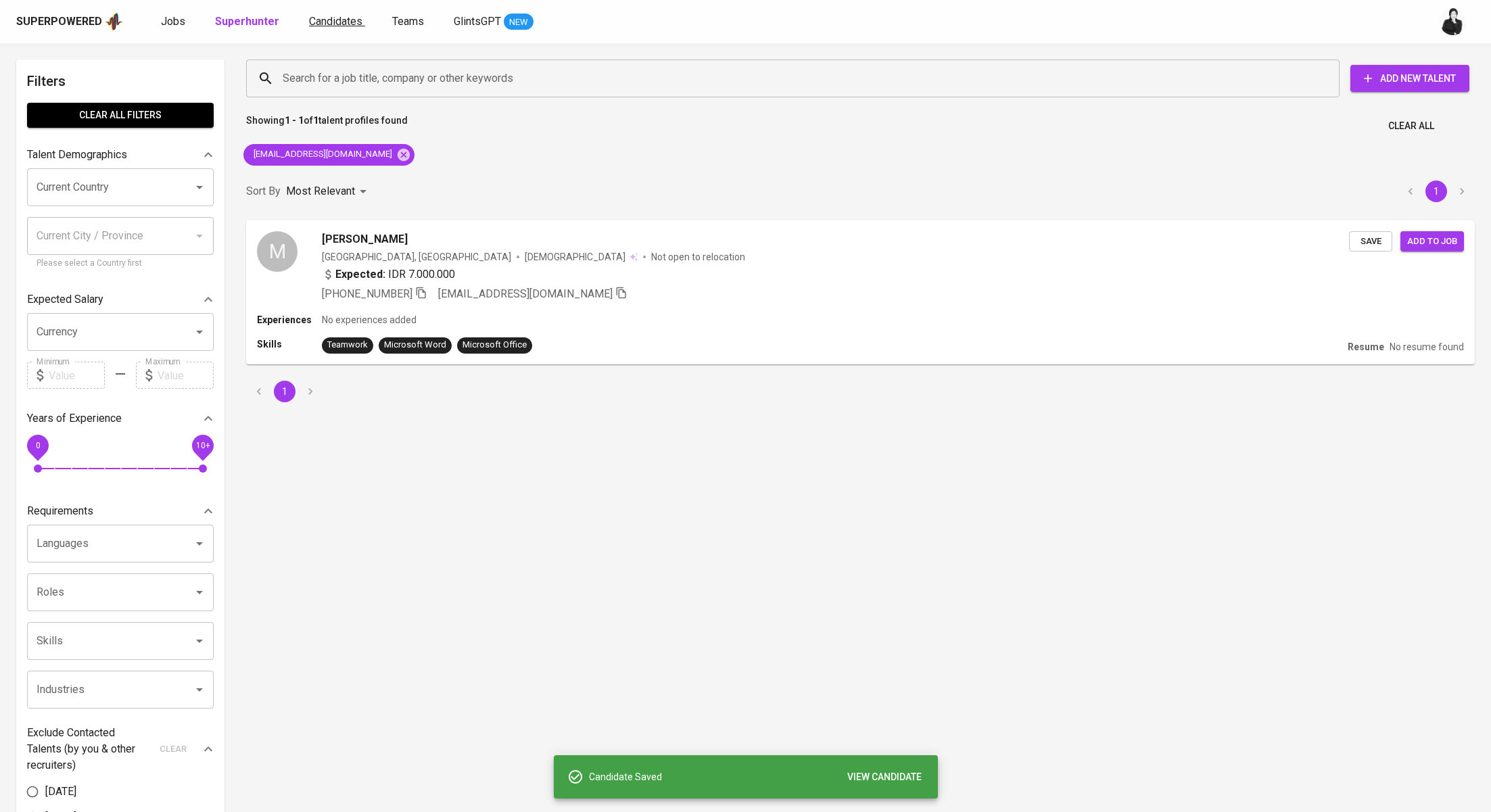
click at [344, 18] on span "Candidates" at bounding box center [335, 21] width 54 height 12
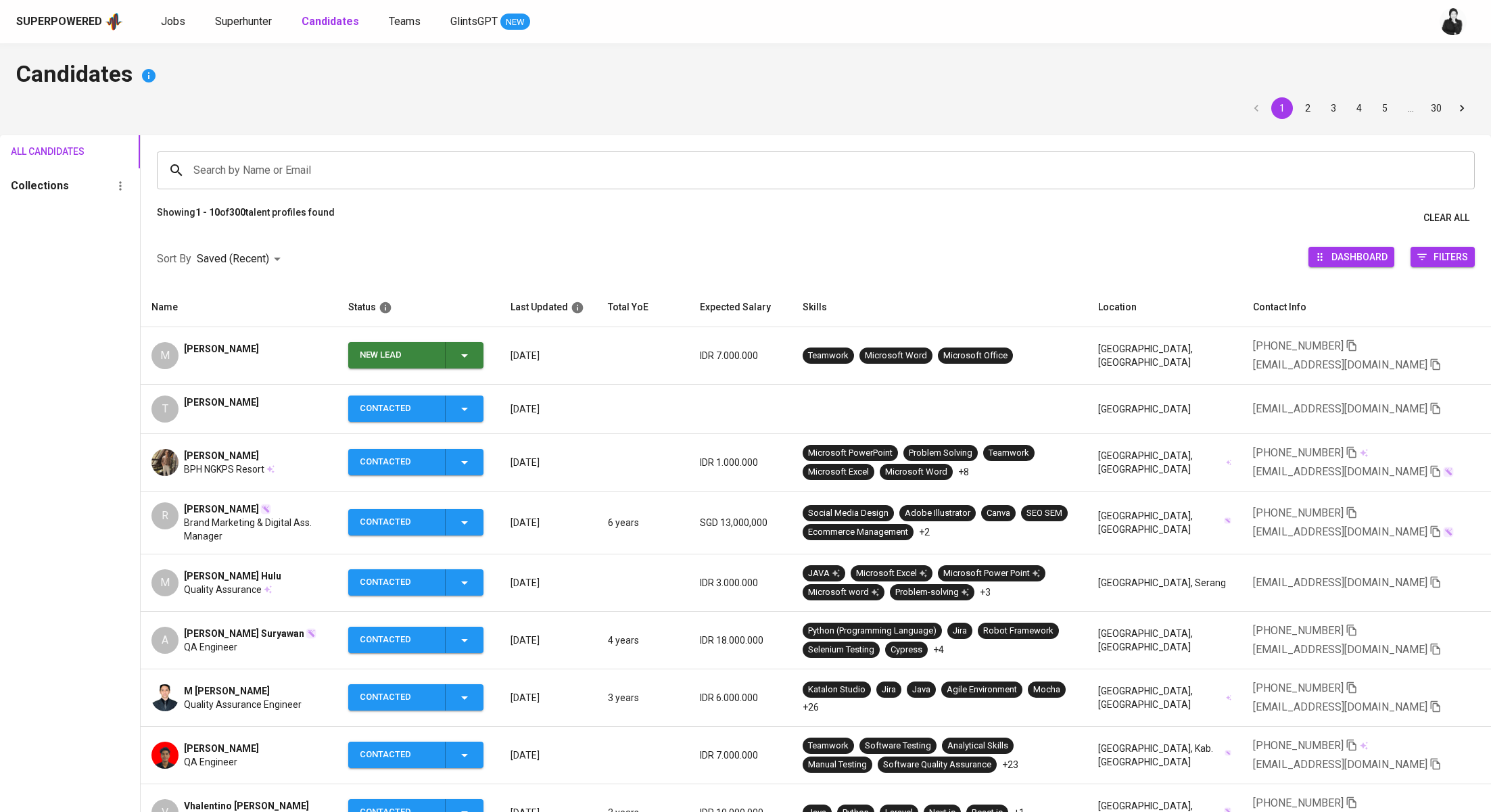
click at [472, 359] on icon "button" at bounding box center [465, 355] width 16 height 16
click at [431, 412] on li "Contacted" at bounding box center [420, 412] width 135 height 24
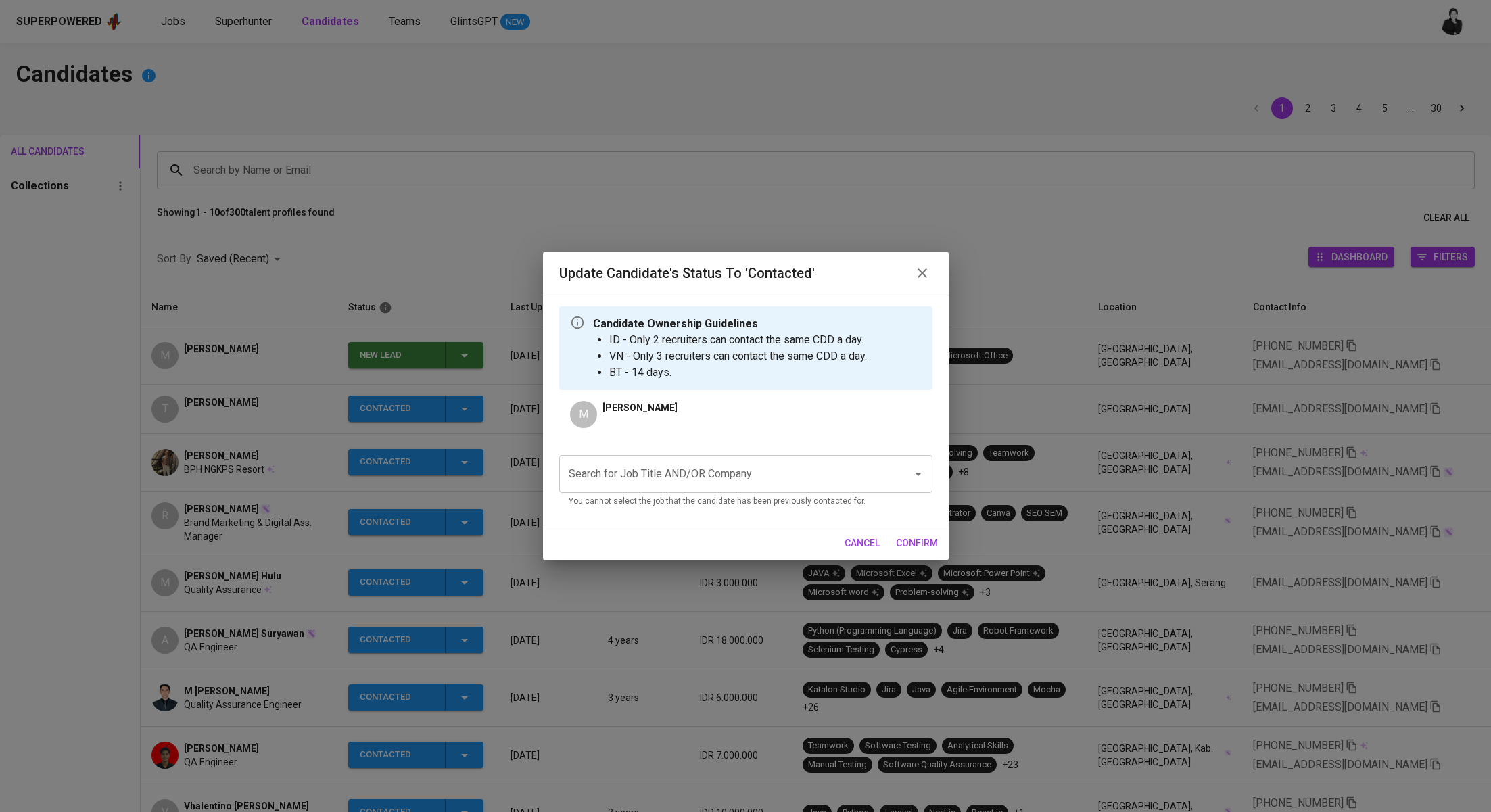
click at [688, 474] on input "Search for Job Title AND/OR Company" at bounding box center [726, 474] width 323 height 26
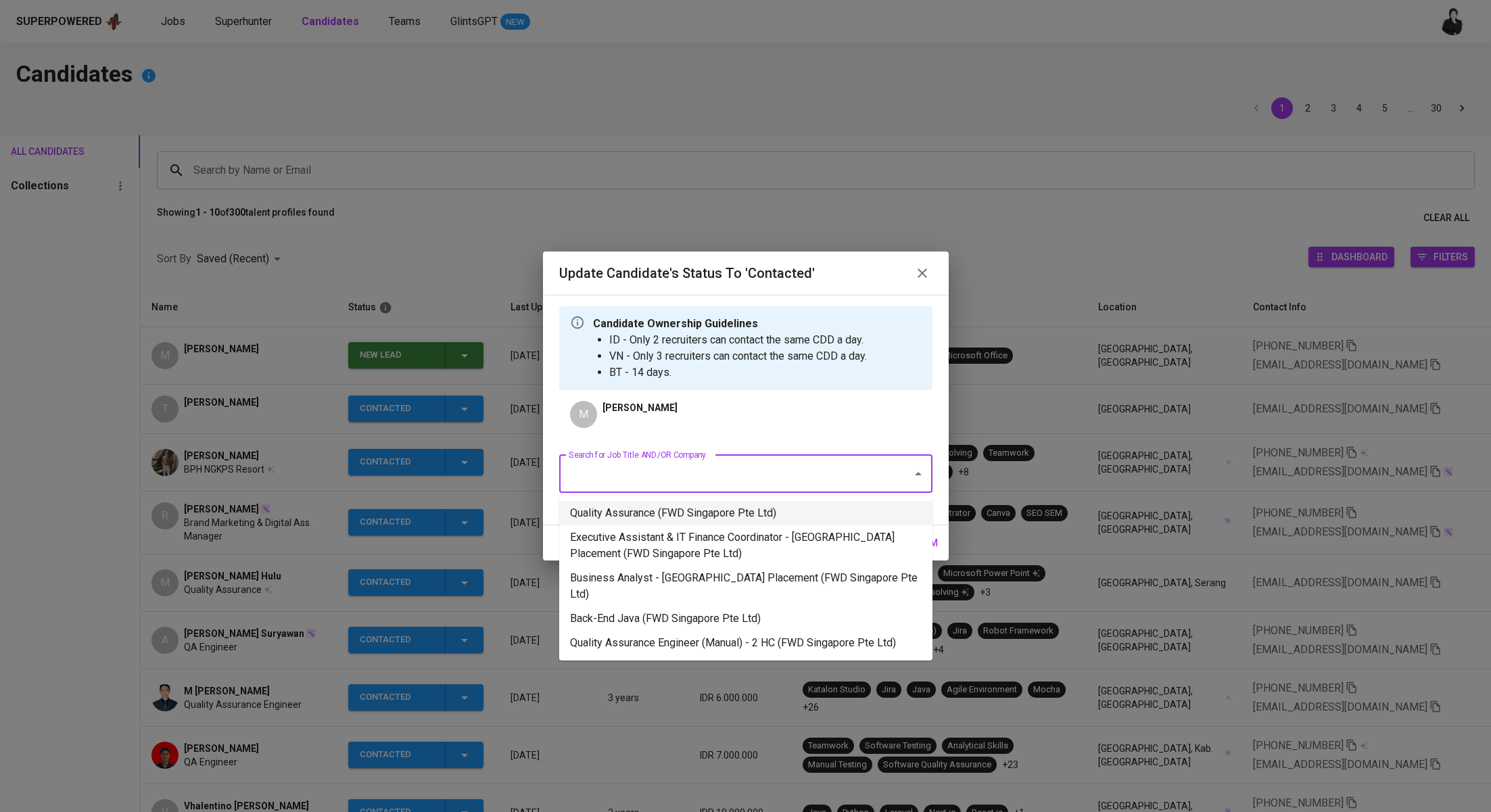
click at [686, 511] on li "Quality Assurance (FWD Singapore Pte Ltd)" at bounding box center [745, 513] width 373 height 24
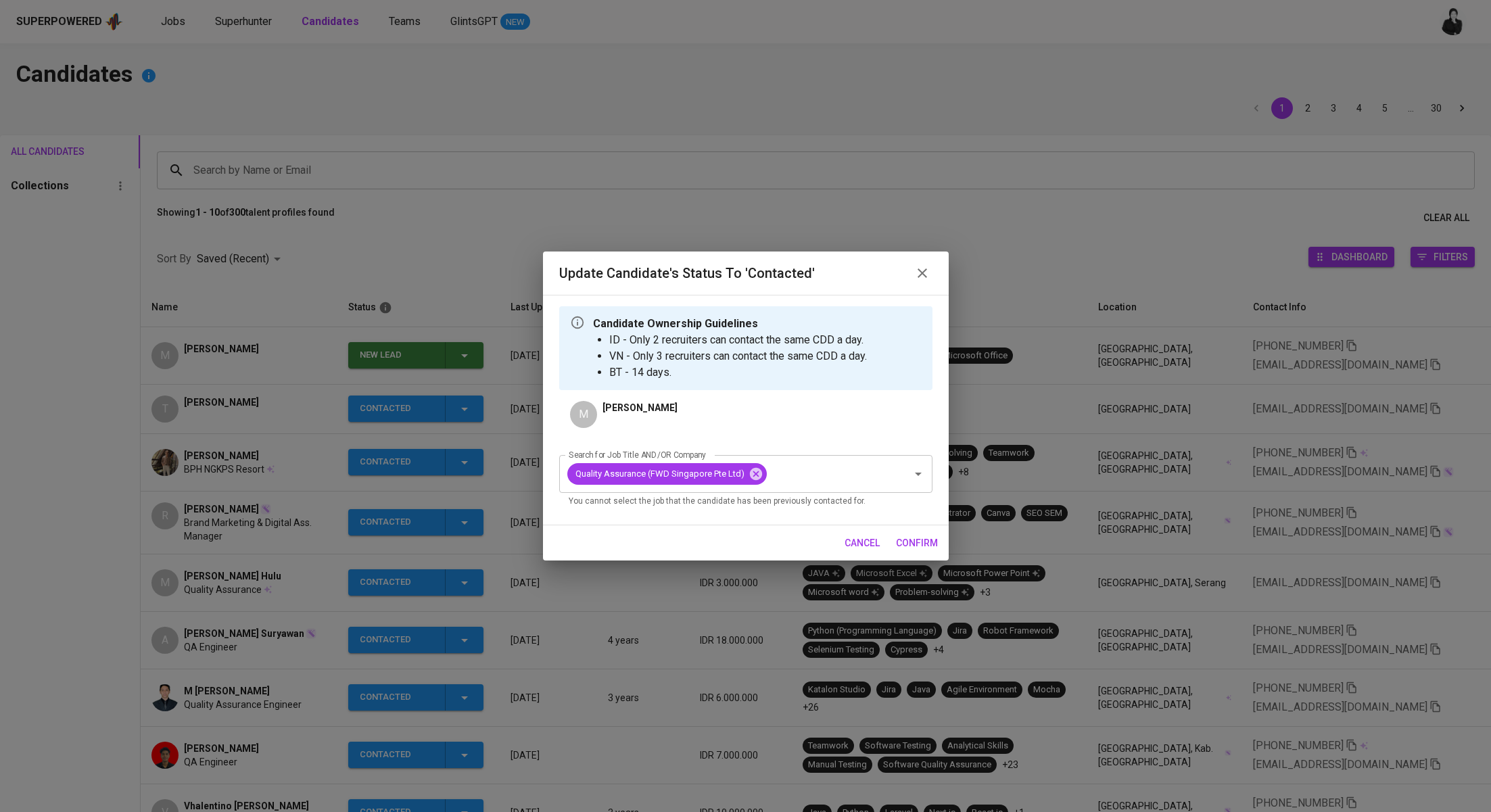
click at [917, 542] on span "confirm" at bounding box center [917, 543] width 42 height 17
